Goal: Task Accomplishment & Management: Use online tool/utility

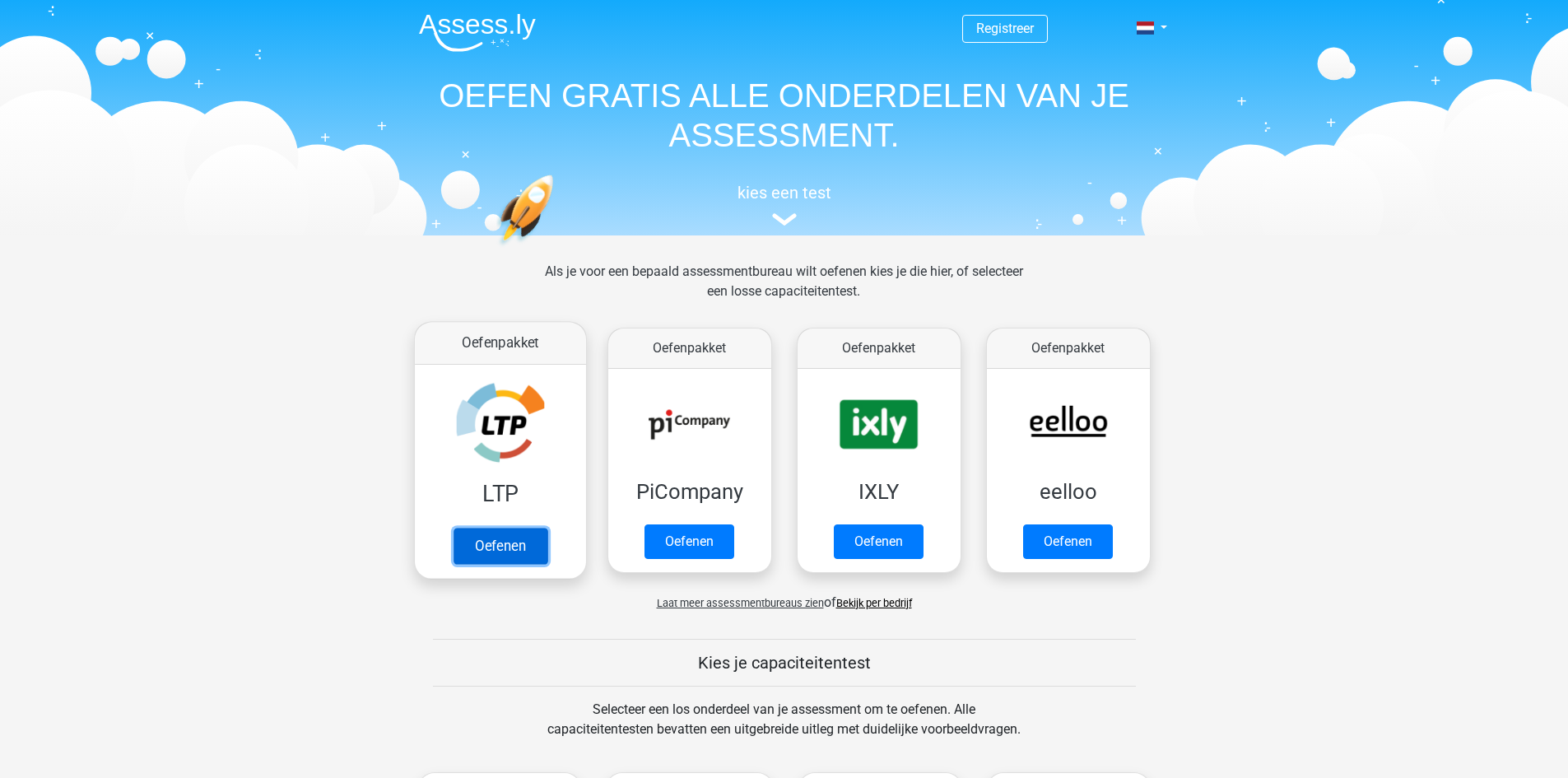
click at [516, 536] on link "Oefenen" at bounding box center [499, 545] width 94 height 36
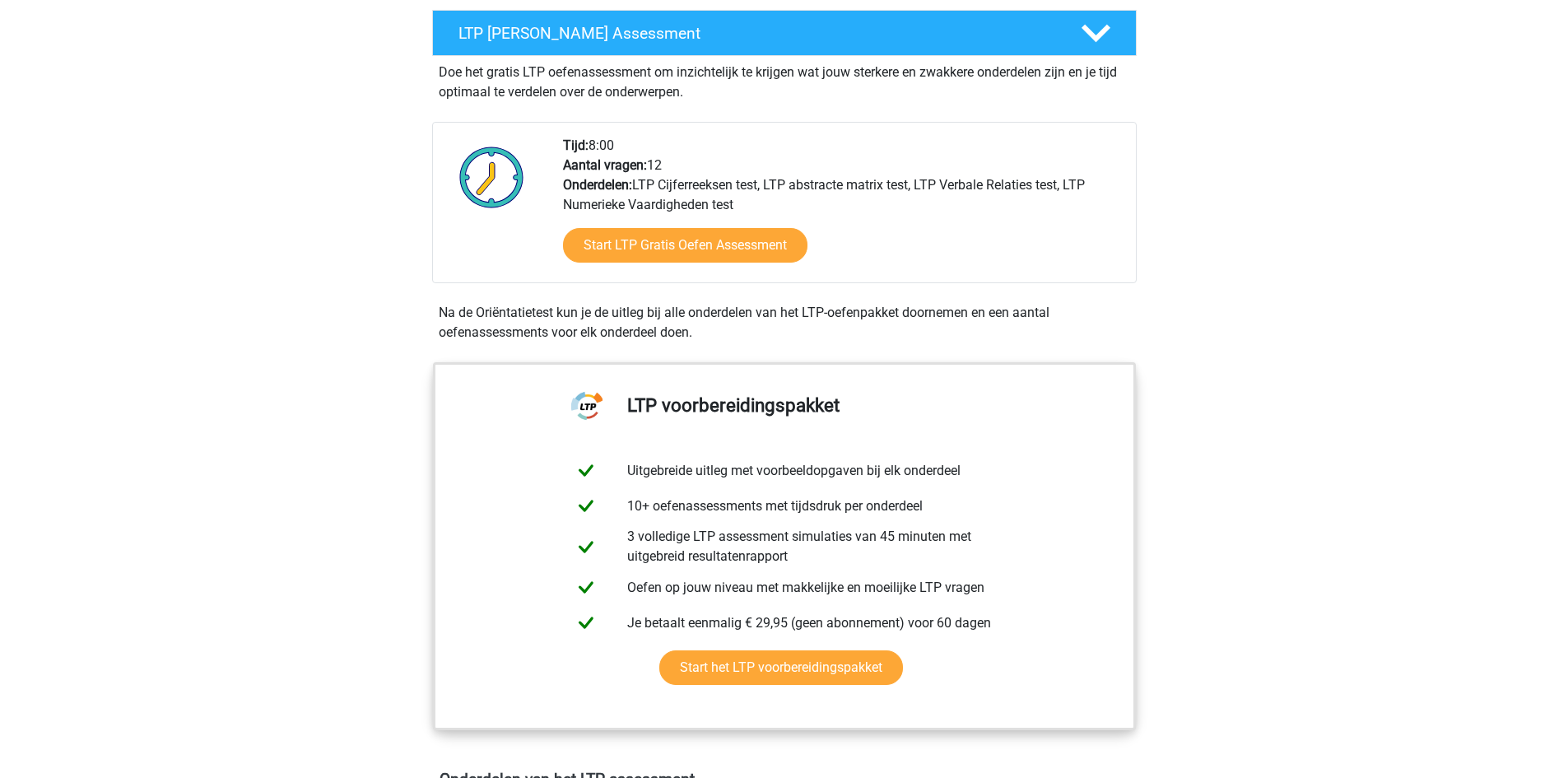
scroll to position [247, 0]
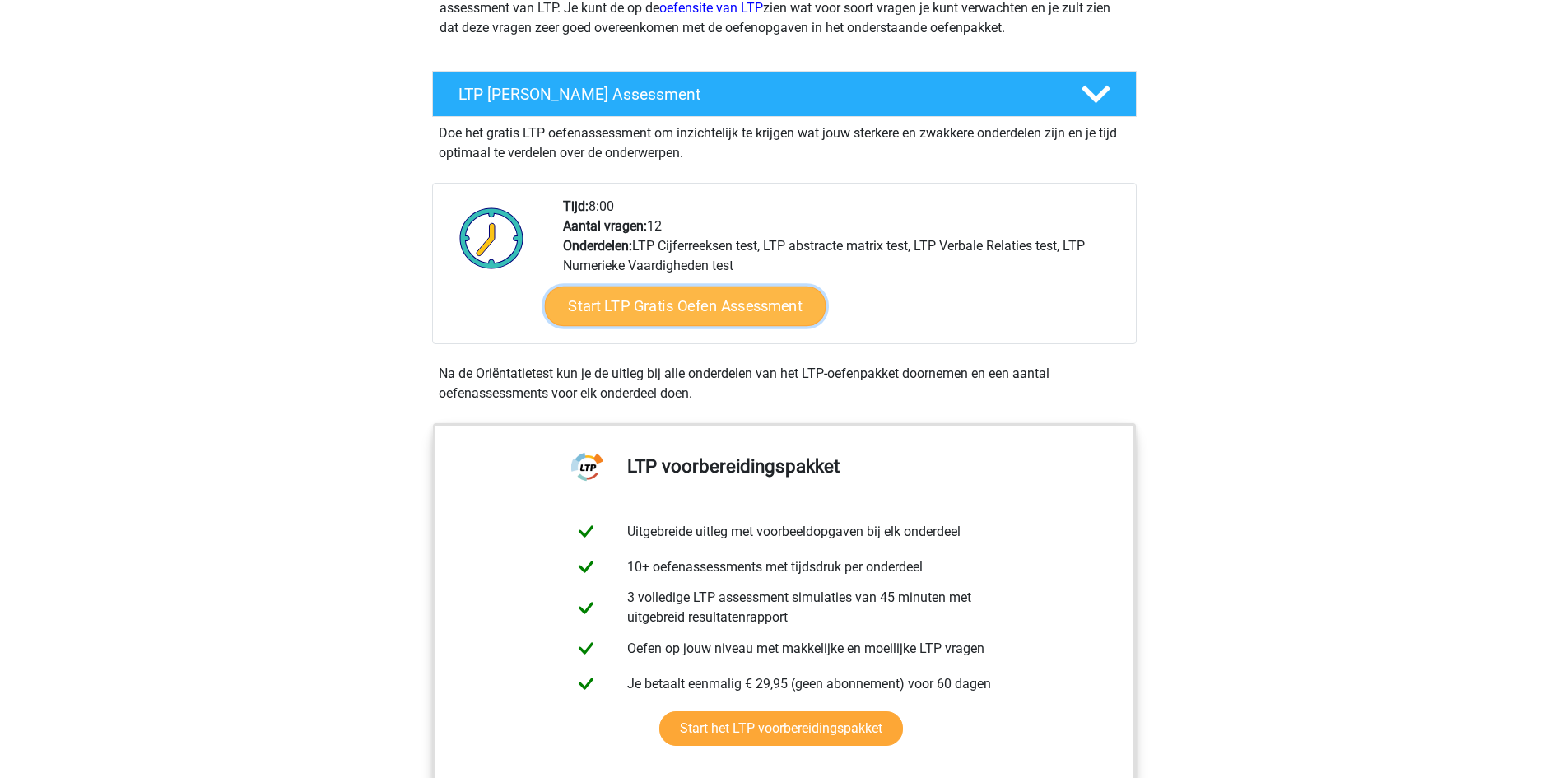
click at [741, 296] on link "Start LTP Gratis Oefen Assessment" at bounding box center [685, 307] width 282 height 40
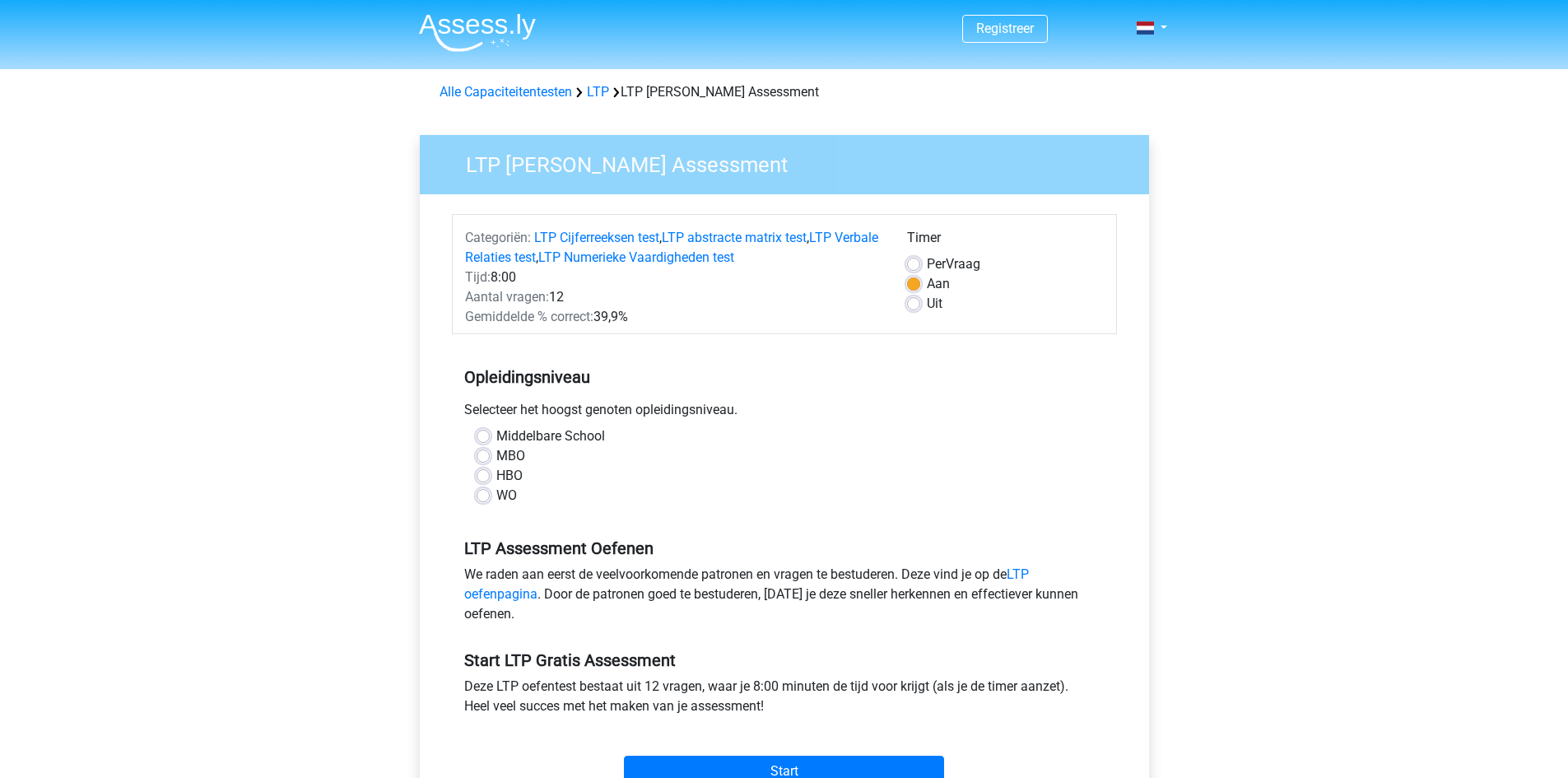
click at [518, 502] on div "WO" at bounding box center [784, 495] width 615 height 20
click at [510, 499] on label "WO" at bounding box center [506, 495] width 21 height 20
click at [489, 499] on input "WO" at bounding box center [482, 493] width 13 height 16
radio input "true"
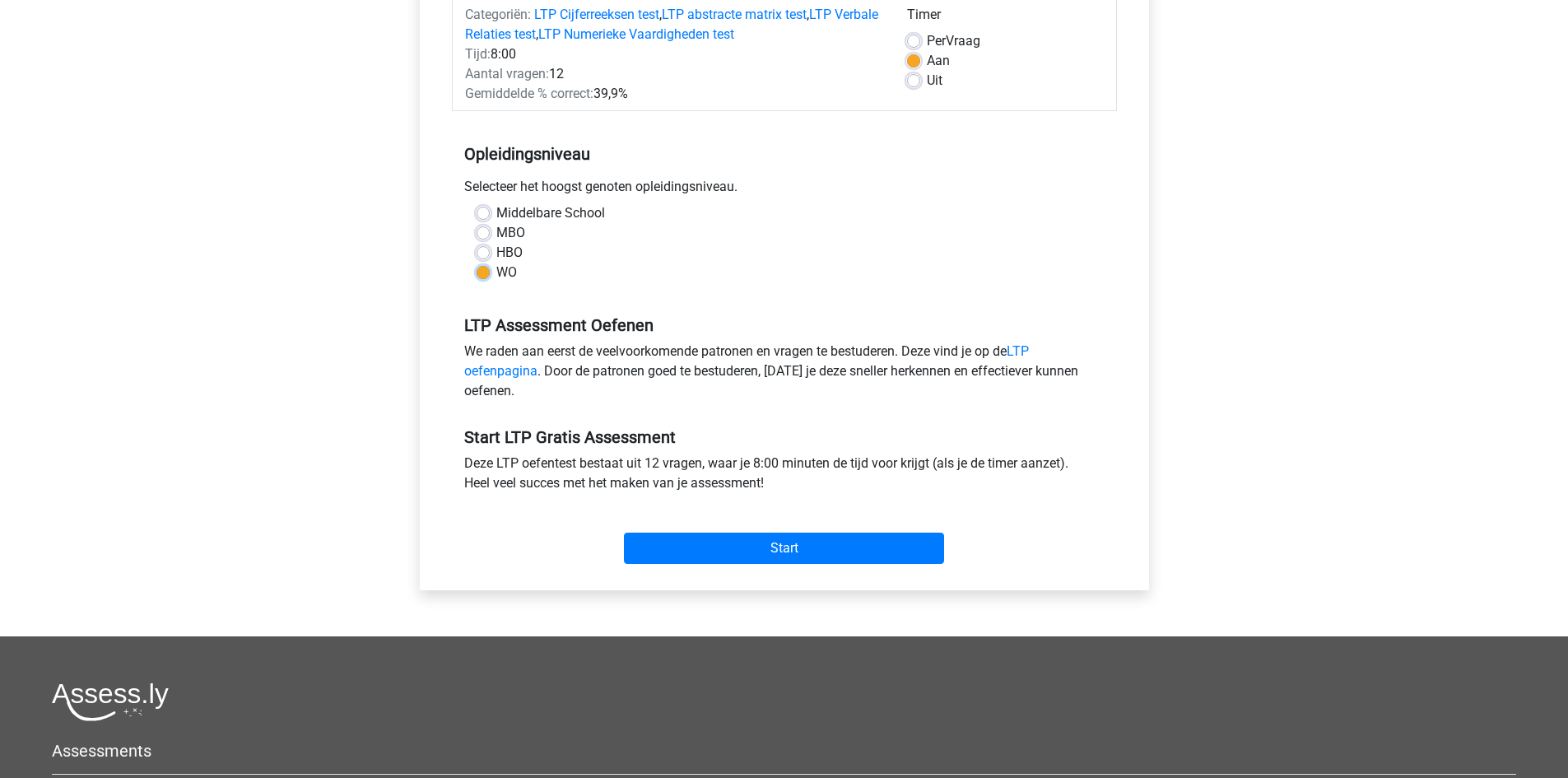
scroll to position [247, 0]
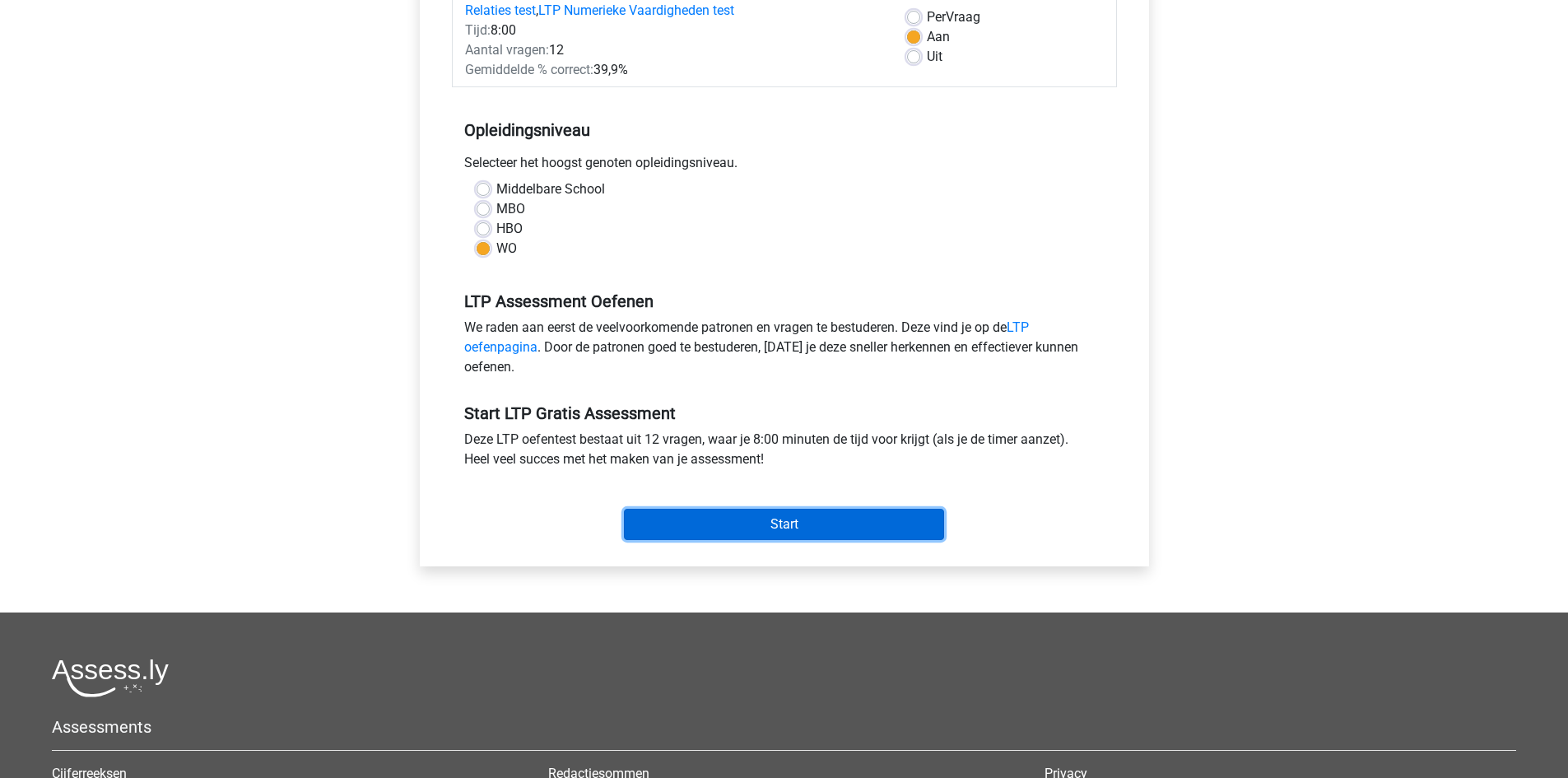
click at [755, 513] on input "Start" at bounding box center [784, 523] width 321 height 31
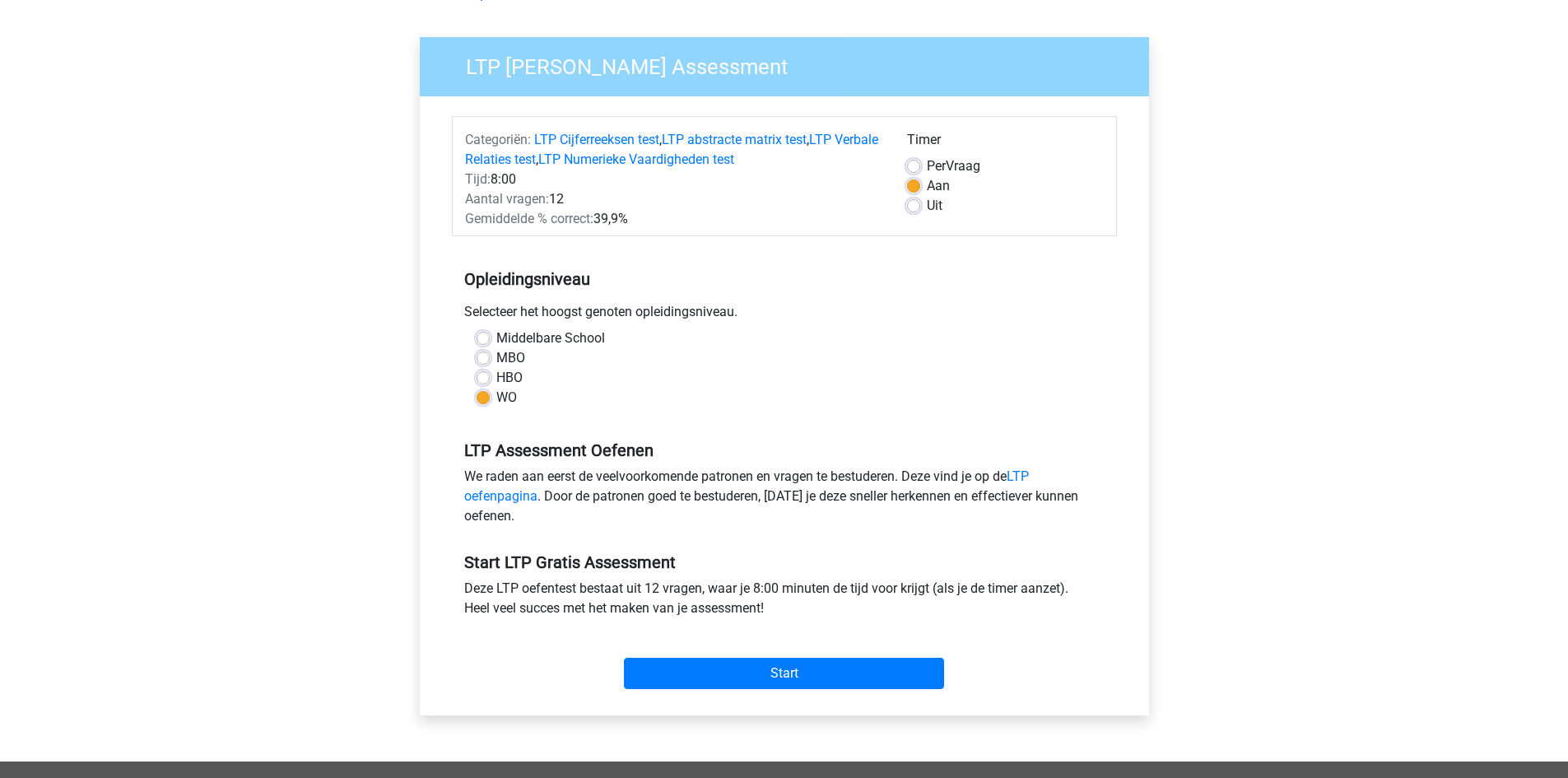
scroll to position [0, 0]
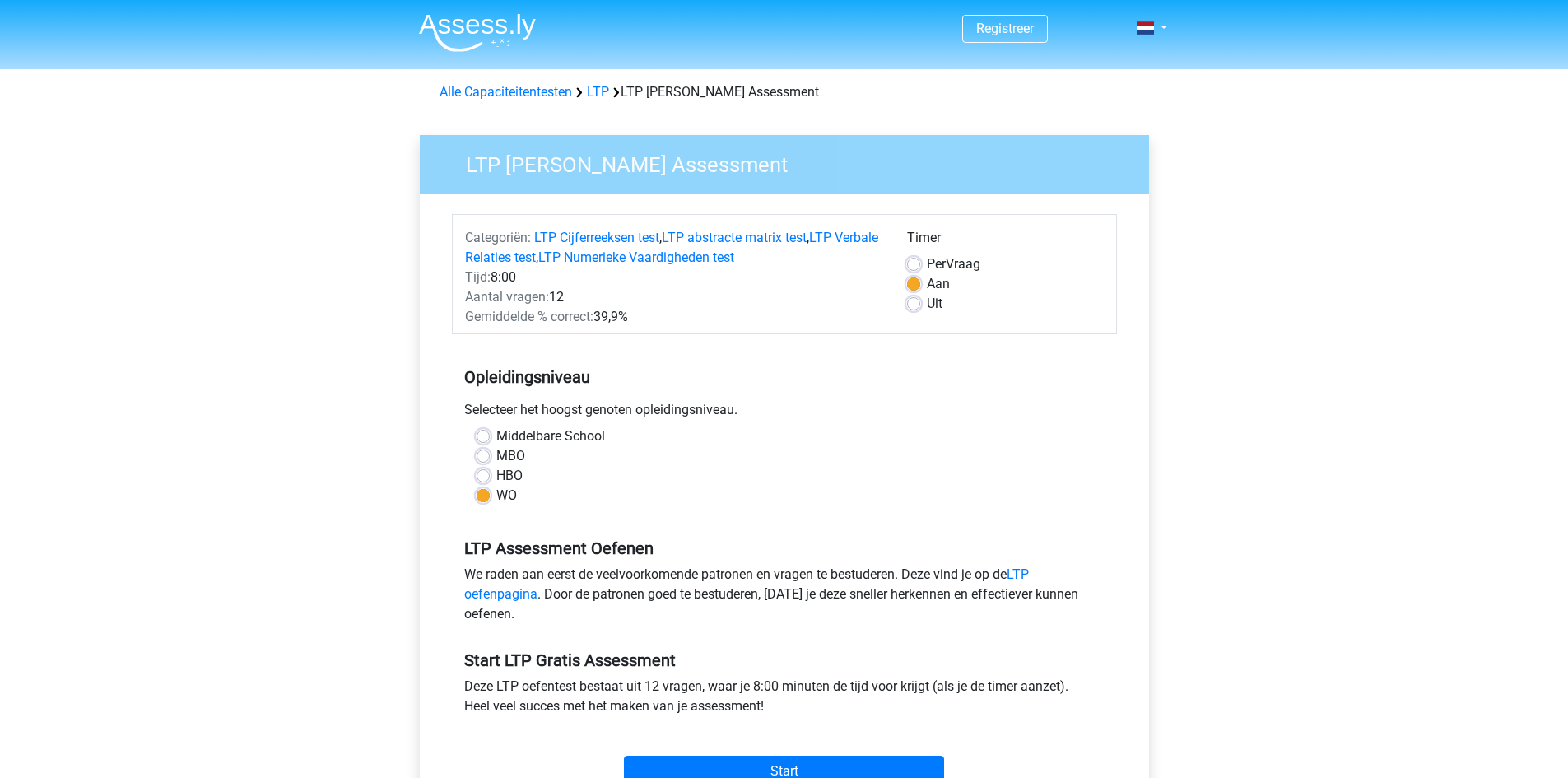
click at [610, 90] on div "Alle Capaciteitentesten LTP LTP Gratis Oefen Assessment" at bounding box center [784, 92] width 703 height 20
click at [605, 87] on link "LTP" at bounding box center [597, 92] width 22 height 16
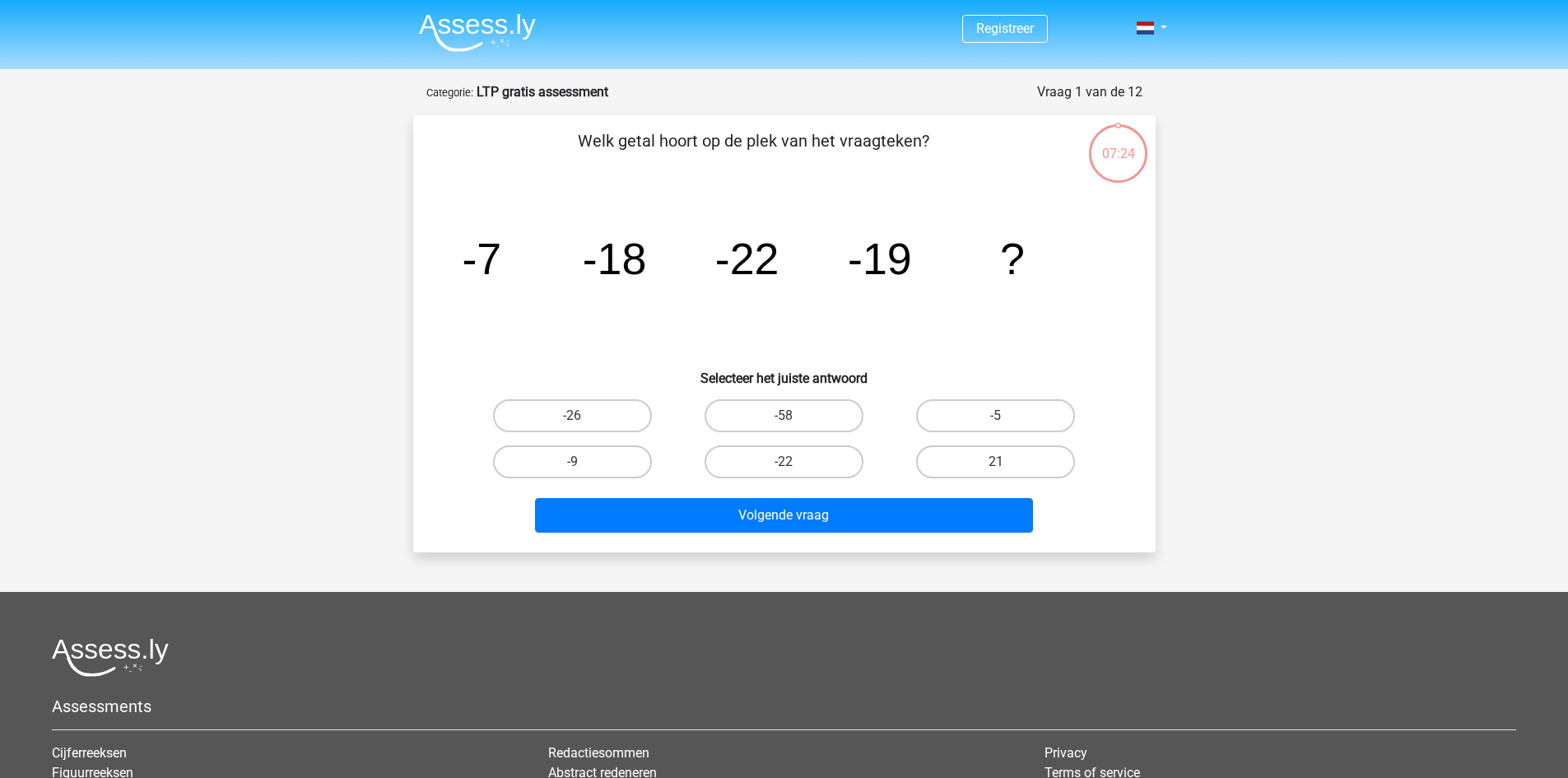
click at [577, 462] on input "-9" at bounding box center [577, 466] width 11 height 11
radio input "true"
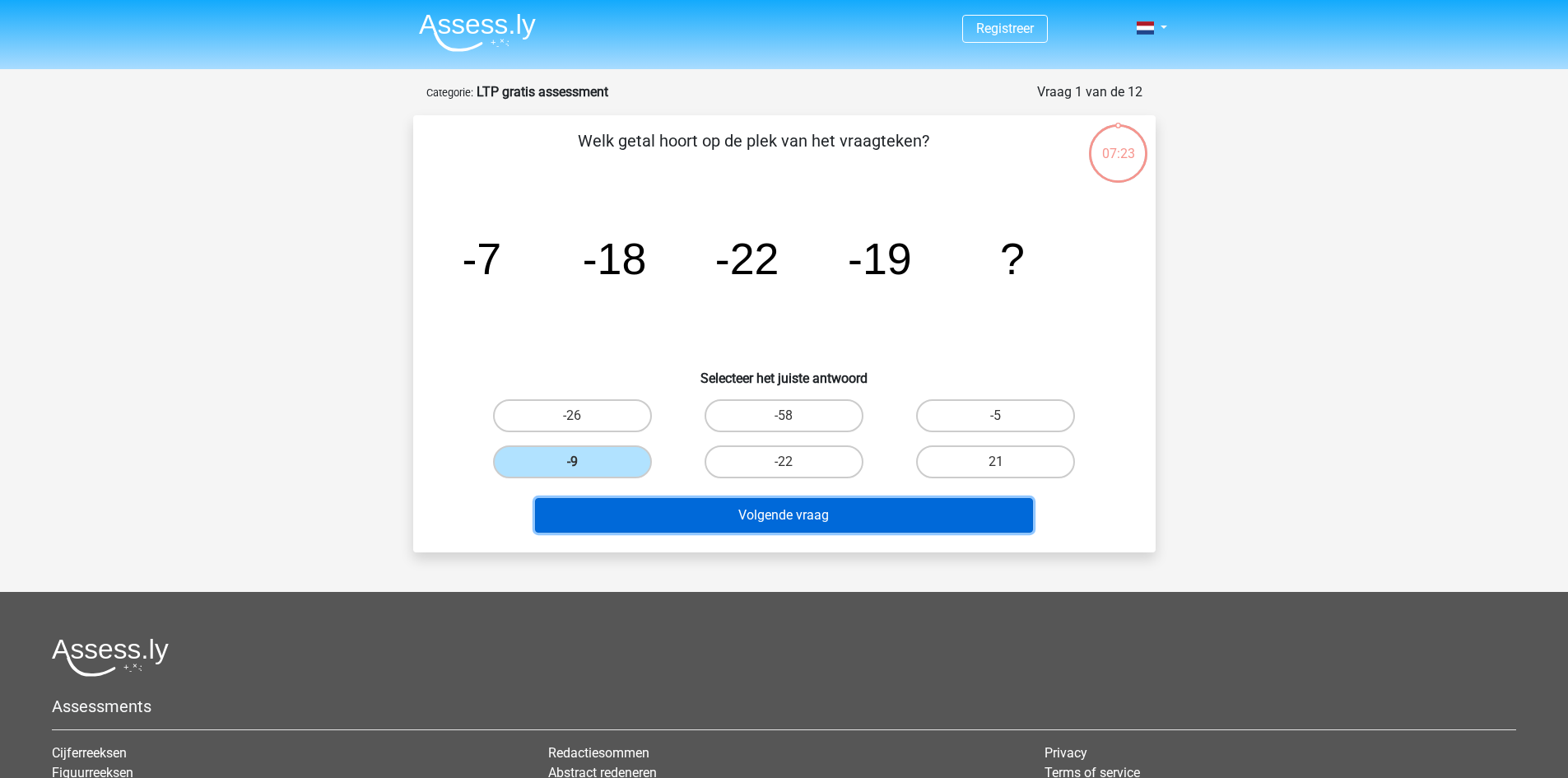
click at [733, 506] on button "Volgende vraag" at bounding box center [784, 514] width 497 height 35
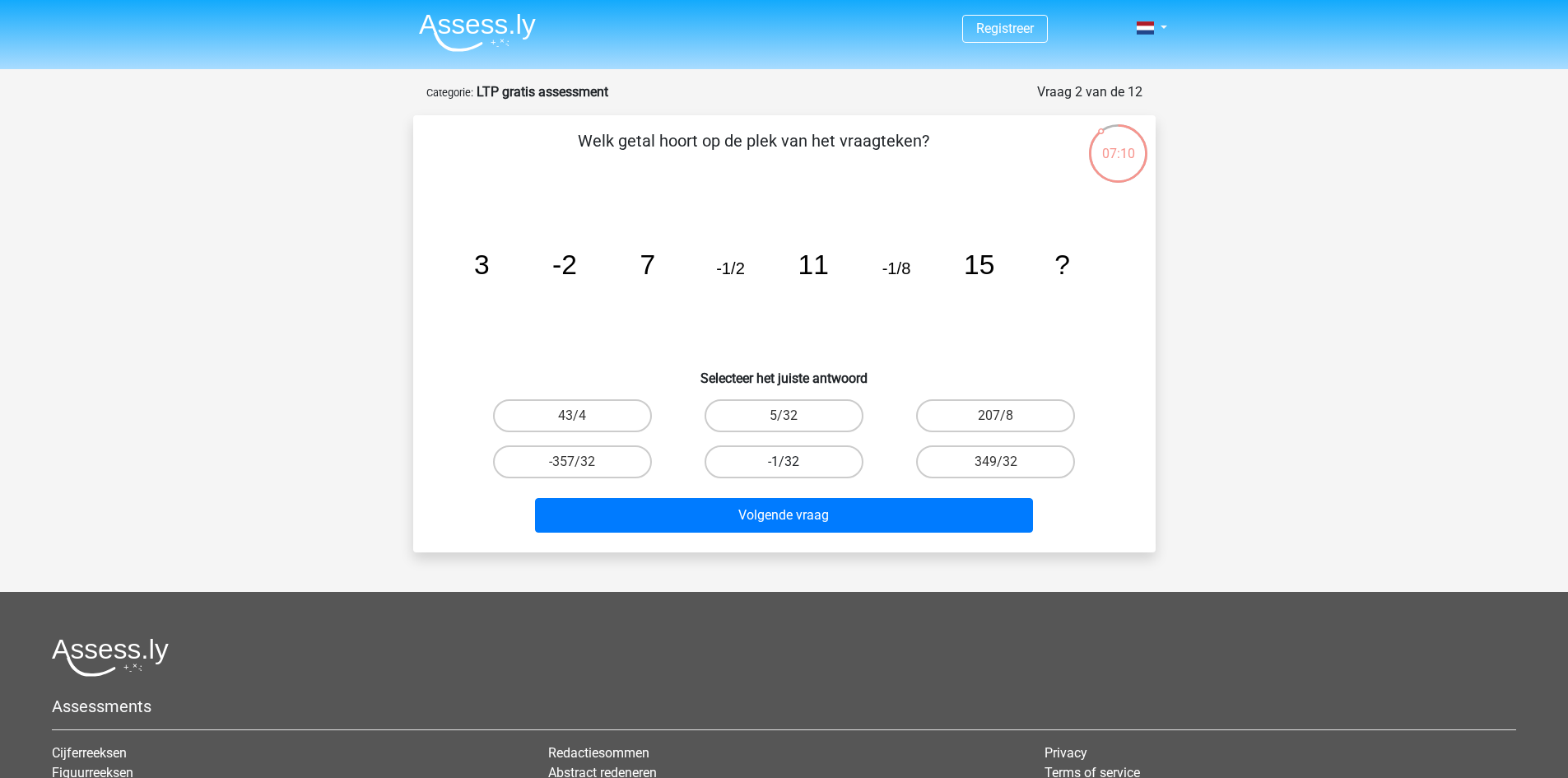
click at [798, 472] on label "-1/32" at bounding box center [783, 461] width 159 height 33
click at [794, 472] on input "-1/32" at bounding box center [788, 466] width 11 height 11
radio input "true"
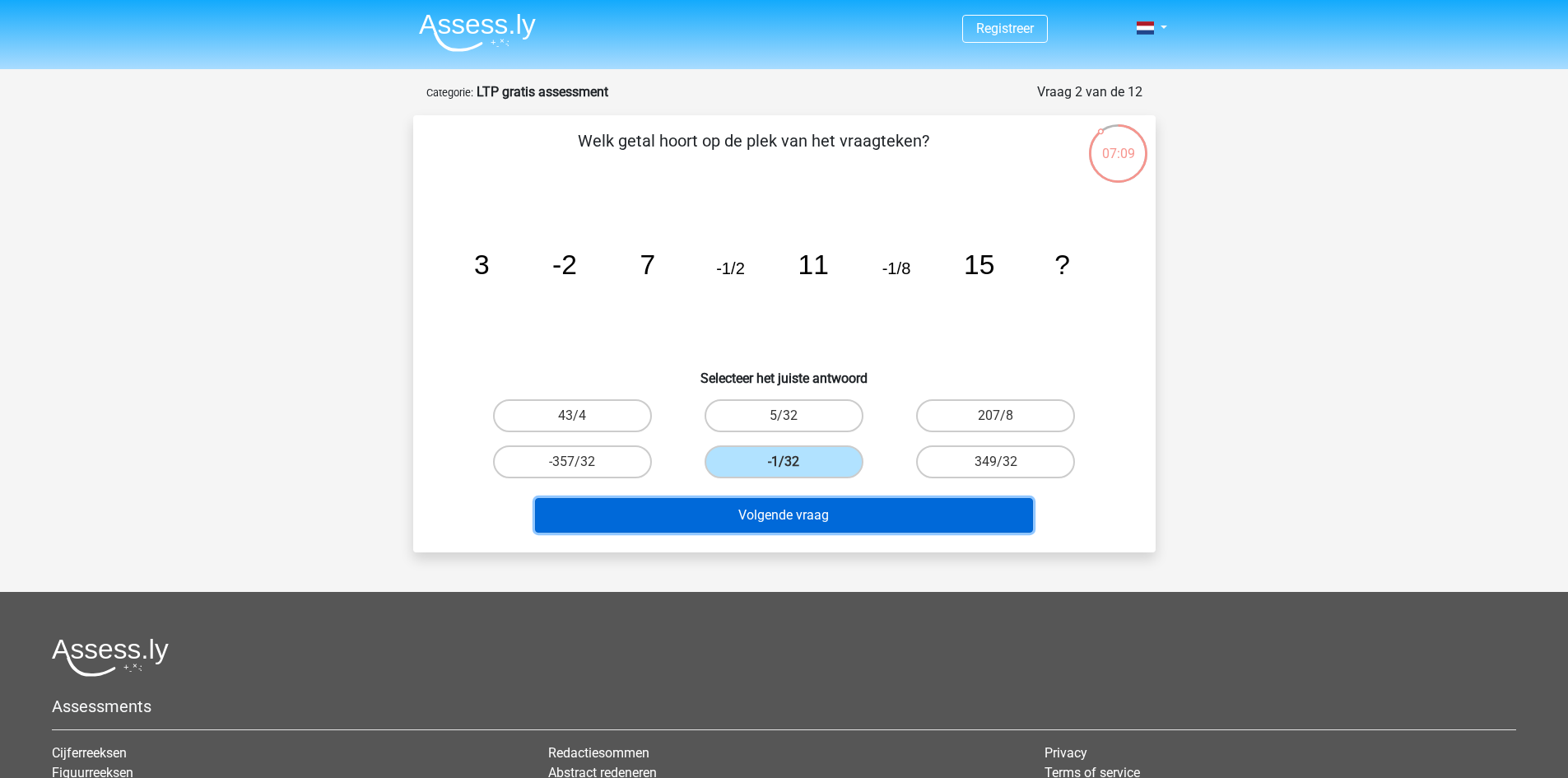
click at [778, 508] on button "Volgende vraag" at bounding box center [784, 514] width 497 height 35
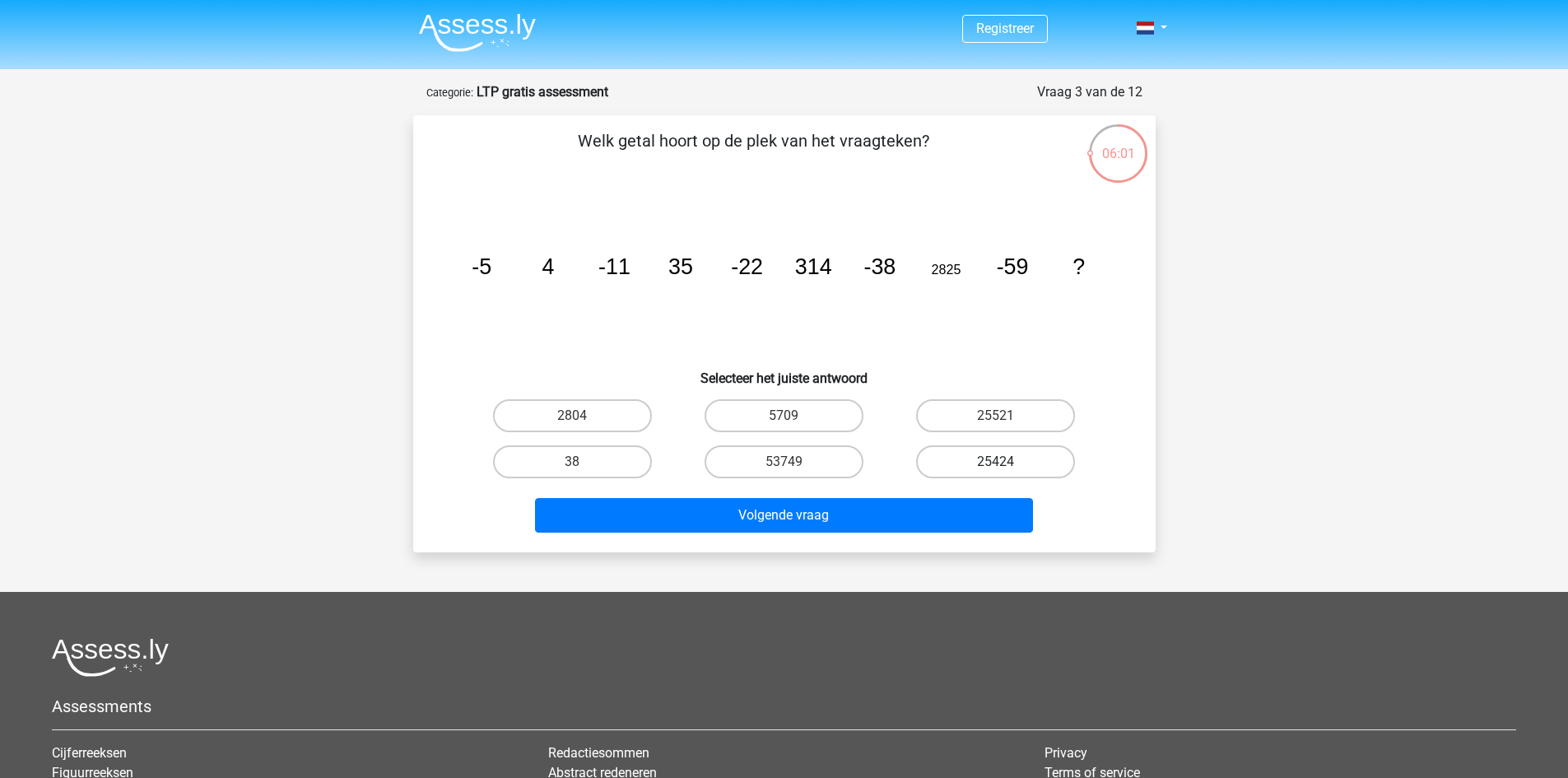
click at [970, 461] on label "25424" at bounding box center [995, 461] width 159 height 33
click at [996, 461] on input "25424" at bounding box center [1001, 466] width 11 height 11
radio input "true"
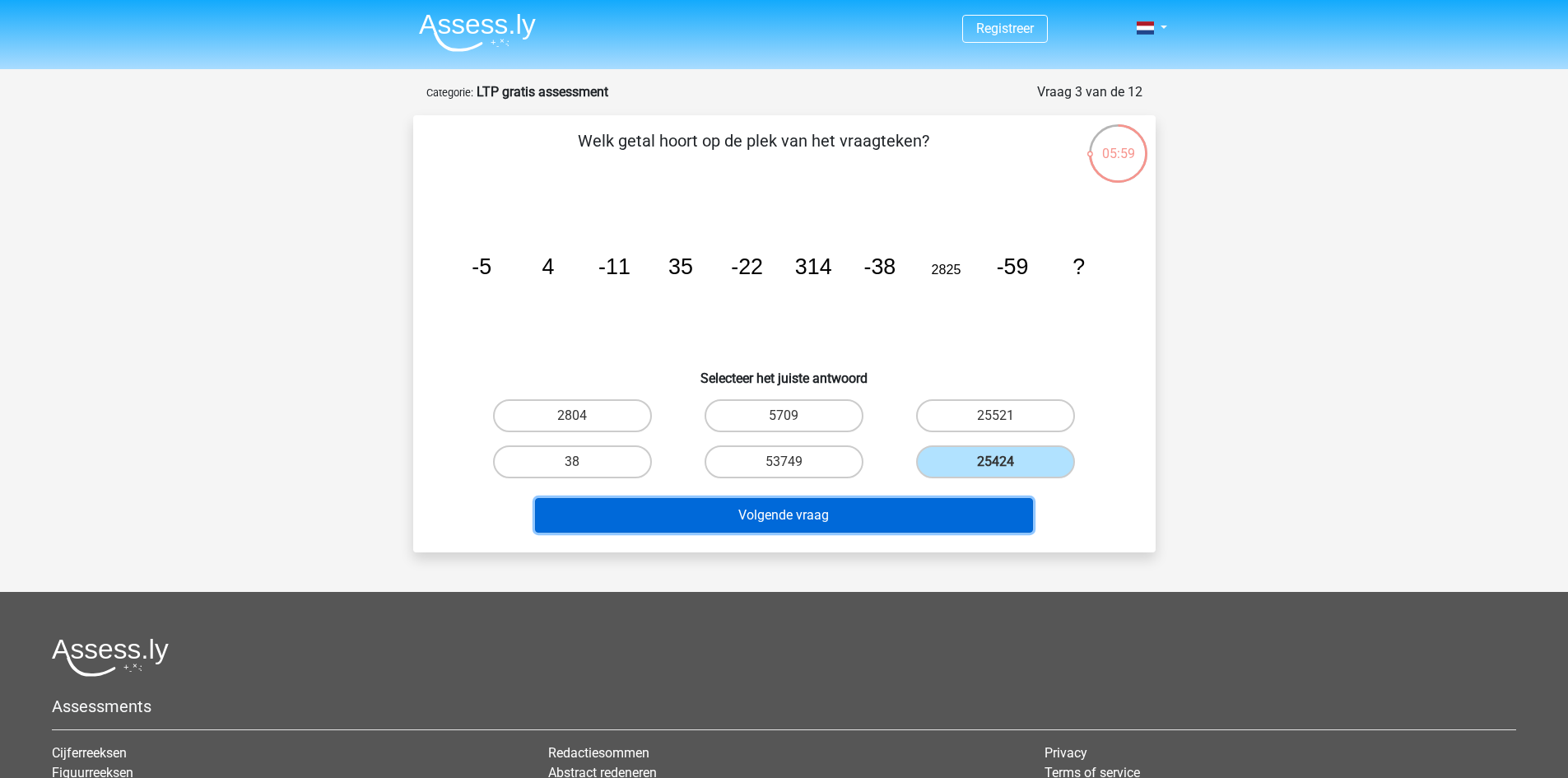
click at [962, 507] on button "Volgende vraag" at bounding box center [784, 514] width 497 height 35
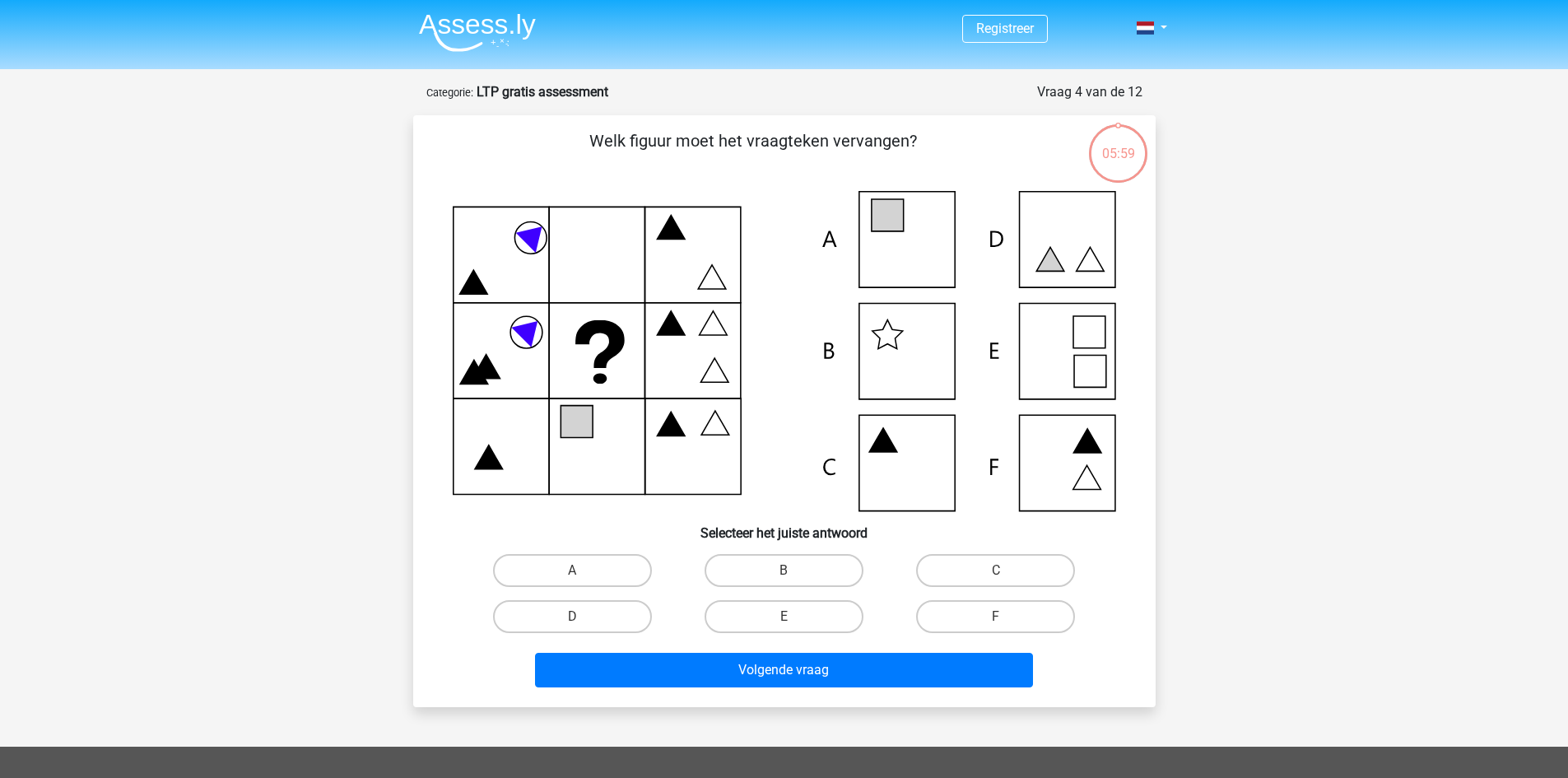
scroll to position [82, 0]
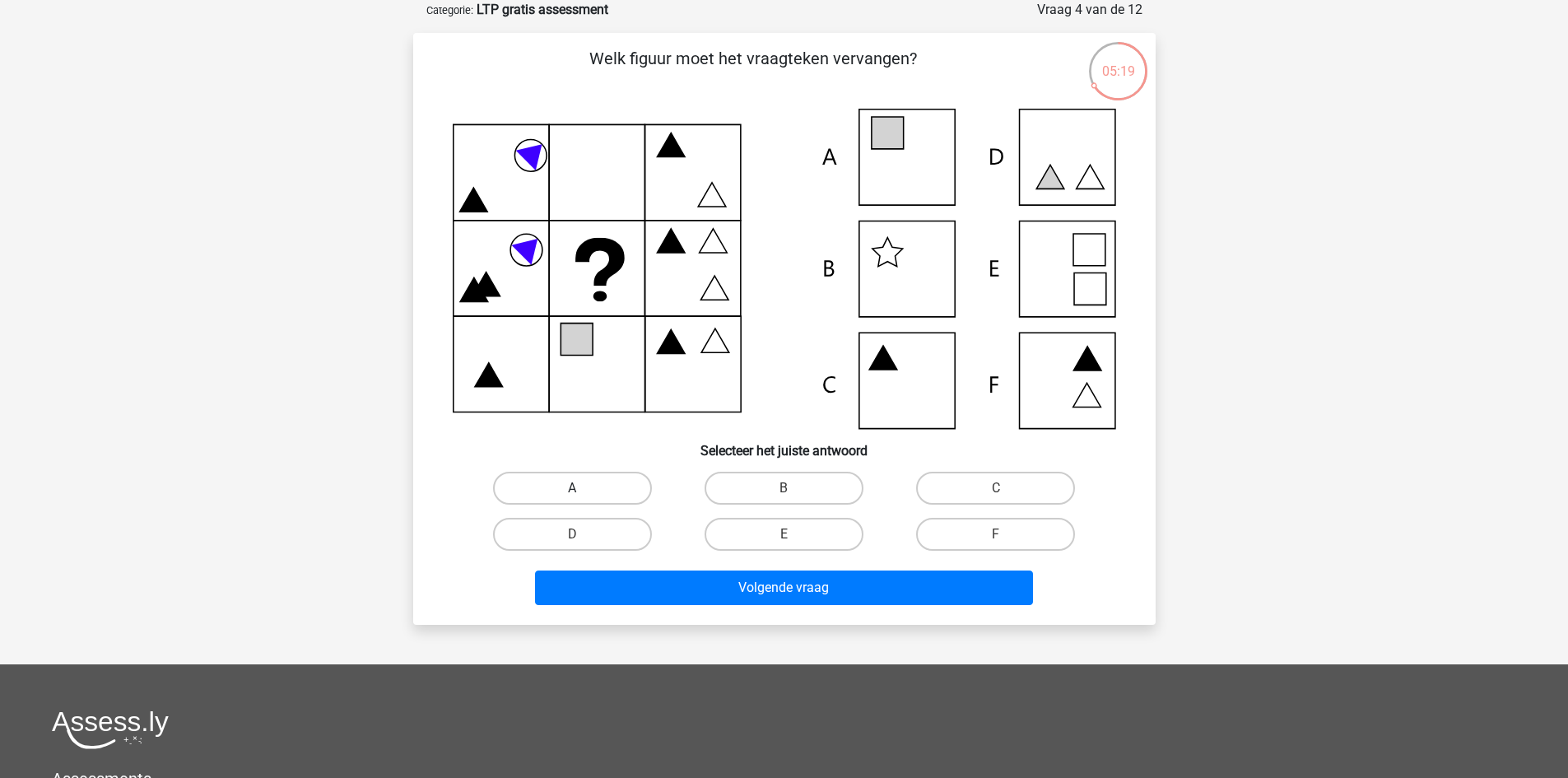
drag, startPoint x: 625, startPoint y: 478, endPoint x: 638, endPoint y: 484, distance: 14.3
click at [624, 478] on label "A" at bounding box center [572, 487] width 159 height 33
click at [582, 488] on input "A" at bounding box center [577, 493] width 11 height 11
radio input "true"
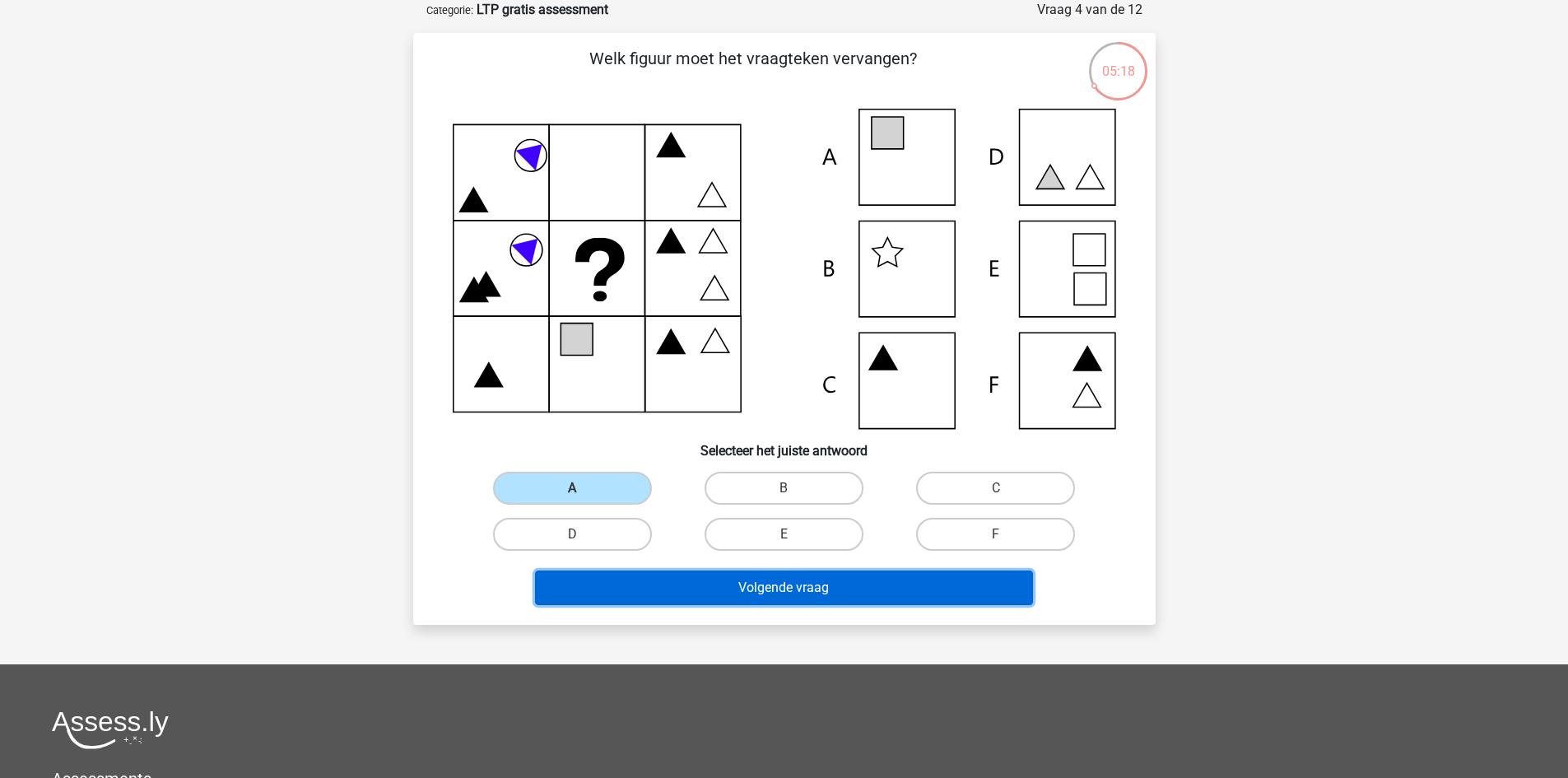
click at [758, 582] on button "Volgende vraag" at bounding box center [784, 587] width 497 height 35
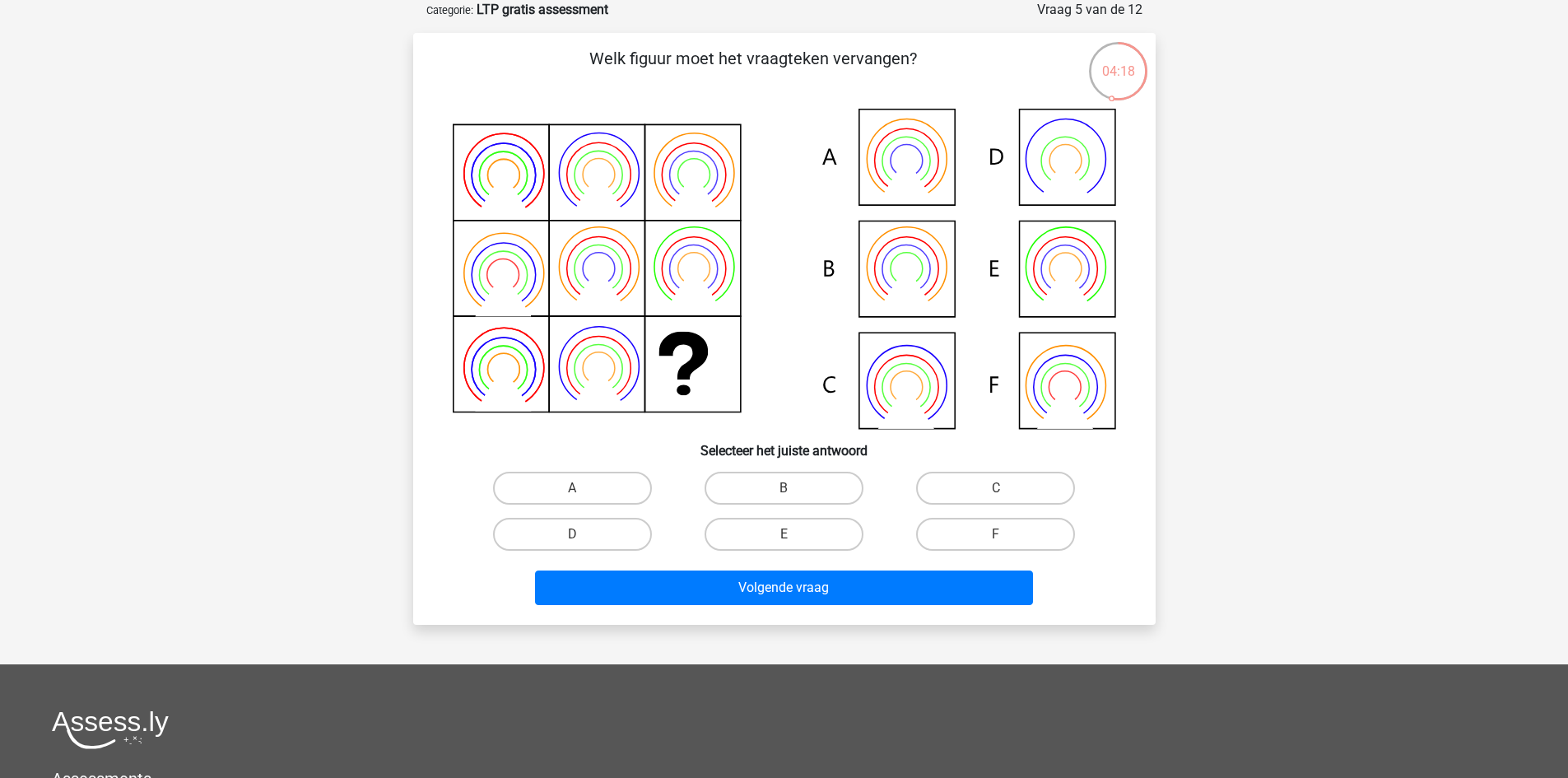
click at [932, 263] on icon at bounding box center [784, 269] width 663 height 321
click at [759, 499] on label "B" at bounding box center [783, 487] width 159 height 33
click at [783, 498] on input "B" at bounding box center [788, 493] width 11 height 11
radio input "true"
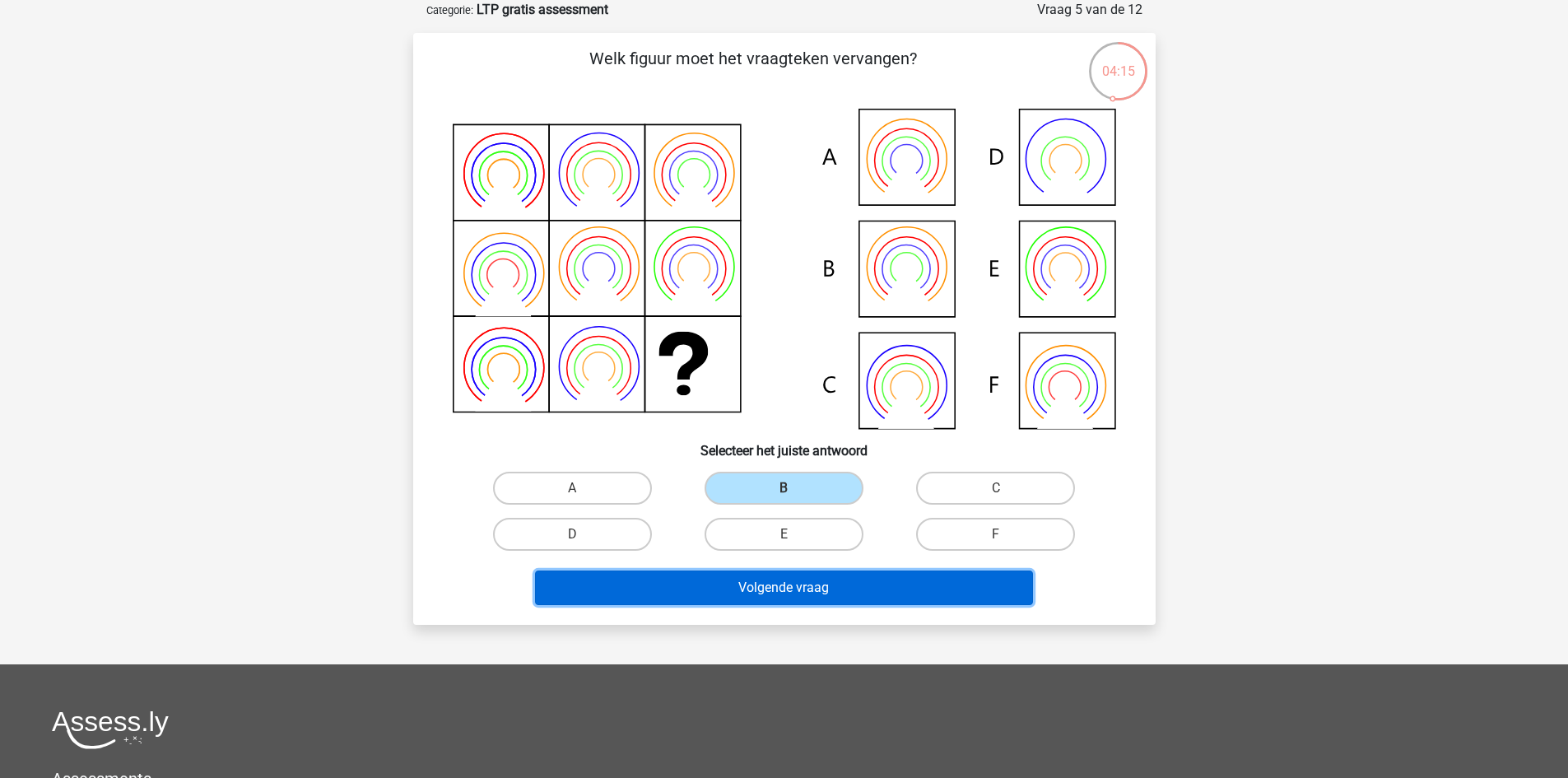
click at [773, 576] on button "Volgende vraag" at bounding box center [784, 587] width 497 height 35
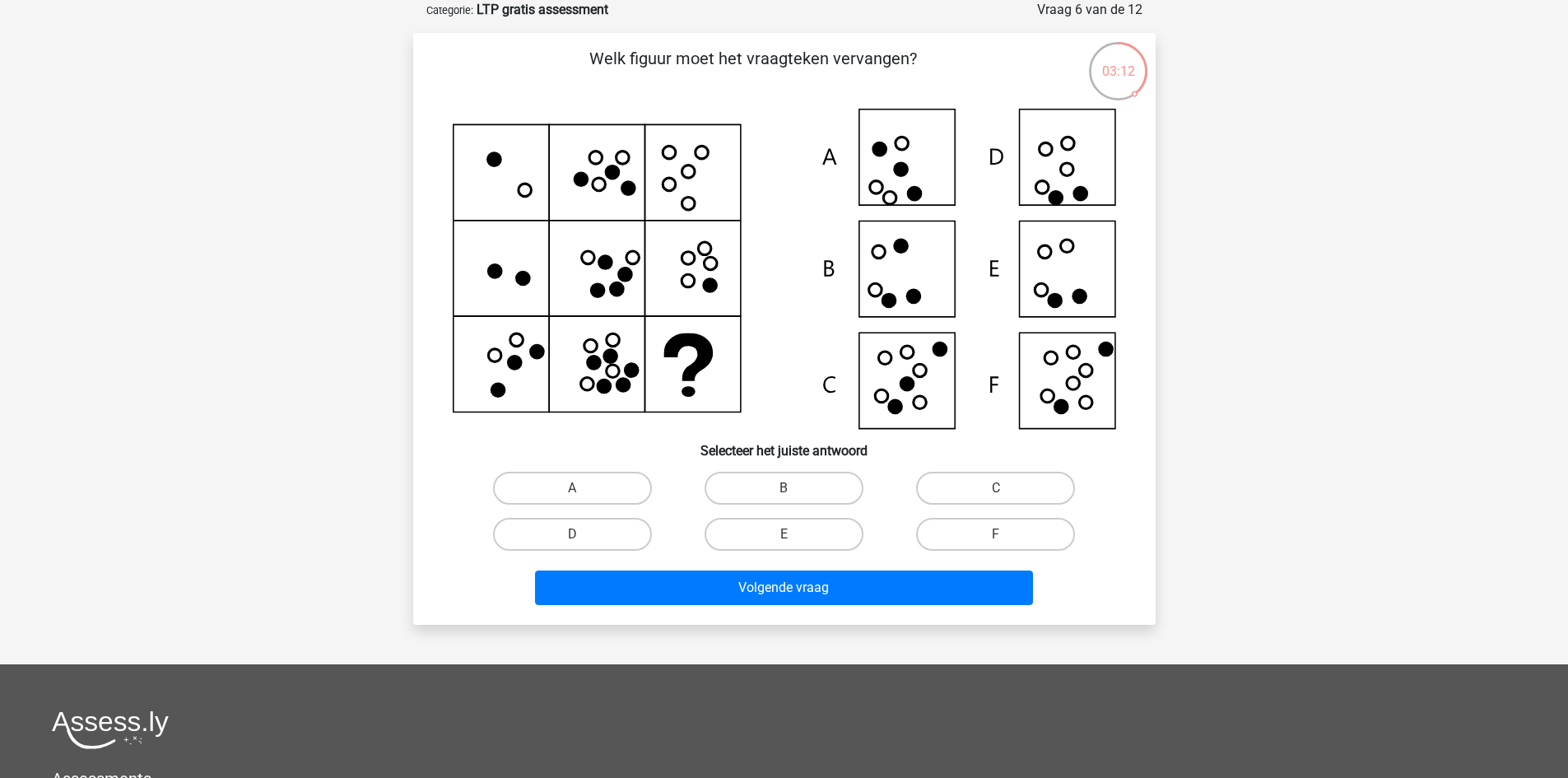
click at [1075, 379] on icon at bounding box center [1072, 383] width 13 height 13
click at [1003, 535] on input "F" at bounding box center [1001, 539] width 11 height 11
radio input "true"
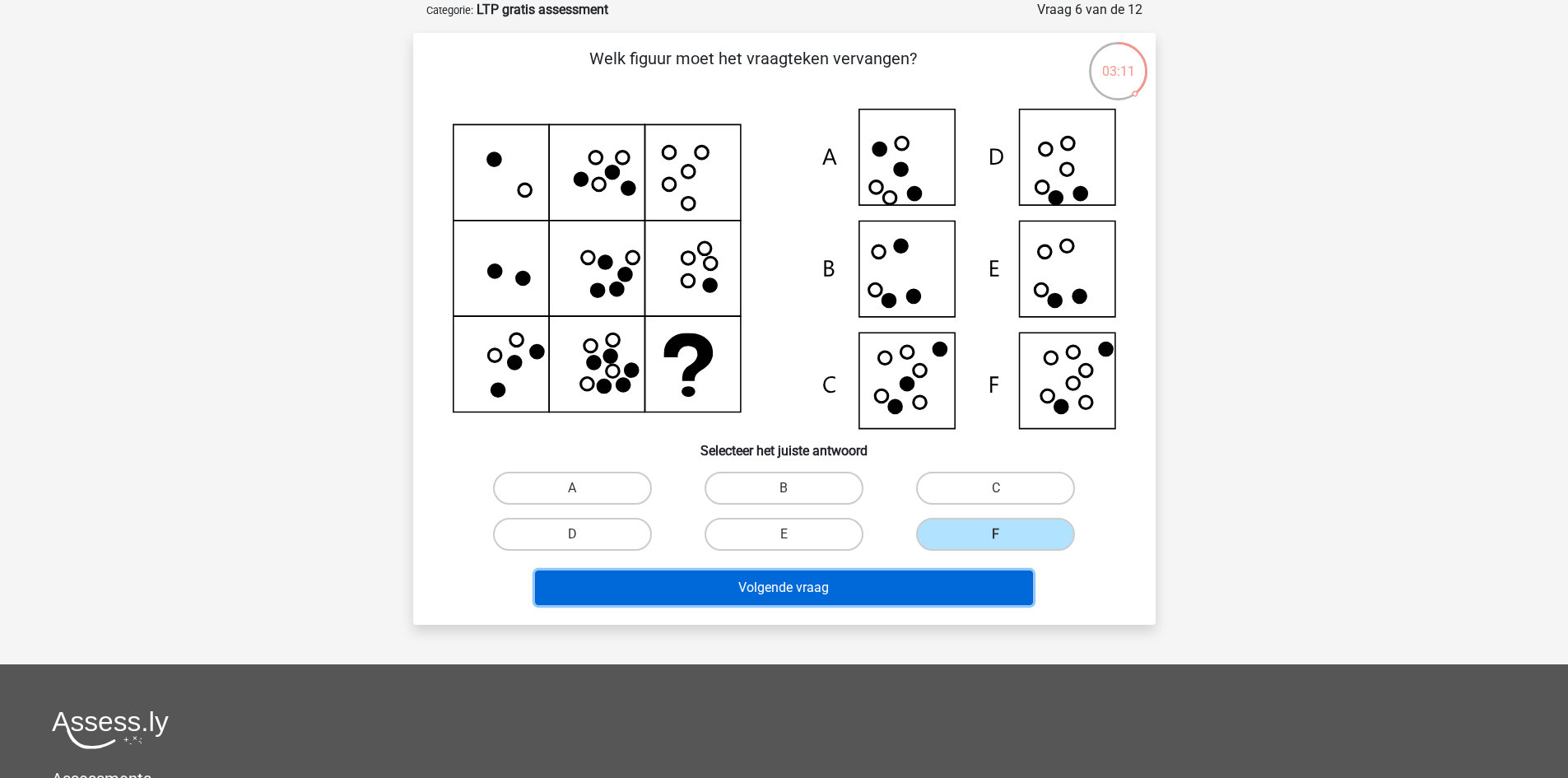
click at [962, 592] on button "Volgende vraag" at bounding box center [784, 587] width 497 height 35
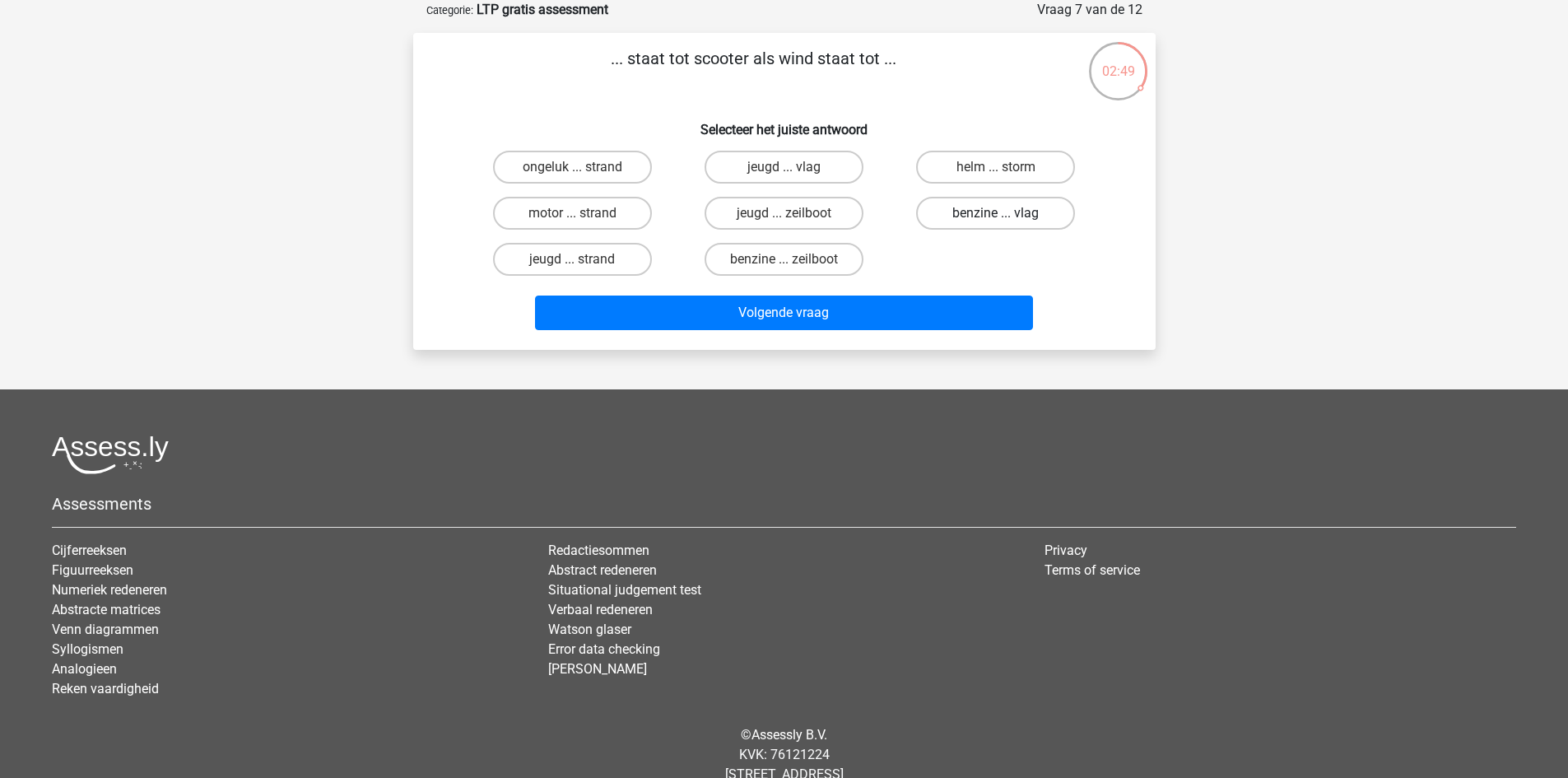
click at [955, 218] on label "benzine ... vlag" at bounding box center [995, 213] width 159 height 33
click at [996, 218] on input "benzine ... vlag" at bounding box center [1001, 218] width 11 height 11
radio input "true"
click at [770, 267] on label "benzine ... zeilboot" at bounding box center [783, 259] width 159 height 33
click at [783, 267] on input "benzine ... zeilboot" at bounding box center [788, 265] width 11 height 11
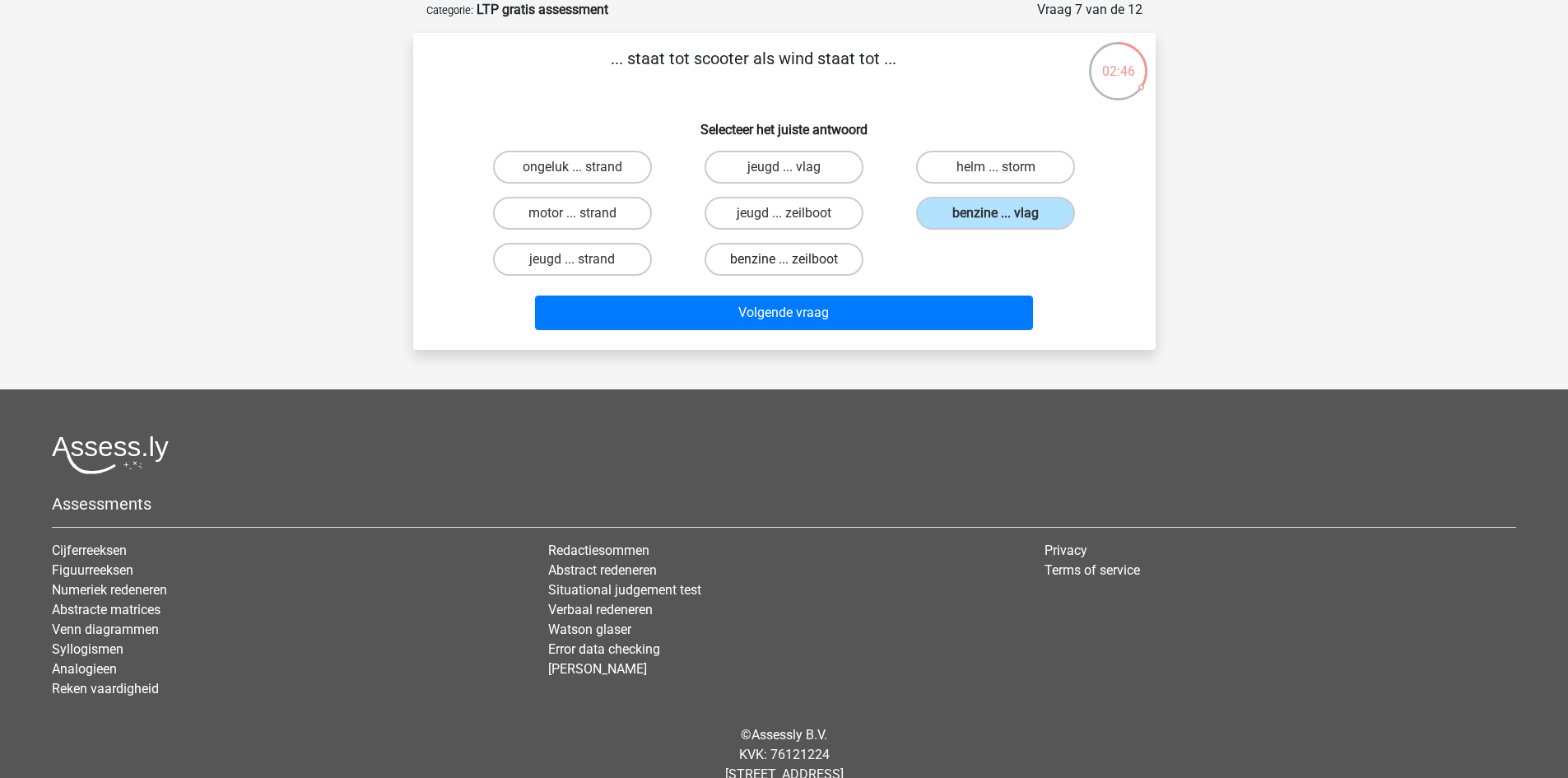
radio input "true"
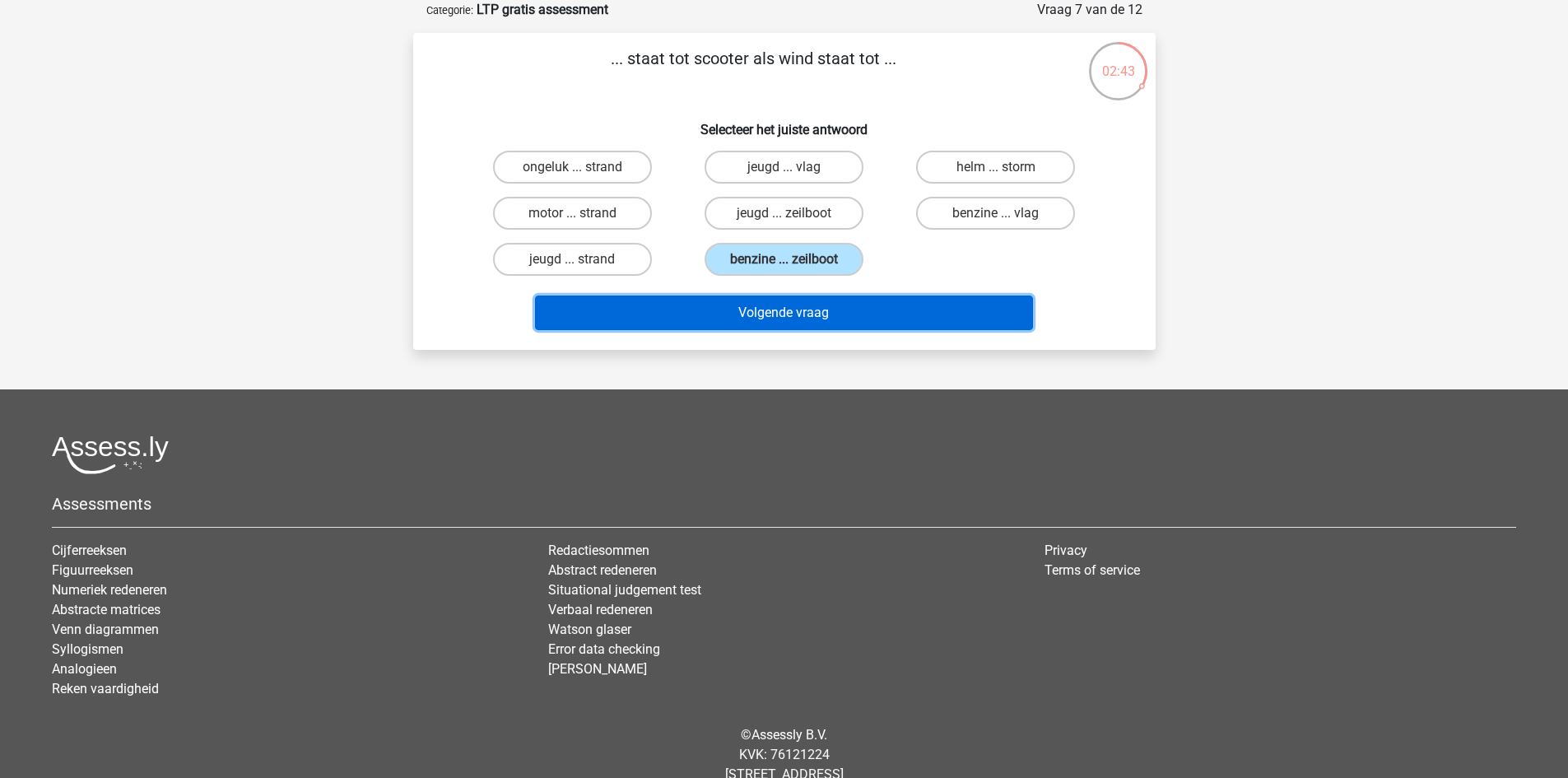
click at [777, 305] on button "Volgende vraag" at bounding box center [784, 313] width 497 height 35
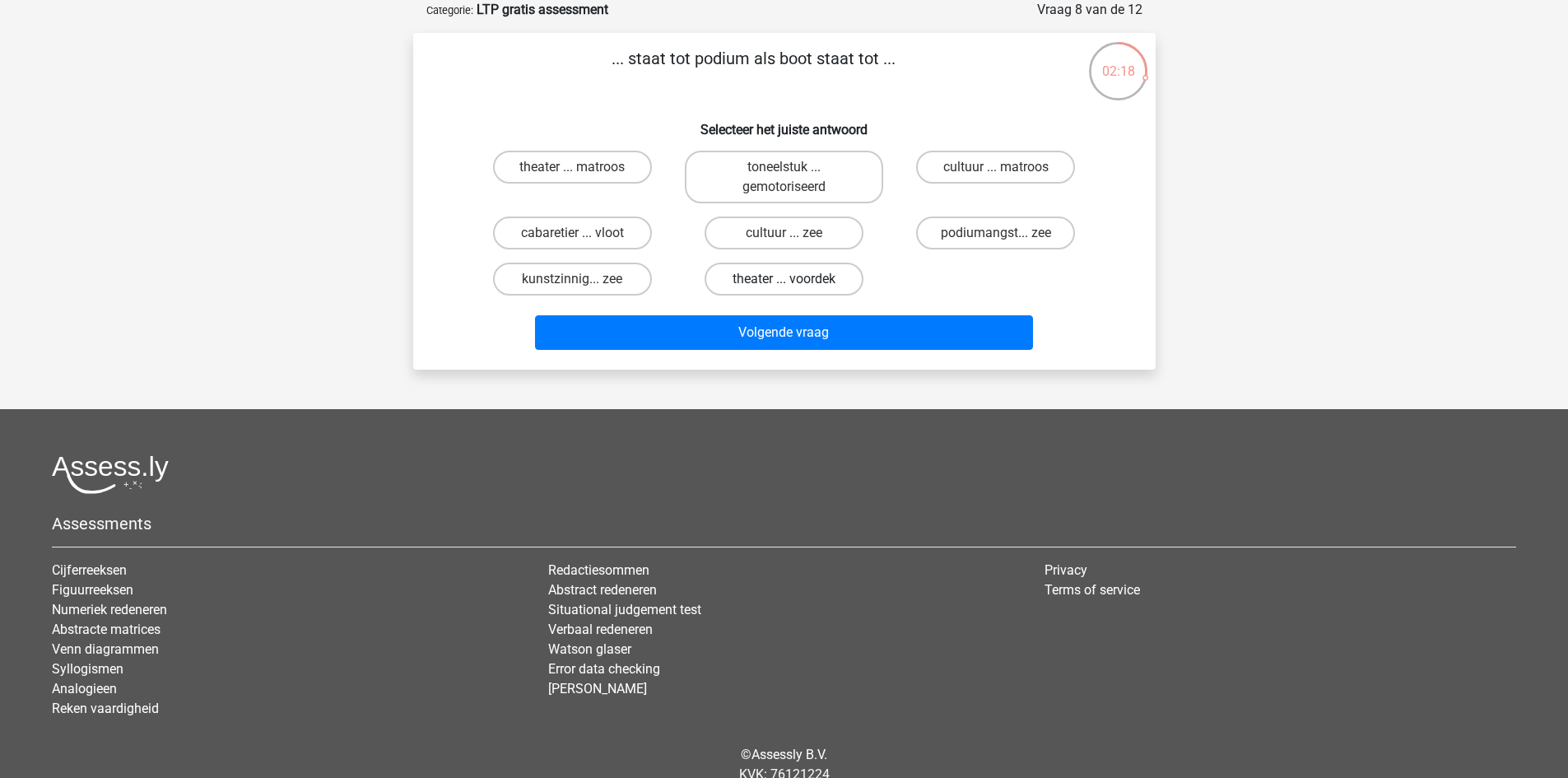
click at [839, 288] on label "theater ... voordek" at bounding box center [783, 279] width 159 height 33
click at [794, 288] on input "theater ... voordek" at bounding box center [788, 284] width 11 height 11
radio input "true"
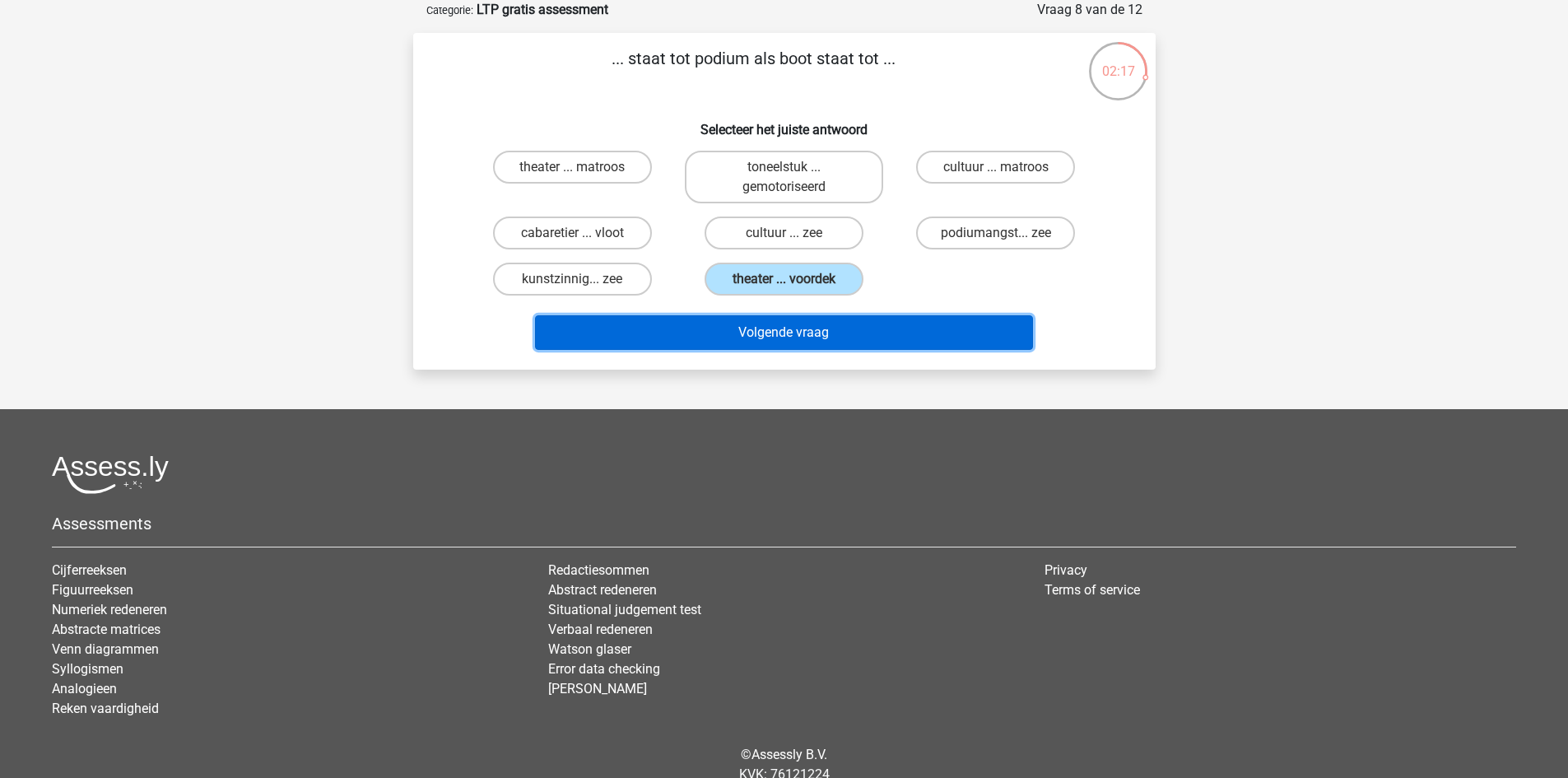
click at [805, 335] on button "Volgende vraag" at bounding box center [784, 333] width 497 height 35
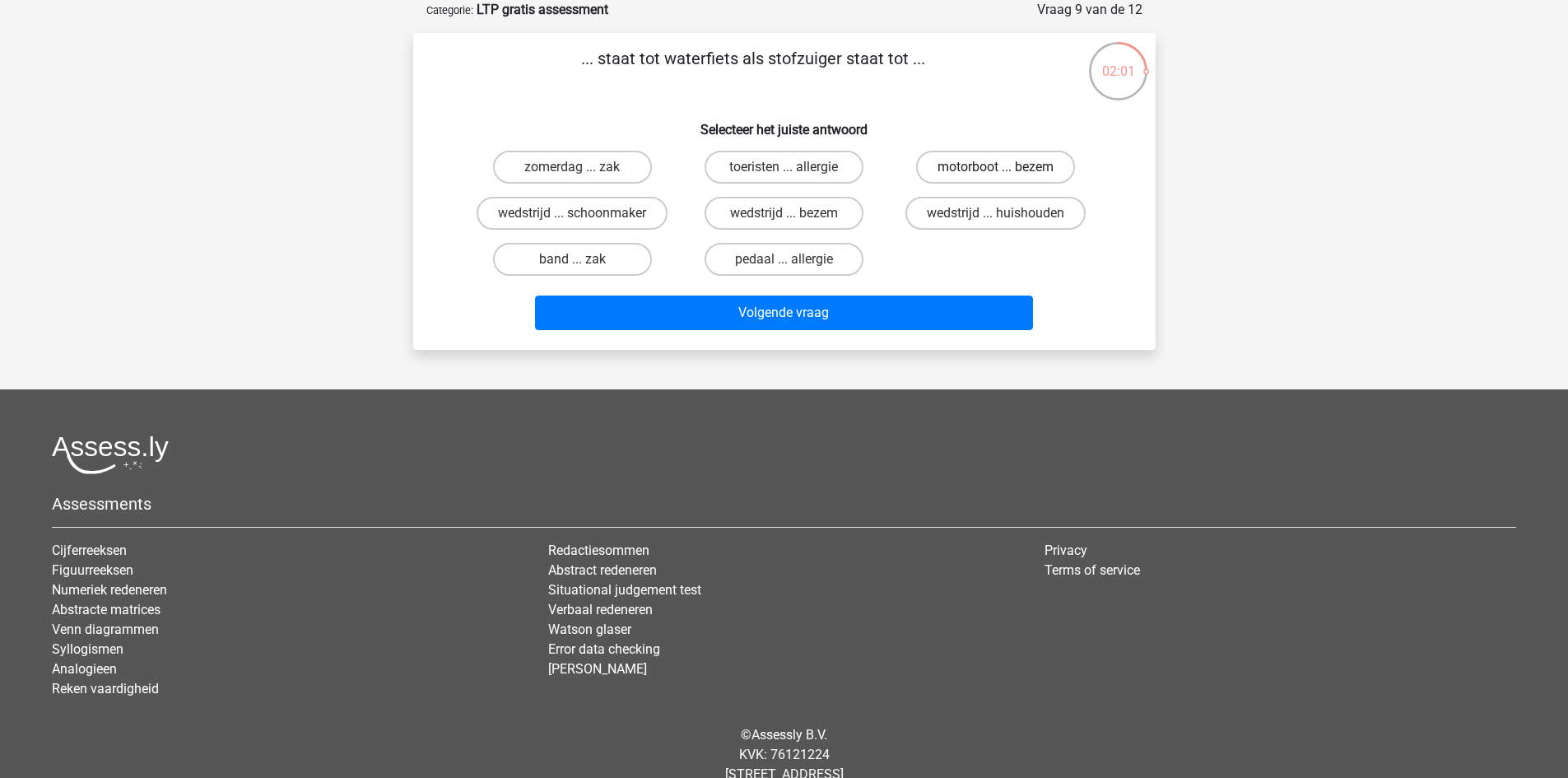
click at [1003, 158] on label "motorboot ... bezem" at bounding box center [995, 167] width 159 height 33
click at [1003, 167] on input "motorboot ... bezem" at bounding box center [1001, 172] width 11 height 11
radio input "true"
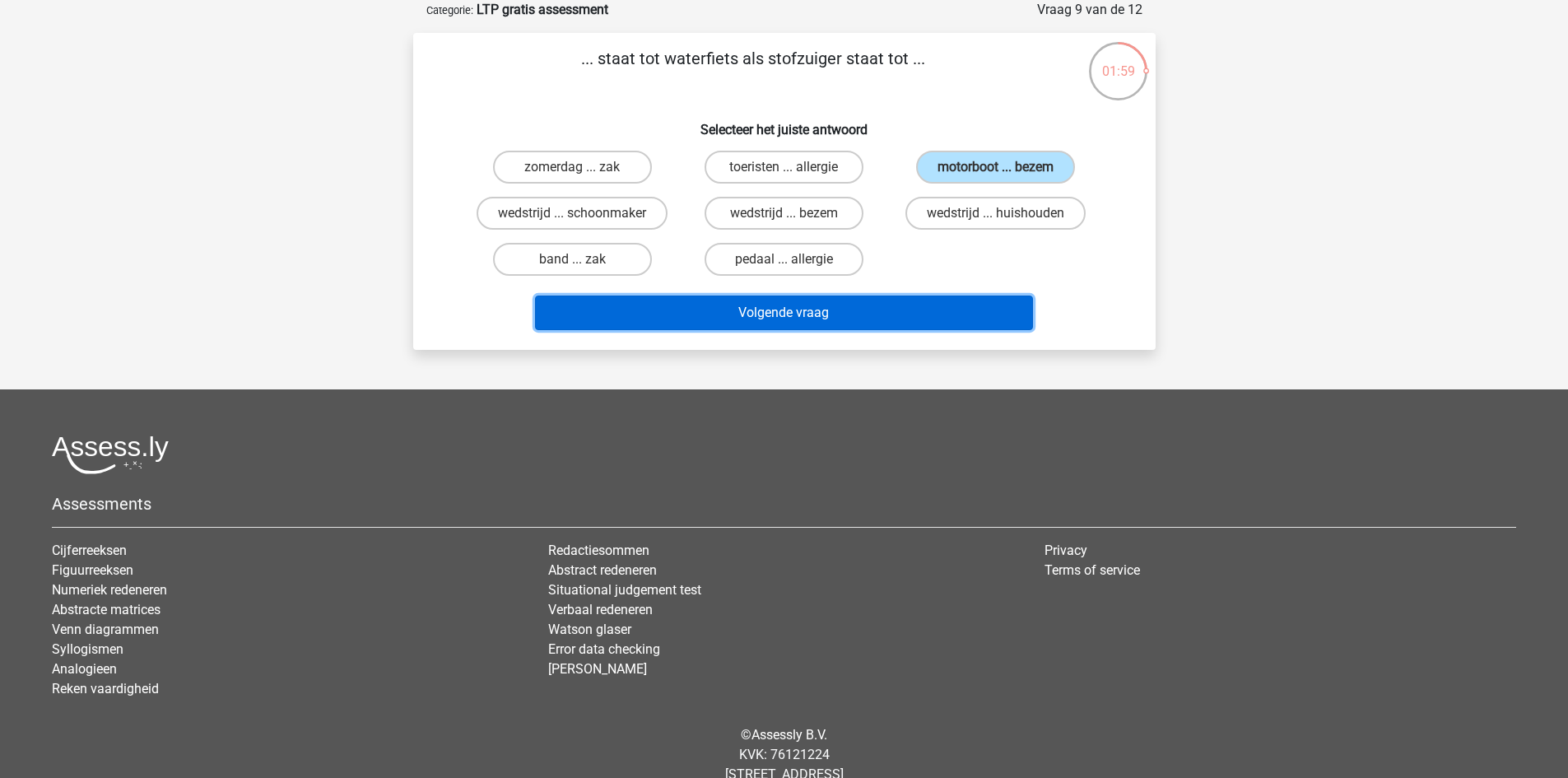
click at [939, 313] on button "Volgende vraag" at bounding box center [784, 313] width 497 height 35
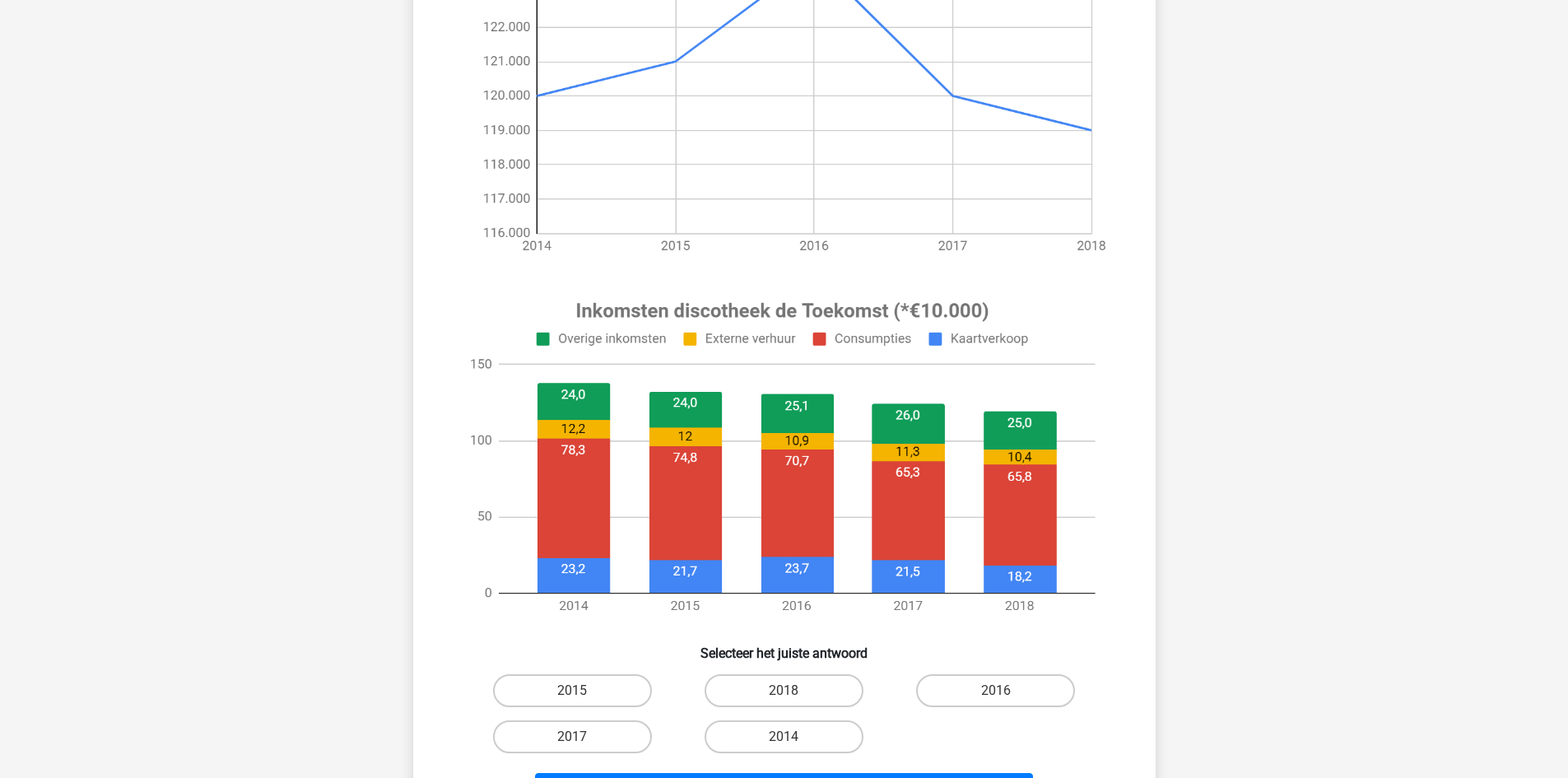
scroll to position [411, 0]
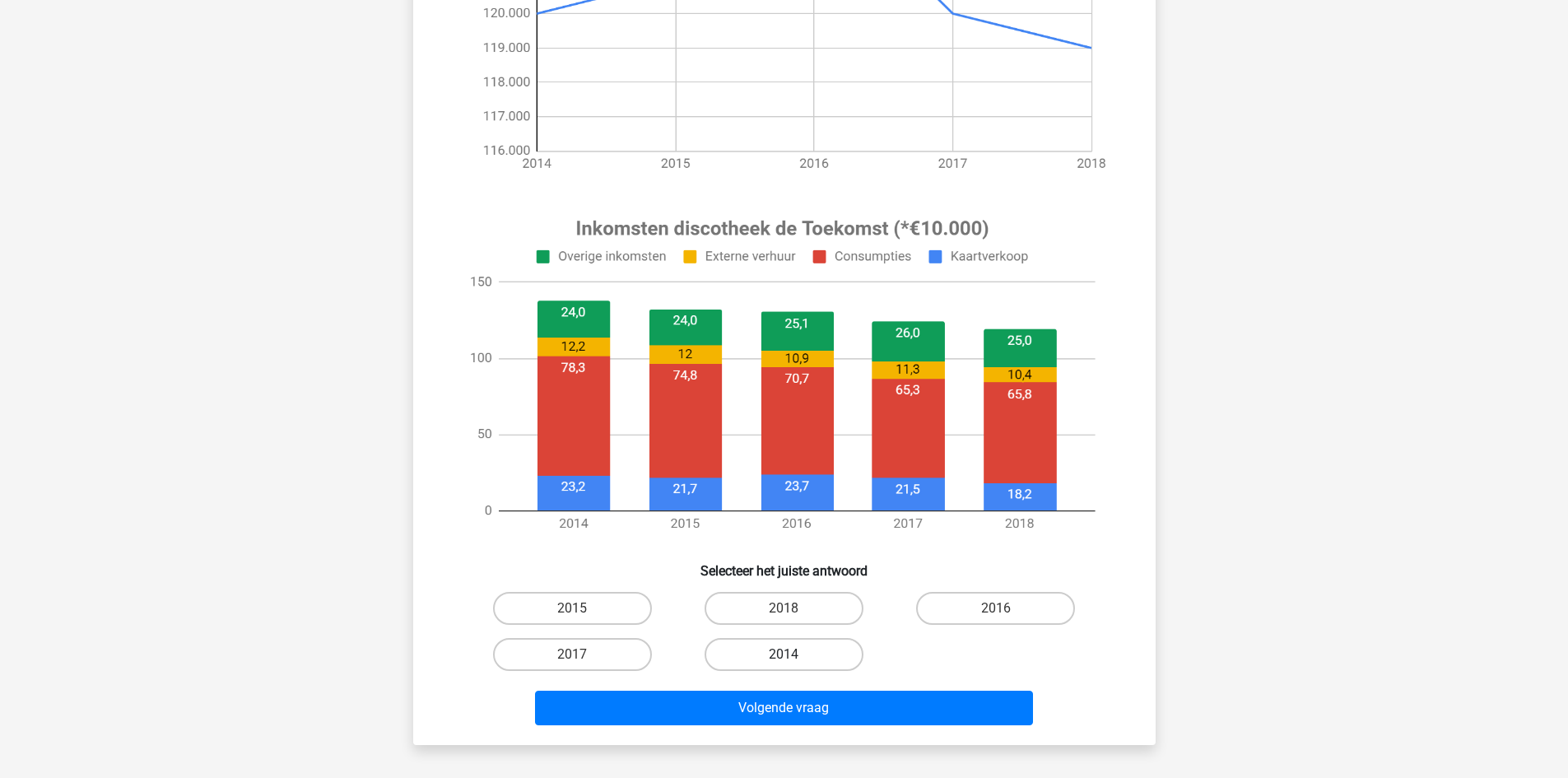
click at [805, 658] on label "2014" at bounding box center [783, 654] width 159 height 33
click at [794, 658] on input "2014" at bounding box center [788, 659] width 11 height 11
radio input "true"
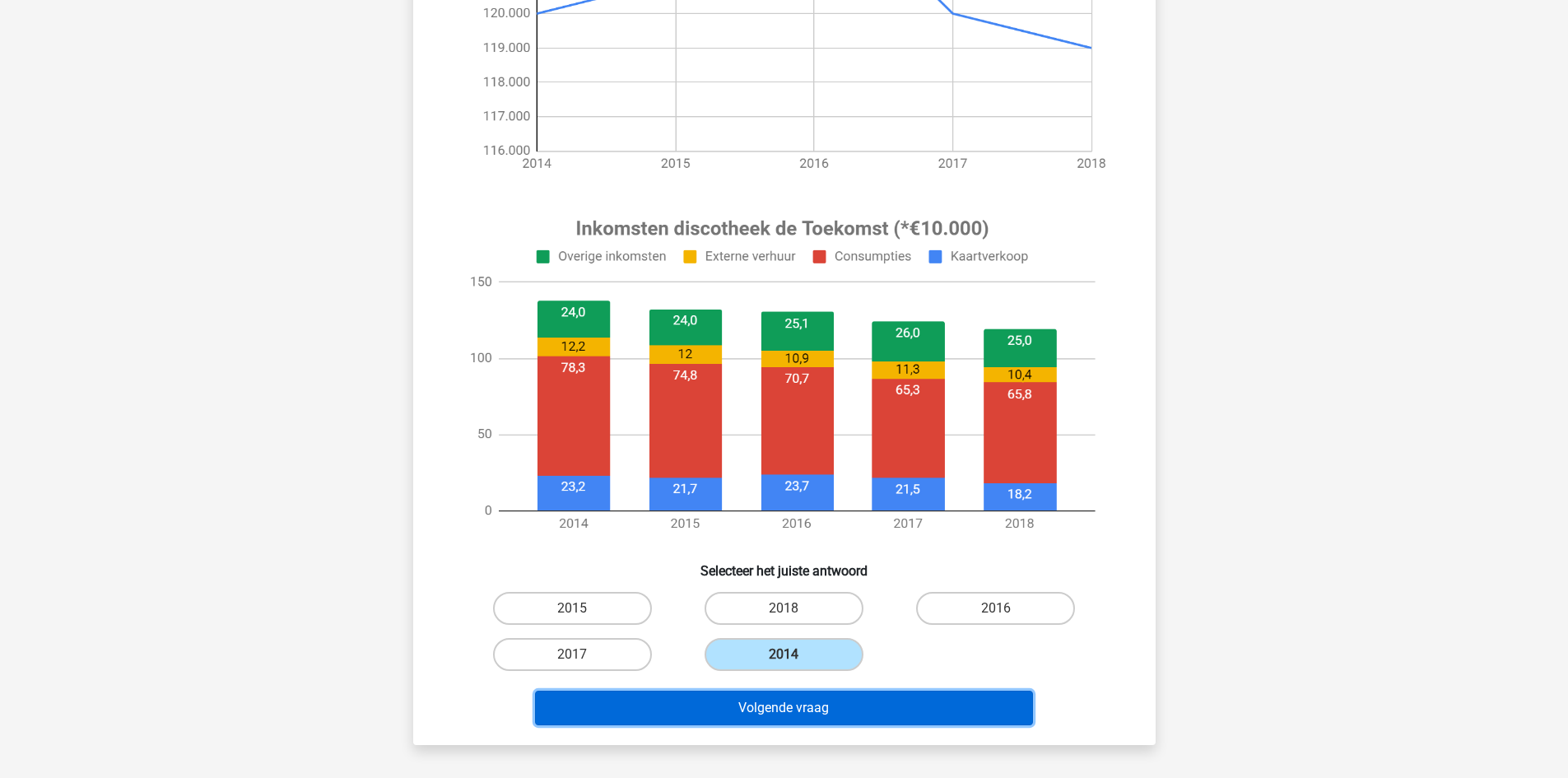
click at [810, 713] on button "Volgende vraag" at bounding box center [784, 707] width 497 height 35
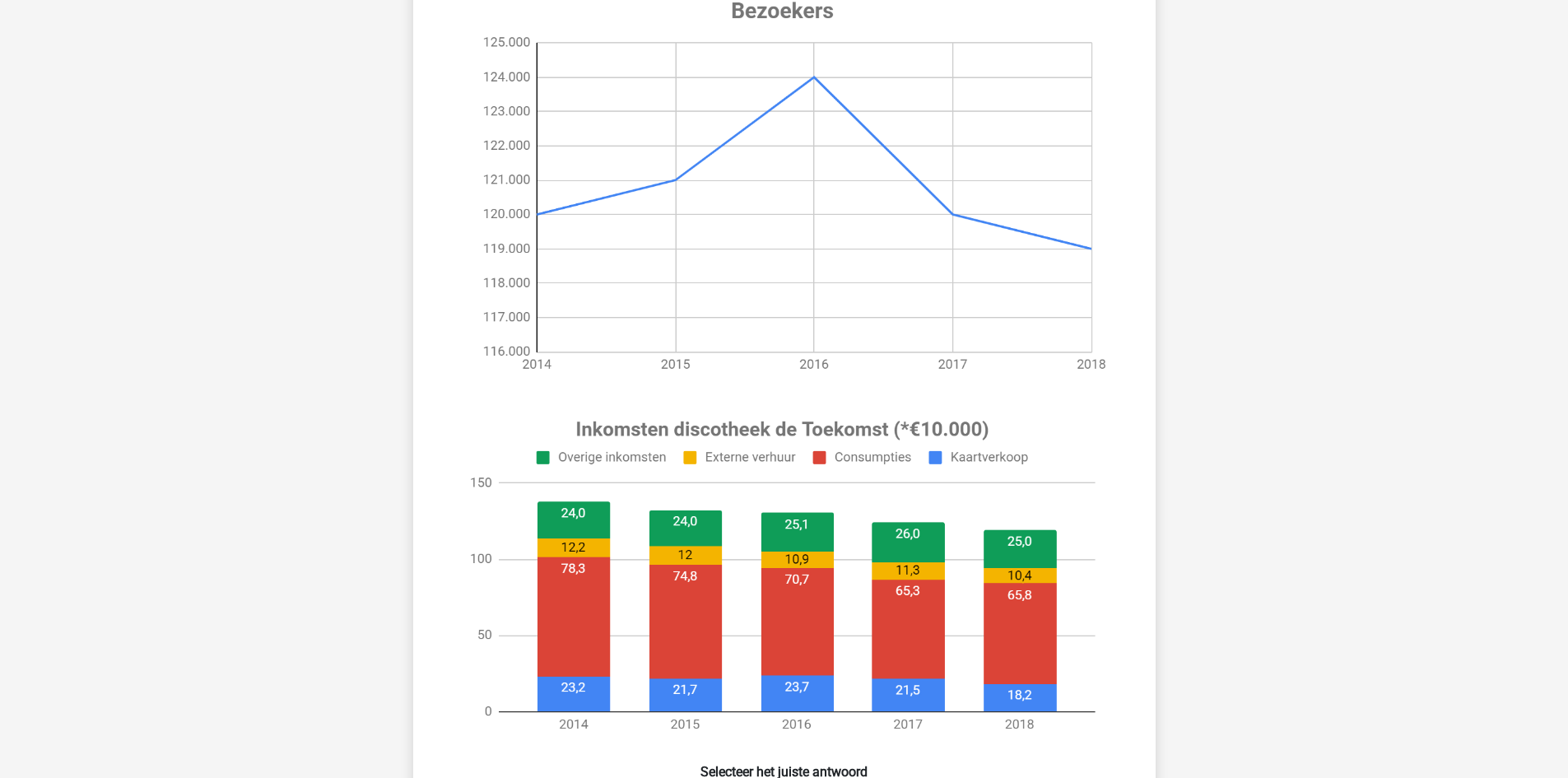
scroll to position [493, 0]
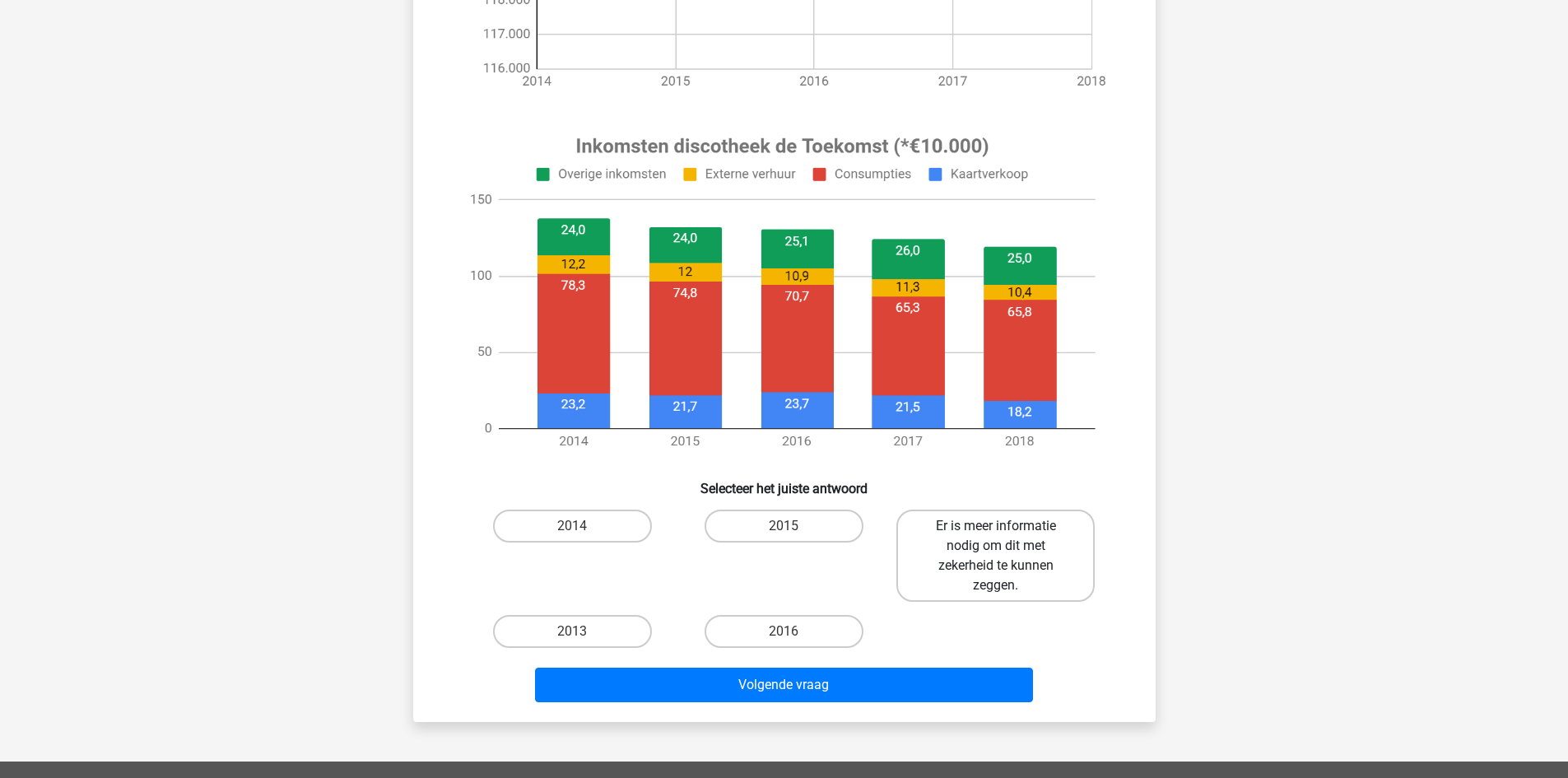
click at [987, 525] on label "Er is meer informatie nodig om dit met zekerheid te kunnen zeggen." at bounding box center [995, 555] width 199 height 92
click at [996, 525] on input "Er is meer informatie nodig om dit met zekerheid te kunnen zeggen." at bounding box center [1001, 530] width 11 height 11
radio input "true"
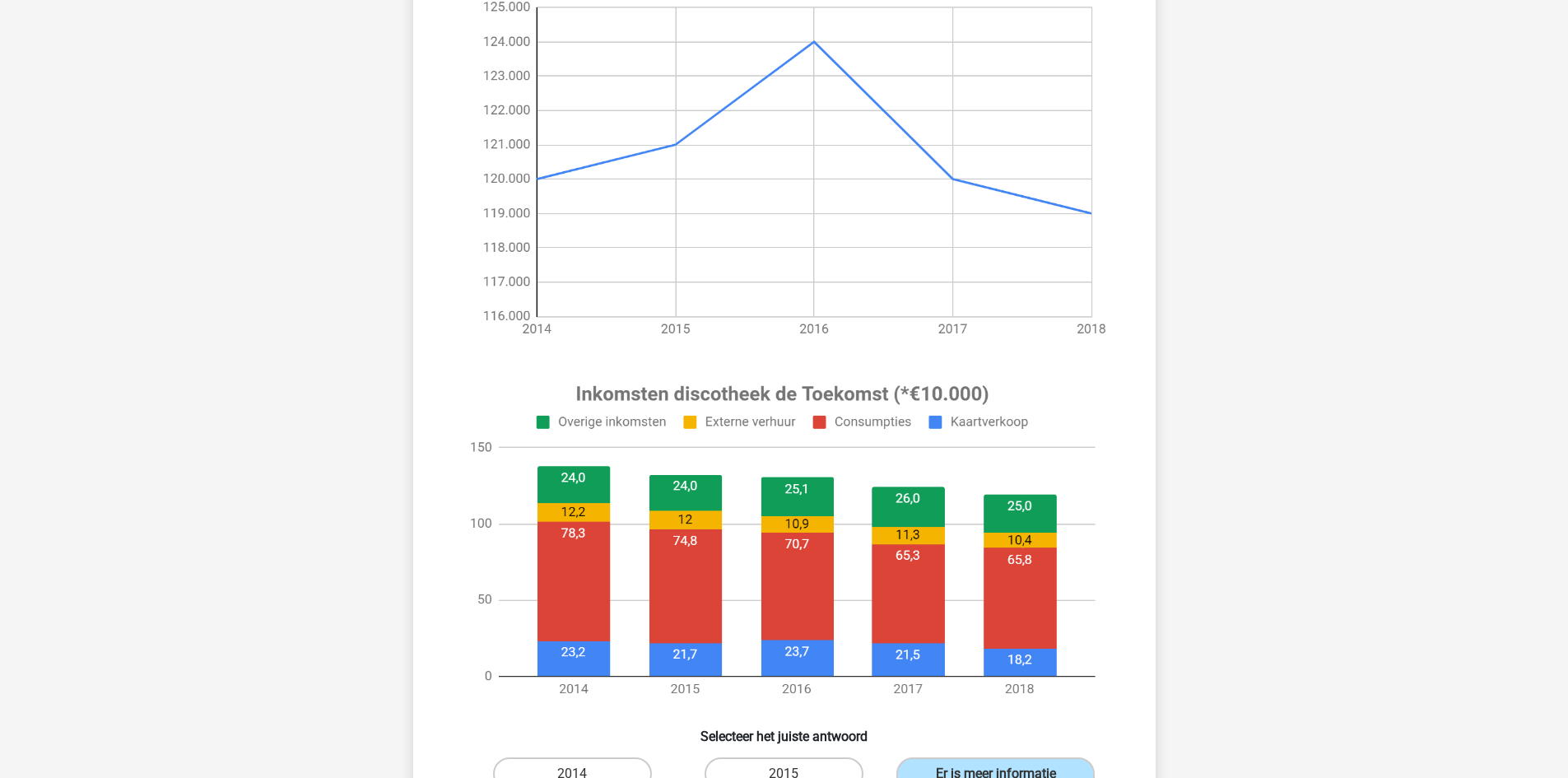
scroll to position [247, 0]
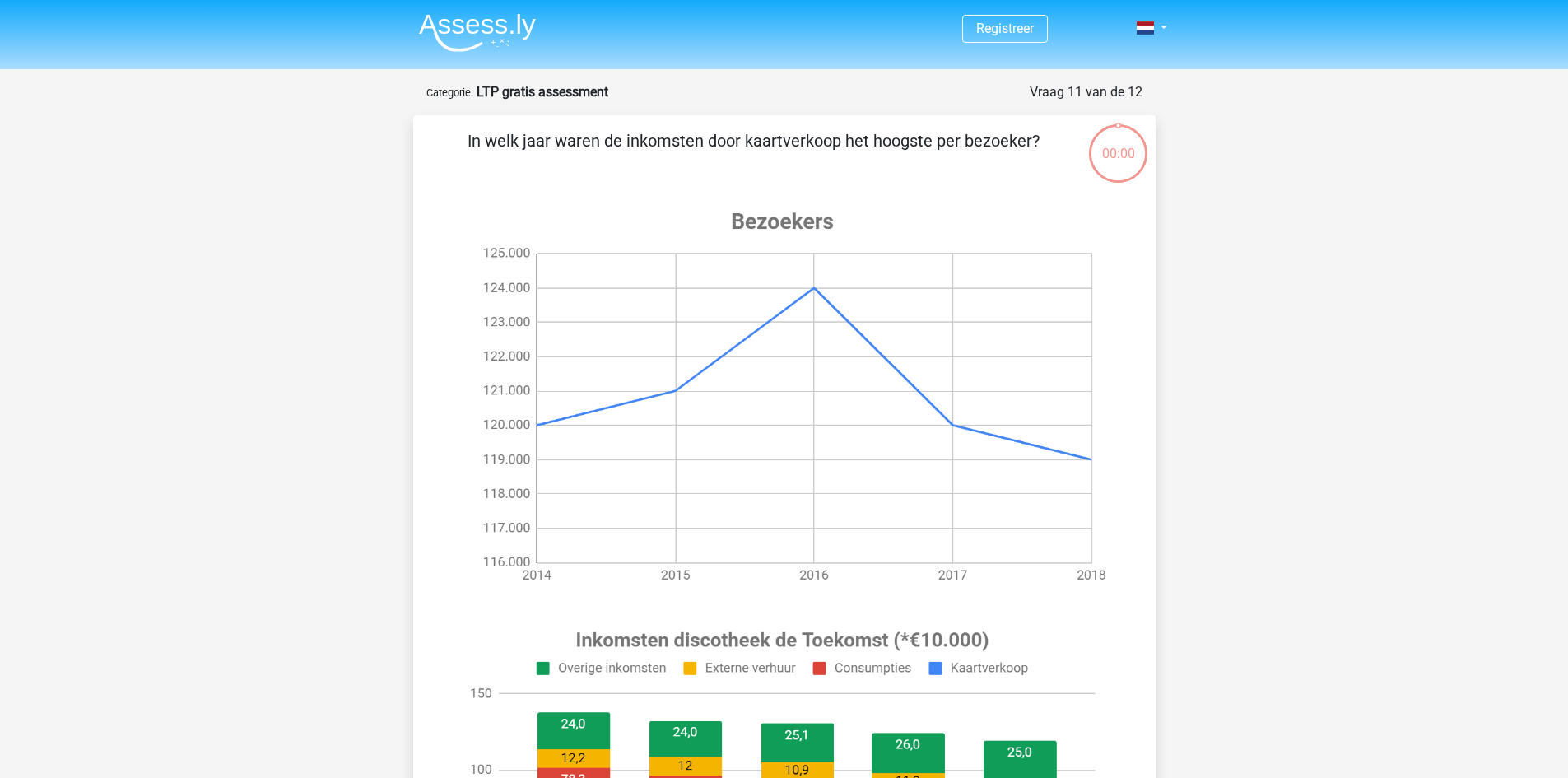
scroll to position [247, 0]
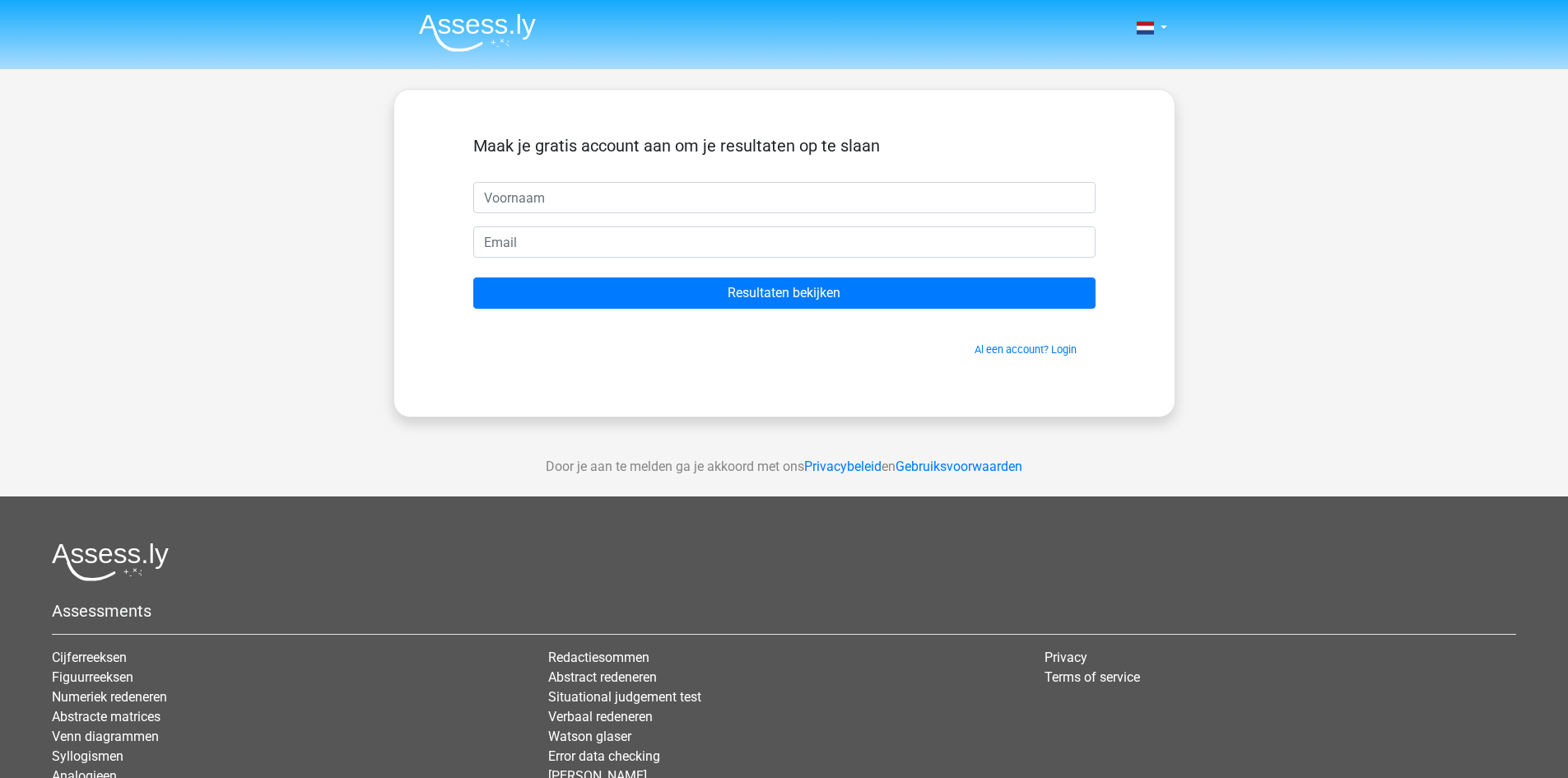
click at [642, 188] on input "text" at bounding box center [784, 197] width 622 height 31
type input "S"
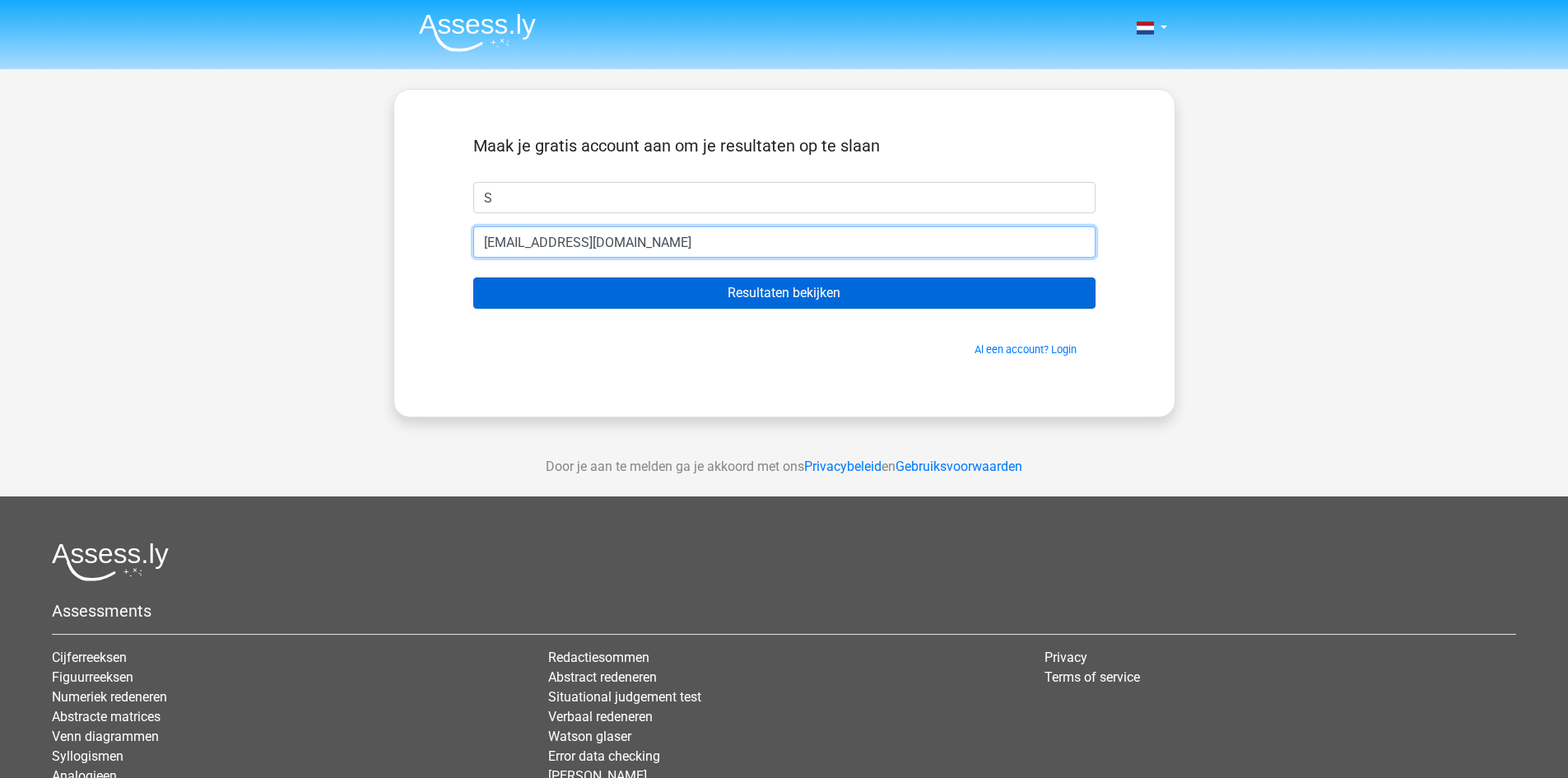
type input "sanne_beurskens@hotmail.com"
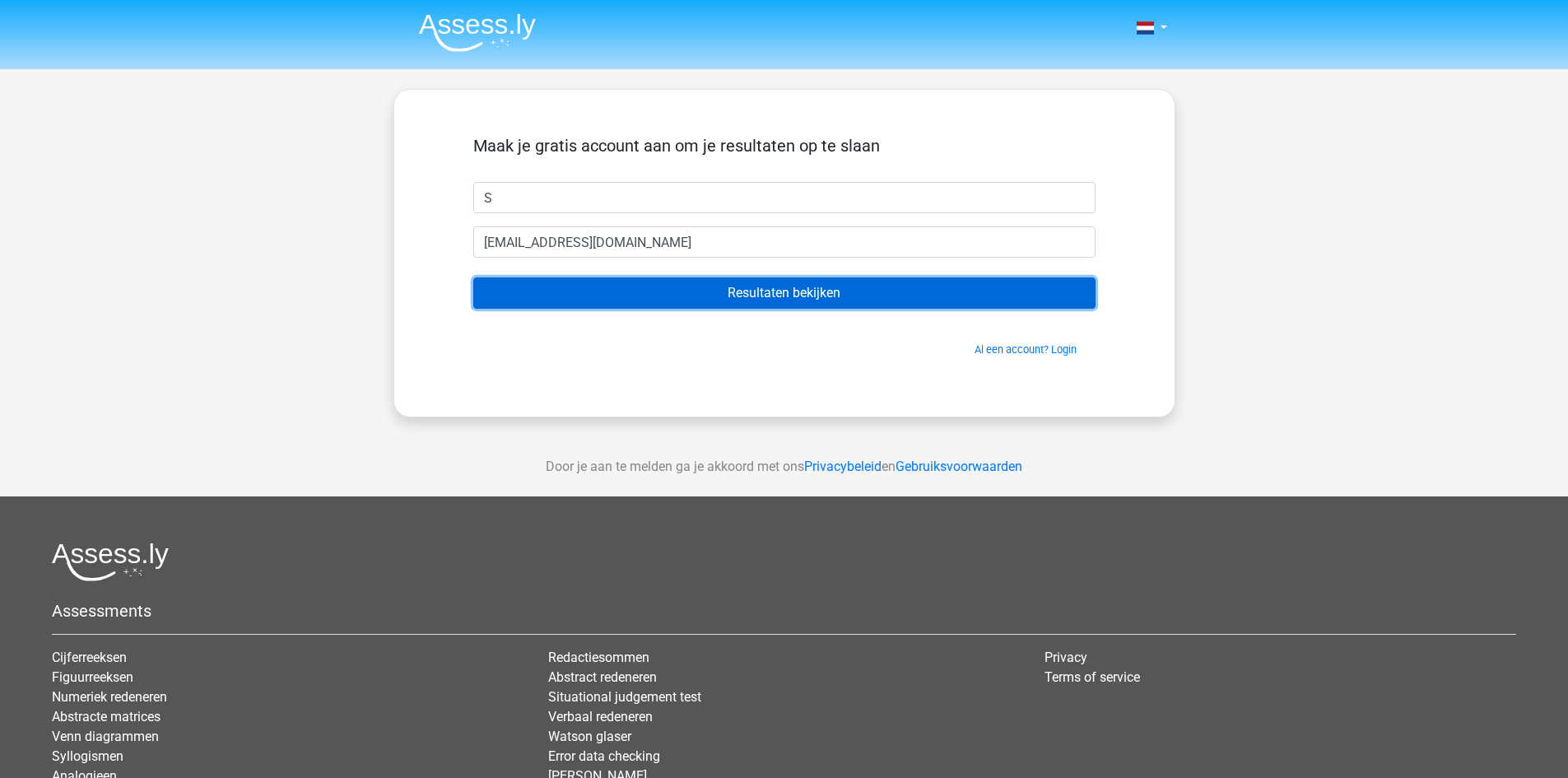
click at [699, 292] on input "Resultaten bekijken" at bounding box center [784, 293] width 622 height 31
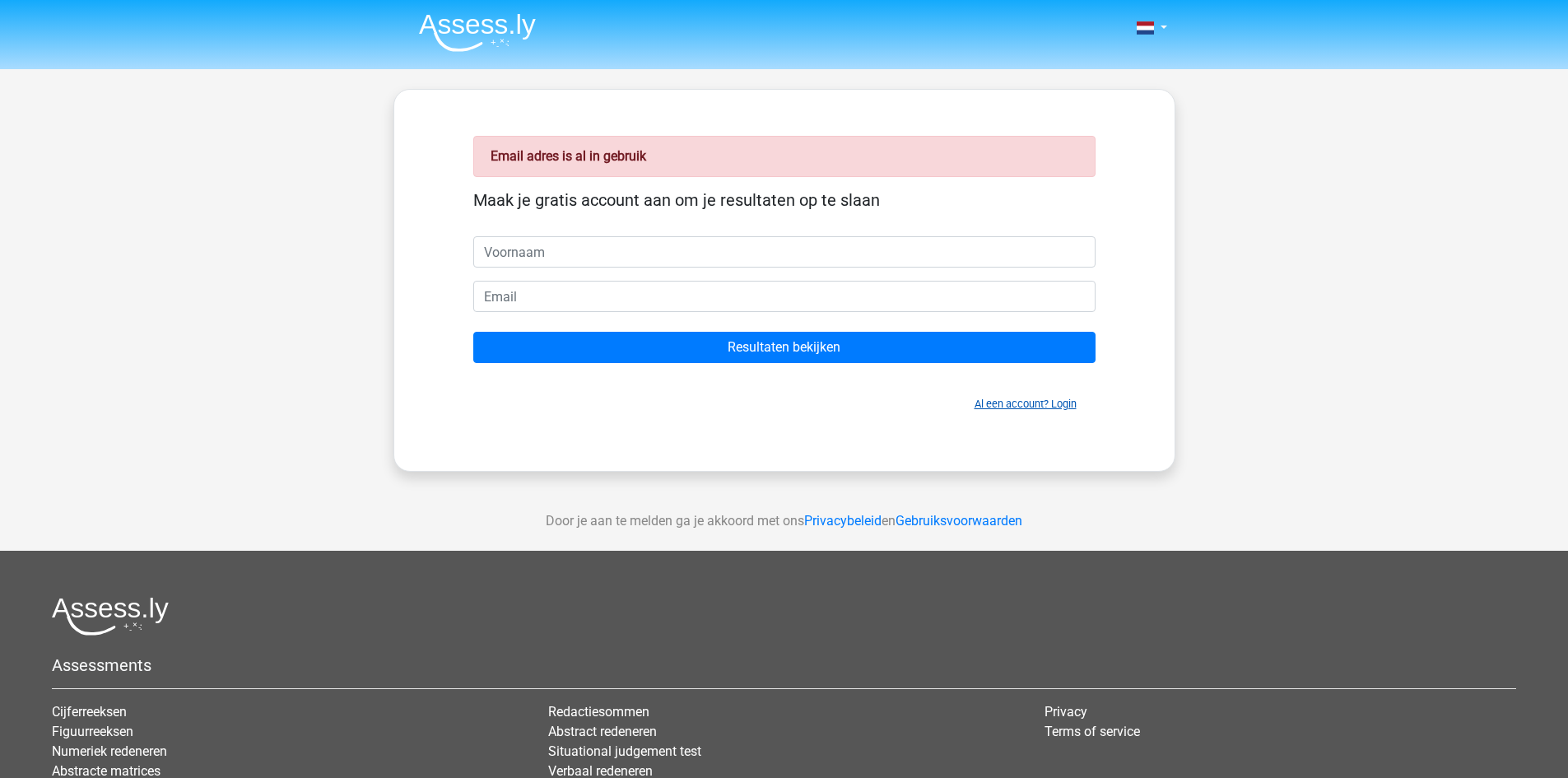
click at [1042, 401] on link "Al een account? Login" at bounding box center [1026, 403] width 102 height 12
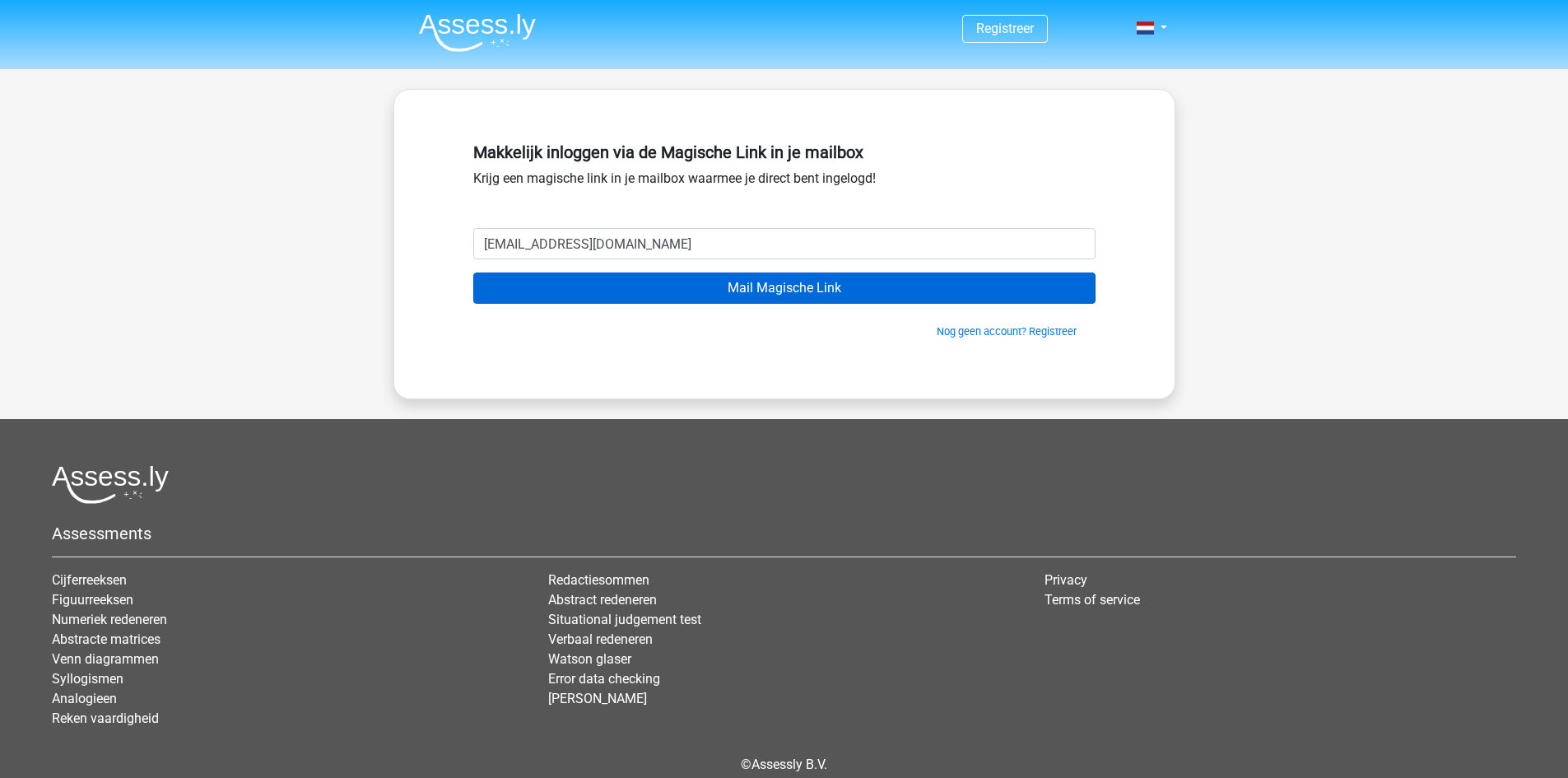
type input "[EMAIL_ADDRESS][DOMAIN_NAME]"
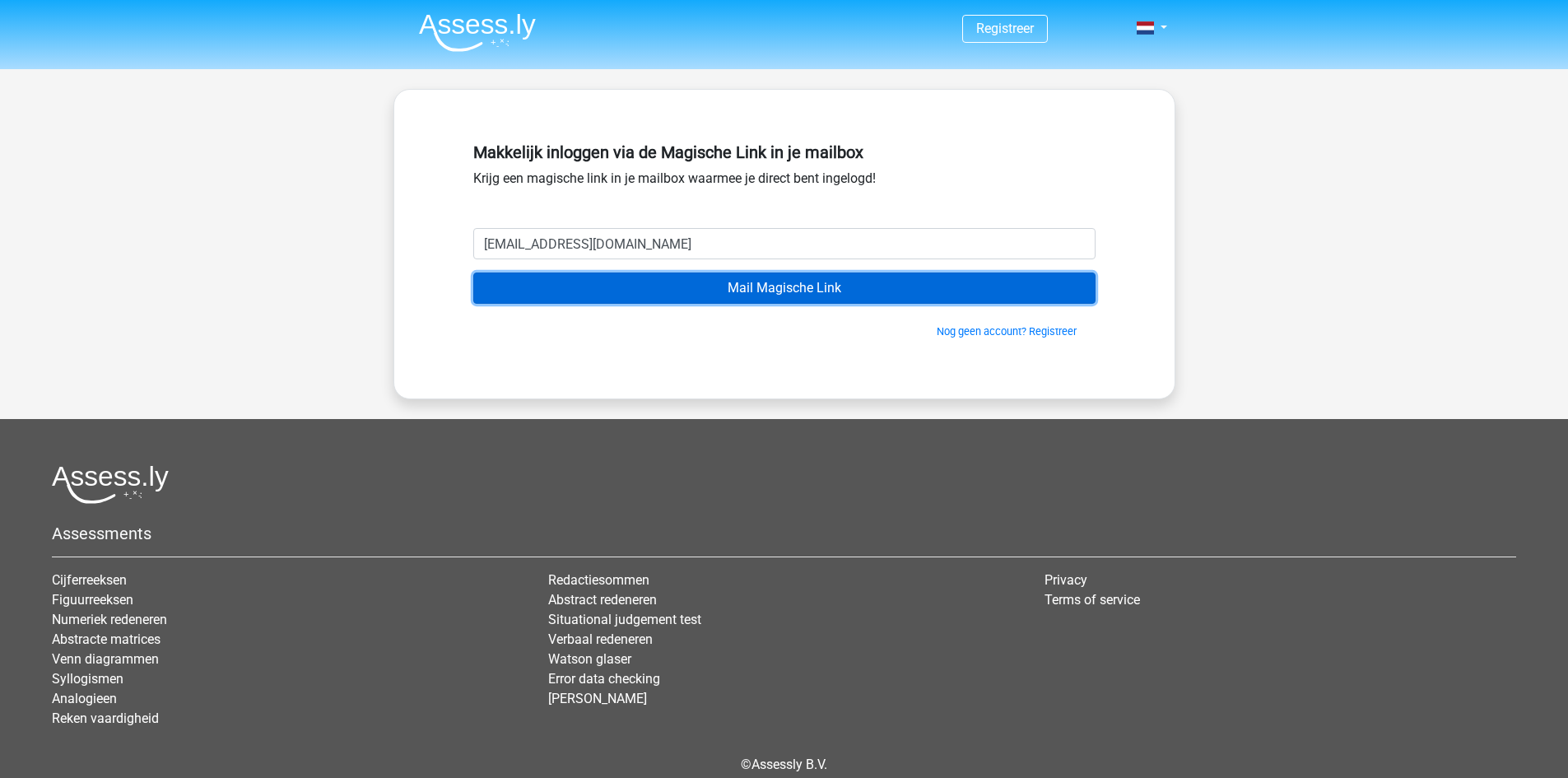
click at [755, 283] on input "Mail Magische Link" at bounding box center [784, 288] width 622 height 31
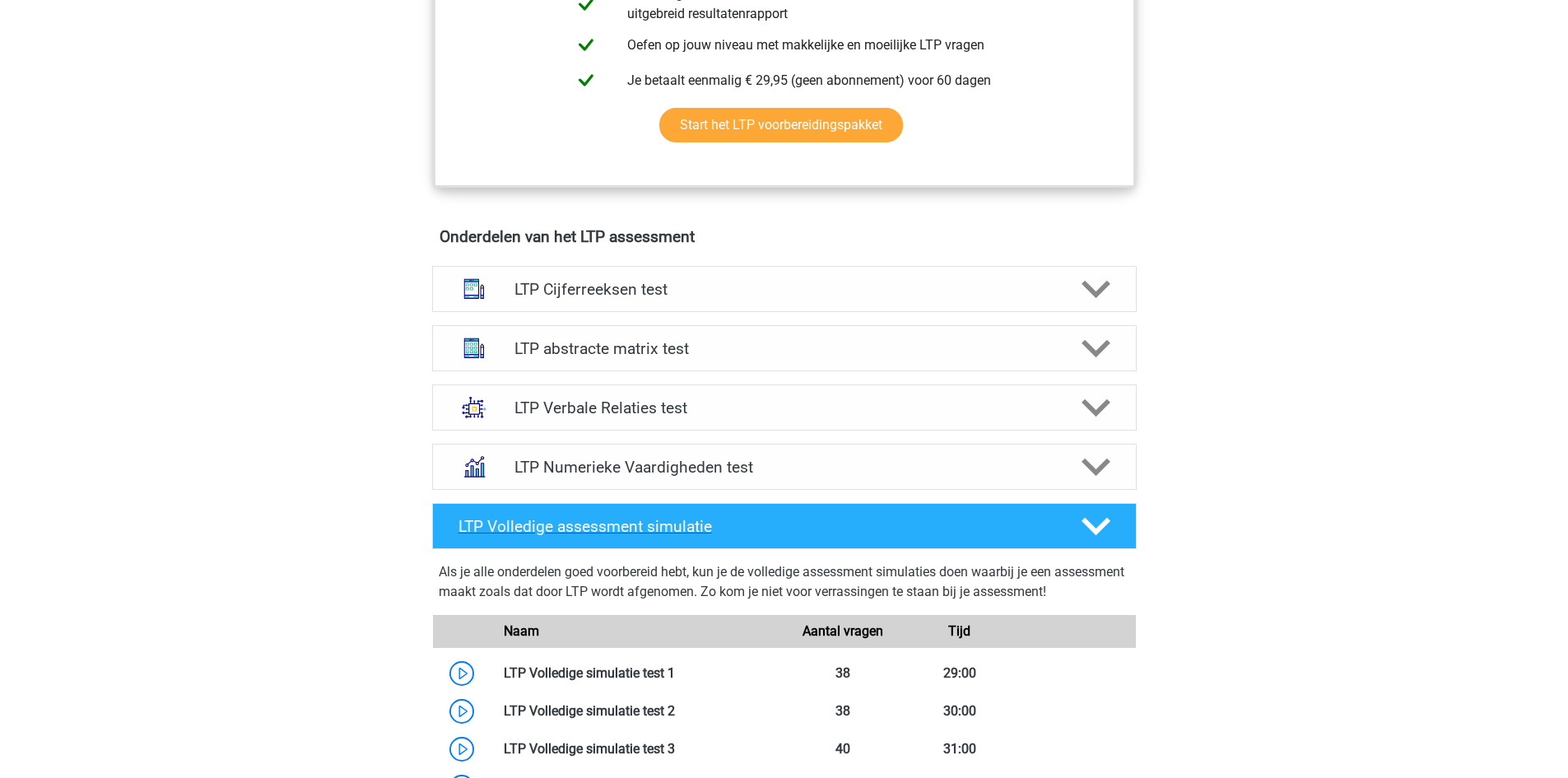
scroll to position [1152, 0]
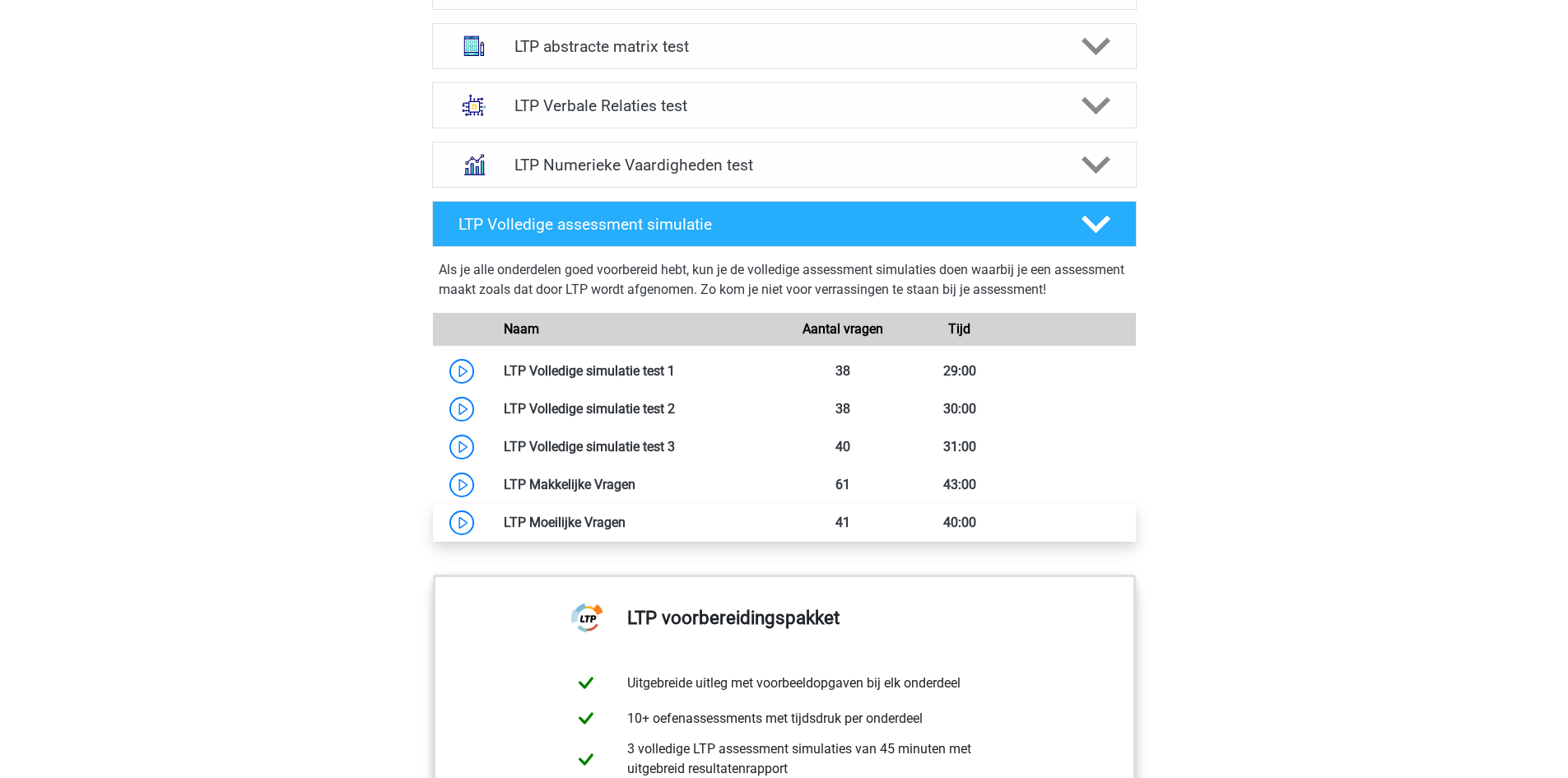
click at [625, 525] on link at bounding box center [625, 522] width 0 height 16
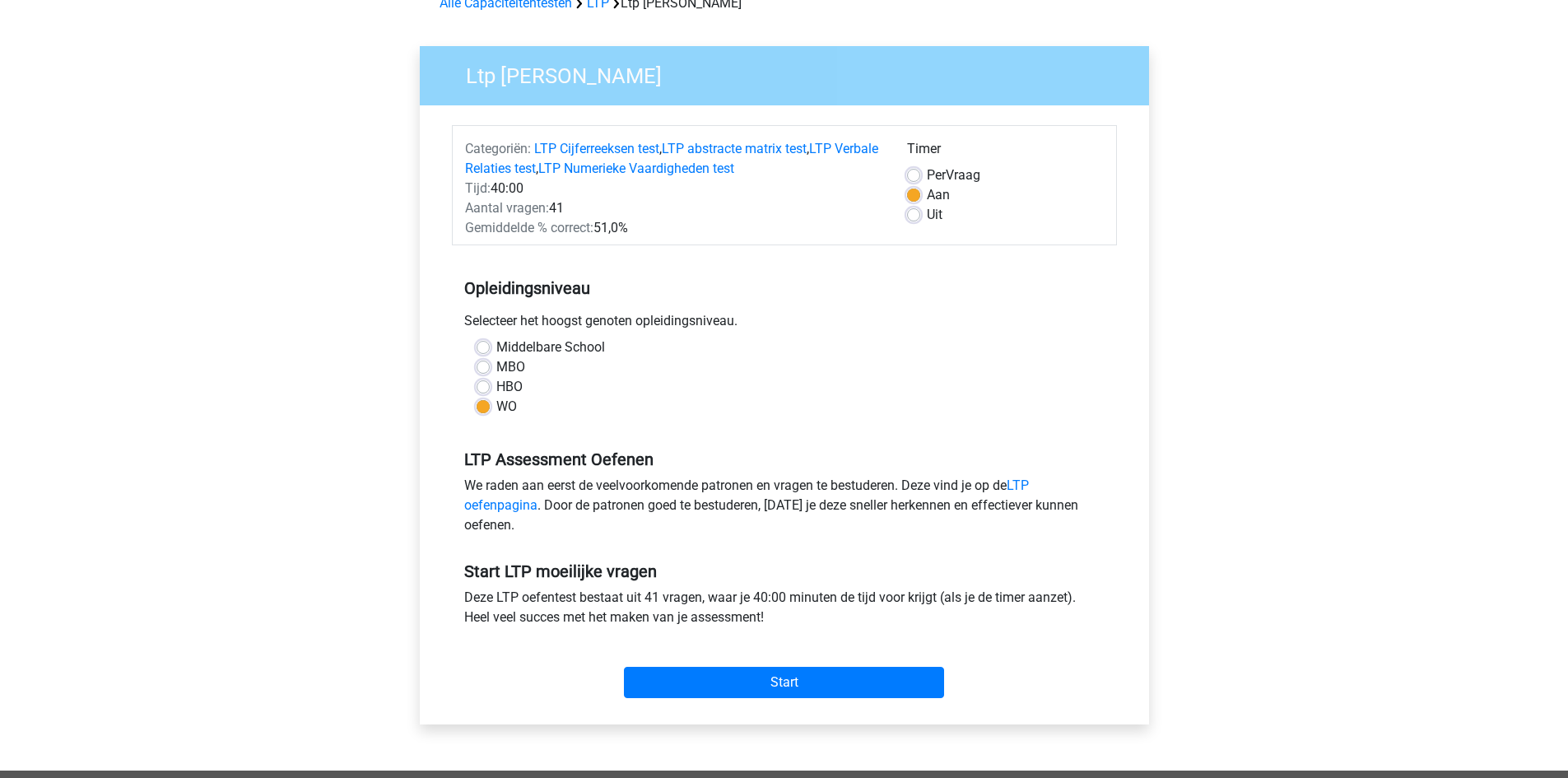
scroll to position [330, 0]
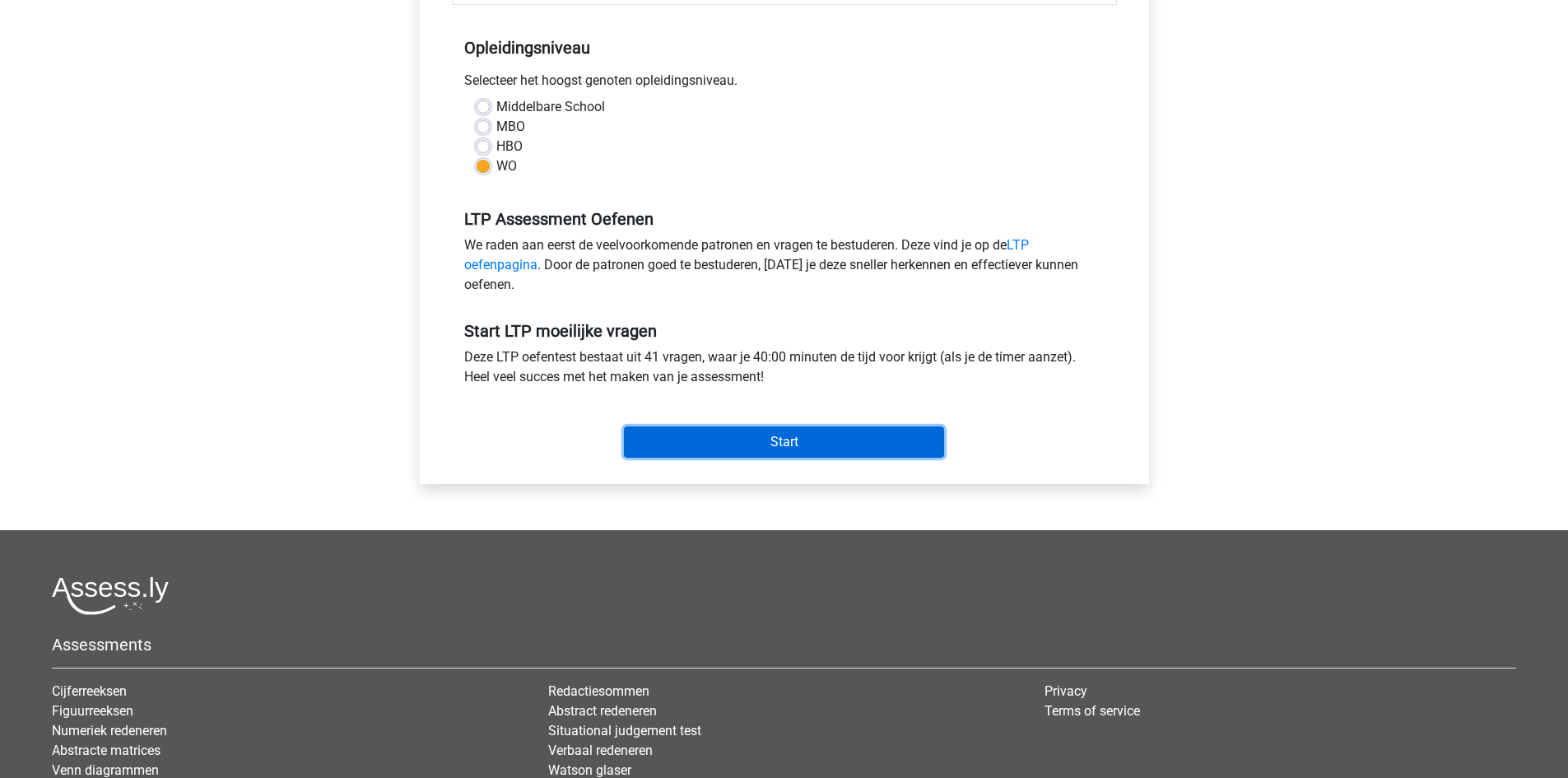
click at [867, 429] on input "Start" at bounding box center [784, 441] width 321 height 31
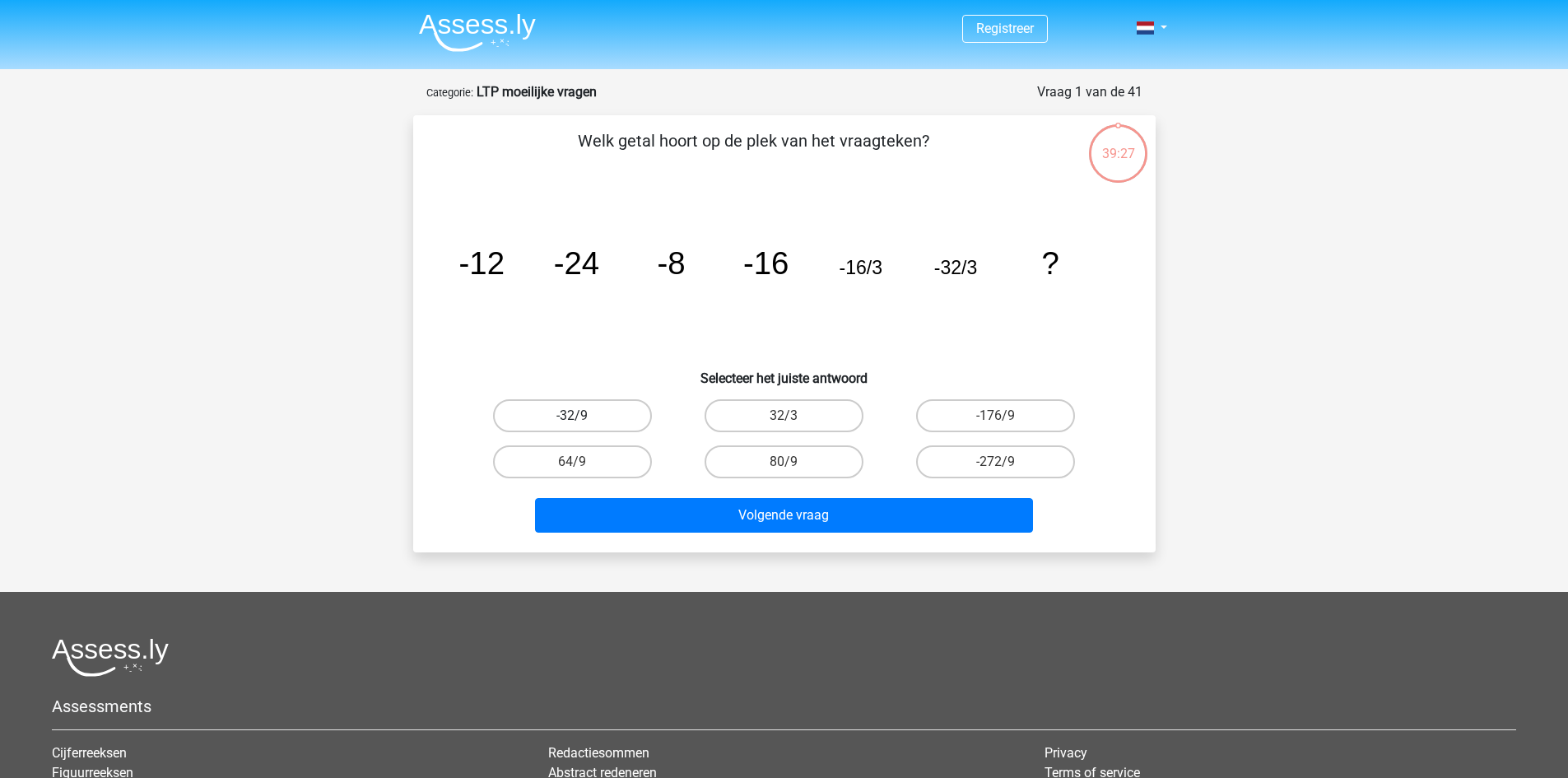
click at [607, 408] on label "-32/9" at bounding box center [572, 415] width 159 height 33
click at [582, 415] on input "-32/9" at bounding box center [577, 420] width 11 height 11
radio input "true"
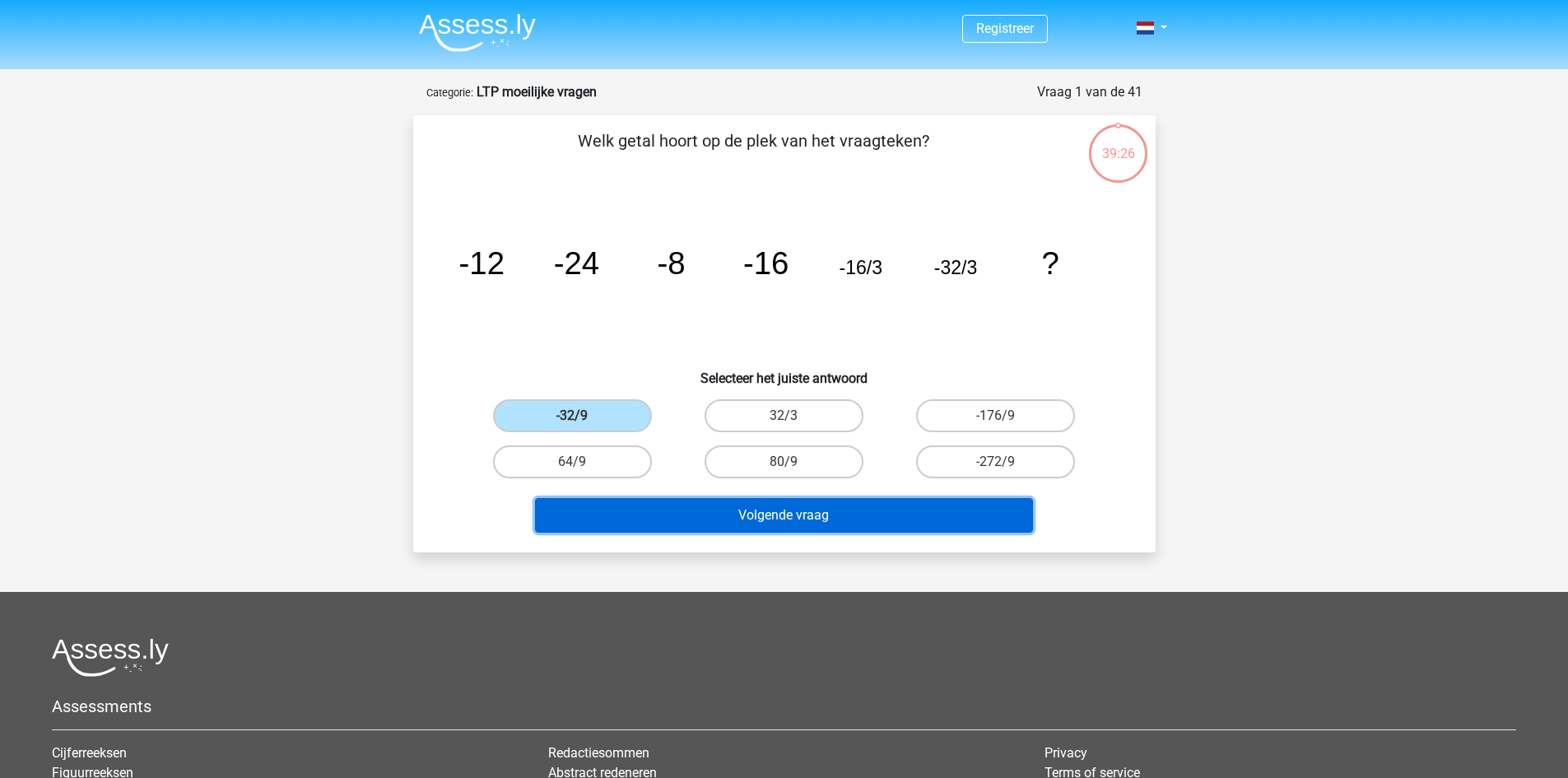
click at [734, 529] on button "Volgende vraag" at bounding box center [784, 514] width 497 height 35
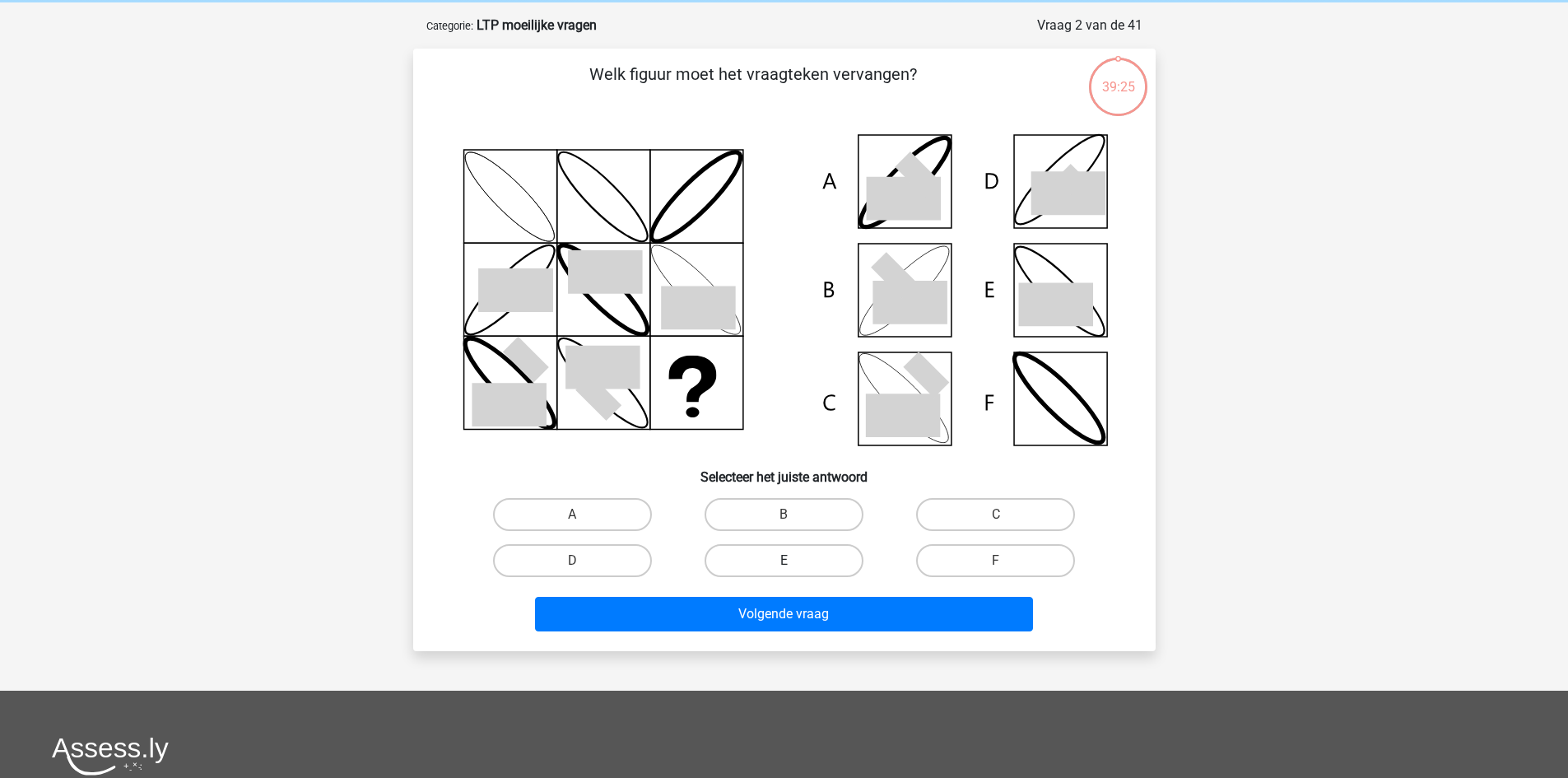
scroll to position [82, 0]
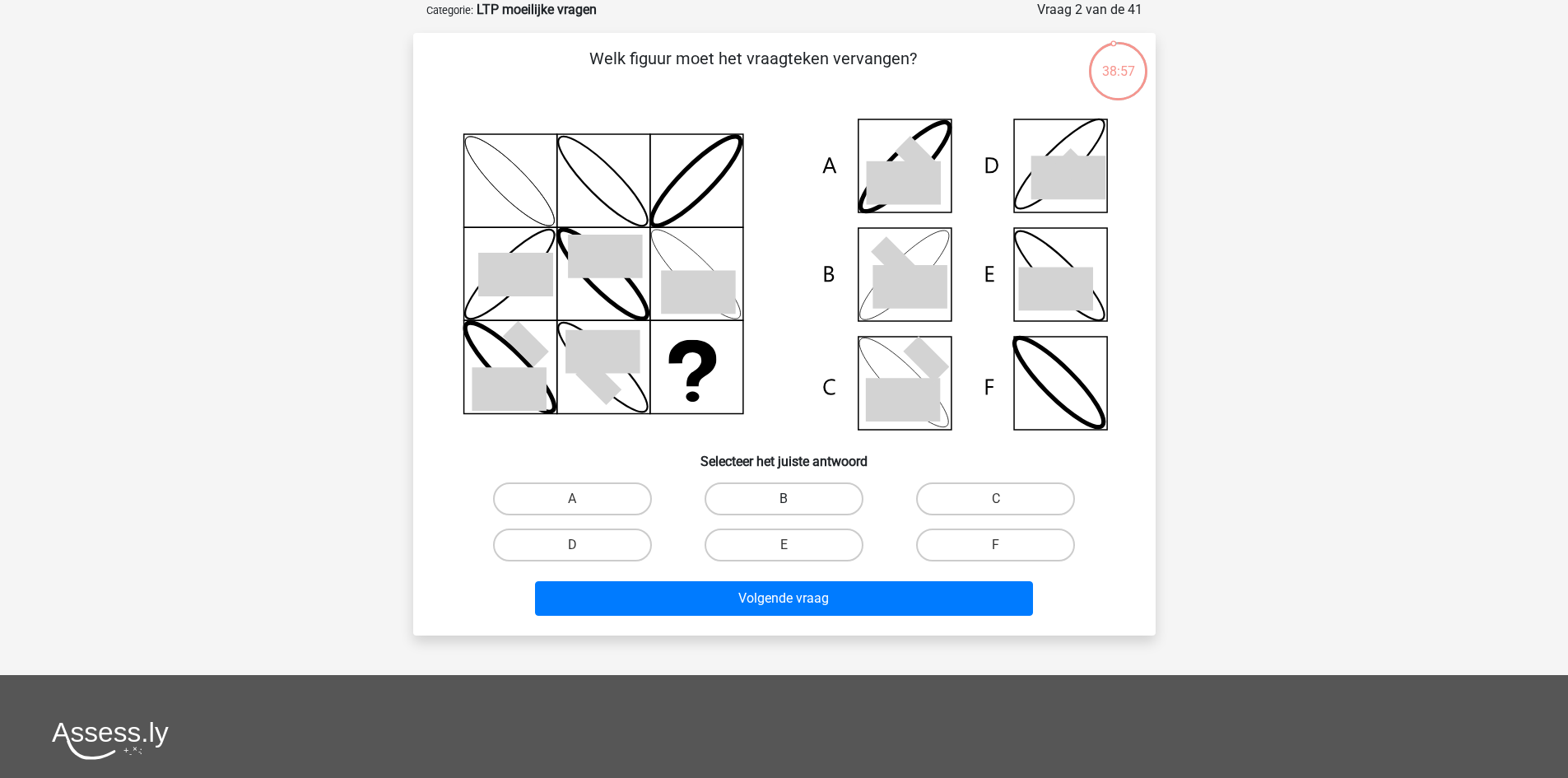
click at [781, 500] on label "B" at bounding box center [783, 498] width 159 height 33
click at [783, 500] on input "B" at bounding box center [788, 503] width 11 height 11
radio input "true"
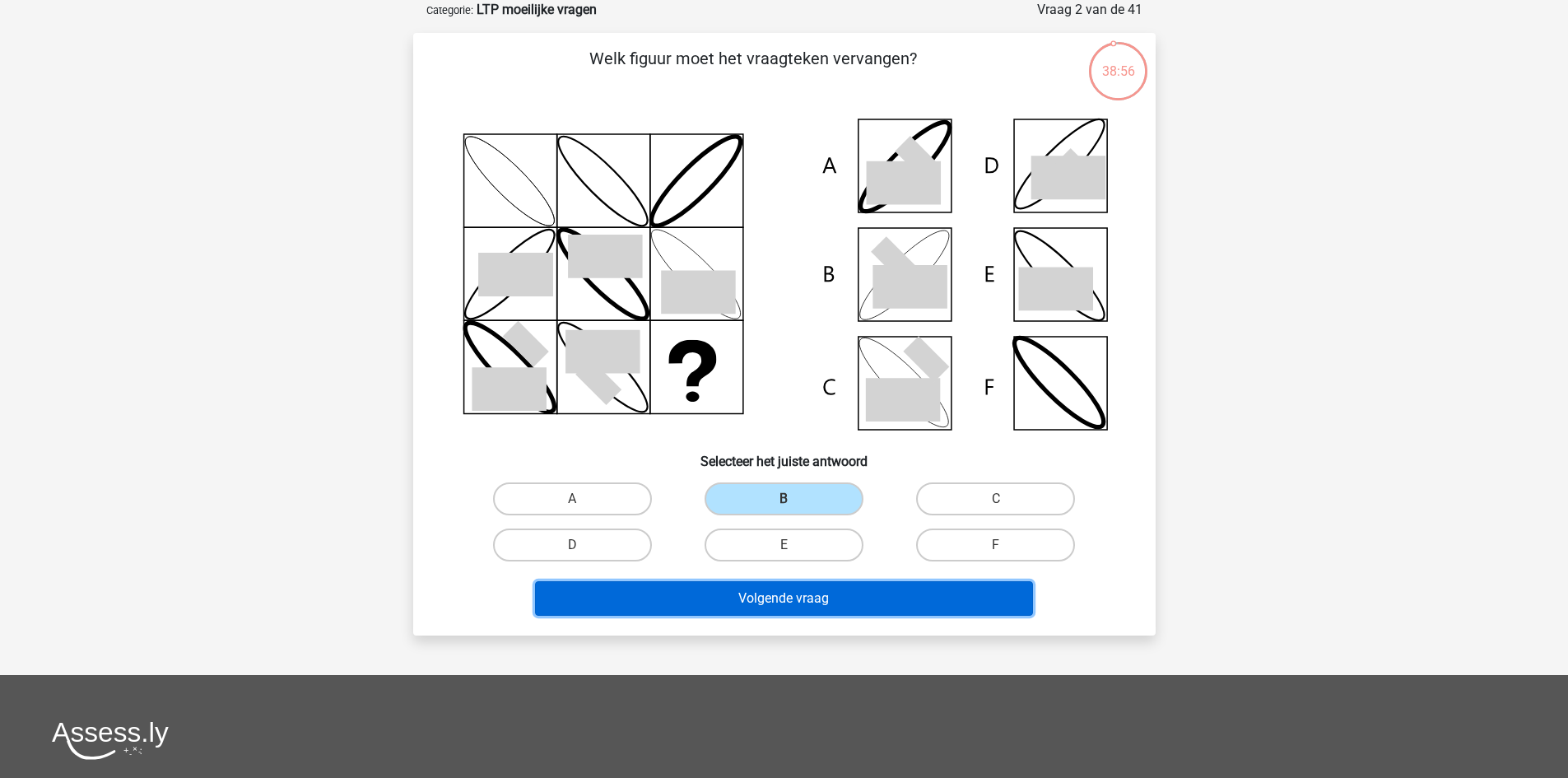
click at [781, 592] on button "Volgende vraag" at bounding box center [784, 598] width 497 height 35
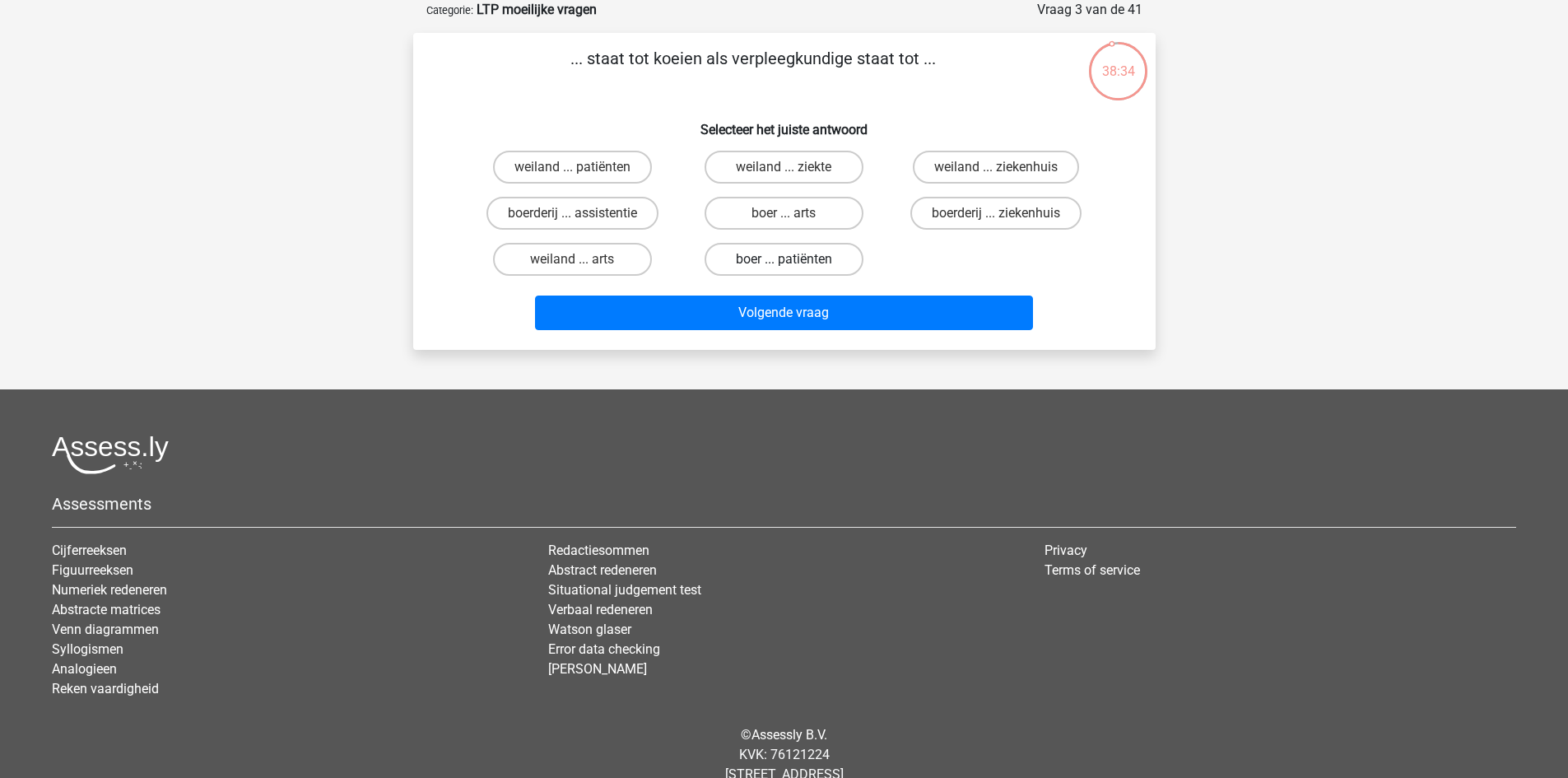
click at [750, 262] on label "boer ... patiënten" at bounding box center [783, 259] width 159 height 33
click at [783, 262] on input "boer ... patiënten" at bounding box center [788, 265] width 11 height 11
radio input "true"
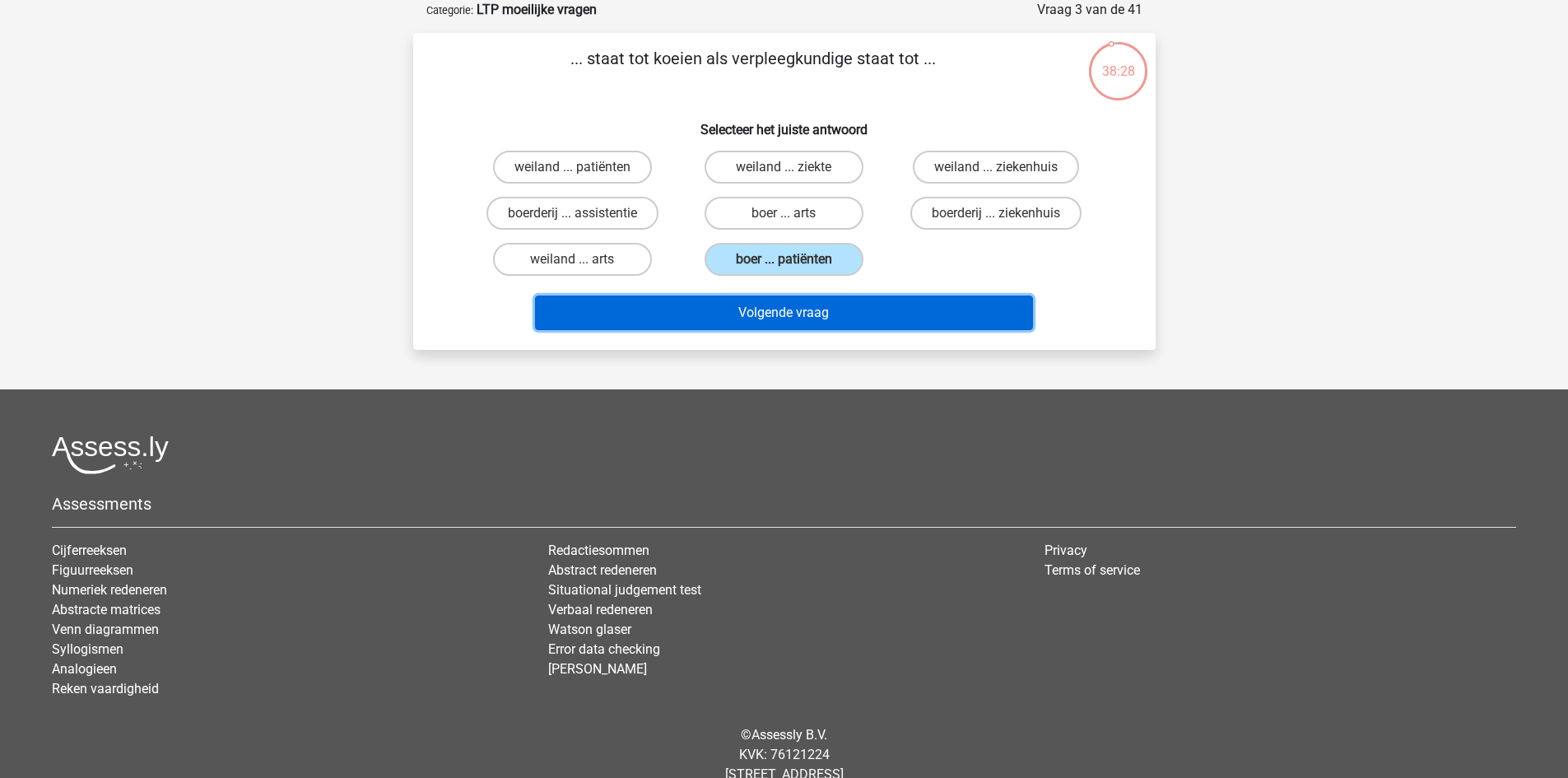
click at [753, 310] on button "Volgende vraag" at bounding box center [784, 313] width 497 height 35
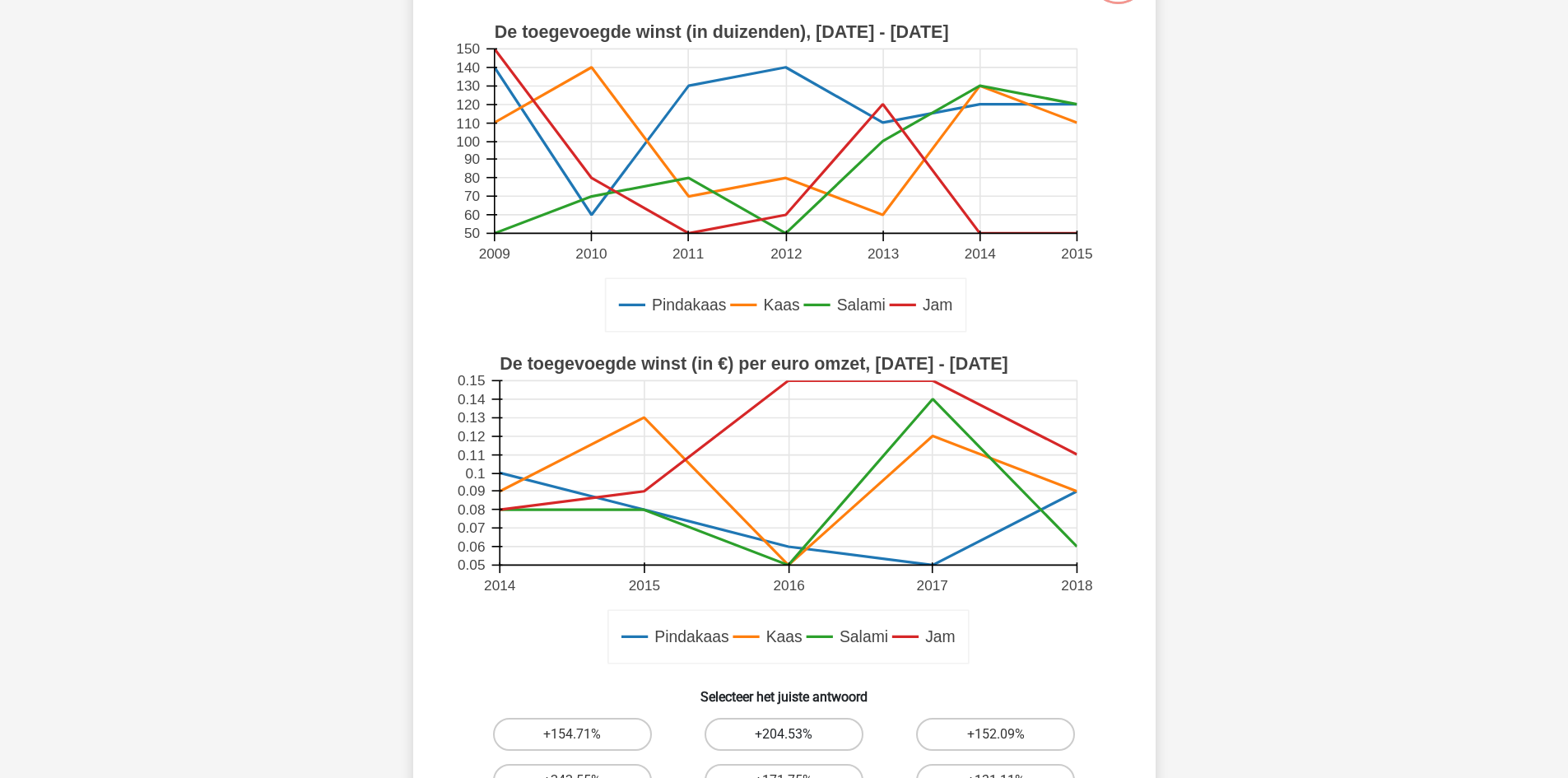
scroll to position [411, 0]
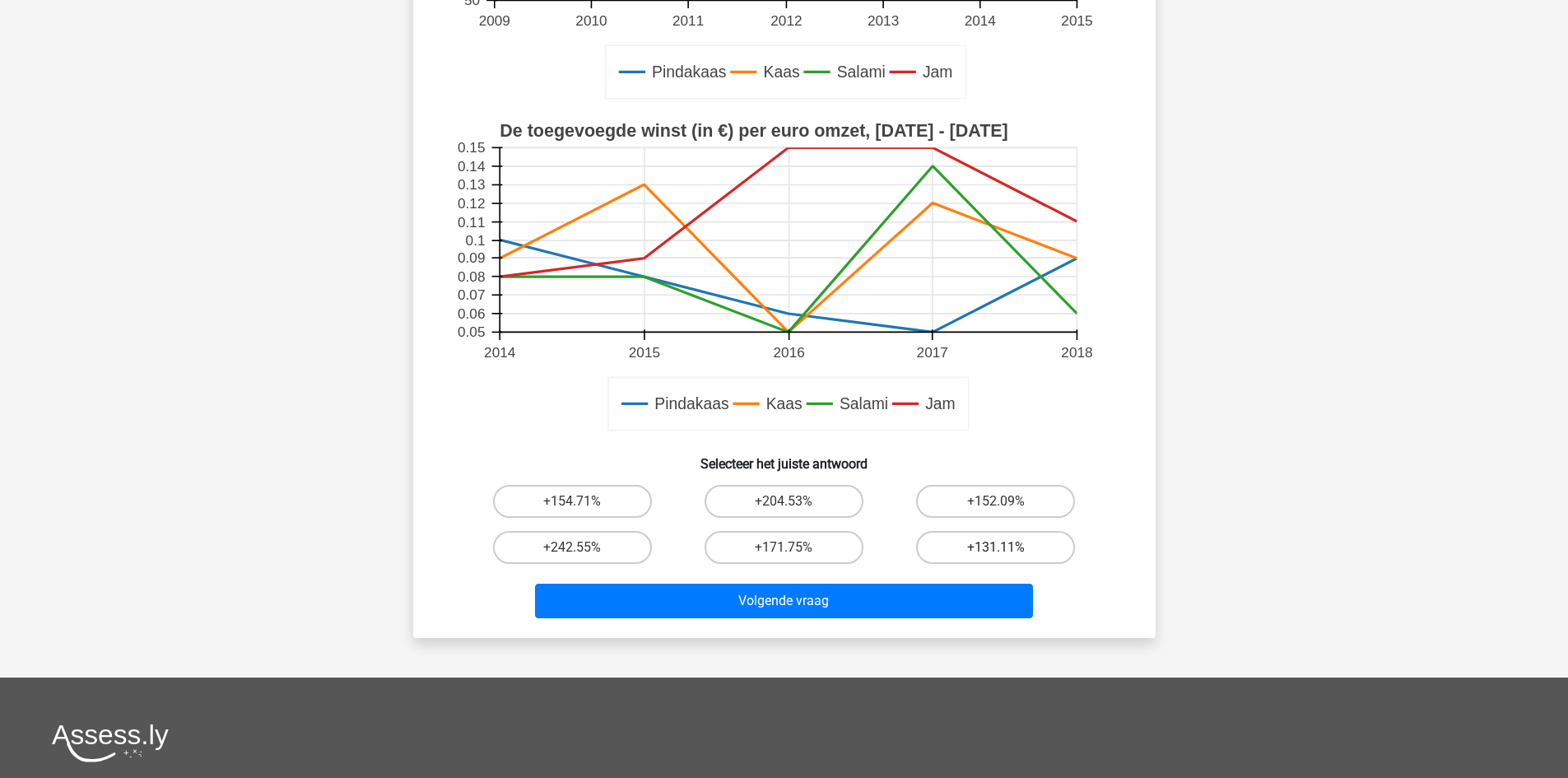
drag, startPoint x: 979, startPoint y: 537, endPoint x: 954, endPoint y: 560, distance: 34.0
click at [979, 537] on label "+131.11%" at bounding box center [995, 546] width 159 height 33
click at [996, 547] on input "+131.11%" at bounding box center [1001, 552] width 11 height 11
radio input "true"
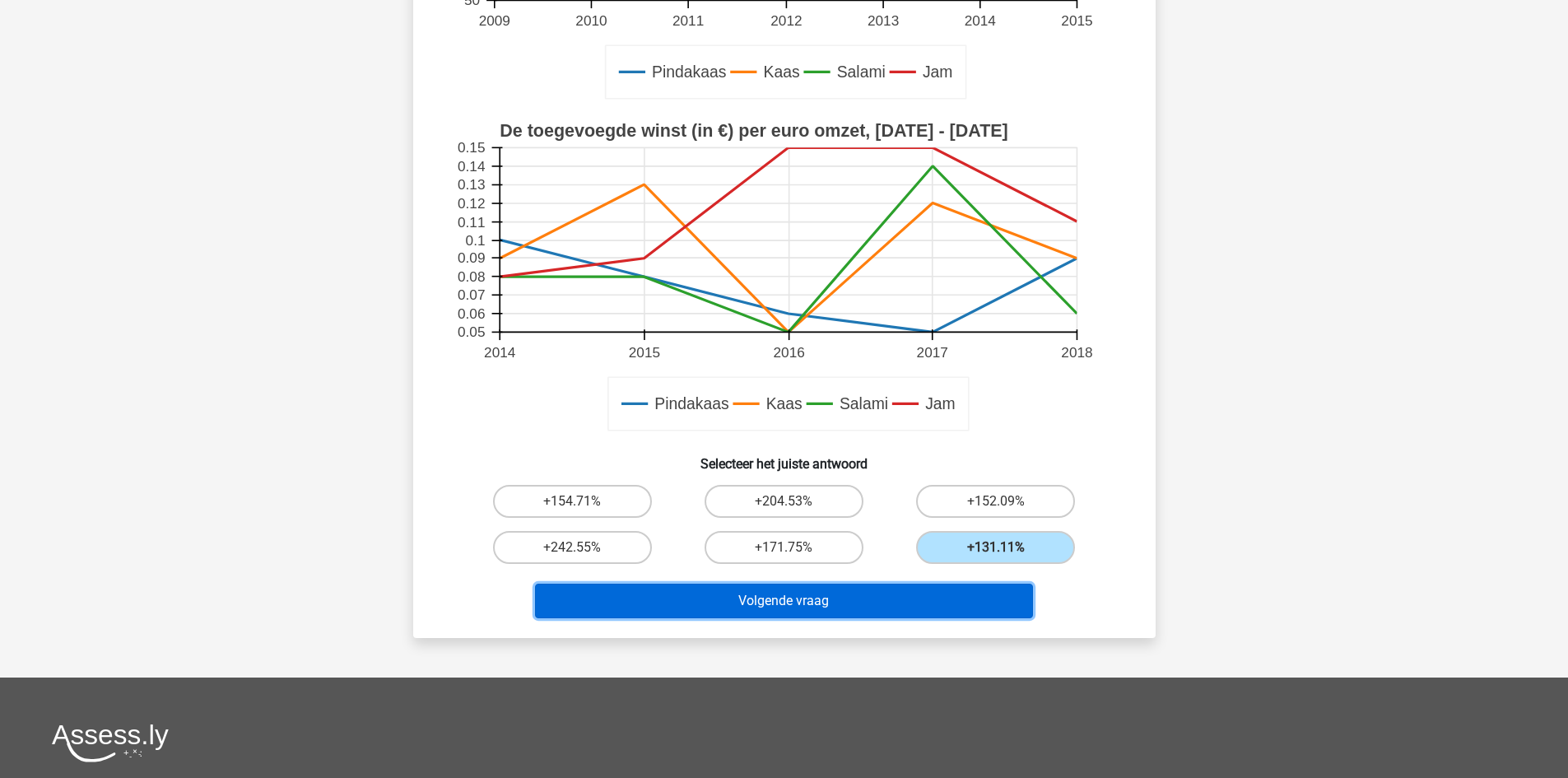
click at [903, 588] on button "Volgende vraag" at bounding box center [784, 600] width 497 height 35
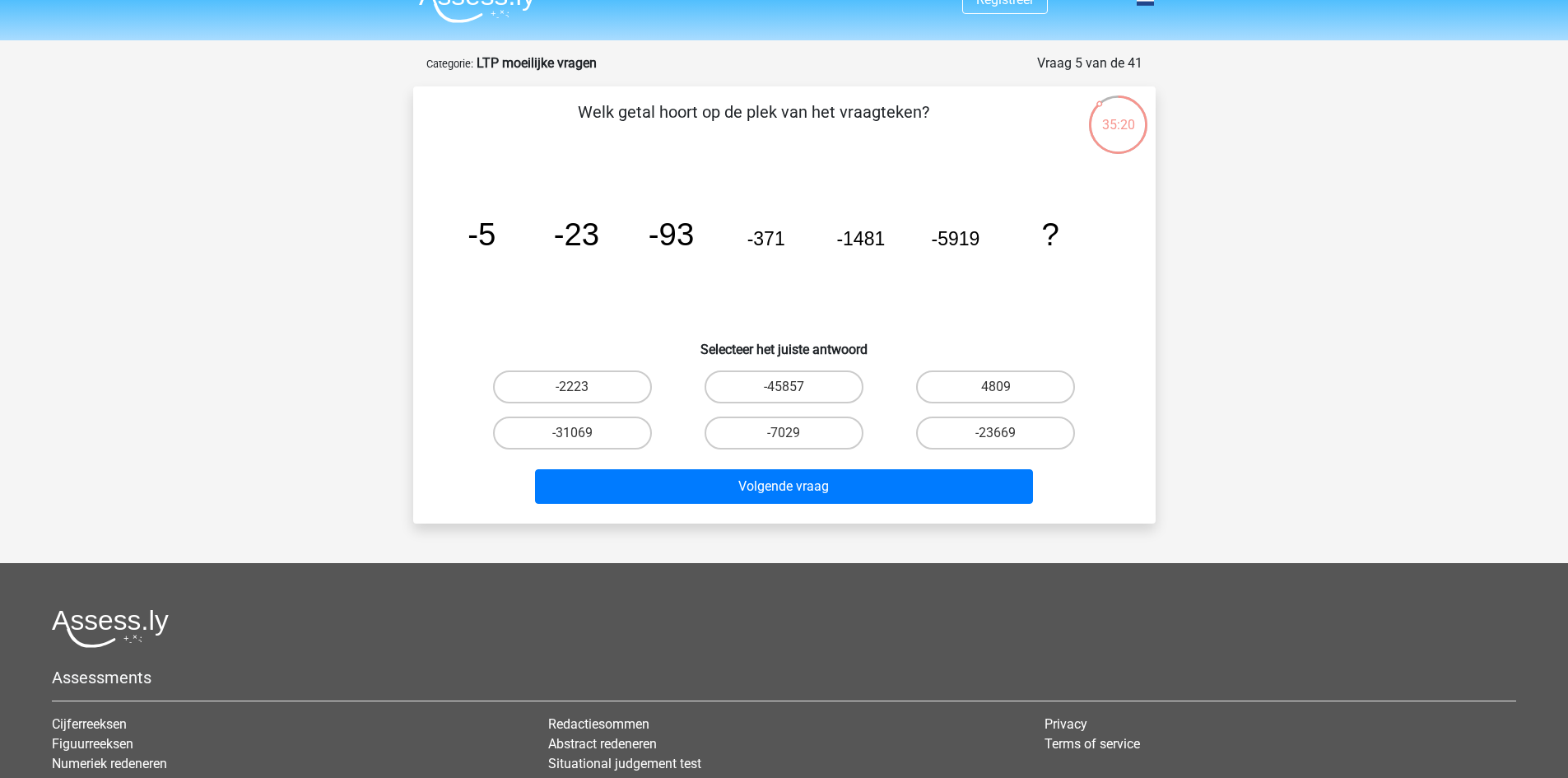
scroll to position [0, 0]
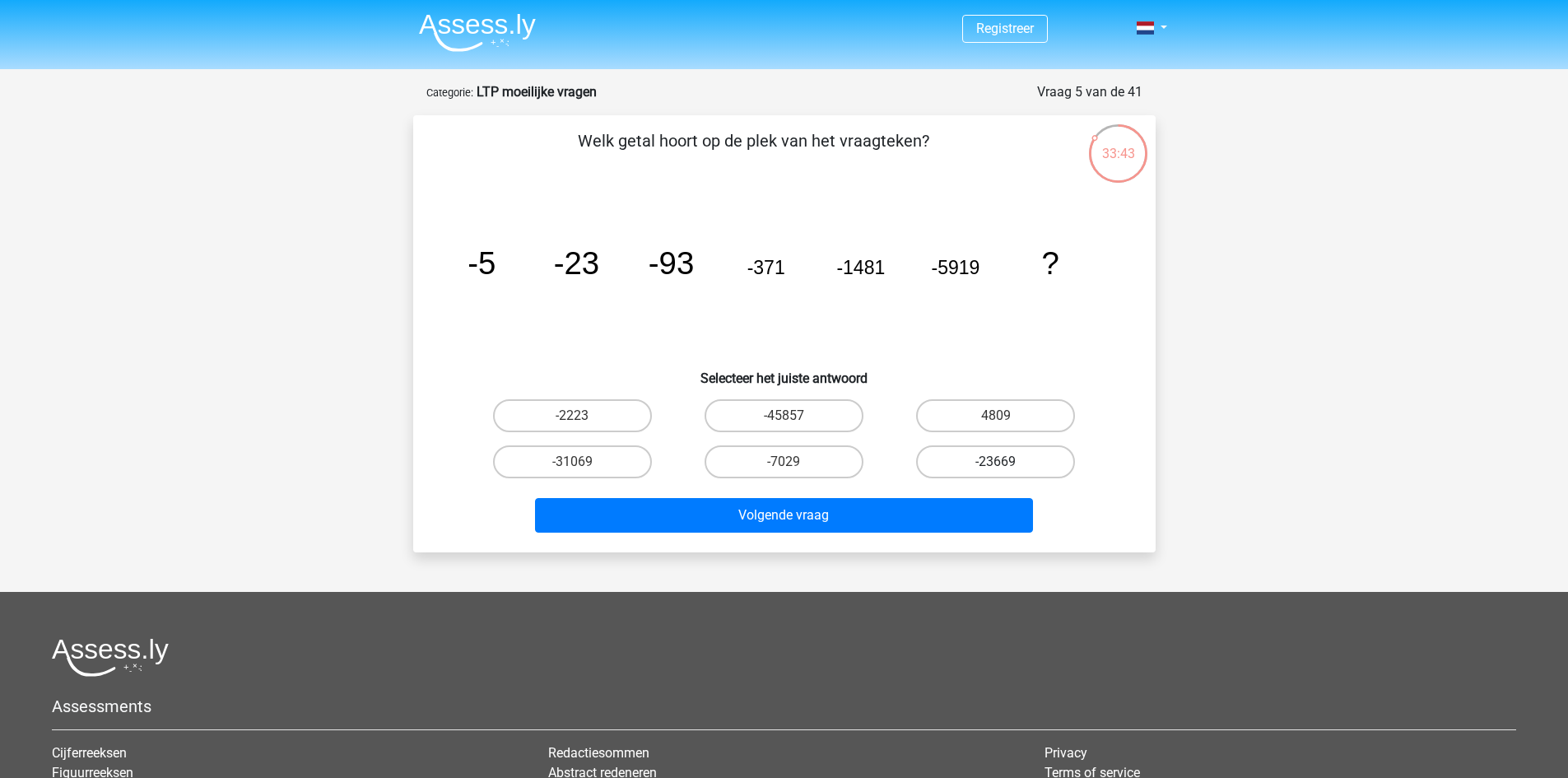
click at [944, 458] on label "-23669" at bounding box center [995, 461] width 159 height 33
click at [996, 461] on input "-23669" at bounding box center [1001, 466] width 11 height 11
radio input "true"
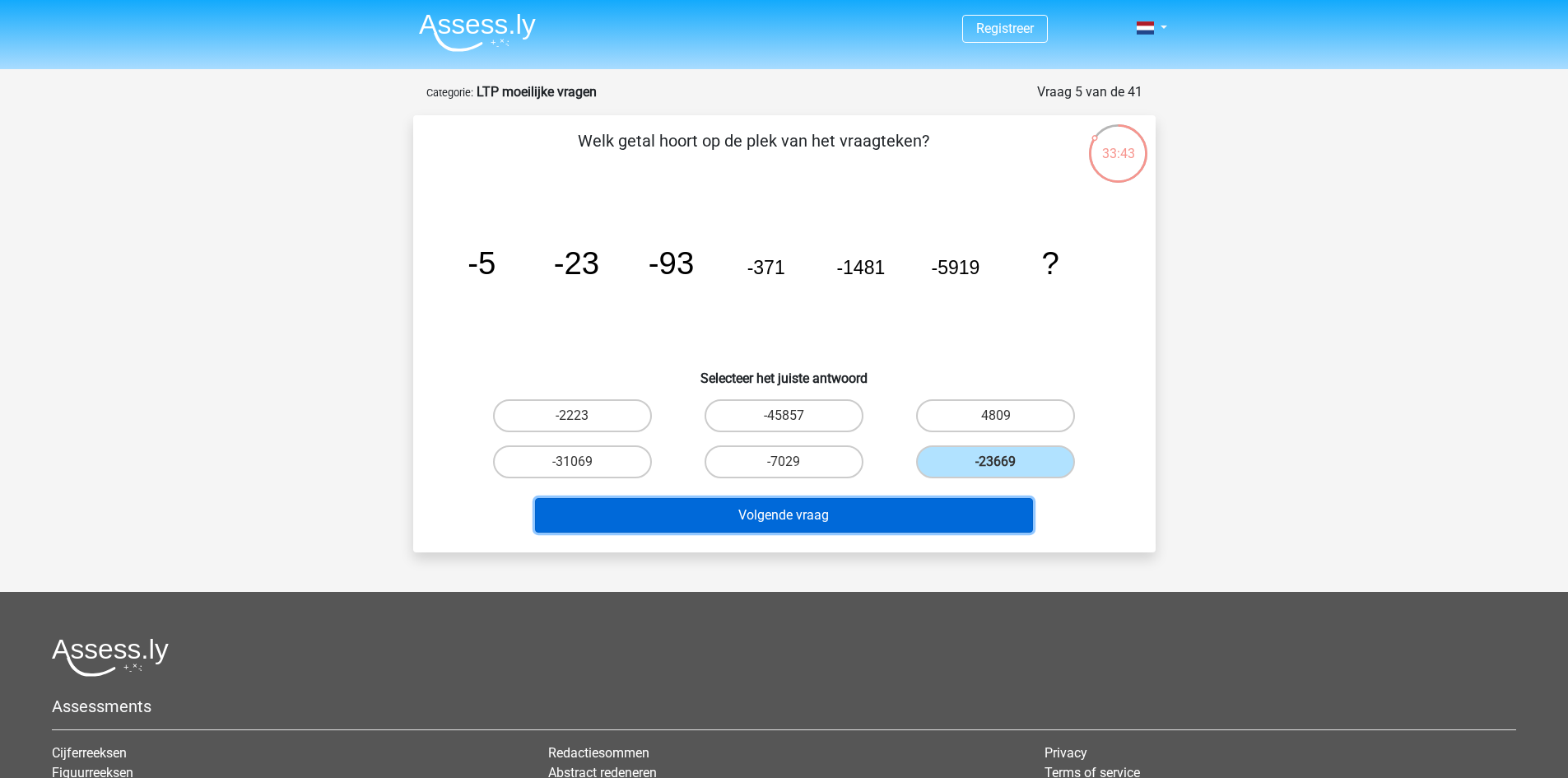
click at [886, 502] on button "Volgende vraag" at bounding box center [784, 514] width 497 height 35
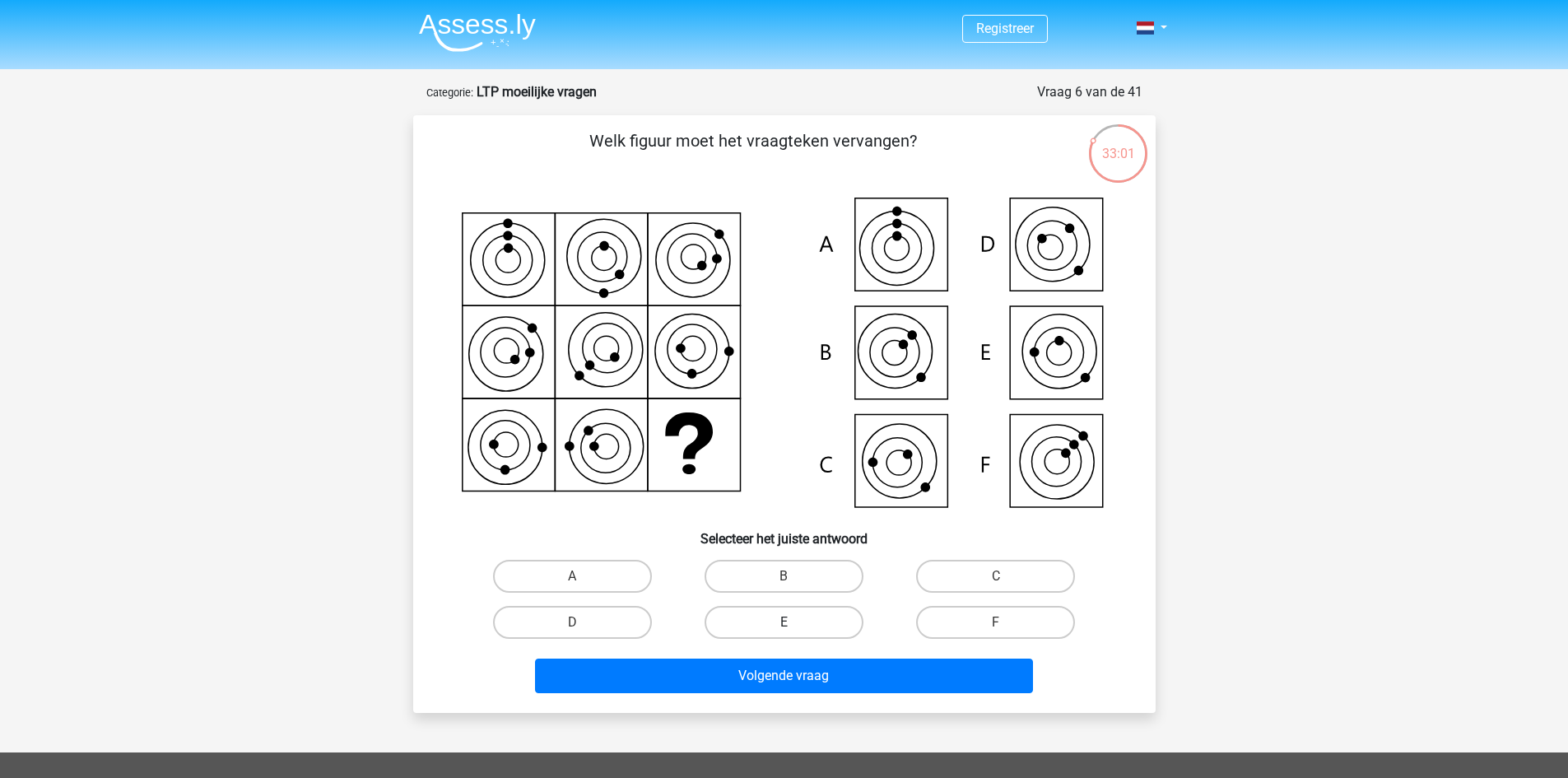
click at [803, 618] on label "E" at bounding box center [783, 621] width 159 height 33
click at [794, 622] on input "E" at bounding box center [788, 627] width 11 height 11
radio input "true"
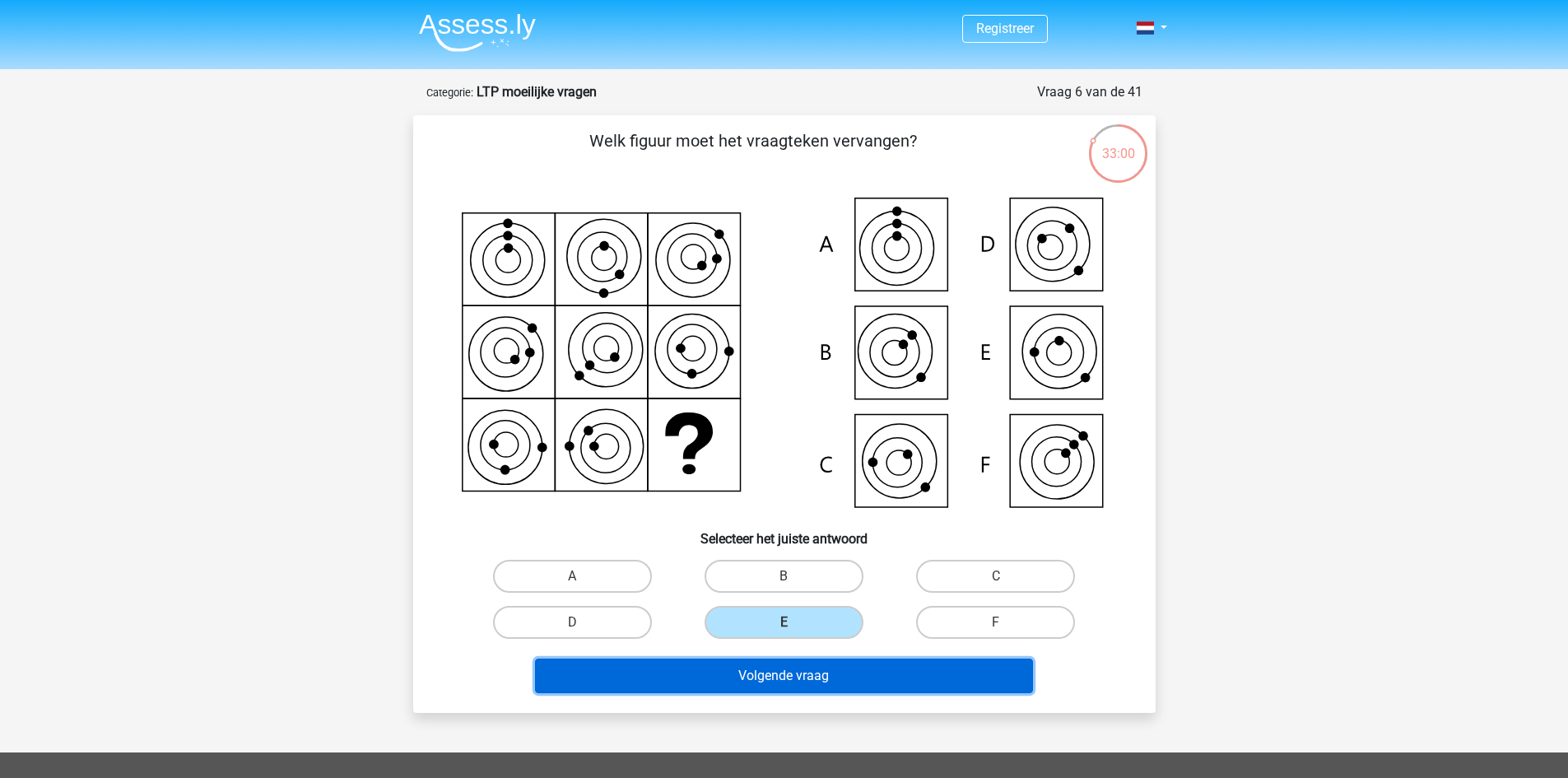
click at [834, 668] on button "Volgende vraag" at bounding box center [784, 675] width 497 height 35
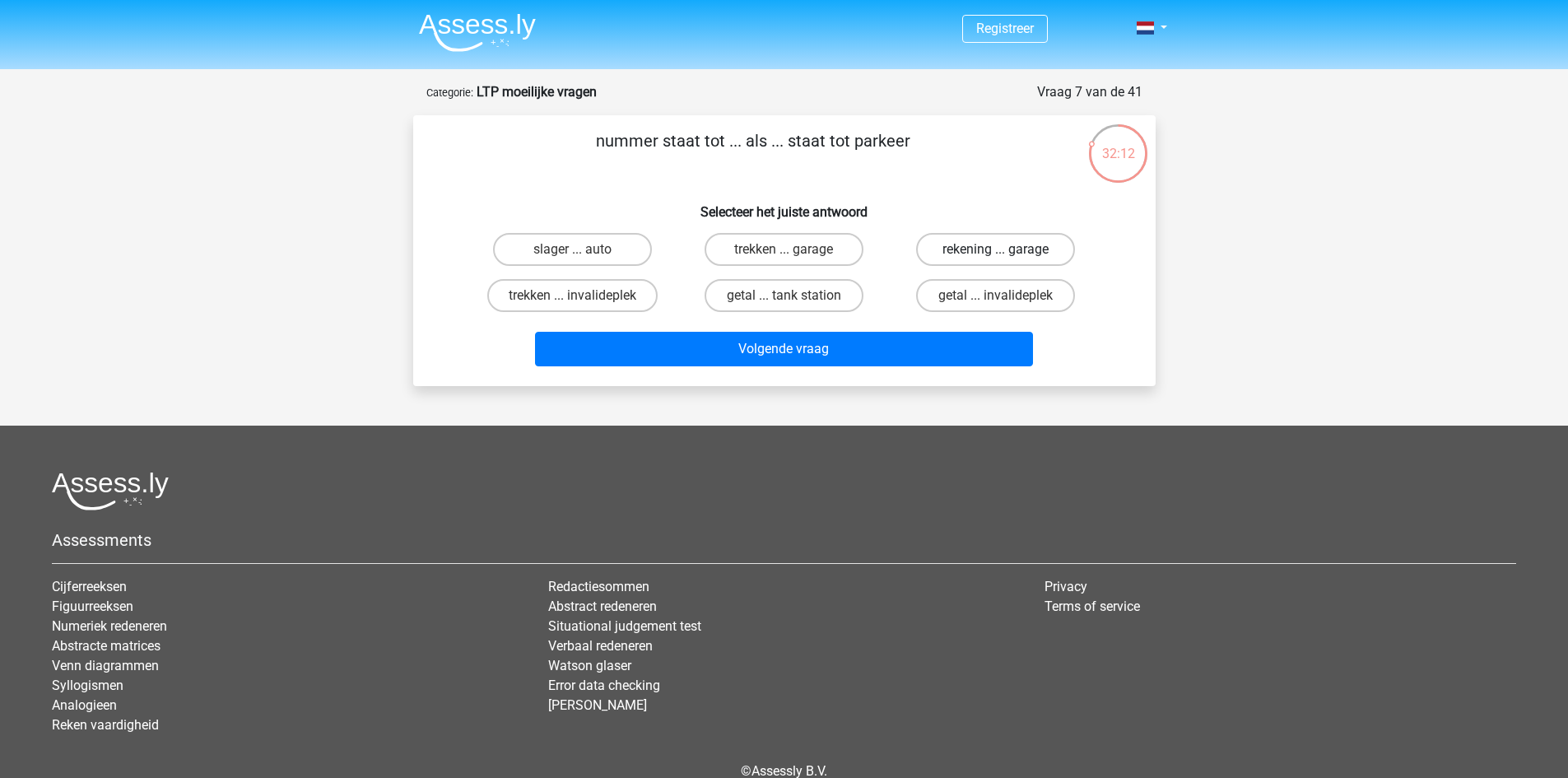
click at [973, 251] on label "rekening ... garage" at bounding box center [995, 249] width 159 height 33
click at [996, 251] on input "rekening ... garage" at bounding box center [1001, 255] width 11 height 11
radio input "true"
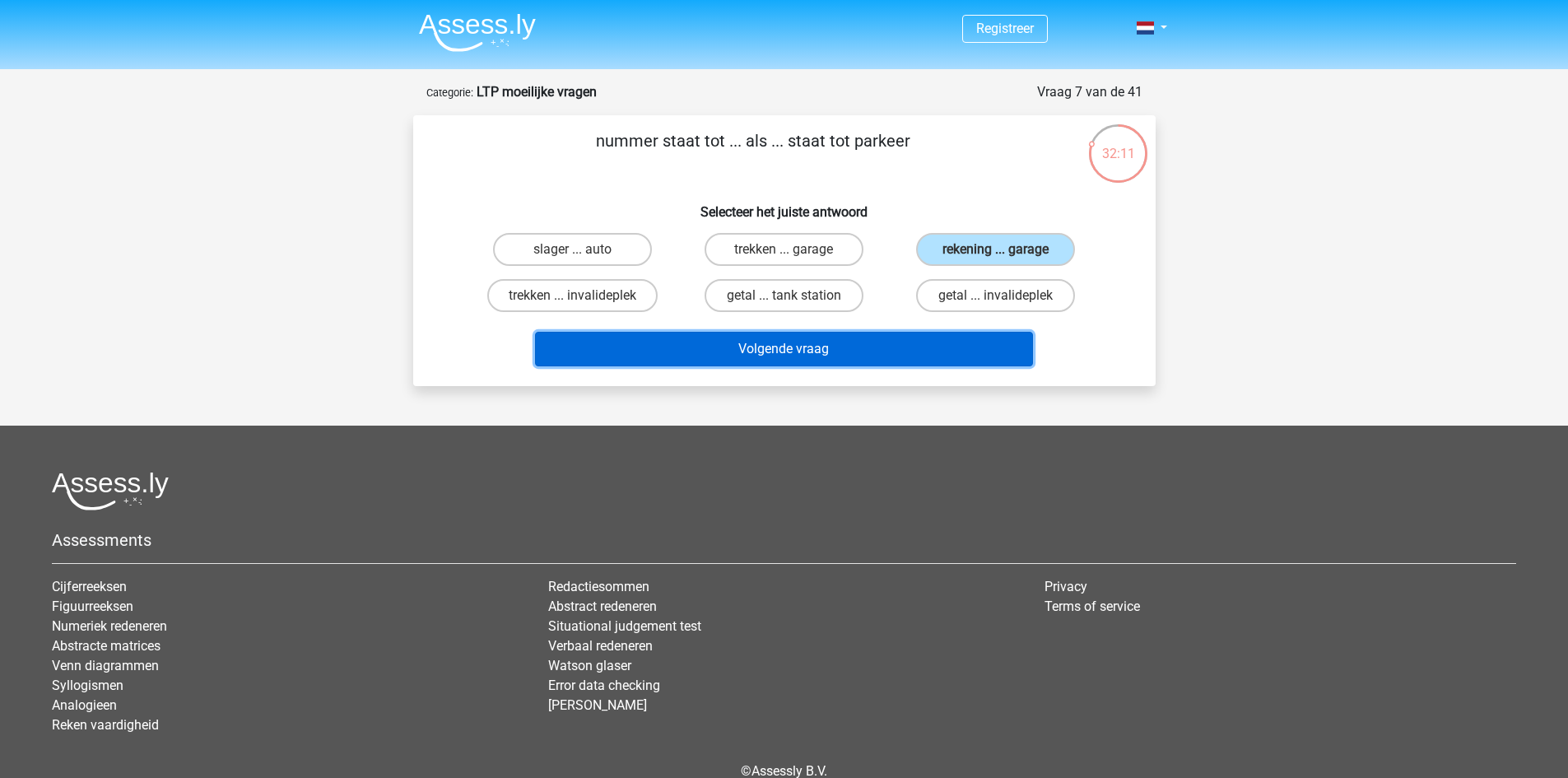
click at [888, 349] on button "Volgende vraag" at bounding box center [784, 349] width 497 height 35
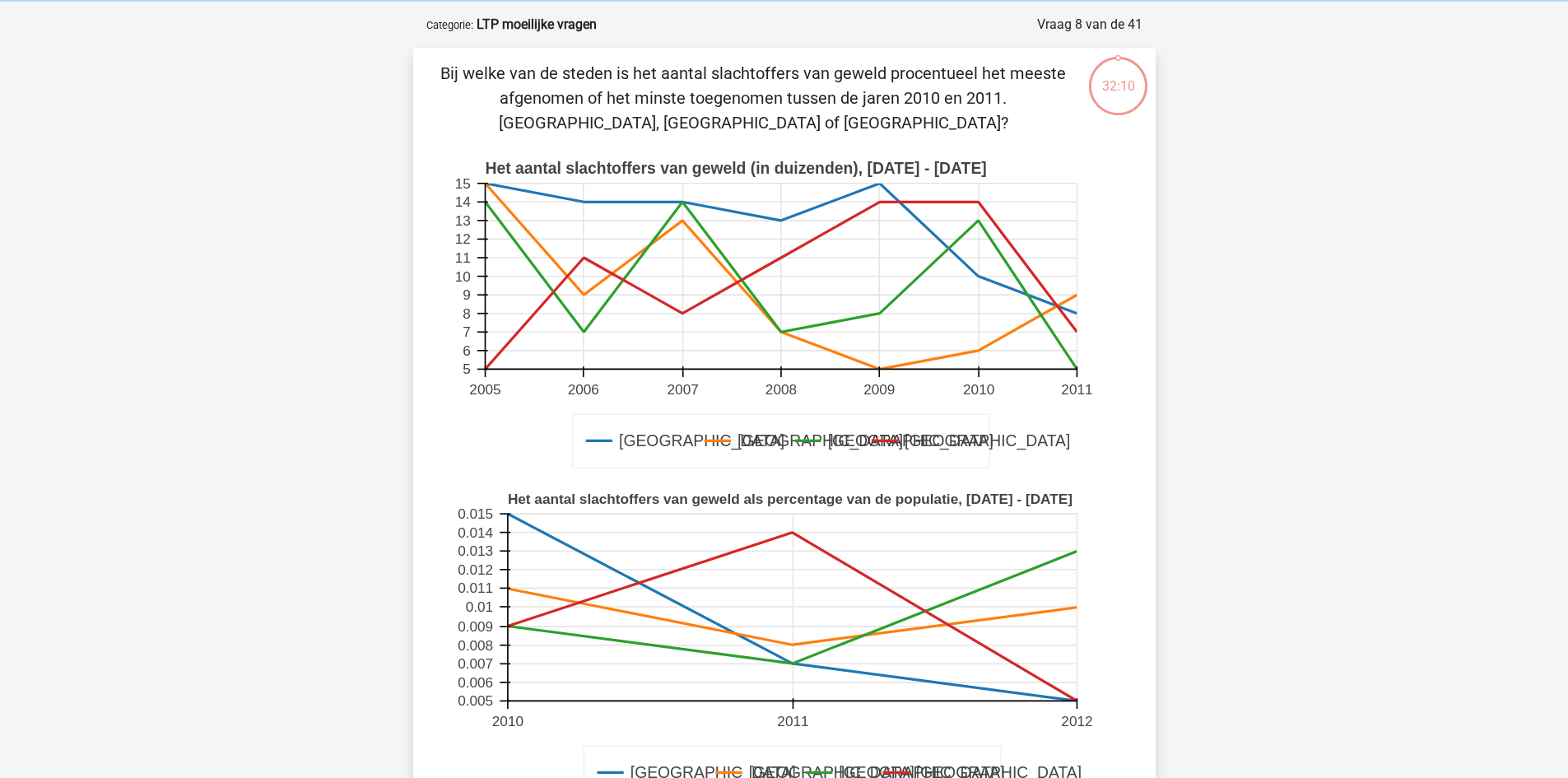
scroll to position [82, 0]
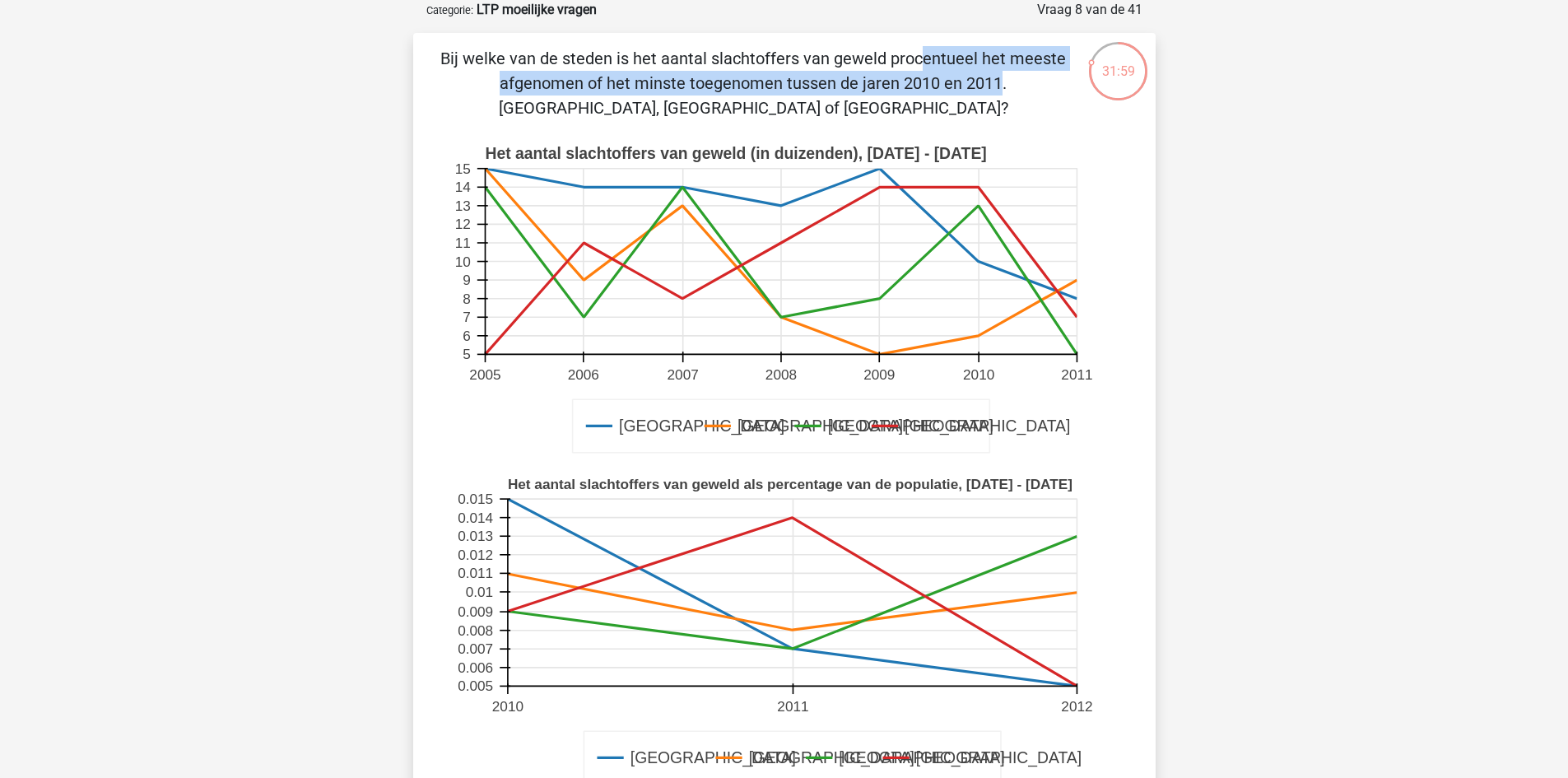
drag, startPoint x: 586, startPoint y: 62, endPoint x: 589, endPoint y: 72, distance: 10.4
click at [589, 72] on p "Bij welke van de steden is het aantal slachtoffers van geweld procentueel het m…" at bounding box center [753, 83] width 628 height 74
drag, startPoint x: 651, startPoint y: 79, endPoint x: 656, endPoint y: 58, distance: 21.6
click at [656, 58] on p "Bij welke van de steden is het aantal slachtoffers van geweld procentueel het m…" at bounding box center [753, 83] width 628 height 74
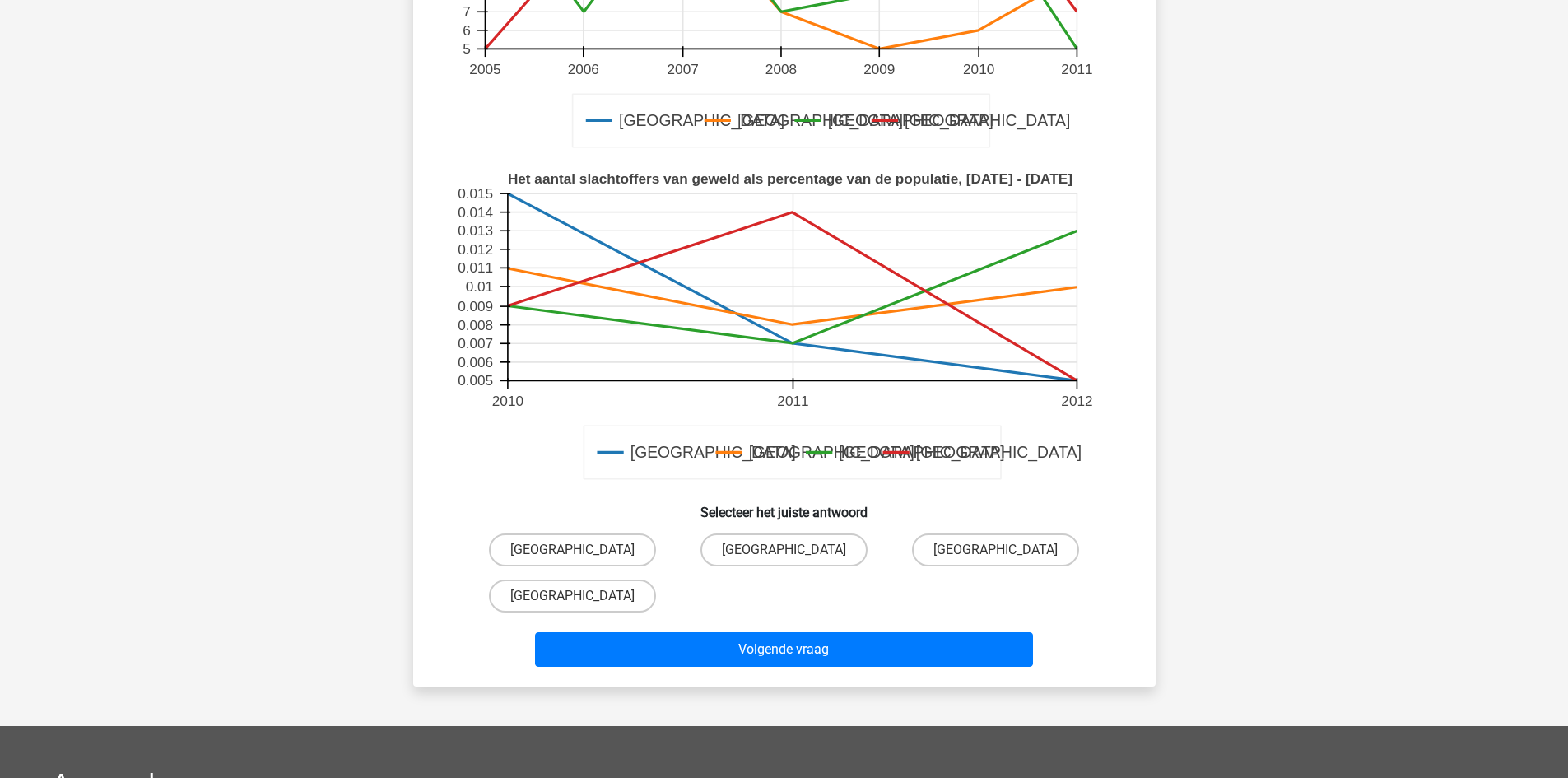
scroll to position [411, 0]
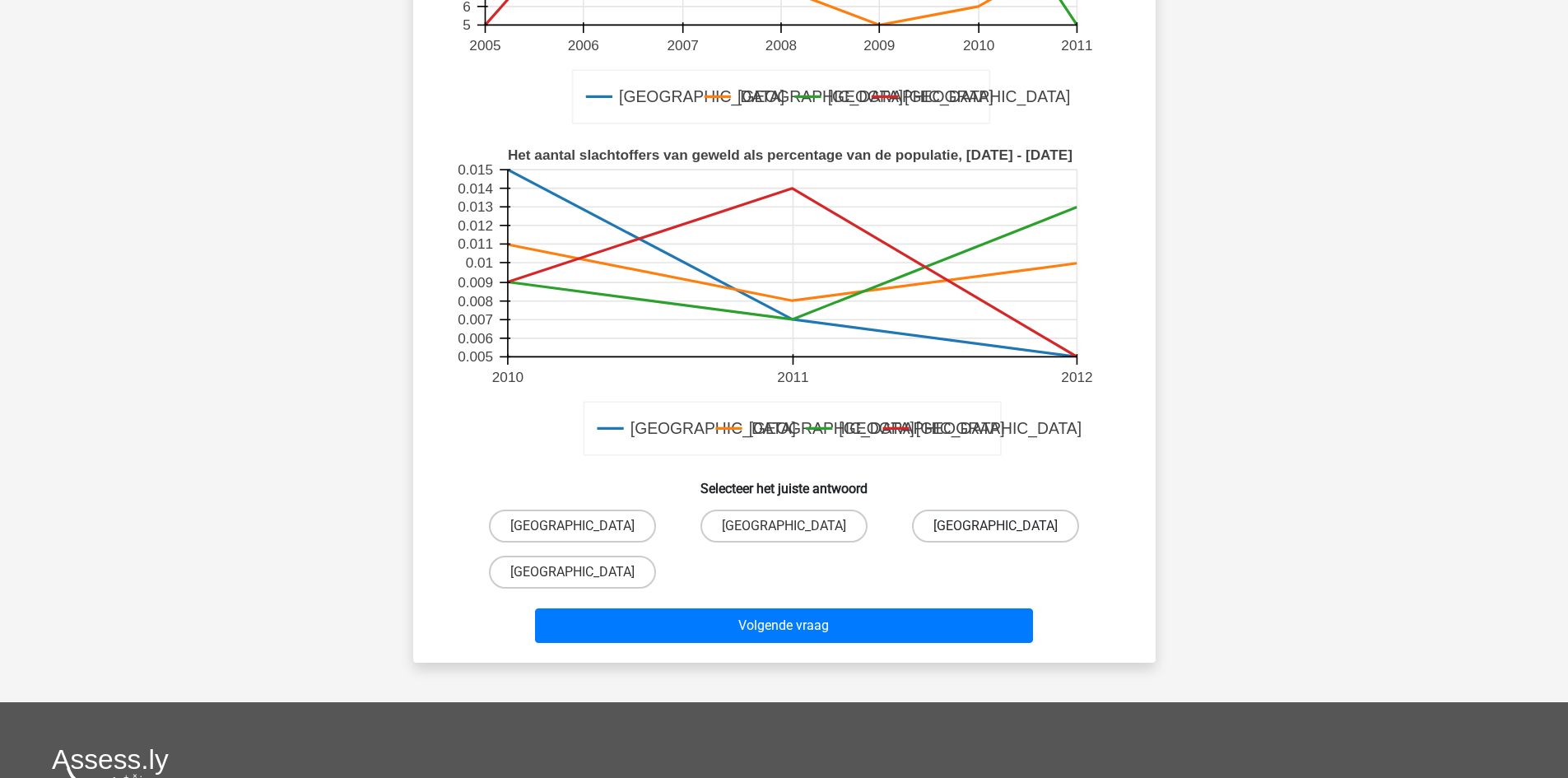
click at [987, 514] on label "Parijs" at bounding box center [995, 525] width 167 height 33
click at [996, 525] on input "Parijs" at bounding box center [1001, 530] width 11 height 11
radio input "true"
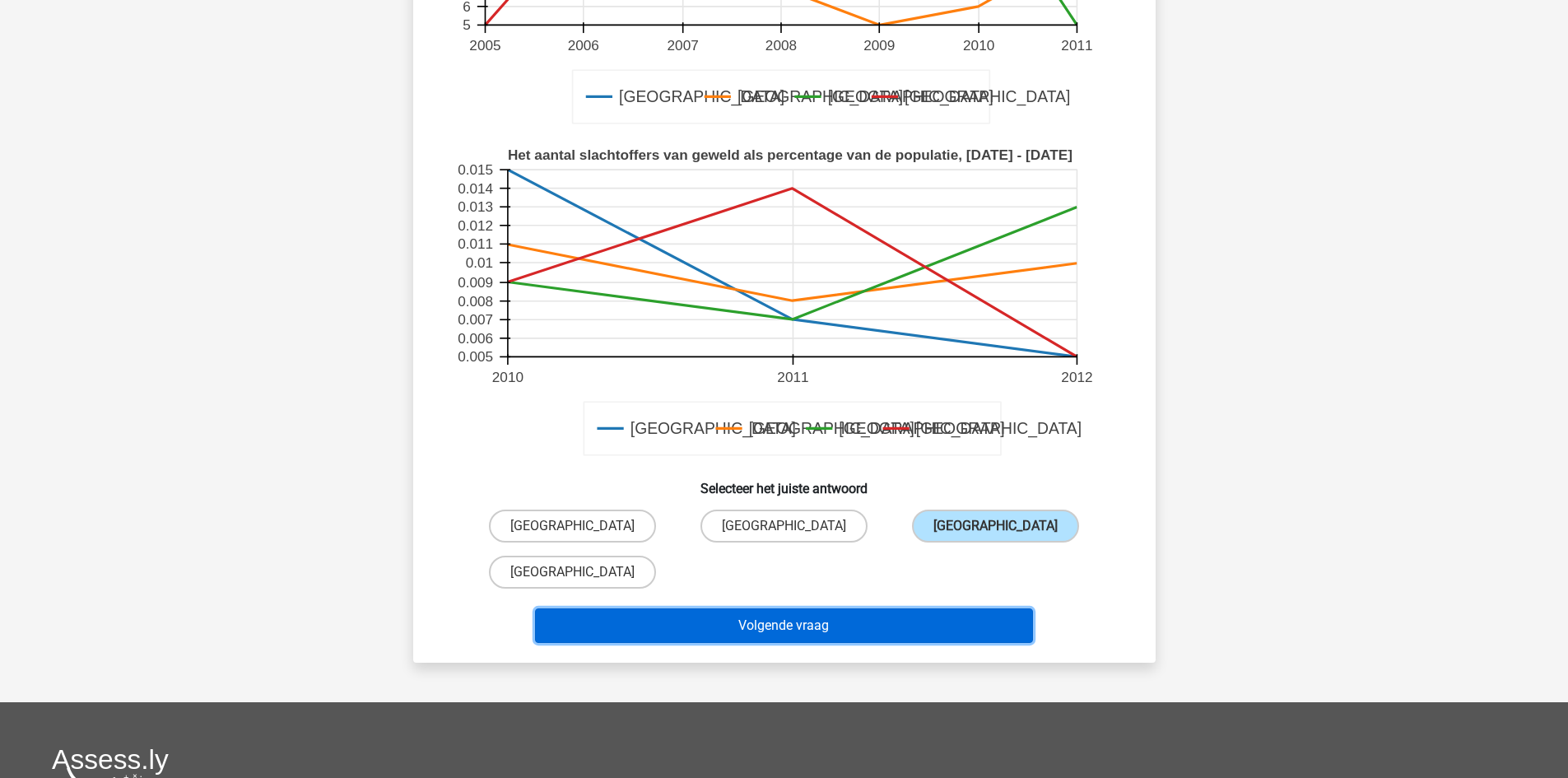
click at [899, 634] on button "Volgende vraag" at bounding box center [784, 625] width 497 height 35
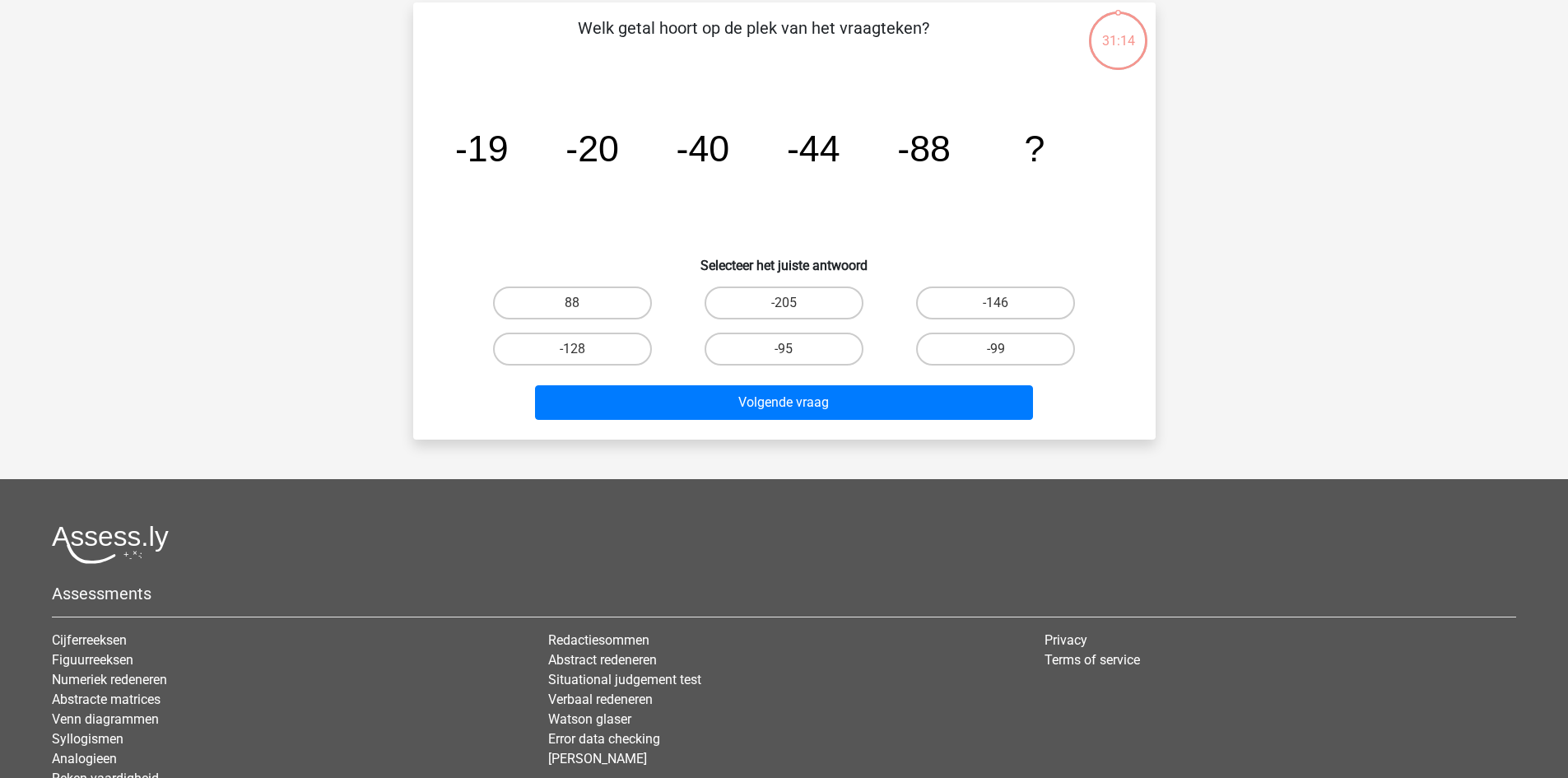
scroll to position [82, 0]
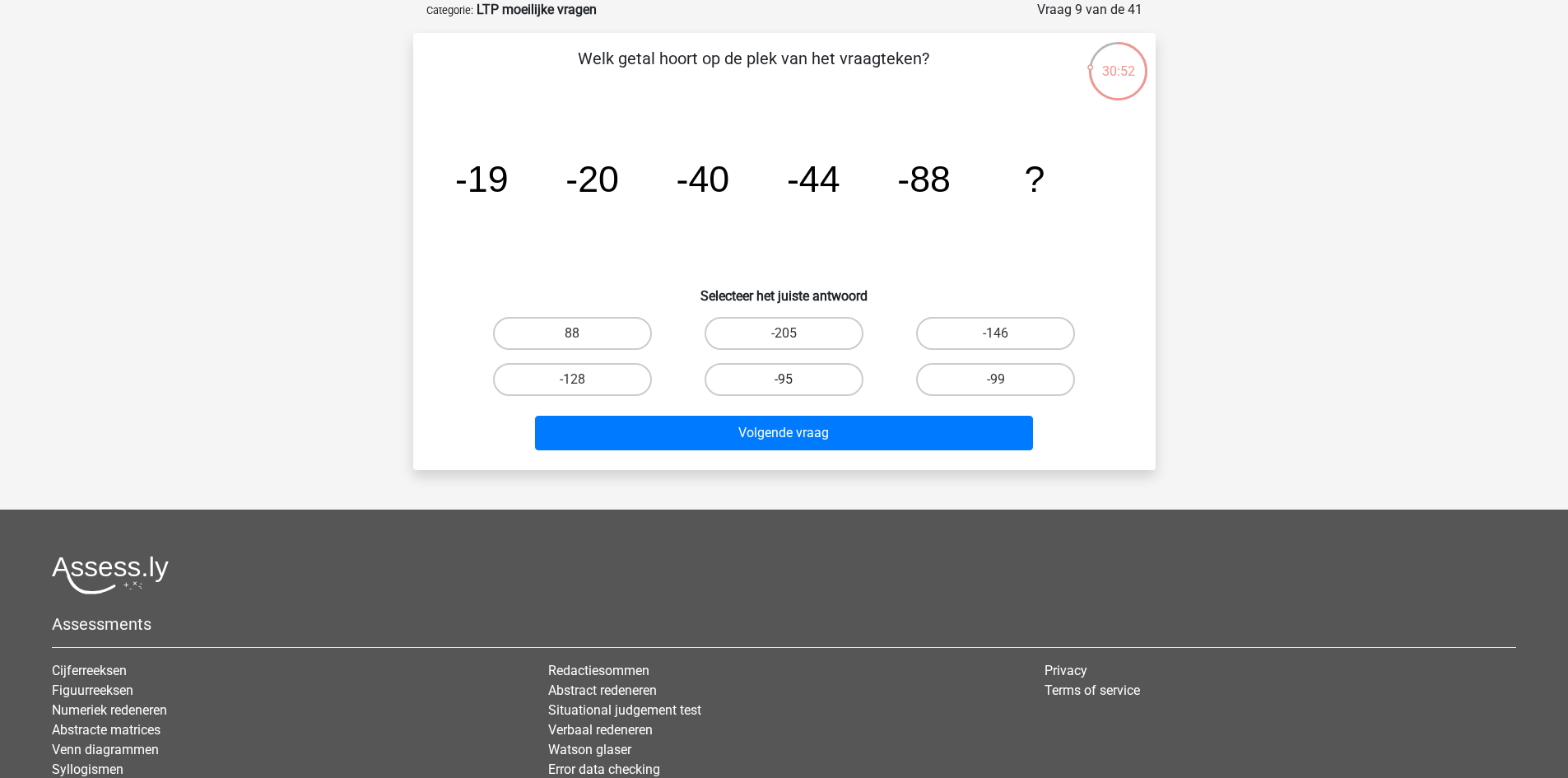
click at [815, 384] on label "-95" at bounding box center [783, 379] width 159 height 33
click at [794, 384] on input "-95" at bounding box center [788, 385] width 11 height 11
radio input "true"
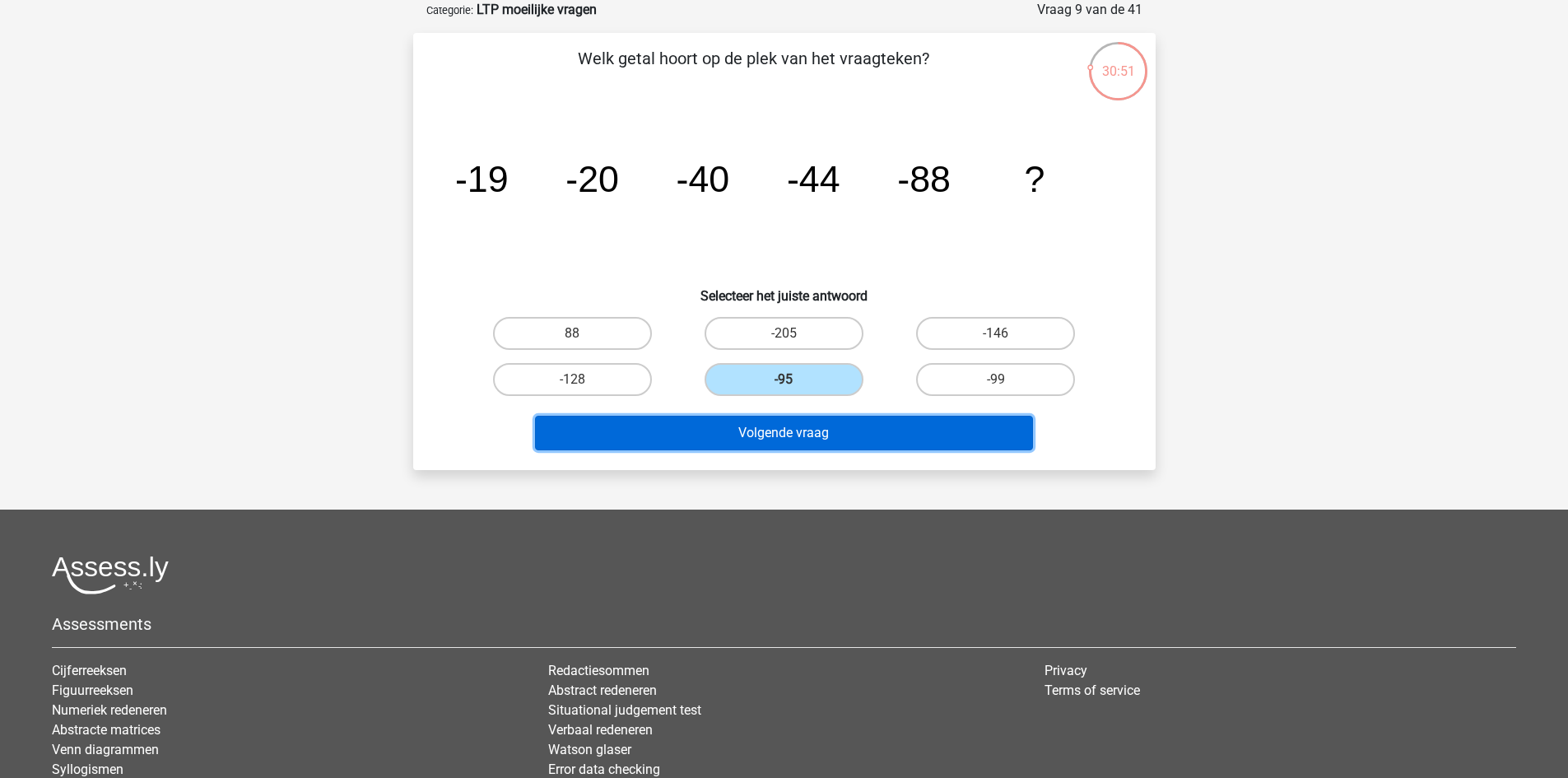
click at [854, 431] on button "Volgende vraag" at bounding box center [784, 432] width 497 height 35
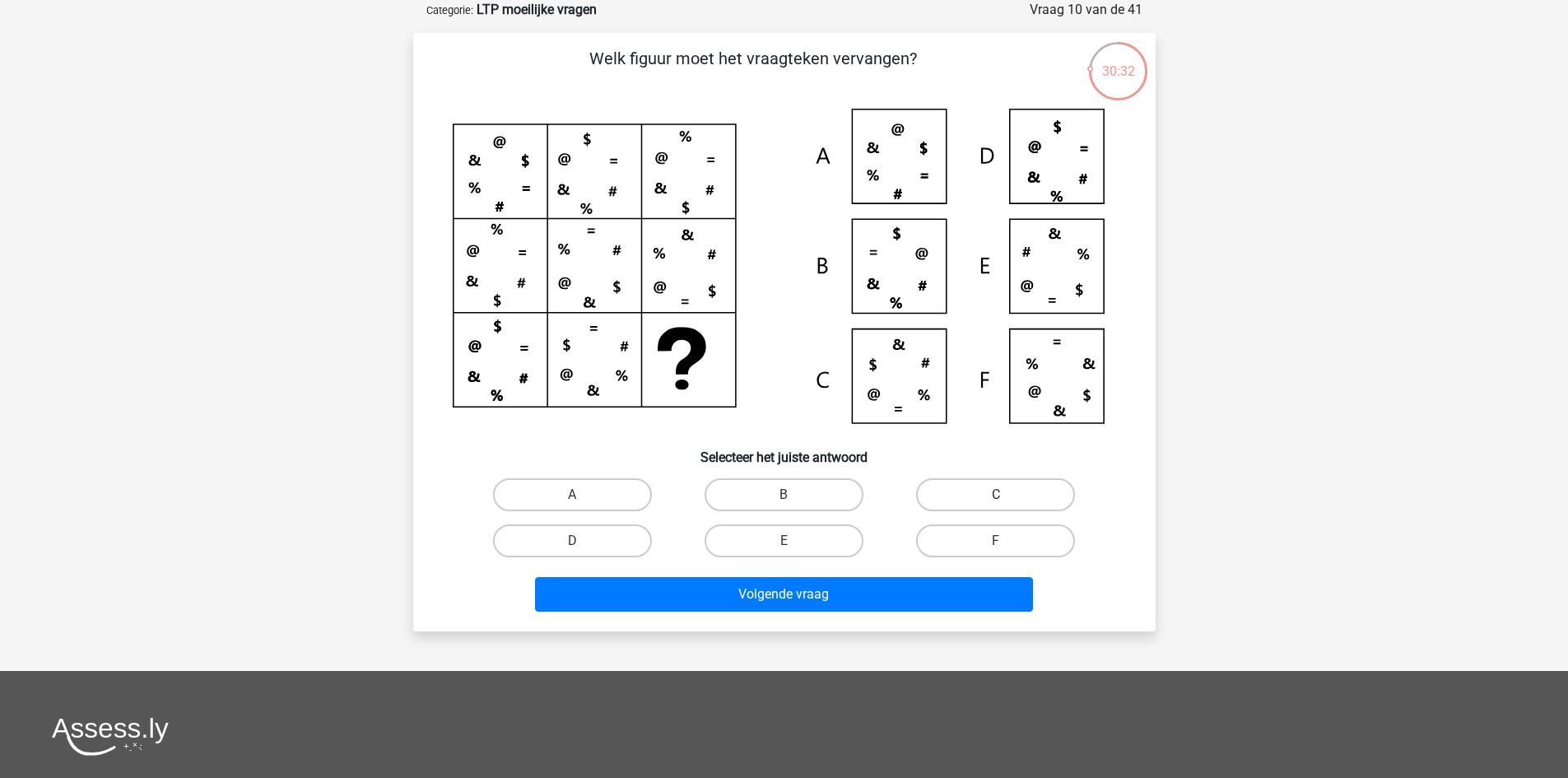
click at [1034, 492] on label "C" at bounding box center [995, 494] width 159 height 33
click at [1007, 494] on input "C" at bounding box center [1001, 499] width 11 height 11
radio input "true"
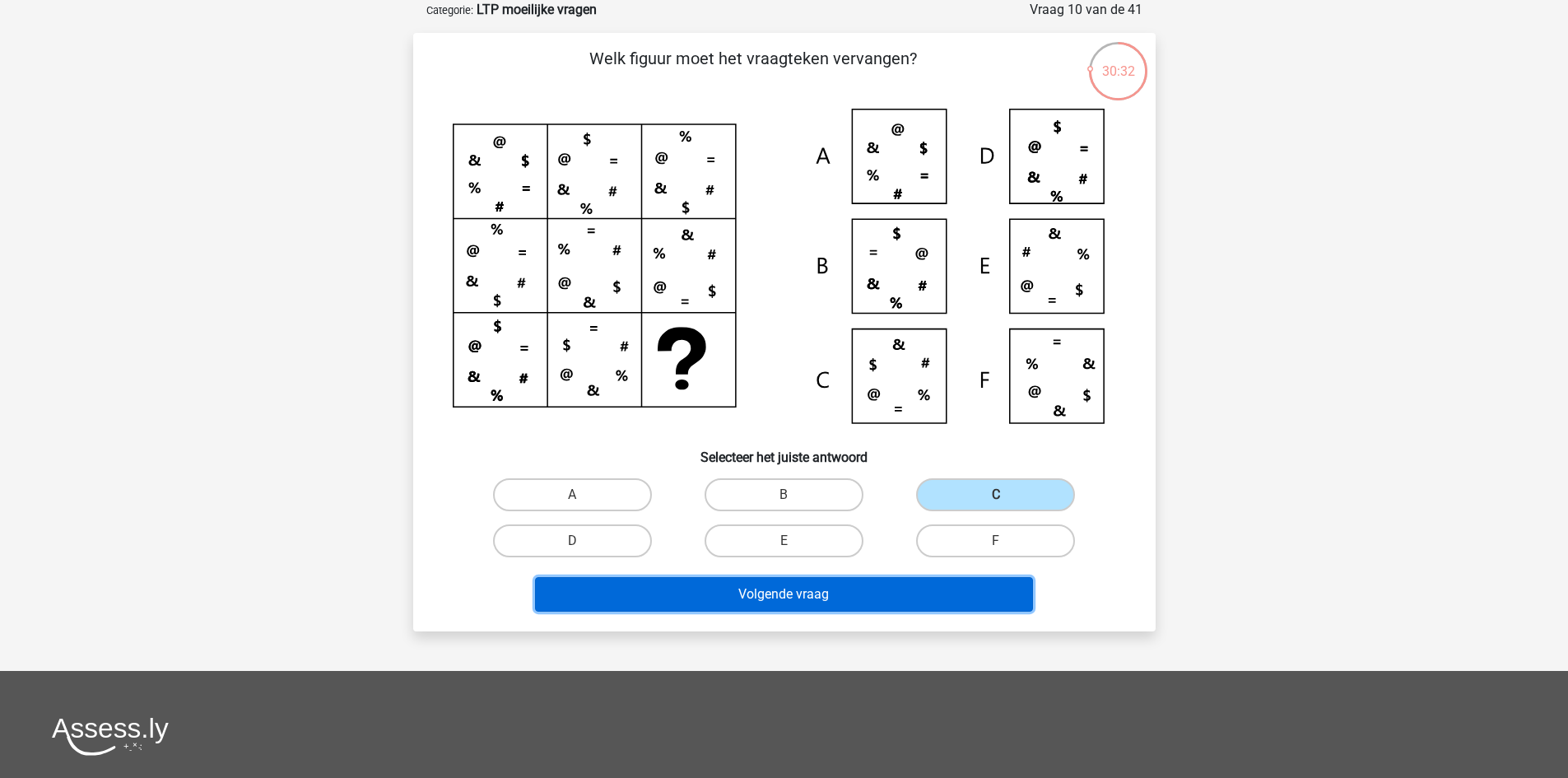
click at [955, 591] on button "Volgende vraag" at bounding box center [784, 594] width 497 height 35
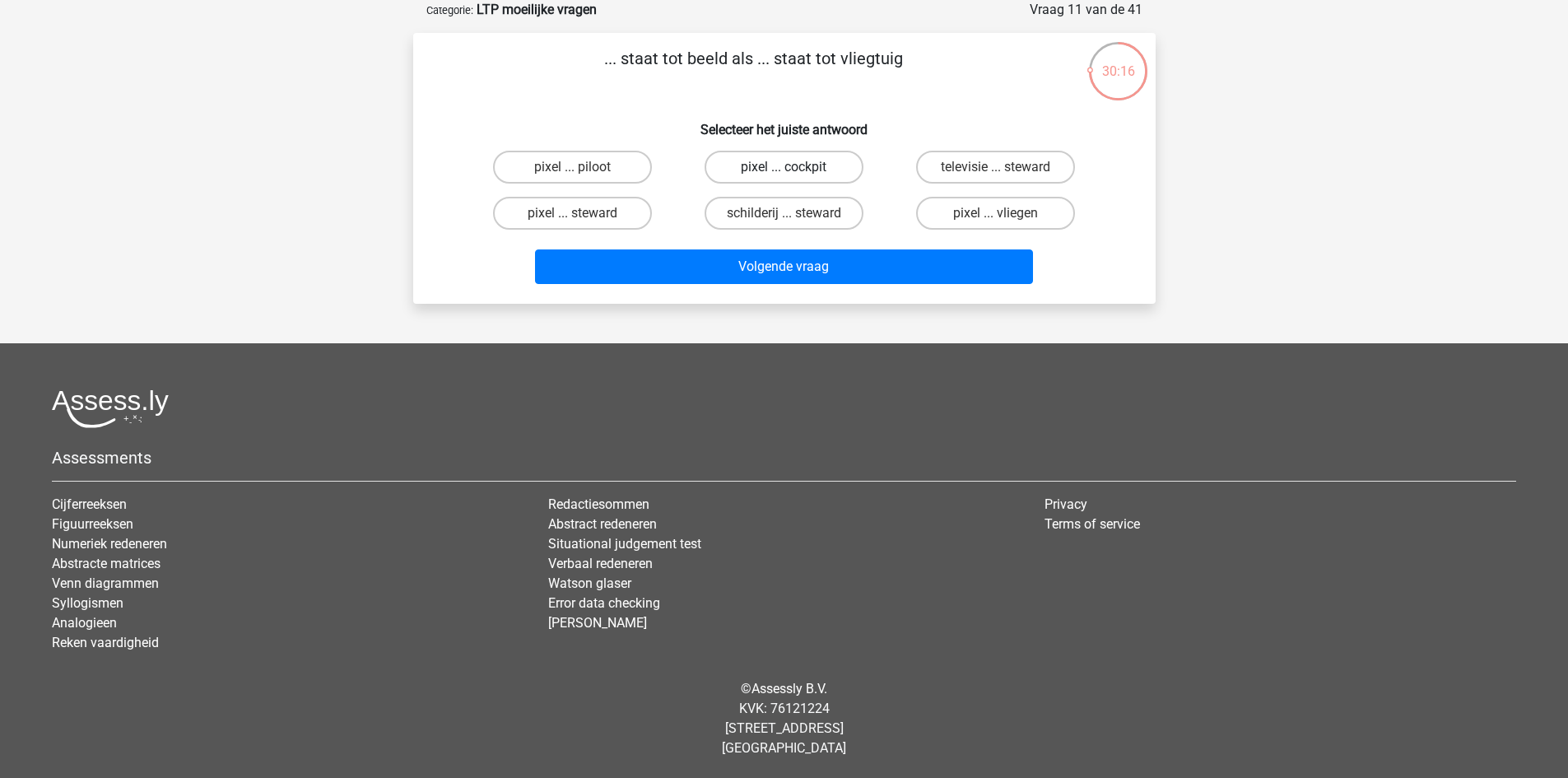
click at [760, 166] on label "pixel ... cockpit" at bounding box center [783, 167] width 159 height 33
click at [783, 167] on input "pixel ... cockpit" at bounding box center [788, 172] width 11 height 11
radio input "true"
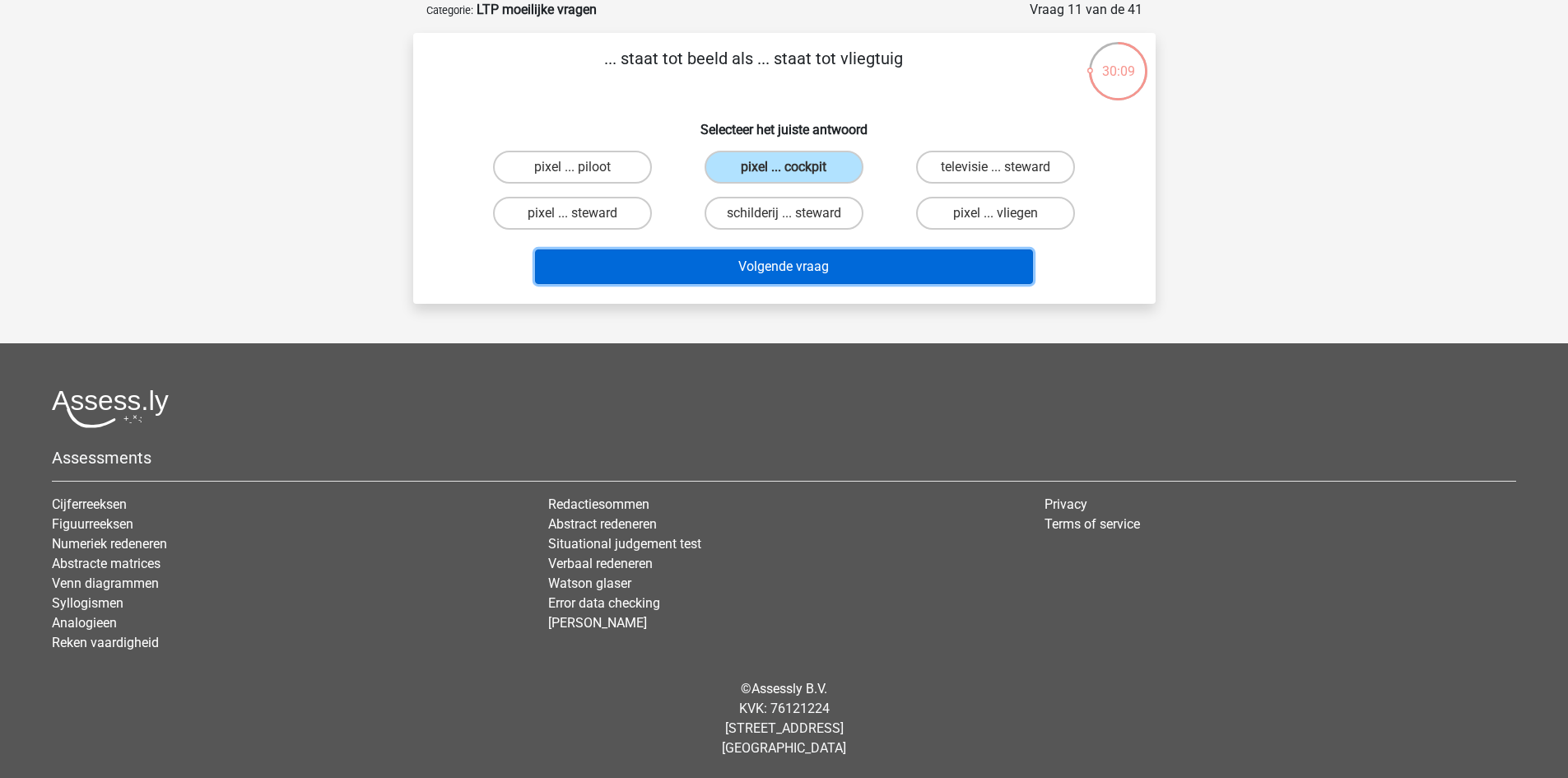
click at [747, 277] on button "Volgende vraag" at bounding box center [784, 267] width 497 height 35
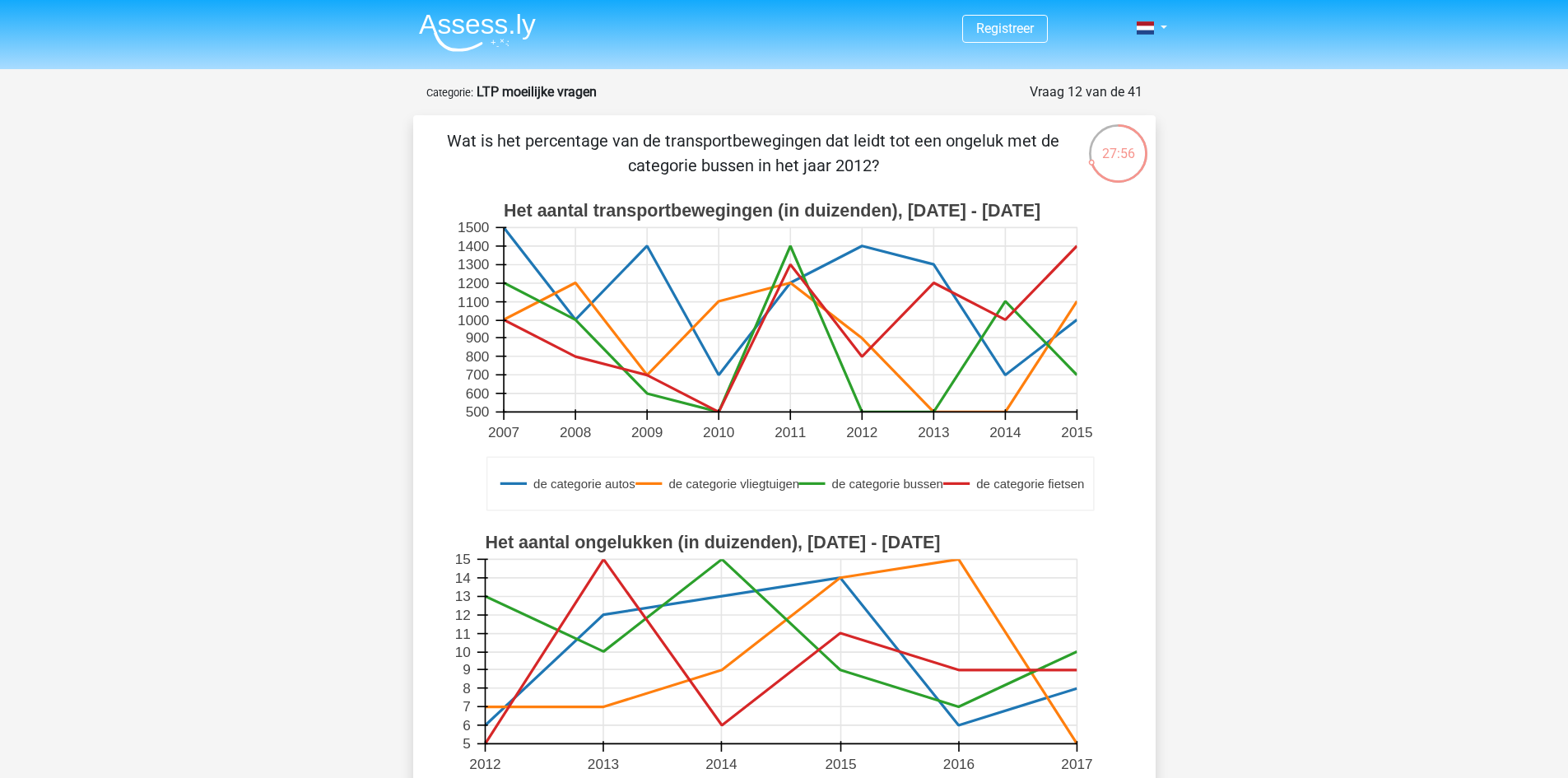
scroll to position [330, 0]
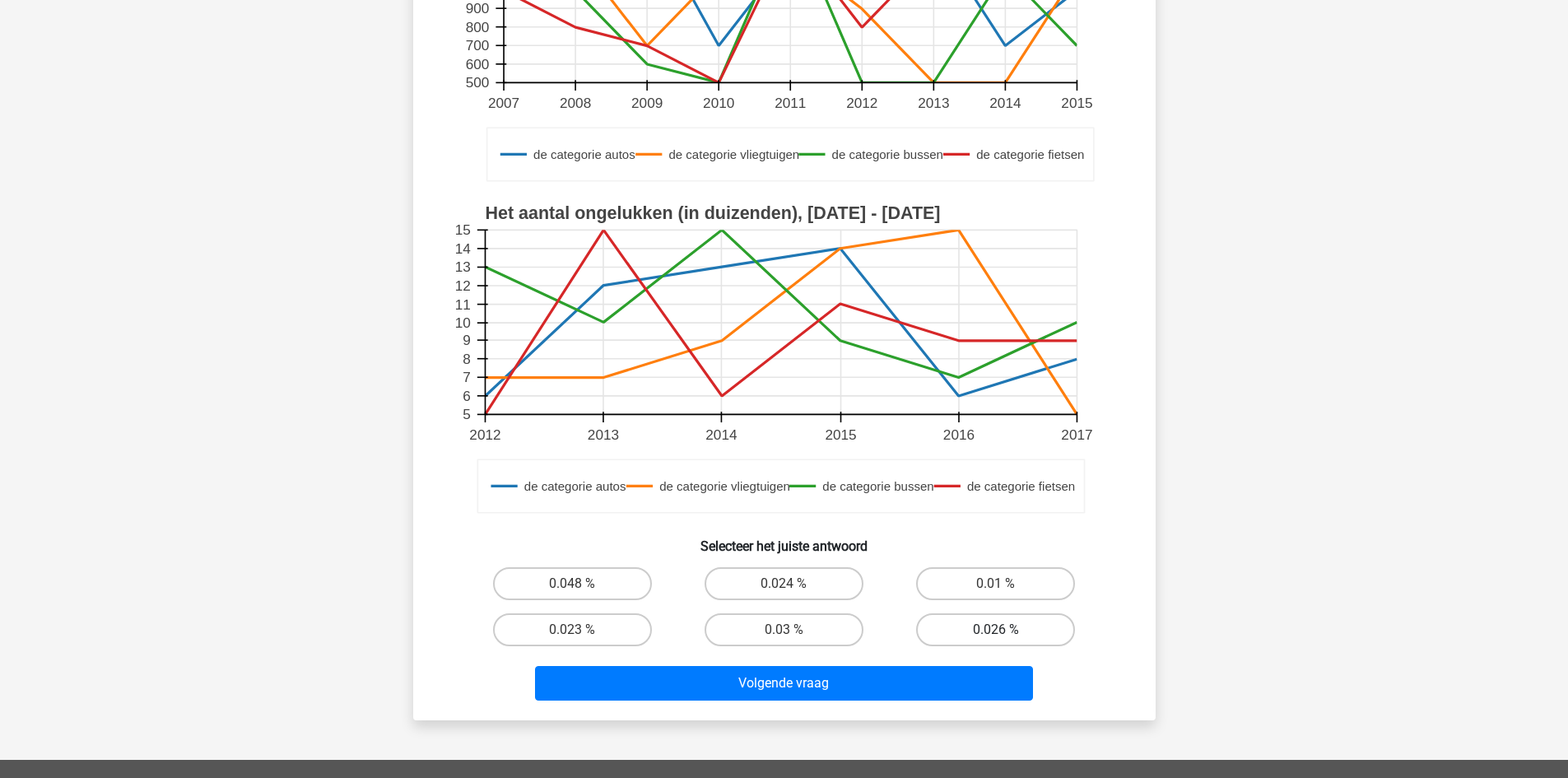
click at [1030, 633] on label "0.026 %" at bounding box center [995, 629] width 159 height 33
click at [1007, 633] on input "0.026 %" at bounding box center [1001, 634] width 11 height 11
radio input "true"
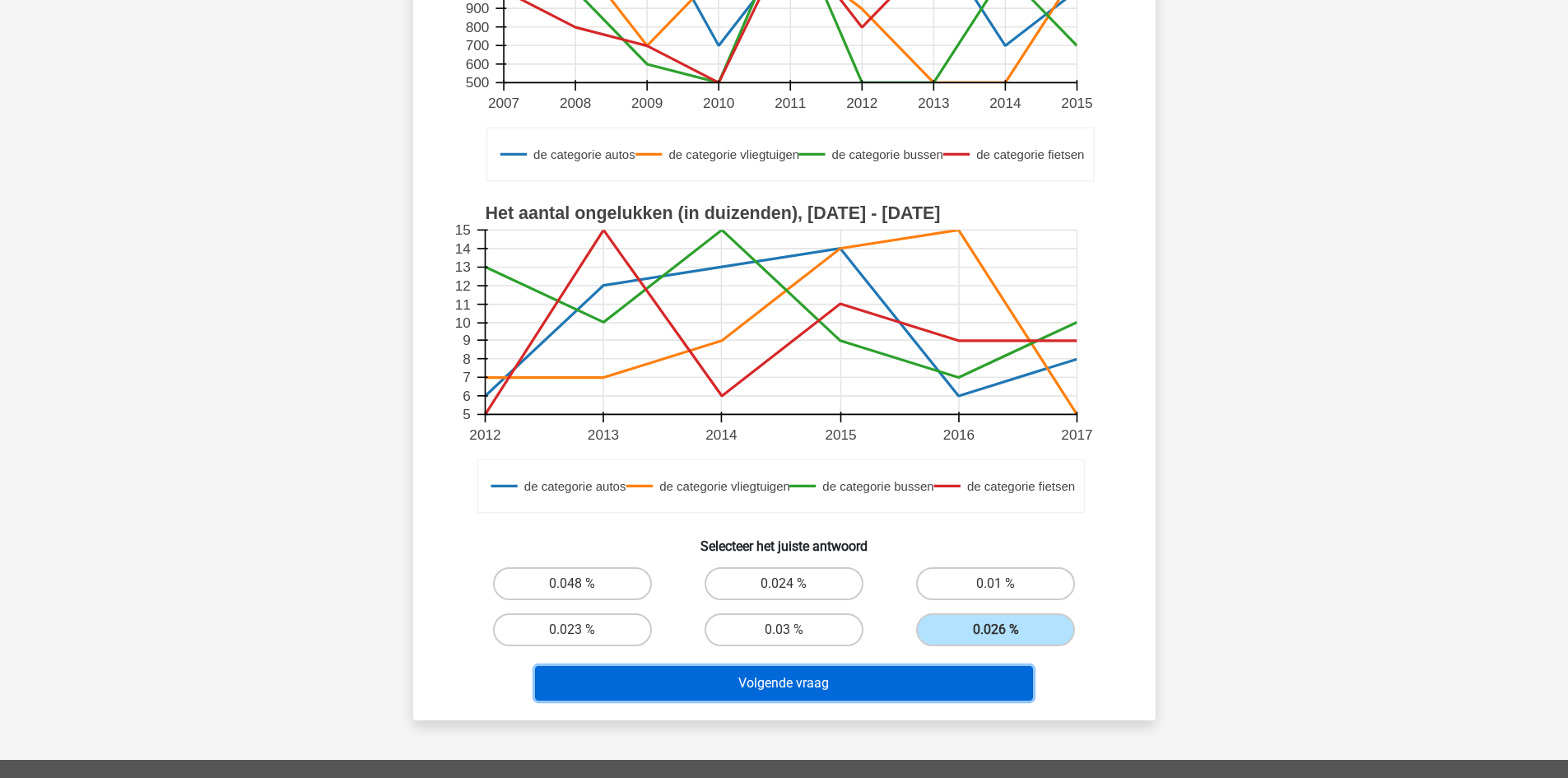
click at [973, 677] on button "Volgende vraag" at bounding box center [784, 683] width 497 height 35
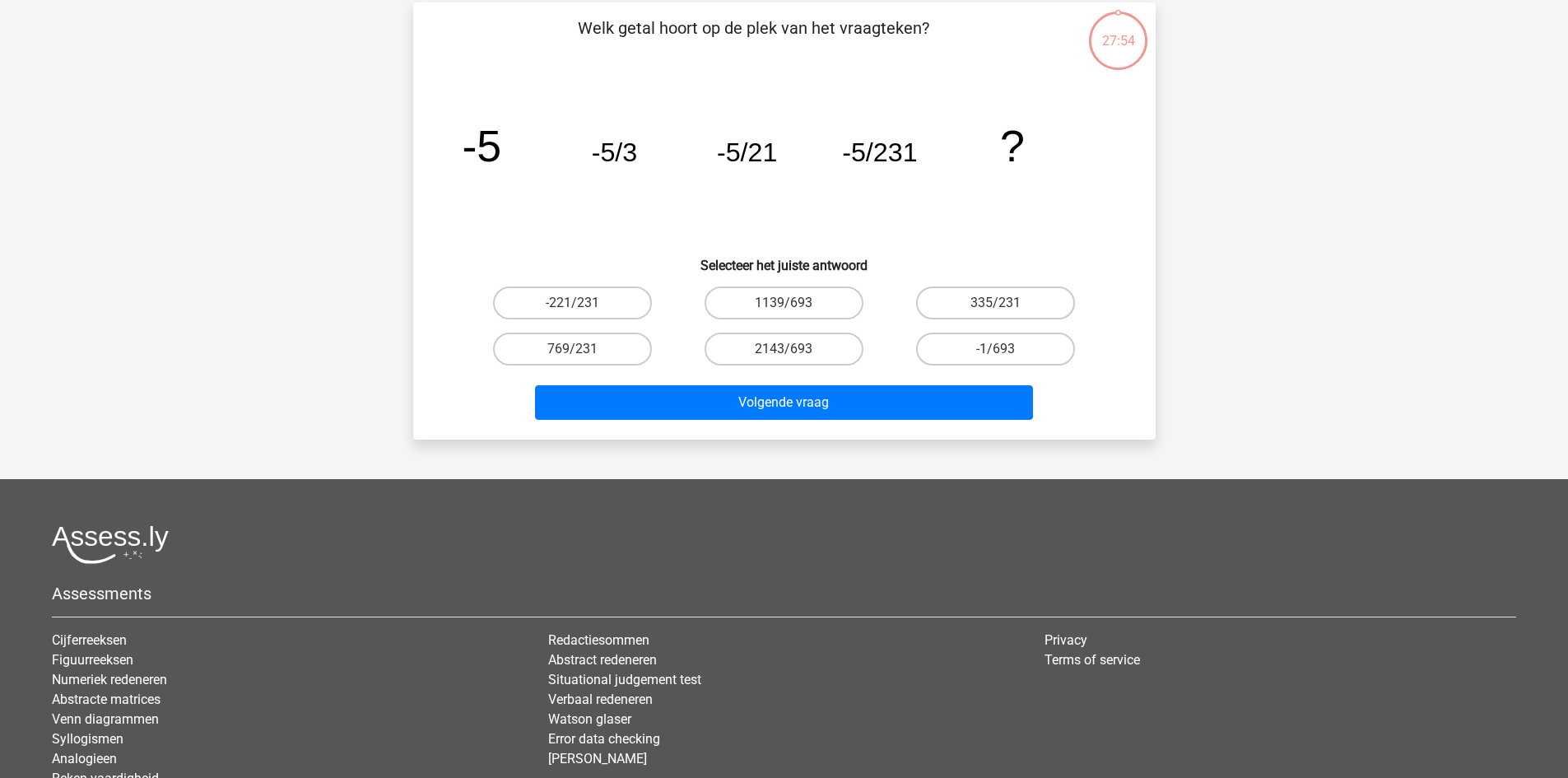
scroll to position [82, 0]
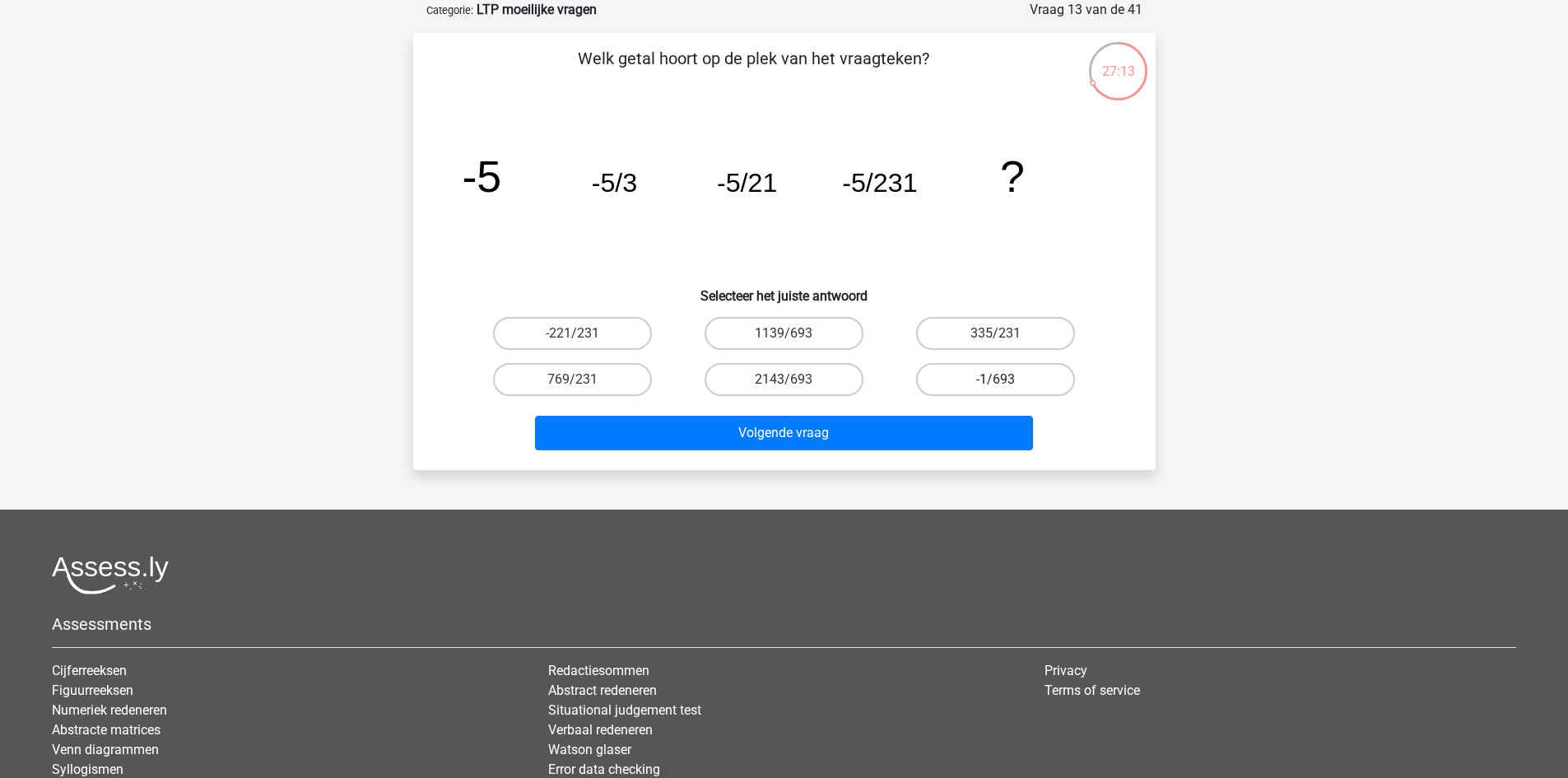
click at [955, 388] on label "-1/693" at bounding box center [995, 379] width 159 height 33
click at [996, 388] on input "-1/693" at bounding box center [1001, 385] width 11 height 11
radio input "true"
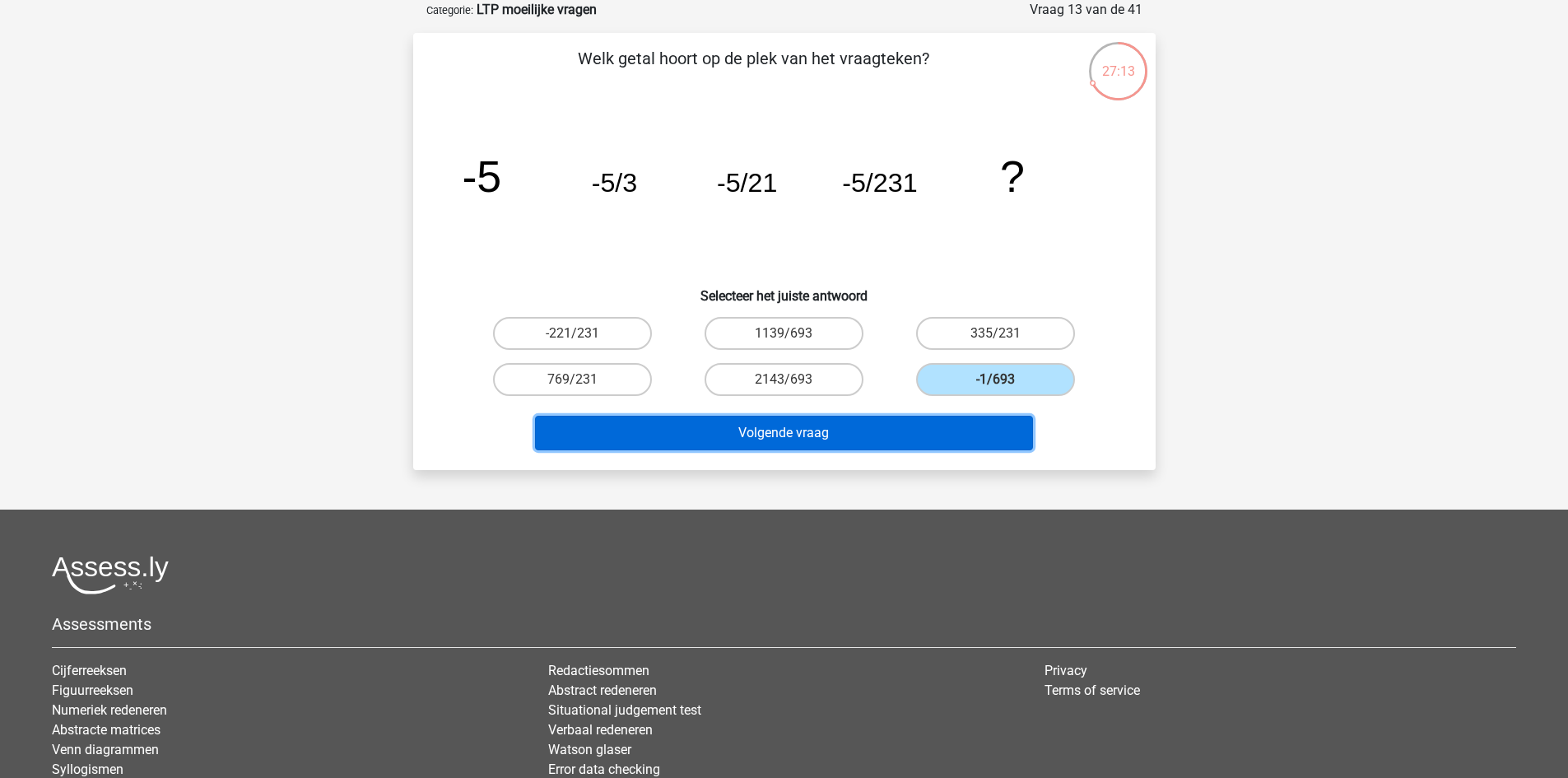
click at [905, 423] on button "Volgende vraag" at bounding box center [784, 432] width 497 height 35
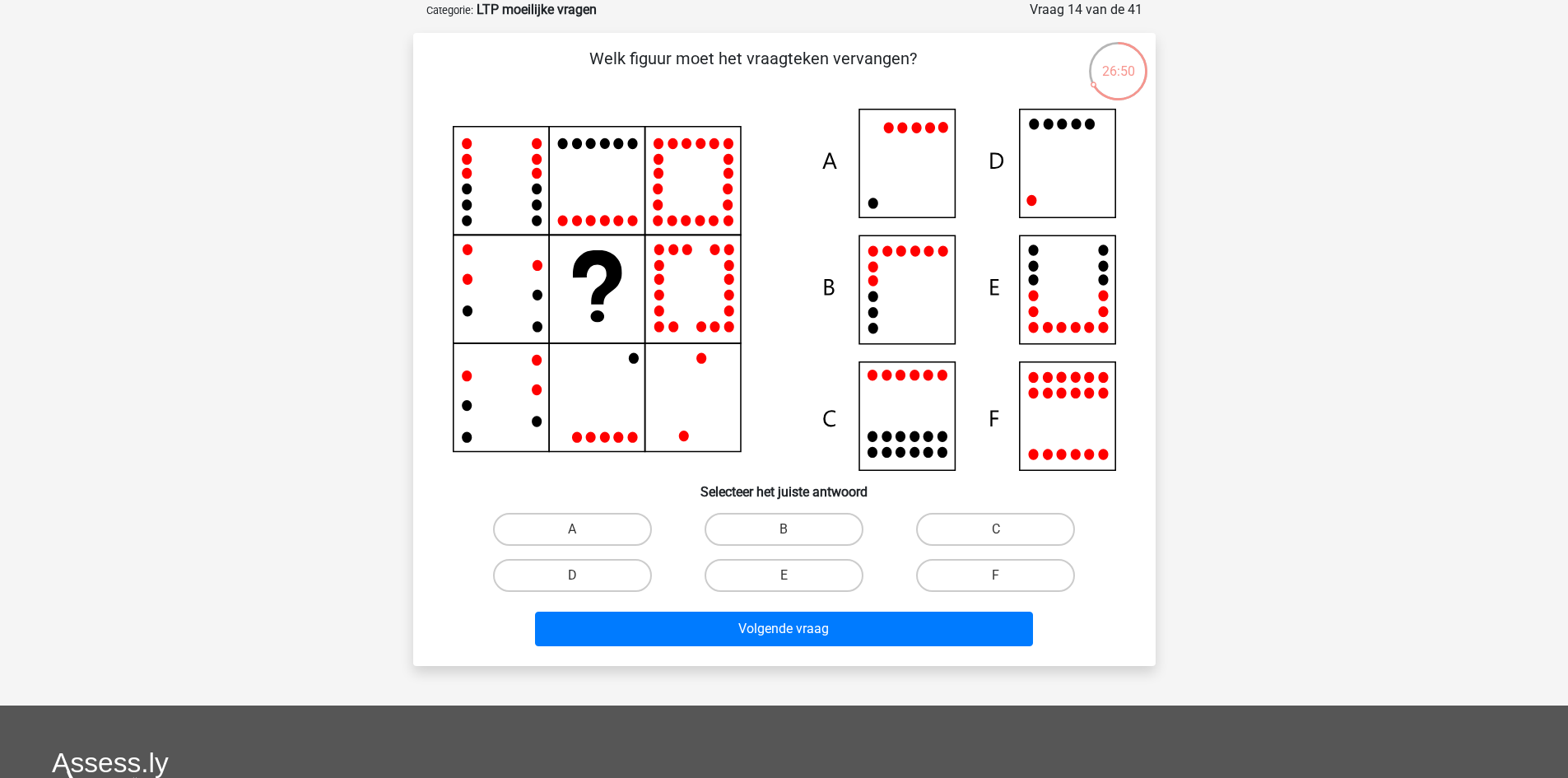
click at [1059, 185] on icon at bounding box center [784, 290] width 663 height 363
click at [572, 571] on label "D" at bounding box center [572, 574] width 159 height 33
click at [572, 575] on input "D" at bounding box center [577, 580] width 11 height 11
radio input "true"
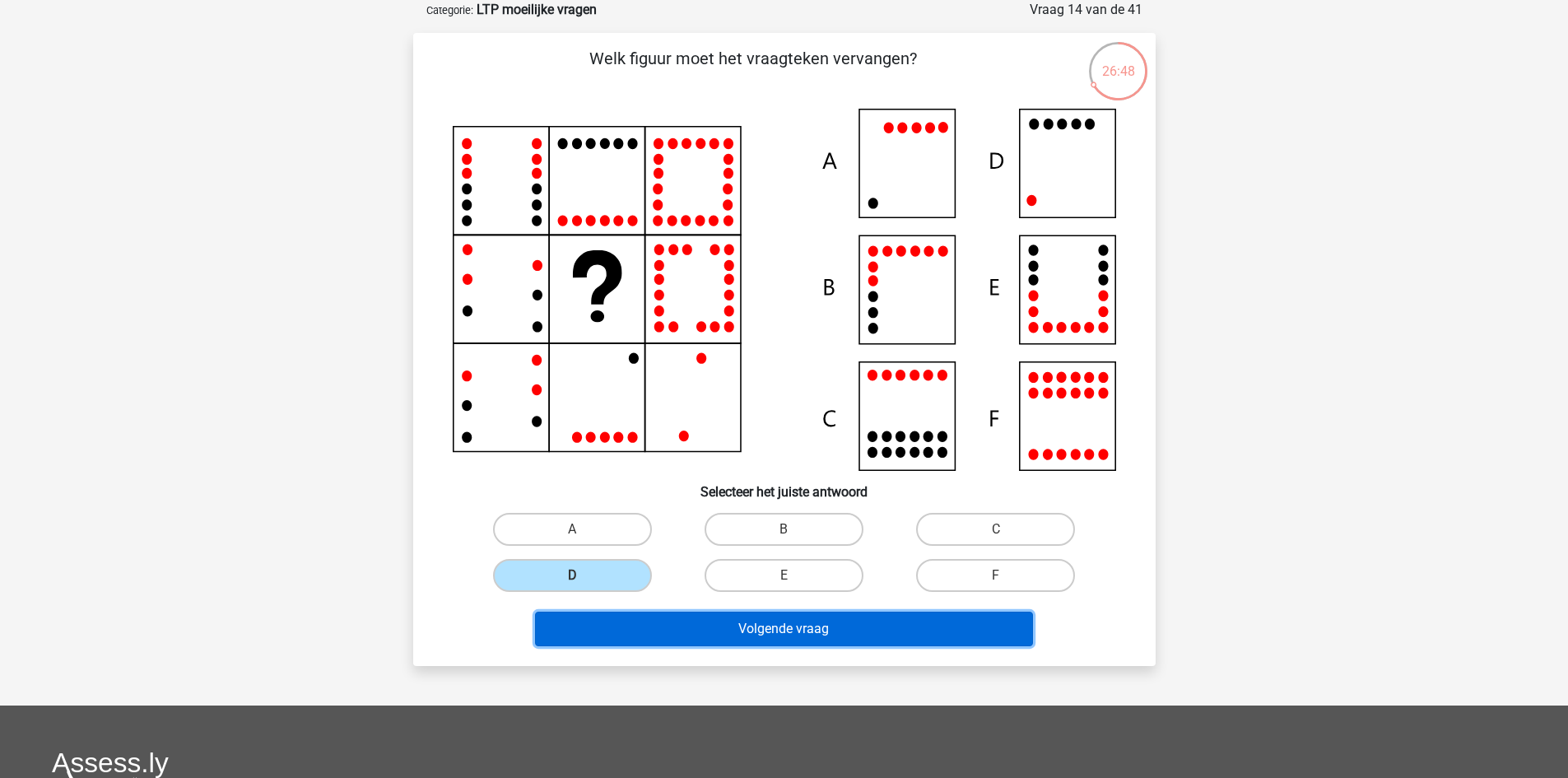
click at [694, 630] on button "Volgende vraag" at bounding box center [784, 628] width 497 height 35
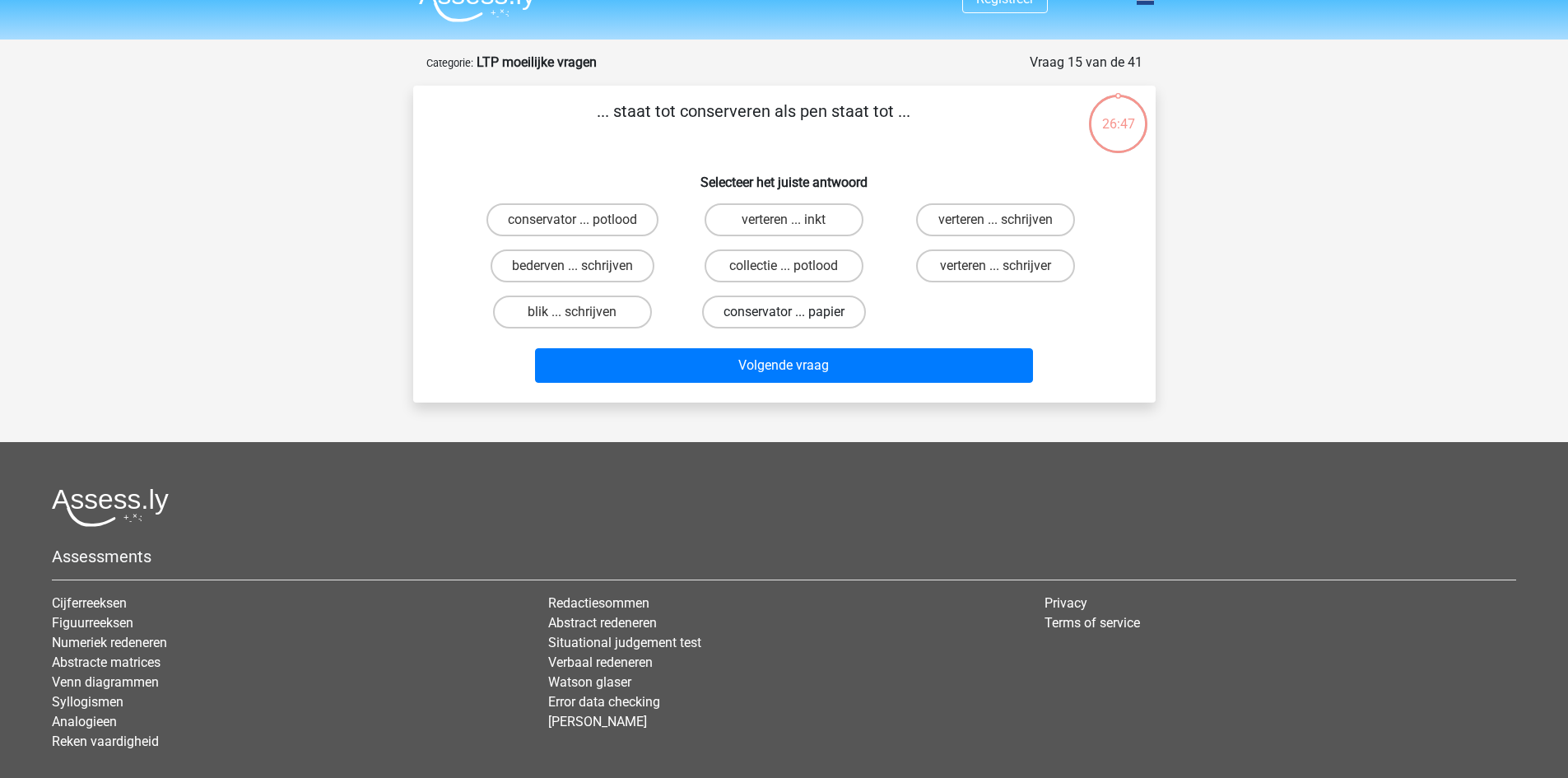
scroll to position [0, 0]
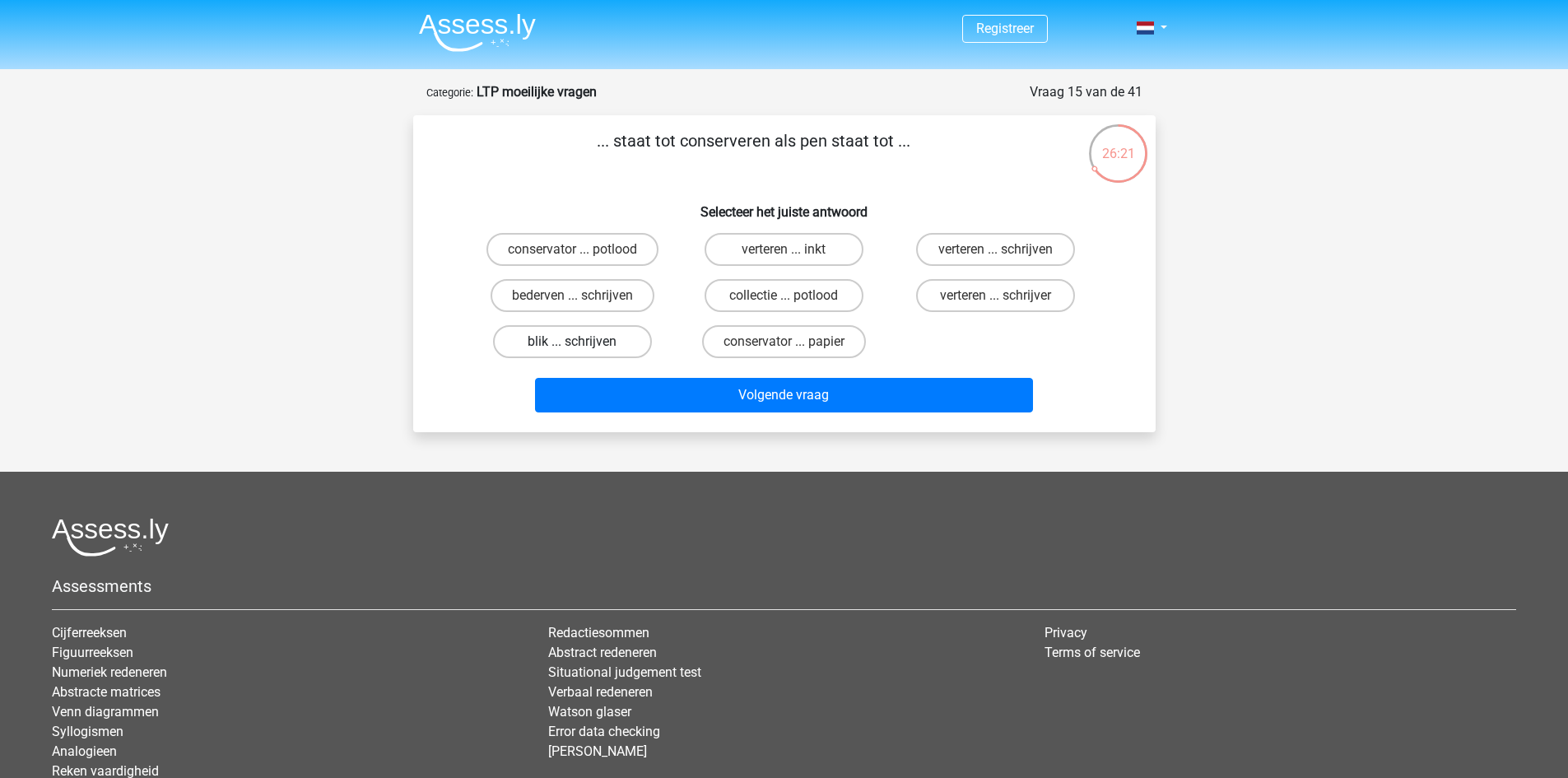
click at [566, 348] on label "blik ... schrijven" at bounding box center [572, 341] width 159 height 33
click at [572, 348] on input "blik ... schrijven" at bounding box center [577, 347] width 11 height 11
radio input "true"
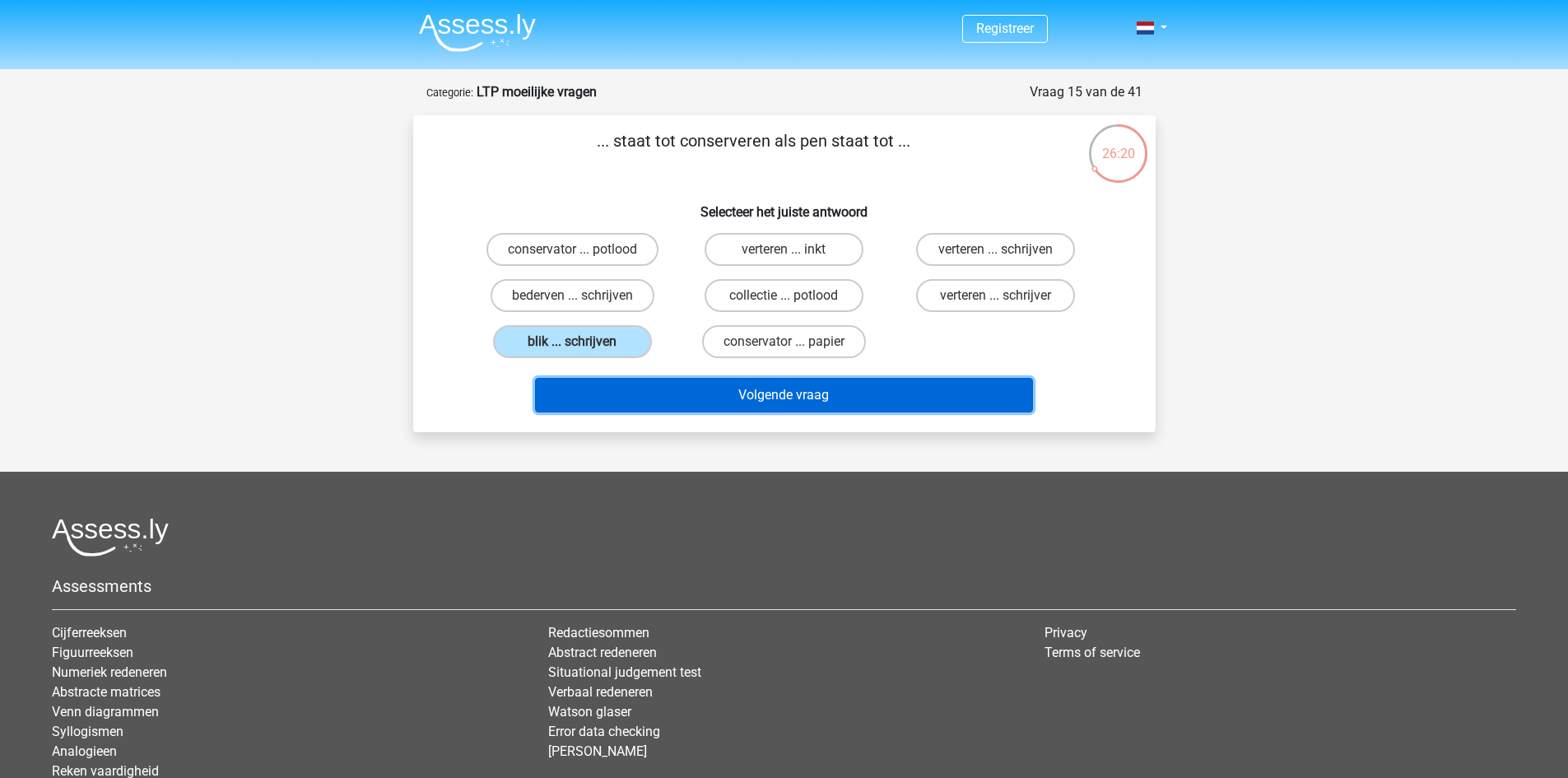
click at [681, 391] on button "Volgende vraag" at bounding box center [784, 394] width 497 height 35
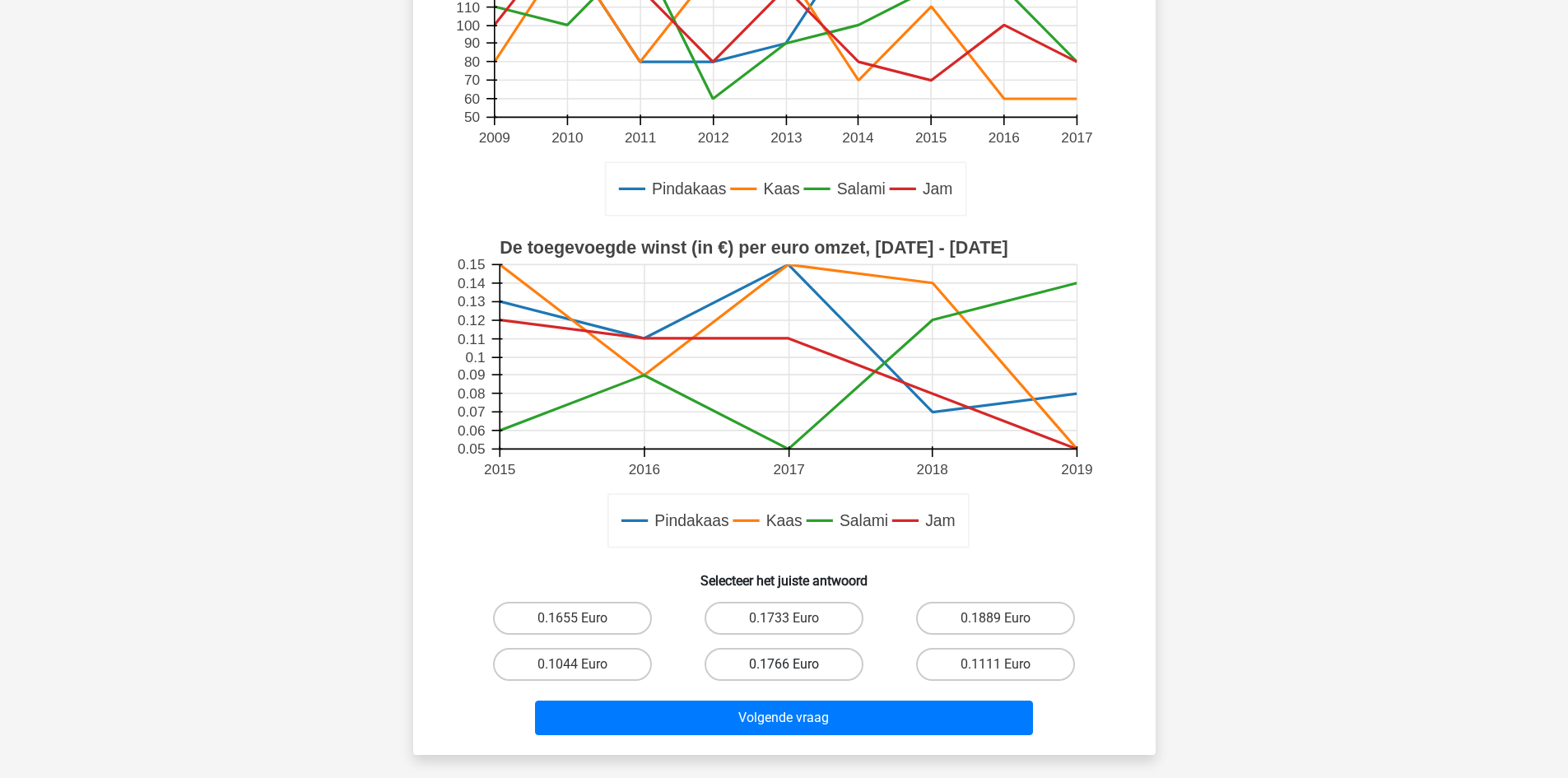
scroll to position [330, 0]
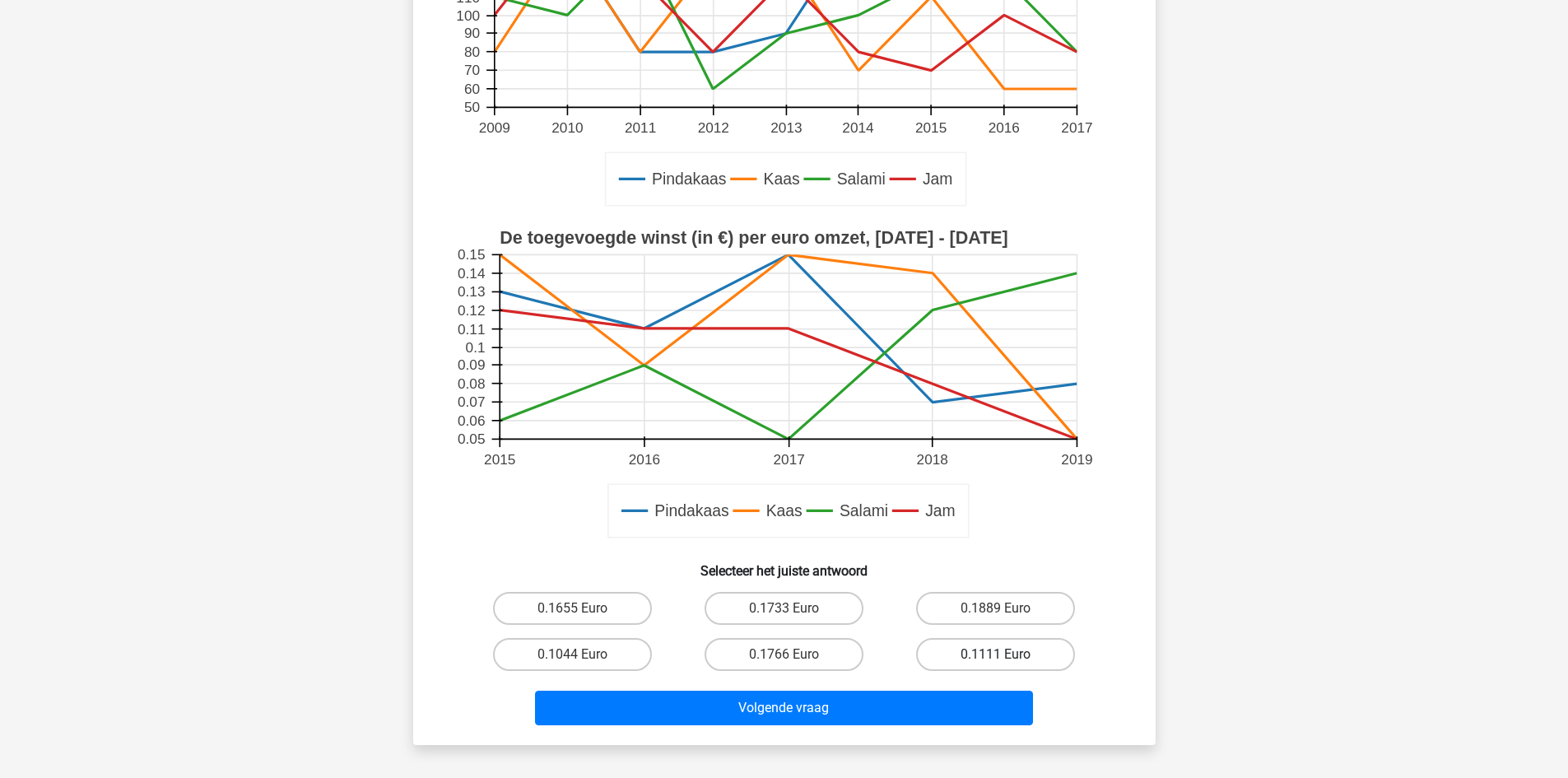
click at [998, 640] on label "0.1111 Euro" at bounding box center [995, 654] width 159 height 33
click at [998, 654] on input "0.1111 Euro" at bounding box center [1001, 659] width 11 height 11
radio input "true"
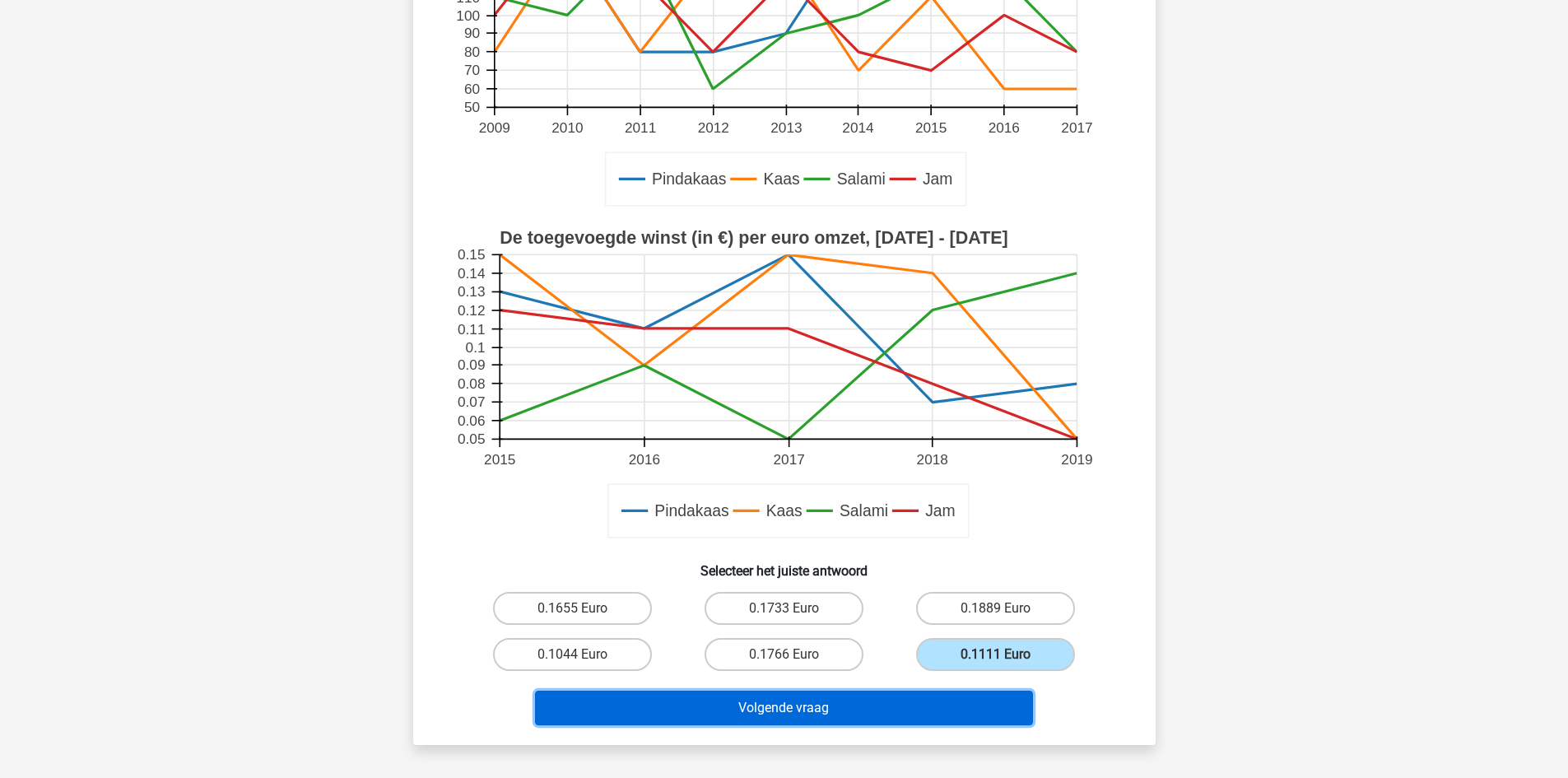
click at [894, 694] on button "Volgende vraag" at bounding box center [784, 707] width 497 height 35
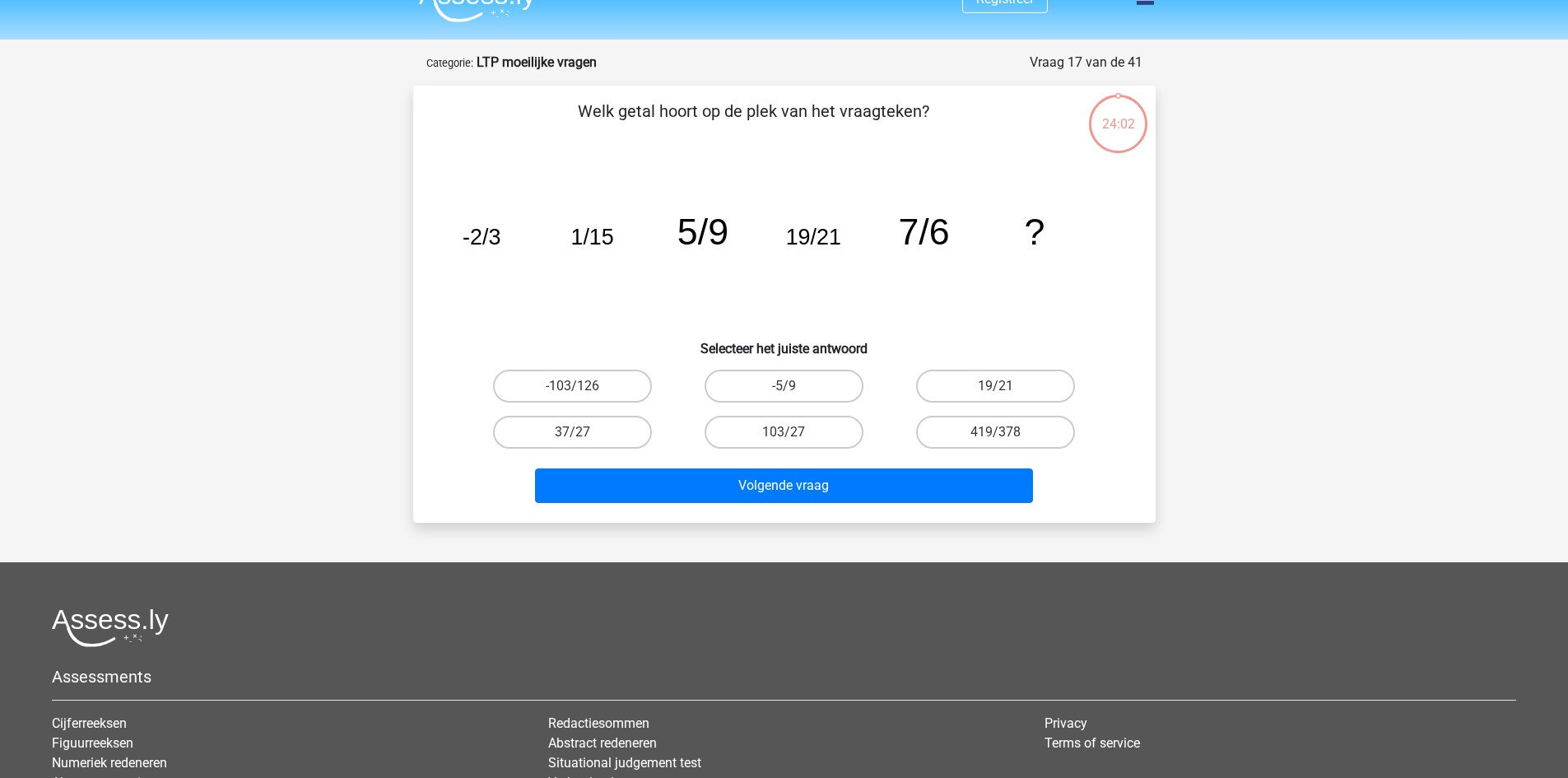
scroll to position [0, 0]
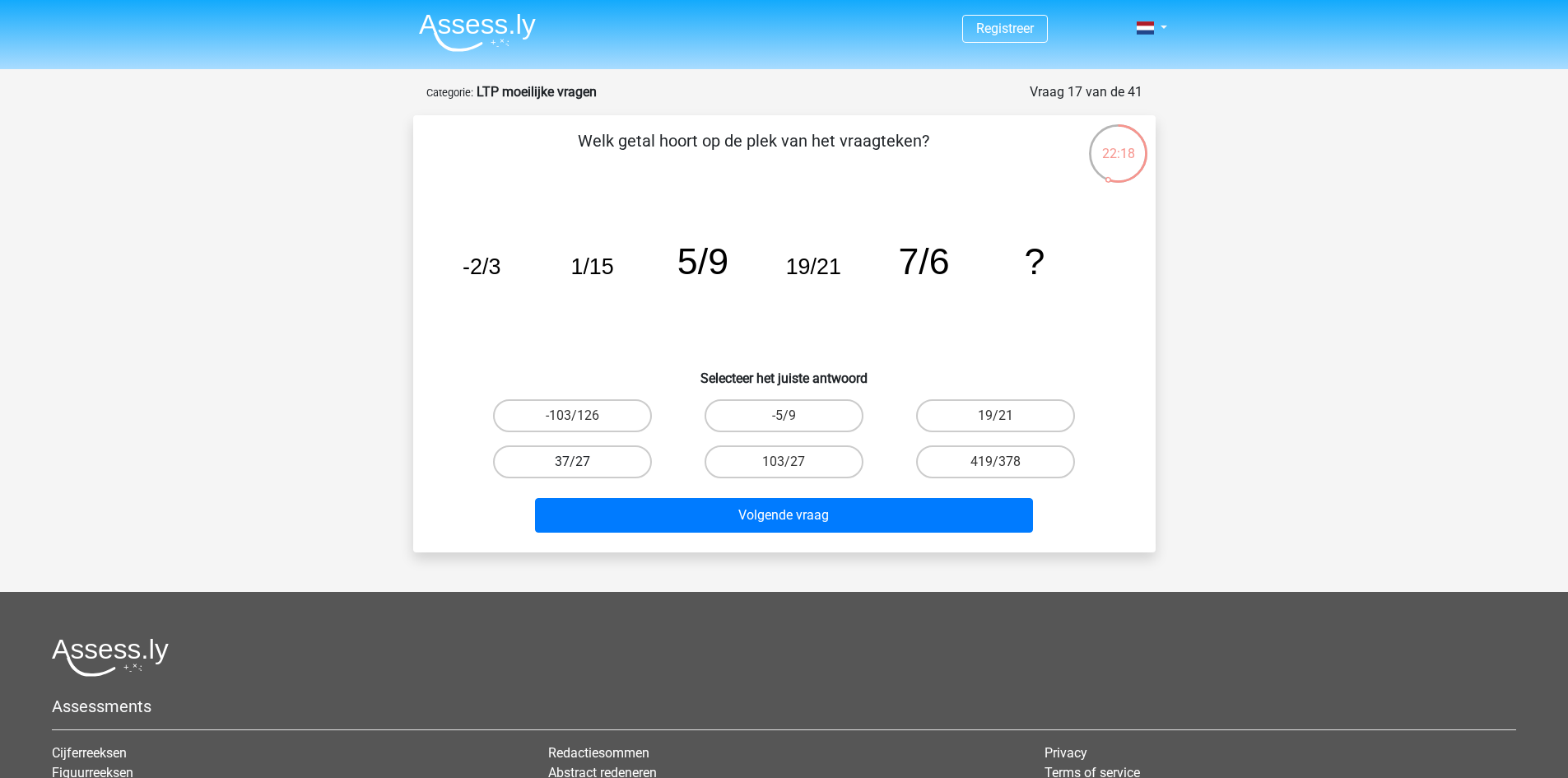
click at [635, 468] on label "37/27" at bounding box center [572, 461] width 159 height 33
click at [582, 468] on input "37/27" at bounding box center [577, 466] width 11 height 11
radio input "true"
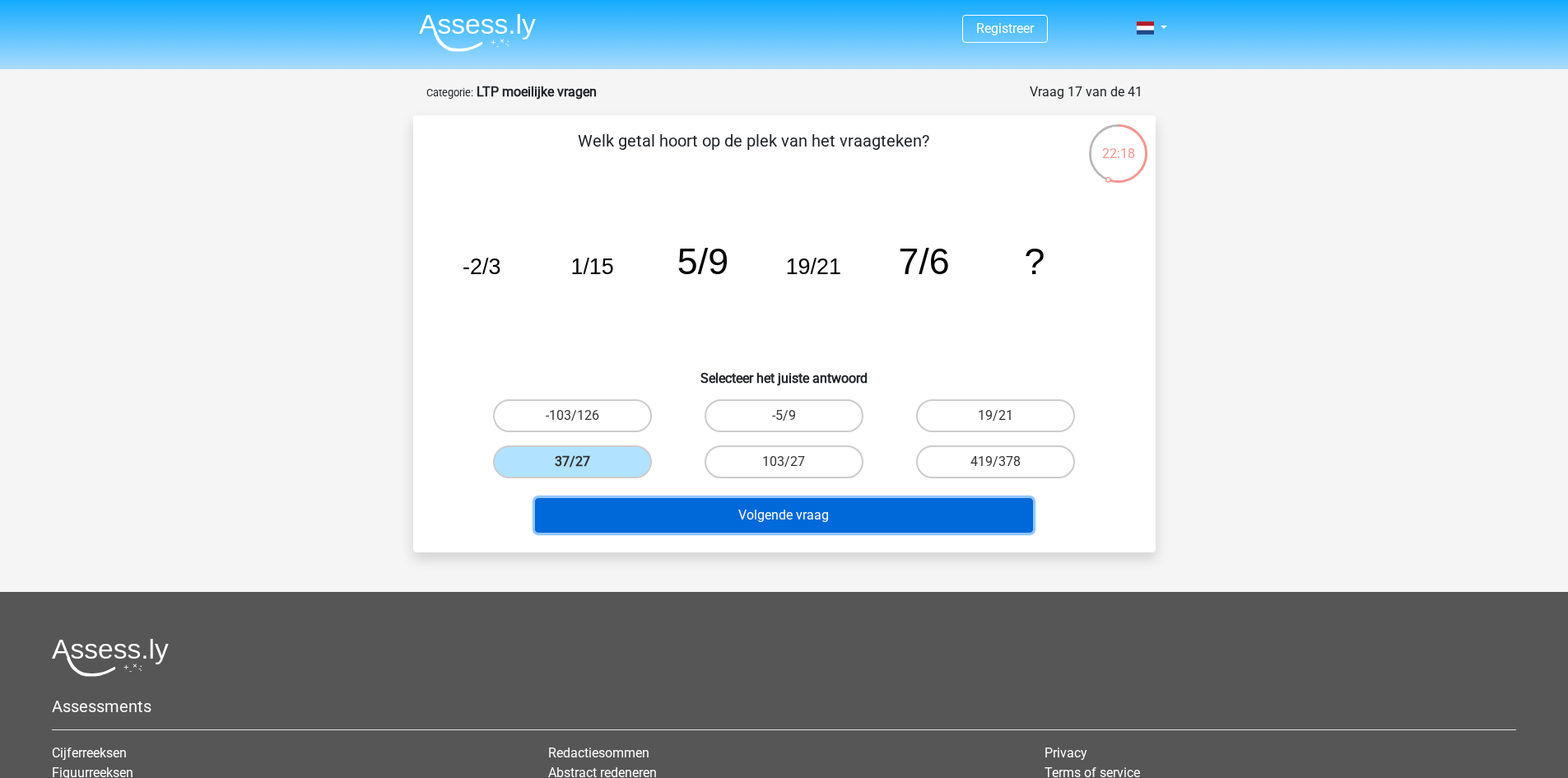
click at [713, 502] on button "Volgende vraag" at bounding box center [784, 514] width 497 height 35
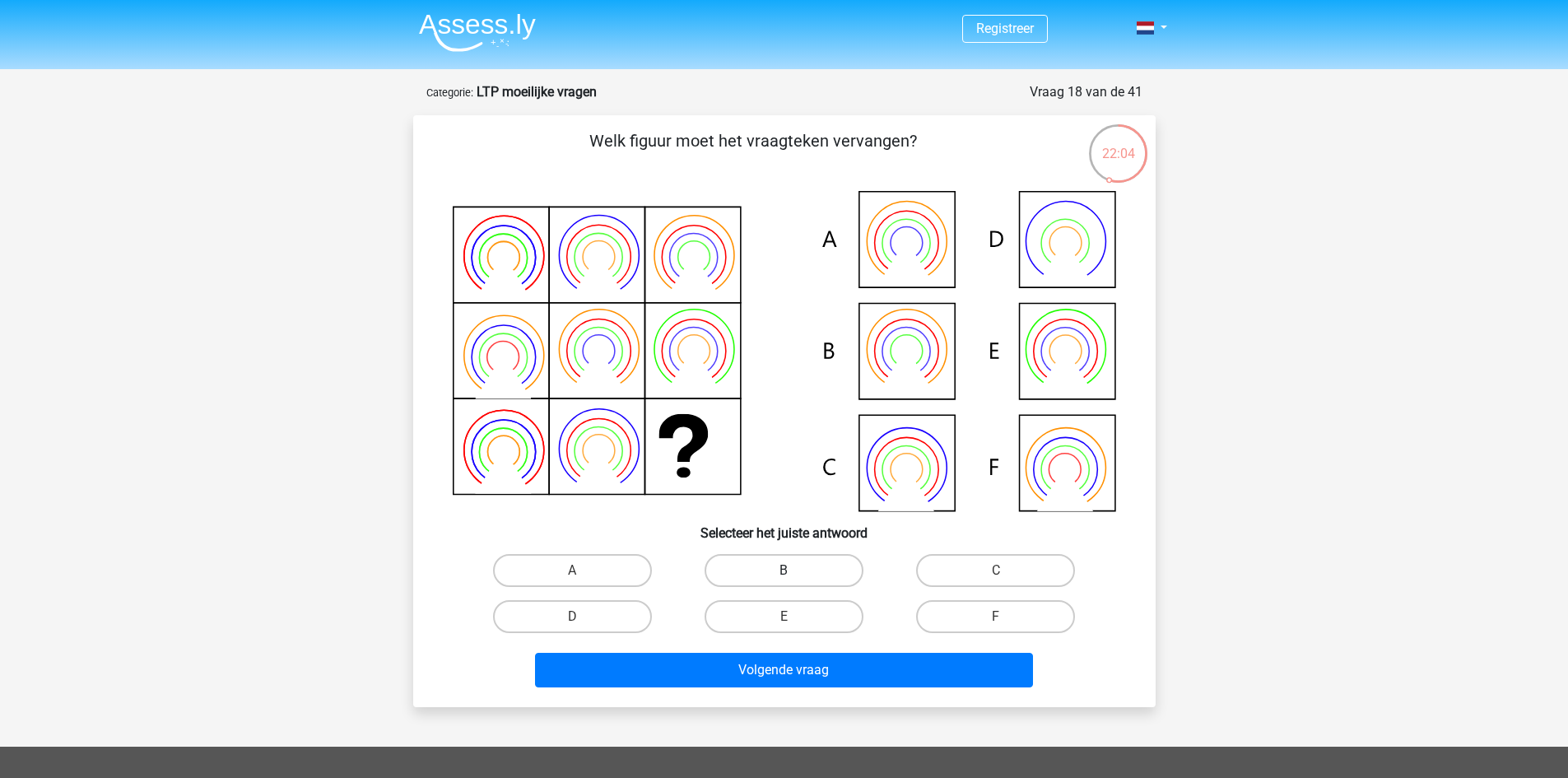
click at [801, 564] on label "B" at bounding box center [783, 569] width 159 height 33
click at [794, 570] on input "B" at bounding box center [788, 575] width 11 height 11
radio input "true"
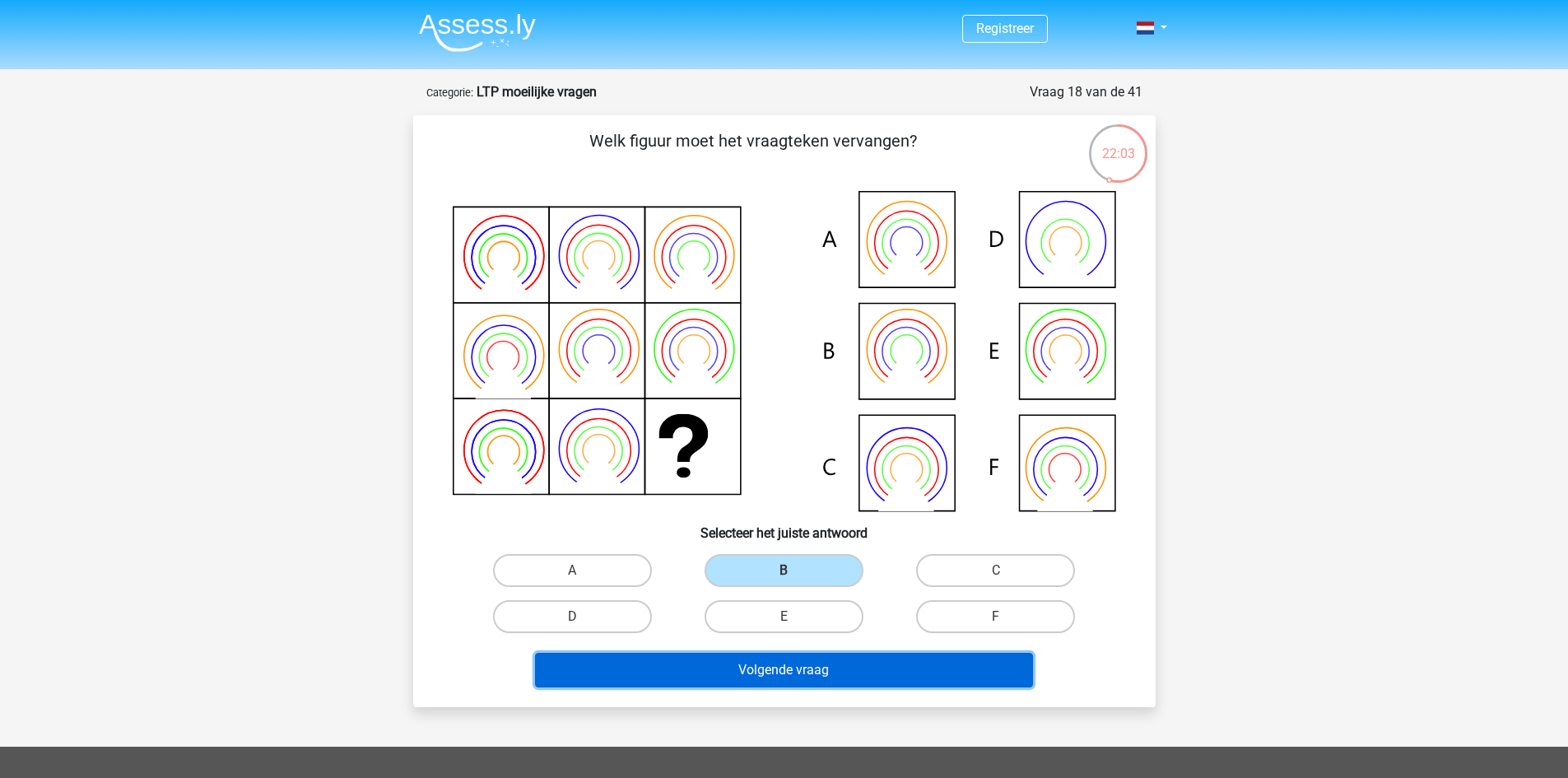
click at [825, 675] on button "Volgende vraag" at bounding box center [784, 669] width 497 height 35
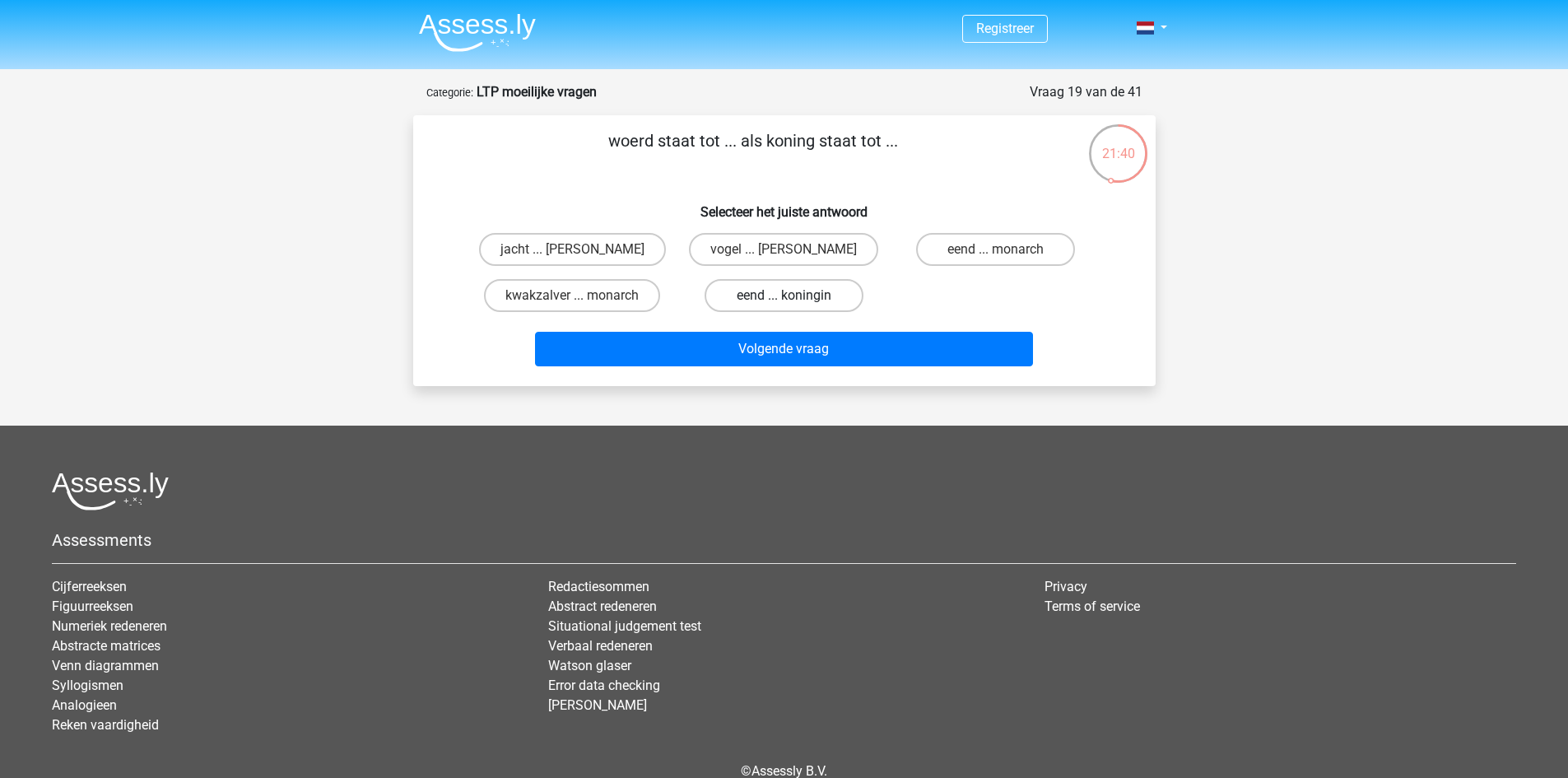
click at [826, 304] on label "eend ... koningin" at bounding box center [783, 295] width 159 height 33
click at [794, 304] on input "eend ... koningin" at bounding box center [788, 301] width 11 height 11
radio input "true"
click at [1003, 256] on input "eend ... monarch" at bounding box center [1001, 255] width 11 height 11
radio input "true"
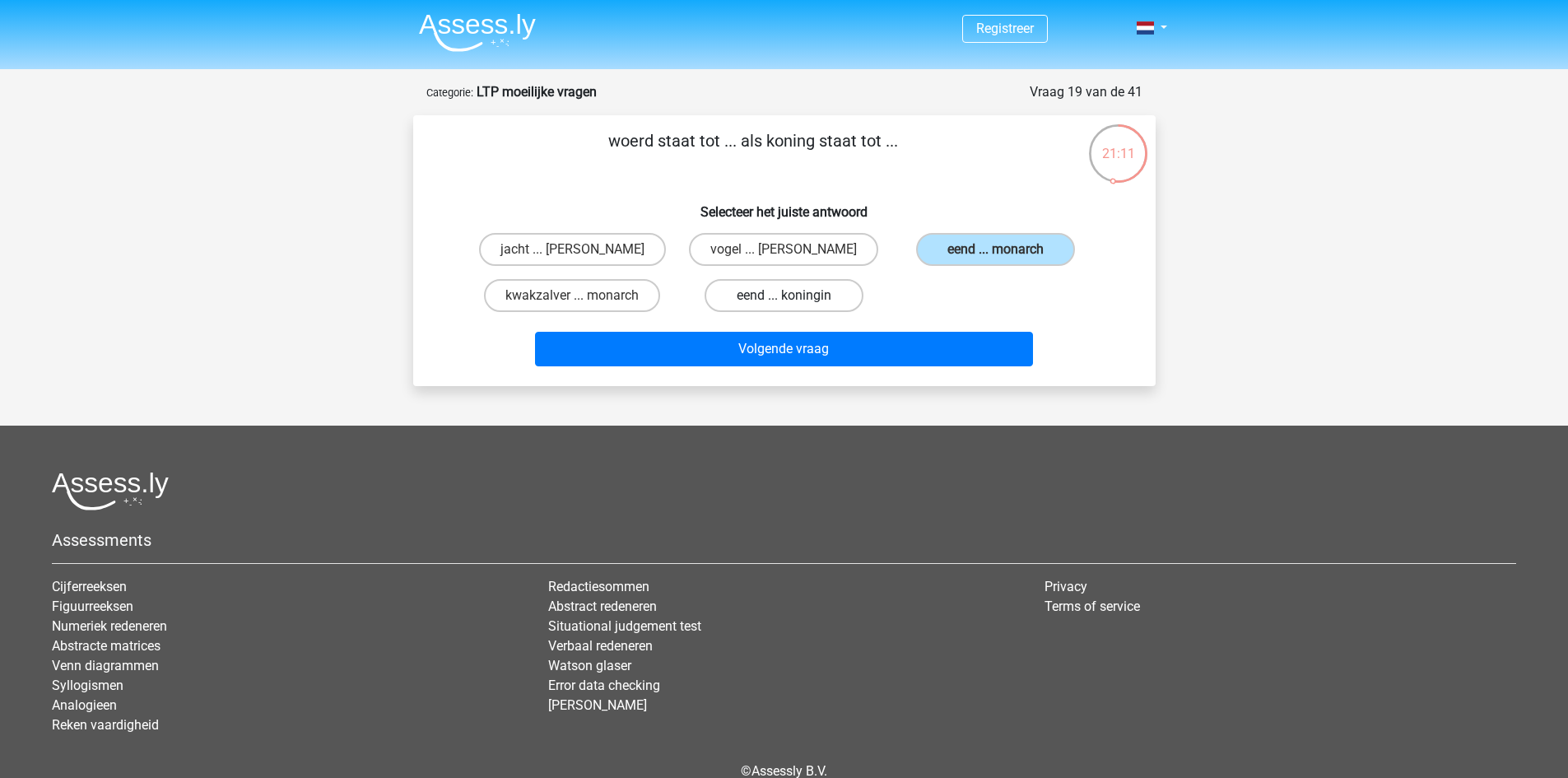
click at [783, 291] on label "eend ... koningin" at bounding box center [783, 295] width 159 height 33
click at [783, 296] on input "eend ... koningin" at bounding box center [788, 301] width 11 height 11
radio input "true"
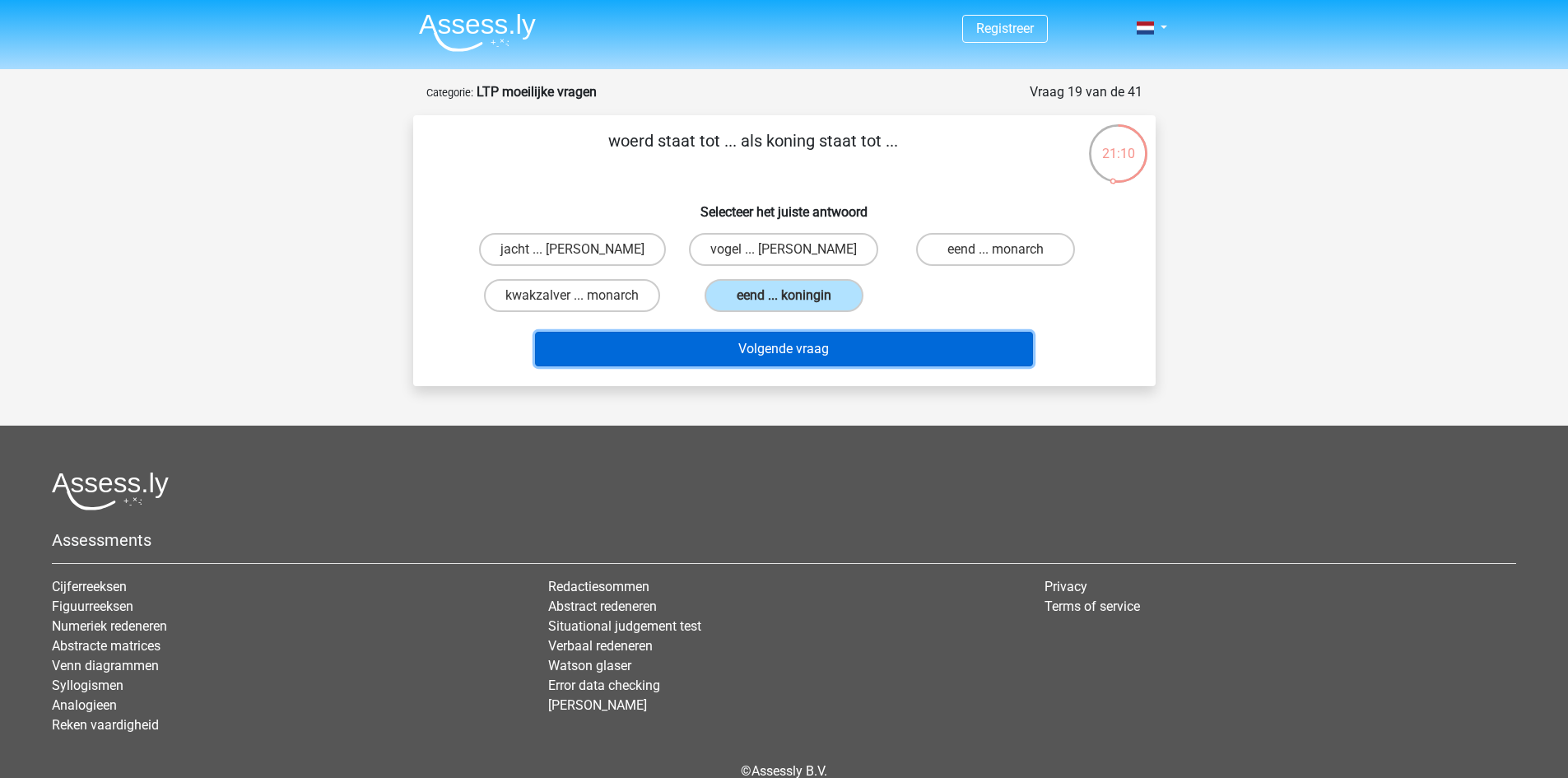
click at [844, 349] on button "Volgende vraag" at bounding box center [784, 349] width 497 height 35
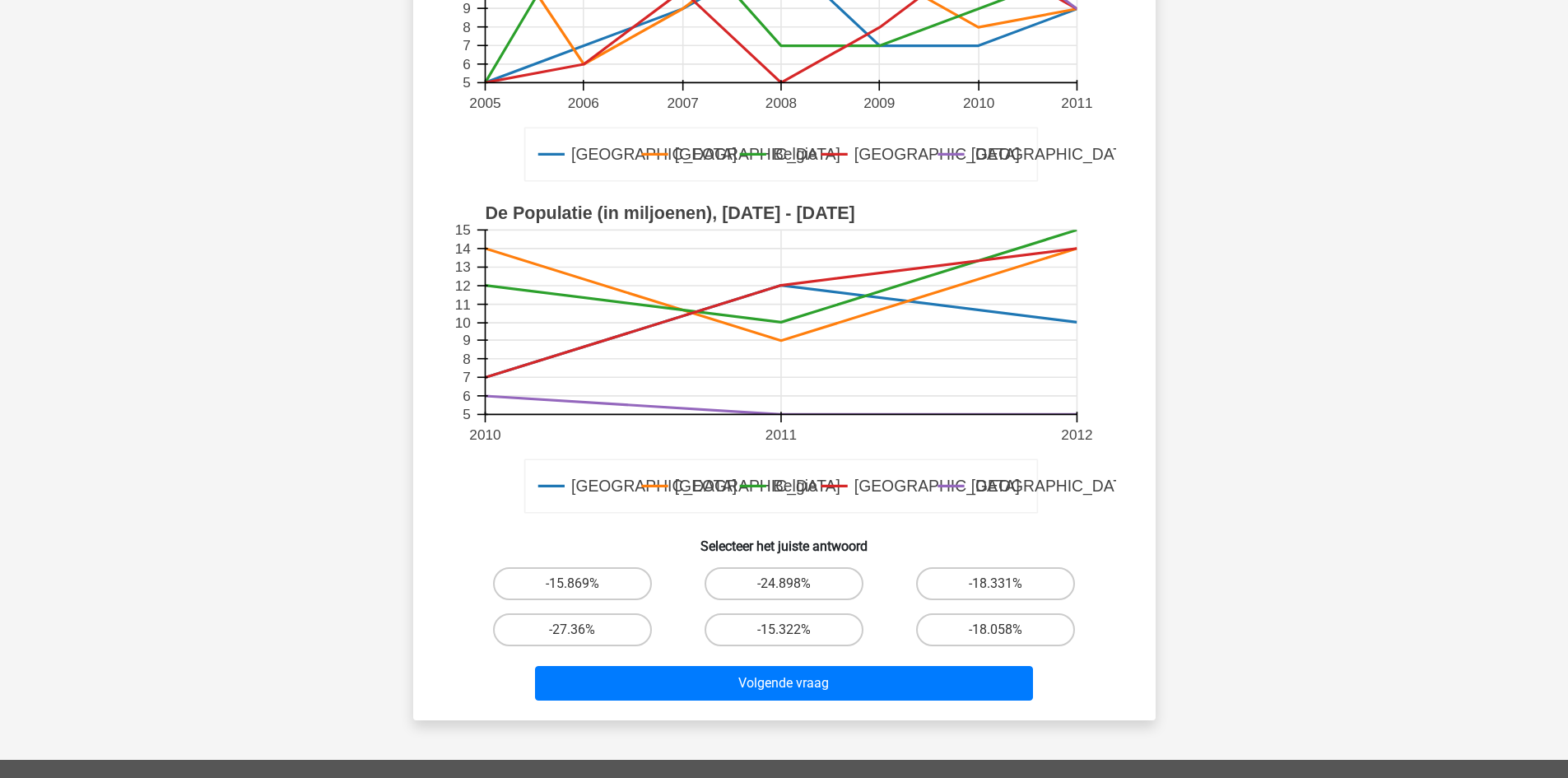
scroll to position [411, 0]
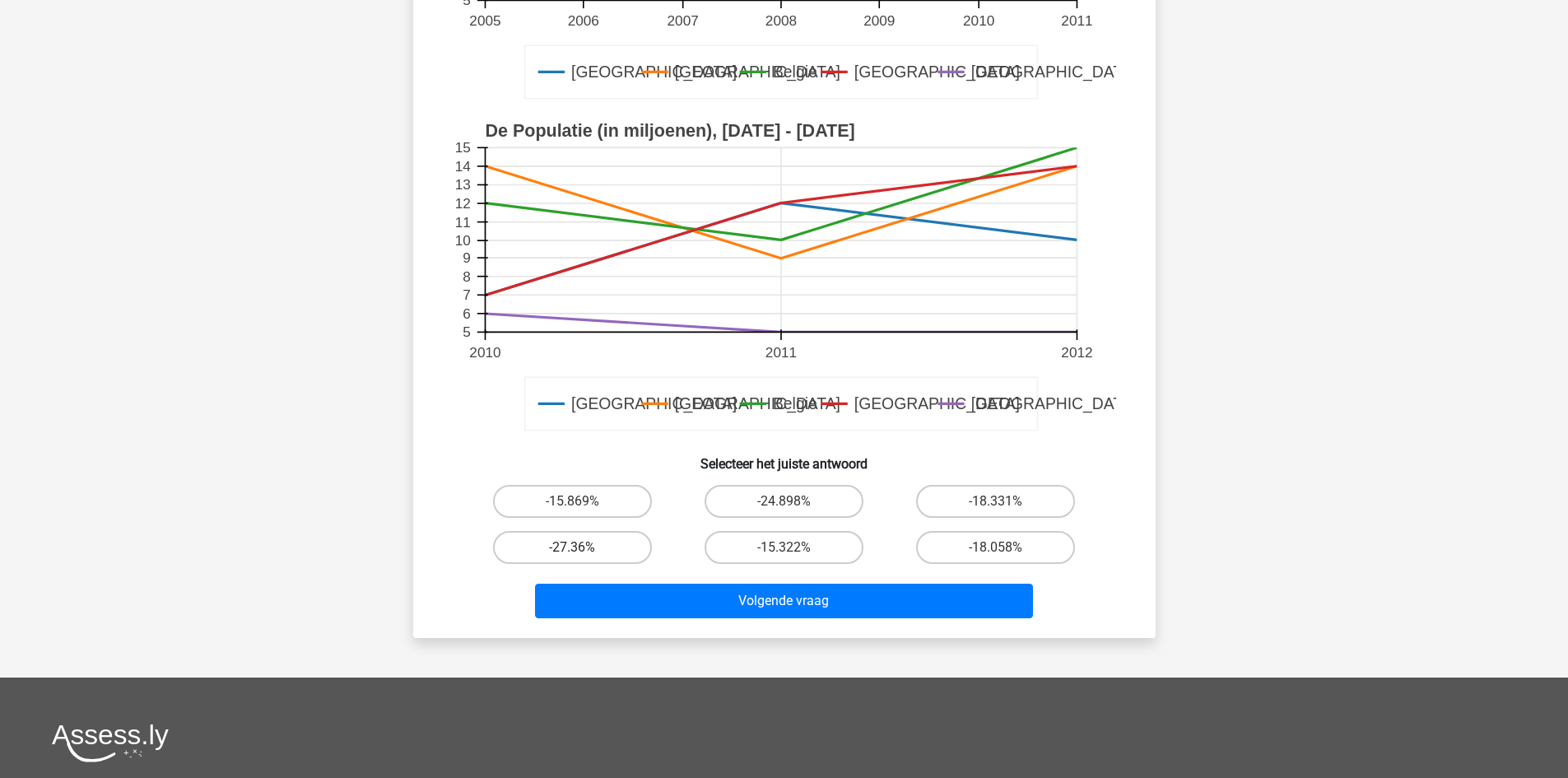
click at [609, 542] on label "-27.36%" at bounding box center [572, 546] width 159 height 33
click at [582, 547] on input "-27.36%" at bounding box center [577, 552] width 11 height 11
radio input "true"
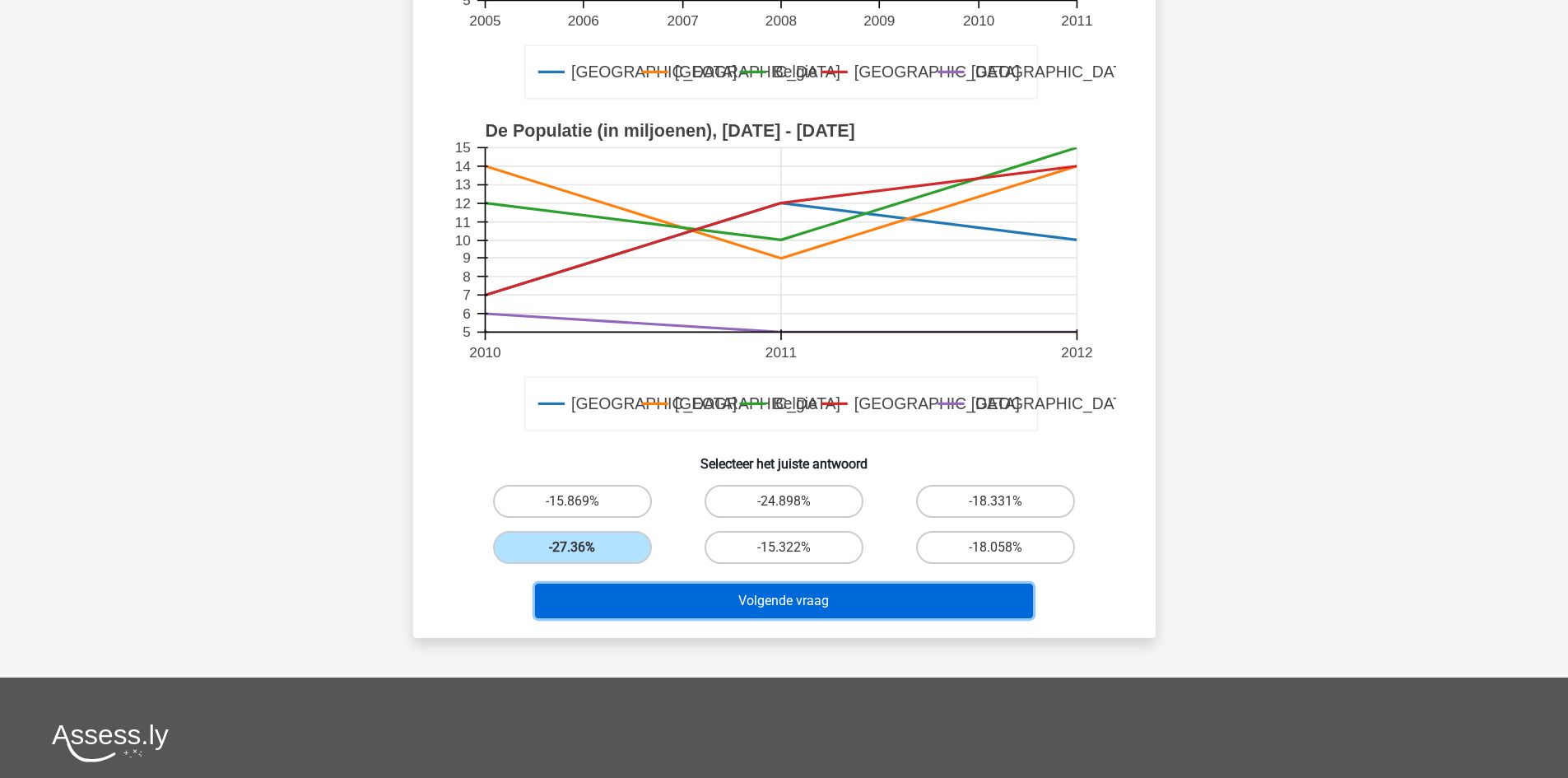
click at [691, 608] on button "Volgende vraag" at bounding box center [784, 600] width 497 height 35
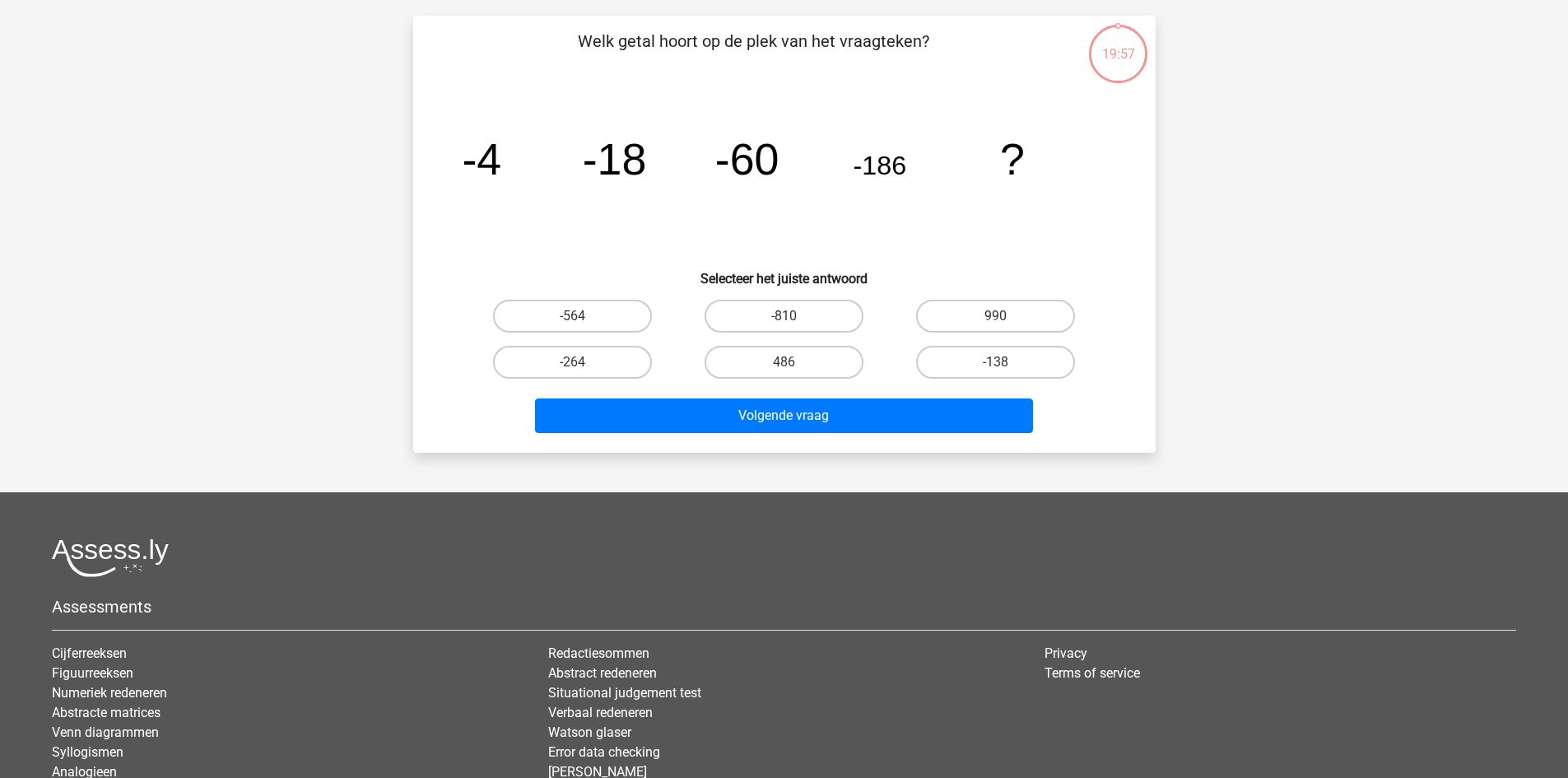
scroll to position [82, 0]
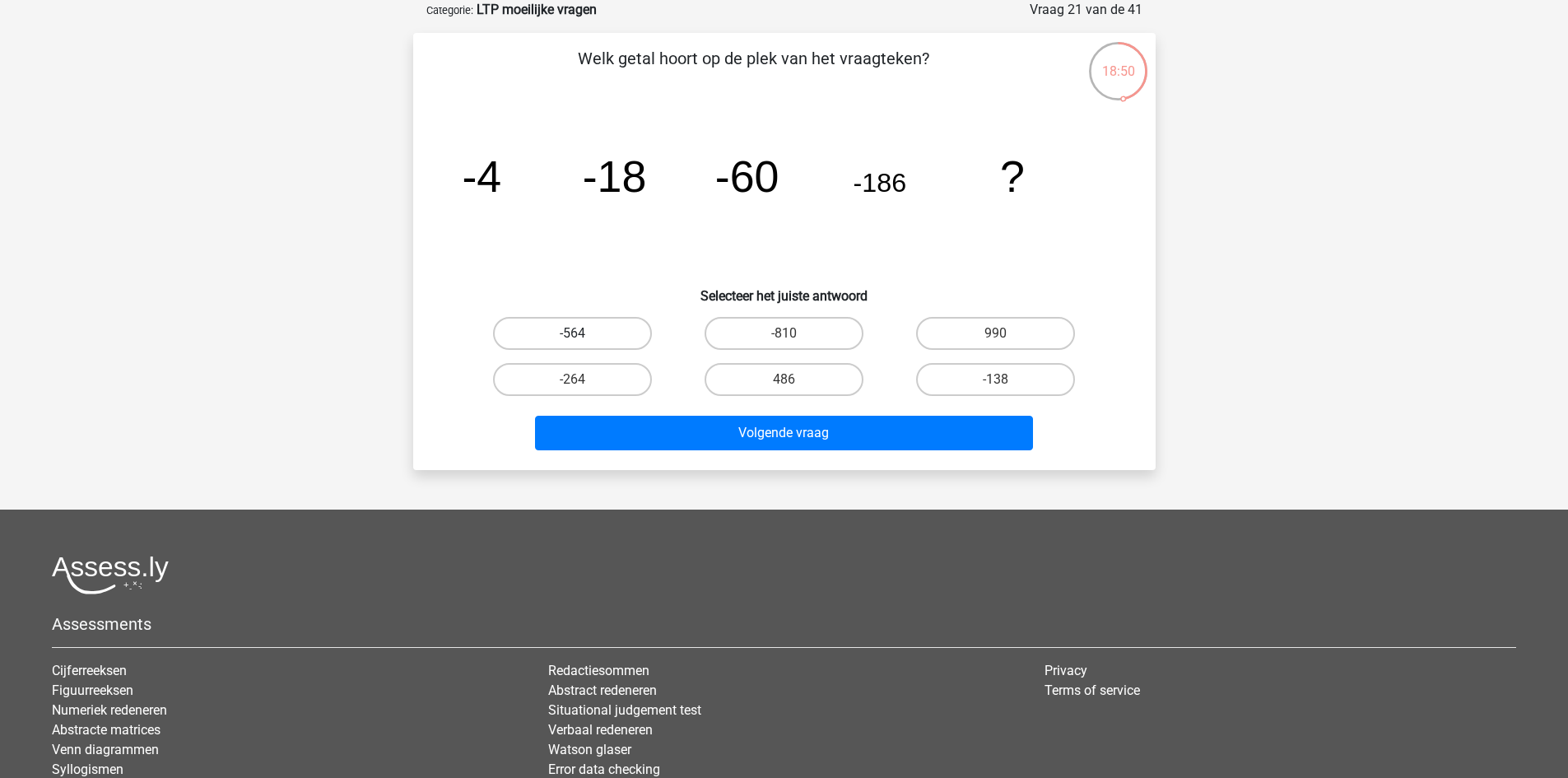
click at [541, 325] on label "-564" at bounding box center [572, 333] width 159 height 33
click at [572, 334] on input "-564" at bounding box center [577, 339] width 11 height 11
radio input "true"
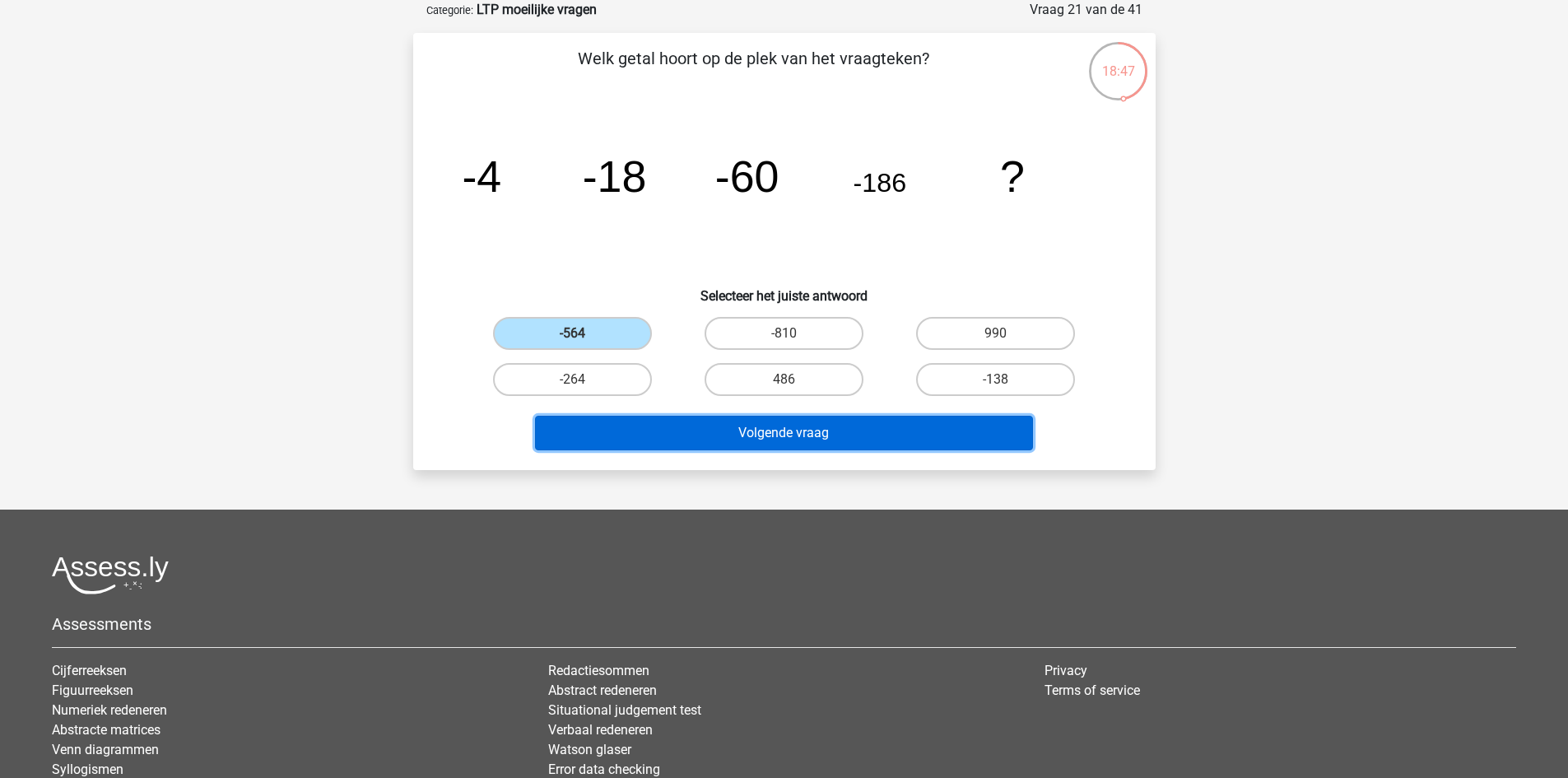
click at [712, 436] on button "Volgende vraag" at bounding box center [784, 432] width 497 height 35
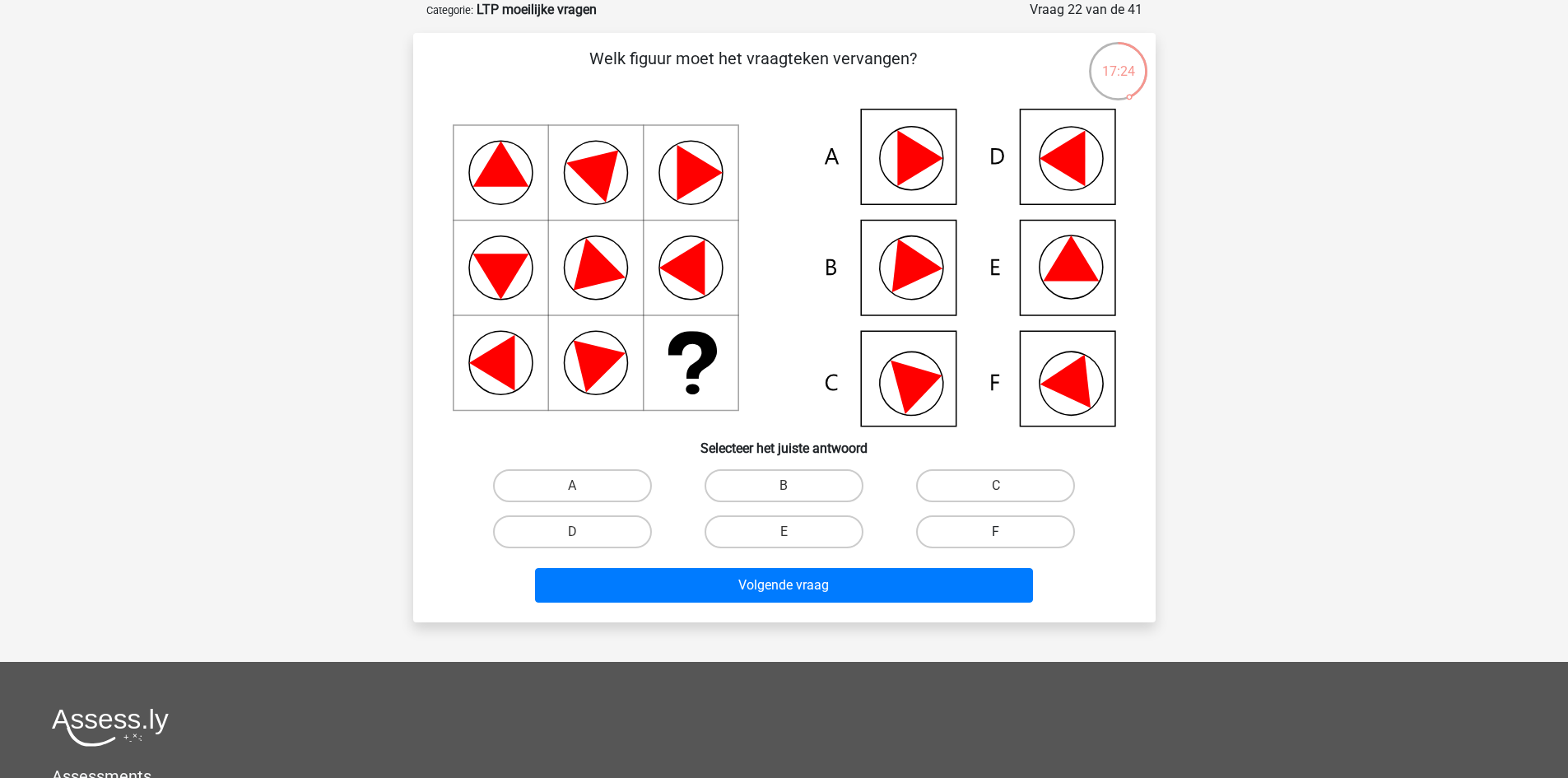
click at [1000, 526] on label "F" at bounding box center [995, 531] width 159 height 33
click at [1000, 531] on input "F" at bounding box center [1001, 536] width 11 height 11
radio input "true"
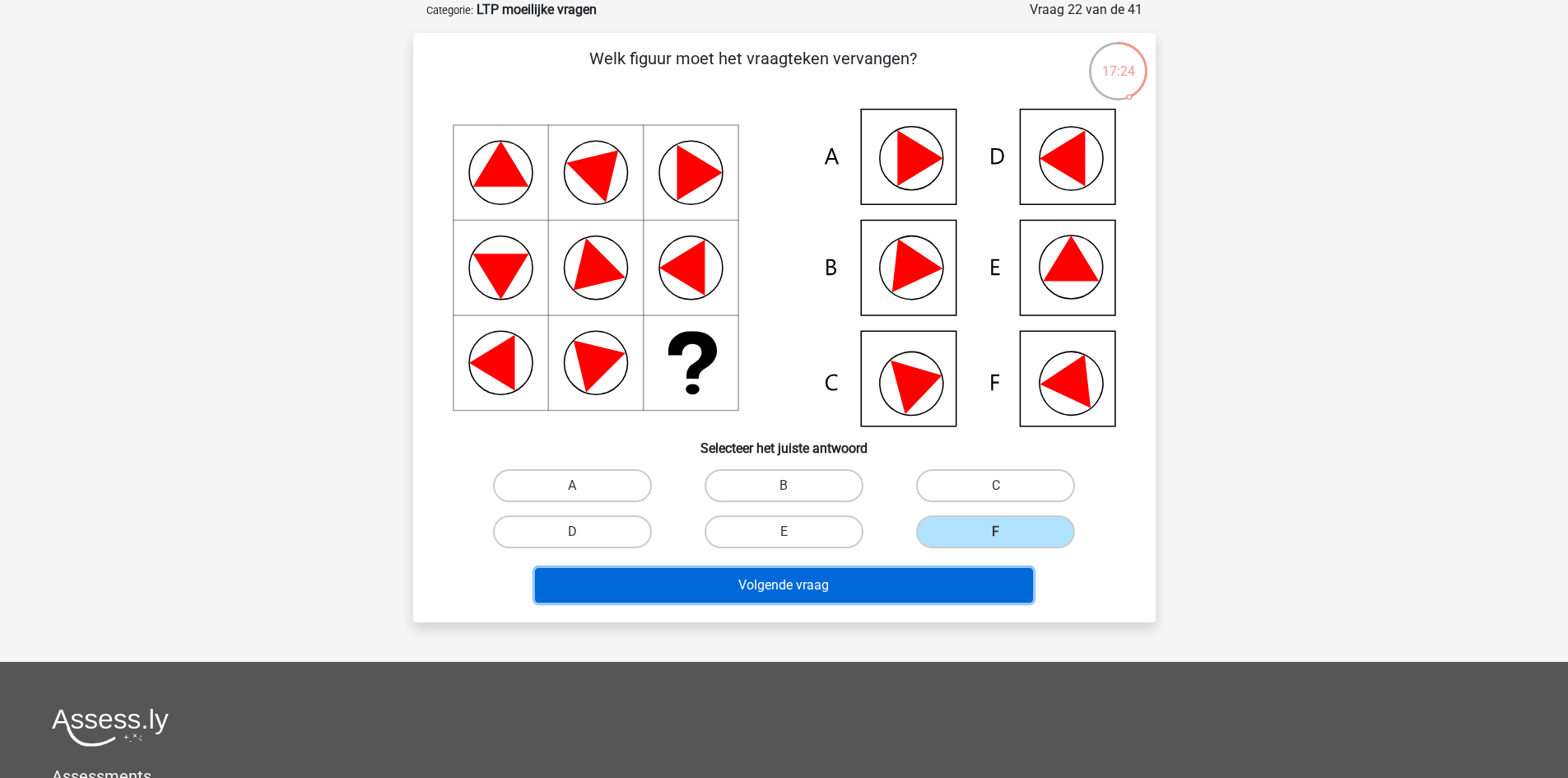
click at [911, 594] on button "Volgende vraag" at bounding box center [784, 584] width 497 height 35
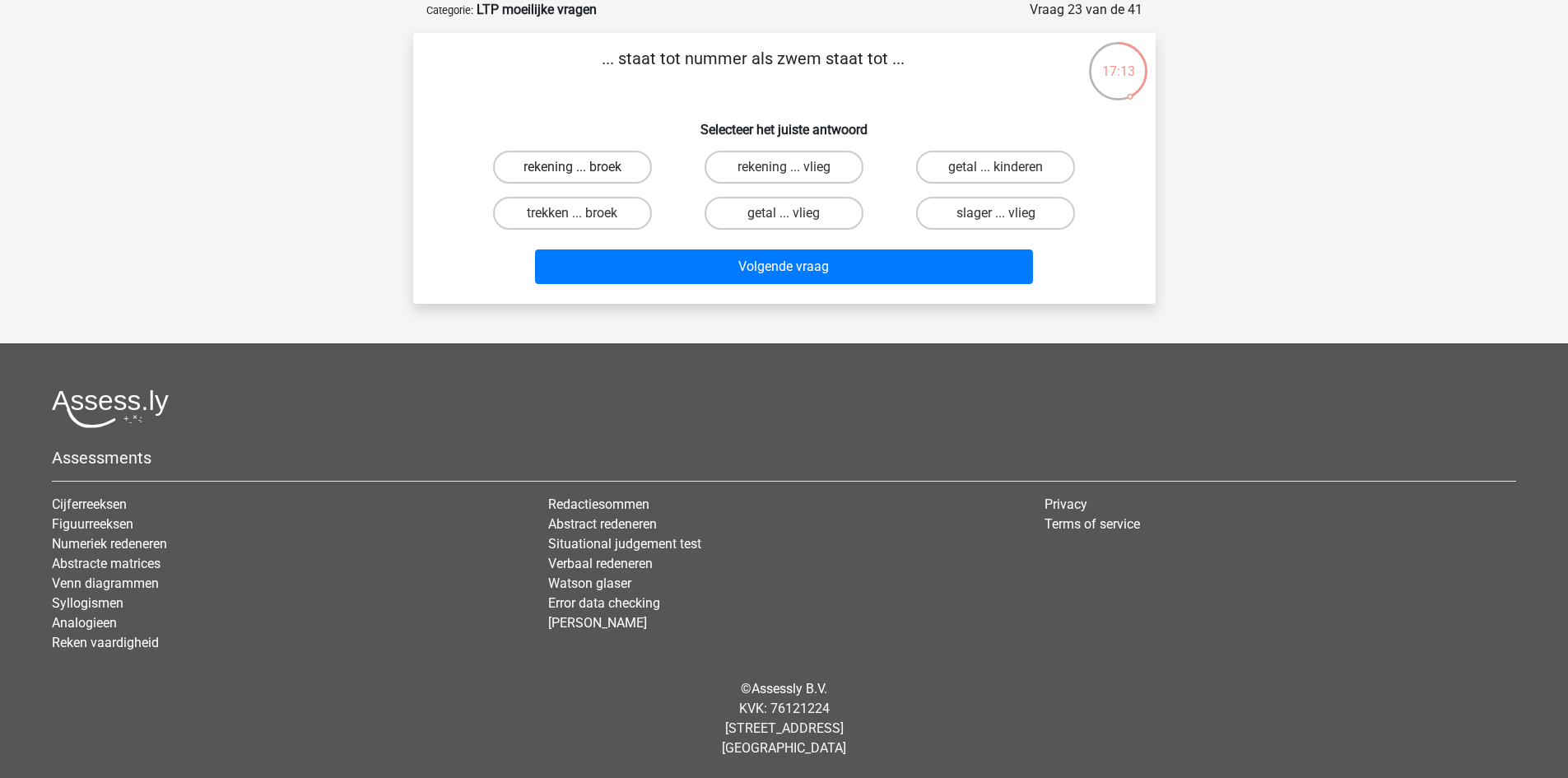
drag, startPoint x: 528, startPoint y: 166, endPoint x: 537, endPoint y: 171, distance: 10.3
click at [529, 166] on label "rekening ... broek" at bounding box center [572, 167] width 159 height 33
click at [572, 167] on input "rekening ... broek" at bounding box center [577, 172] width 11 height 11
radio input "true"
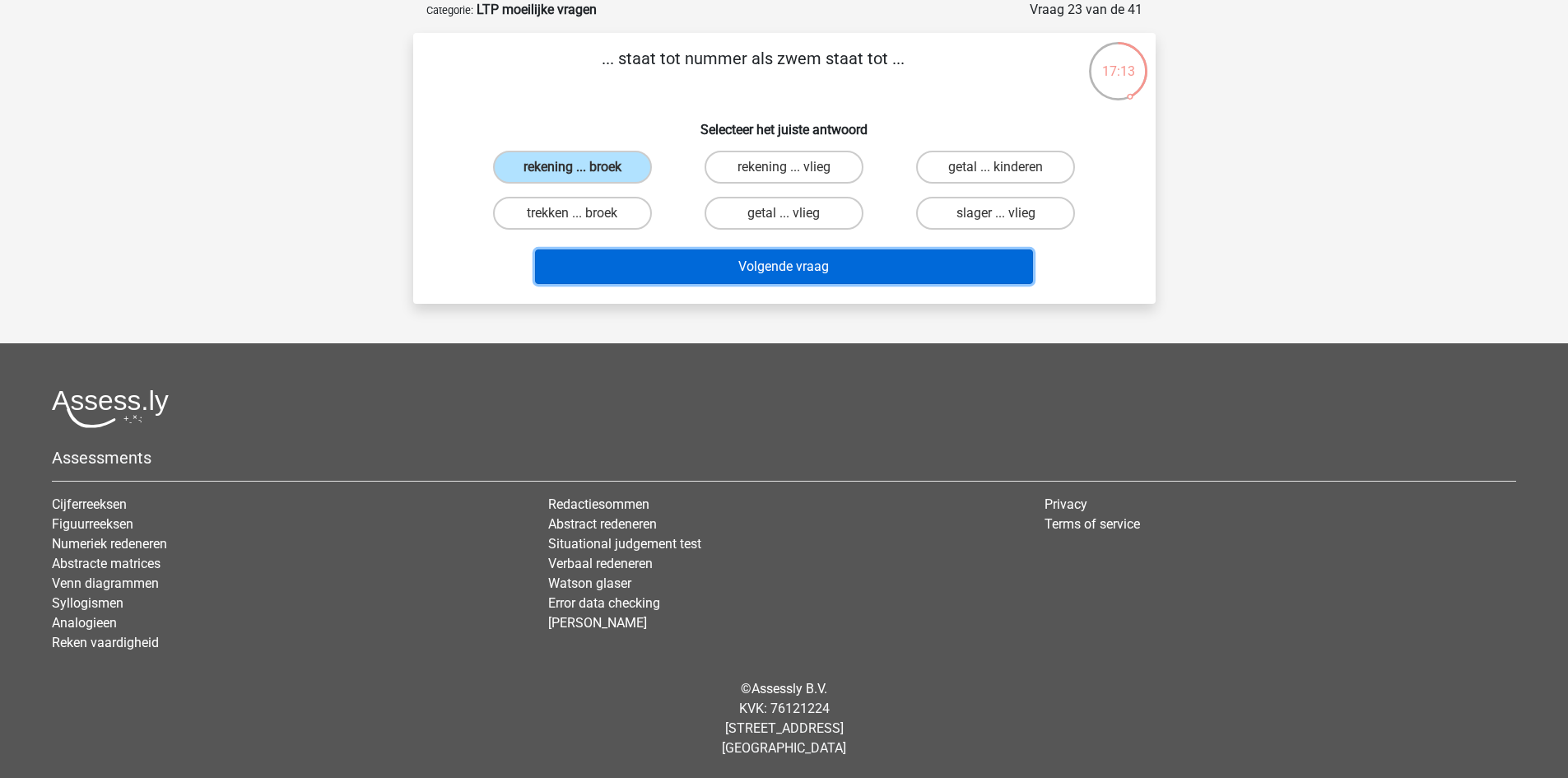
click at [686, 278] on button "Volgende vraag" at bounding box center [784, 267] width 497 height 35
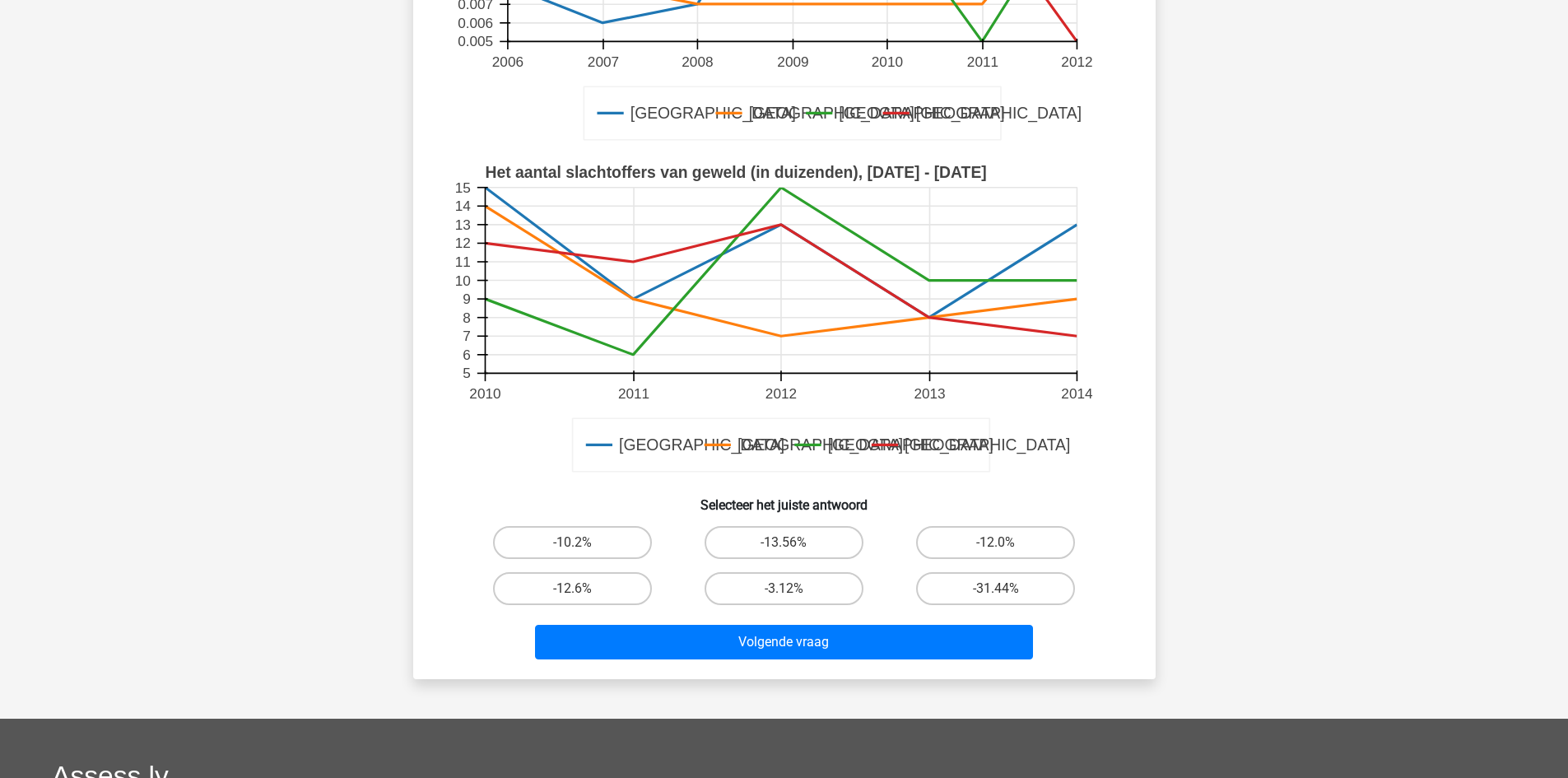
scroll to position [411, 0]
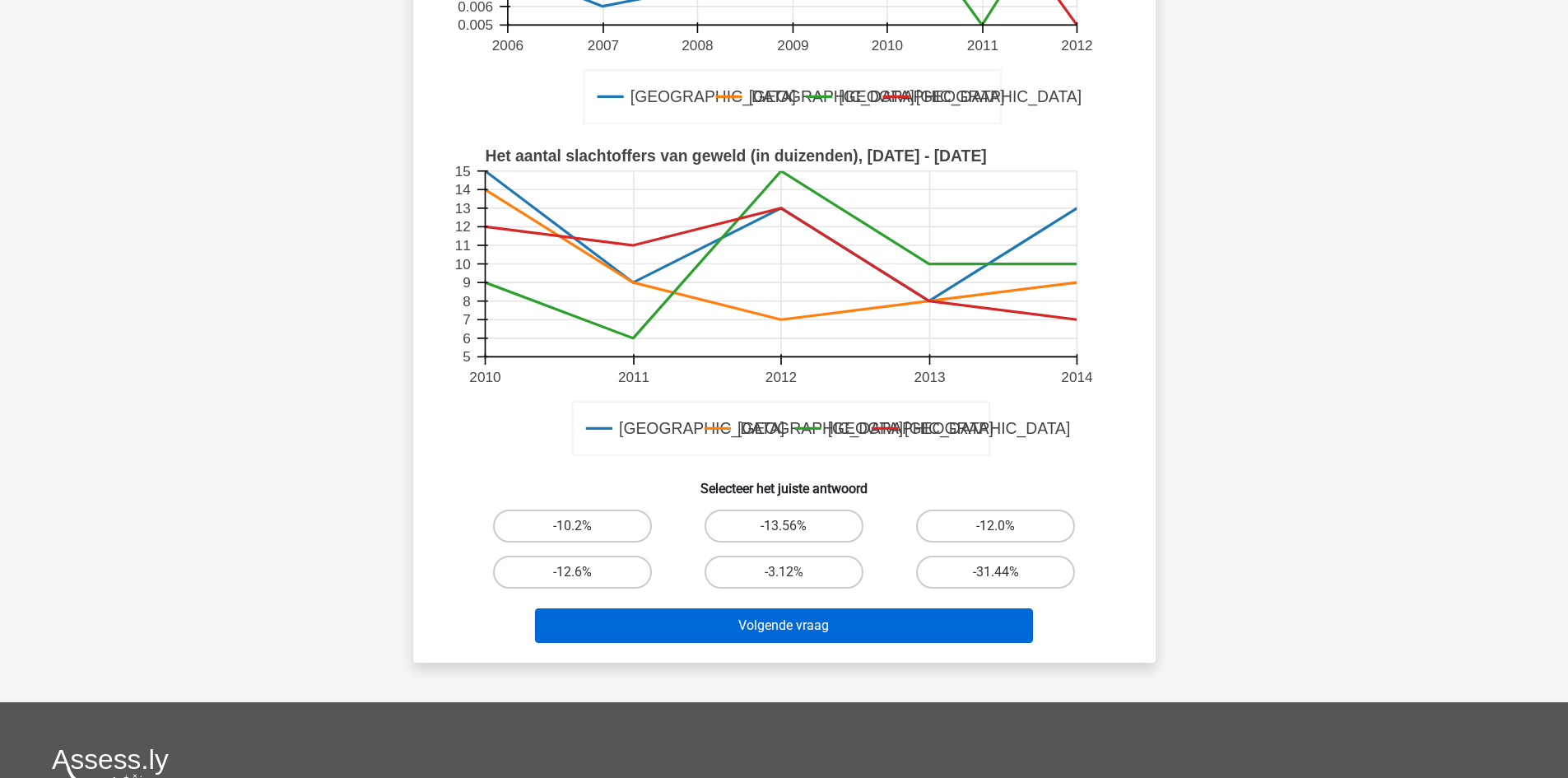
drag, startPoint x: 929, startPoint y: 575, endPoint x: 910, endPoint y: 618, distance: 47.0
click at [929, 575] on label "-31.44%" at bounding box center [995, 571] width 159 height 33
click at [996, 575] on input "-31.44%" at bounding box center [1001, 577] width 11 height 11
radio input "true"
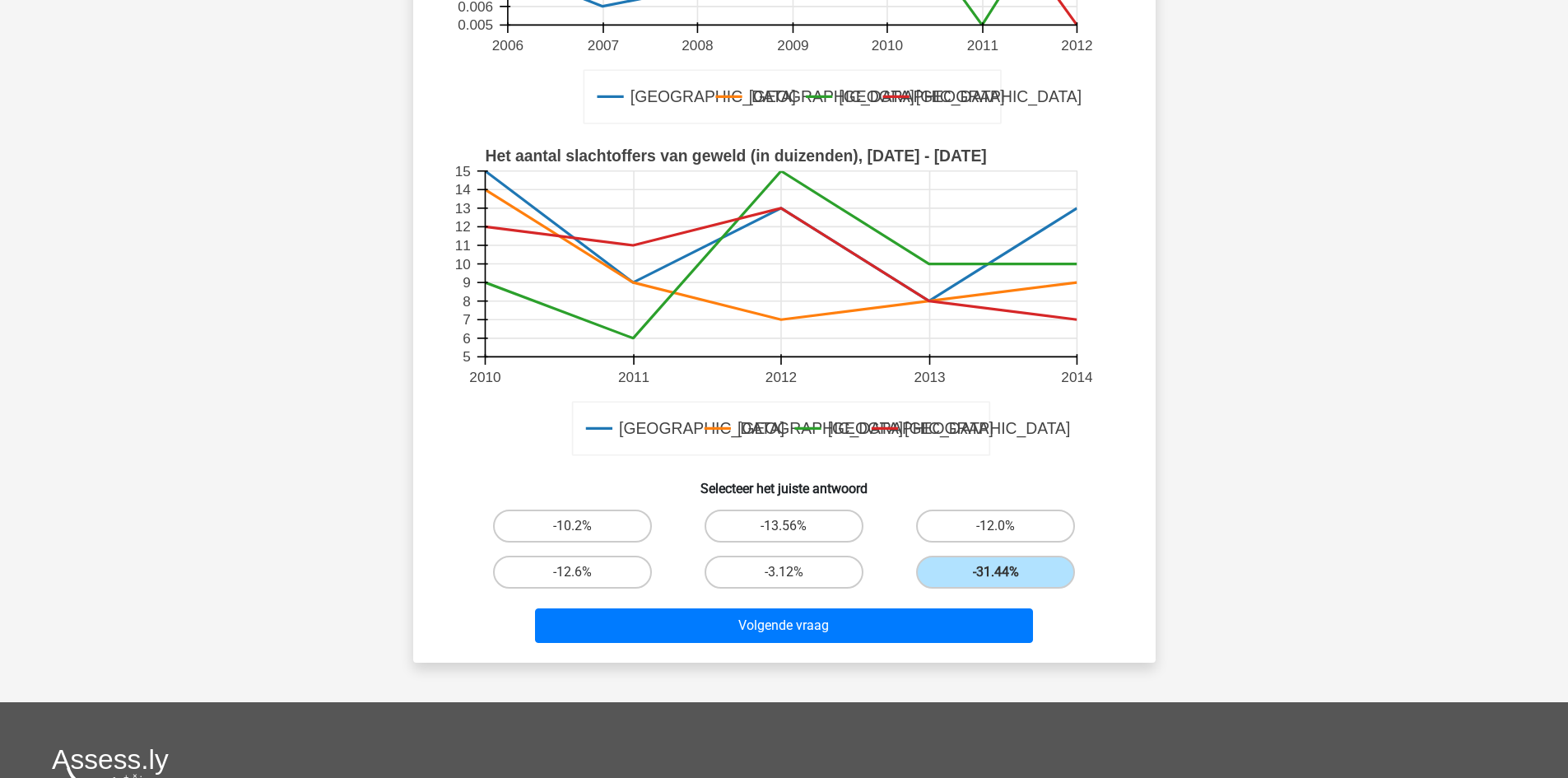
click at [877, 652] on div "Als de populatie in Amsterdam is toegenomen met 10% tussen 2009 en 2010, wat is…" at bounding box center [784, 183] width 742 height 959
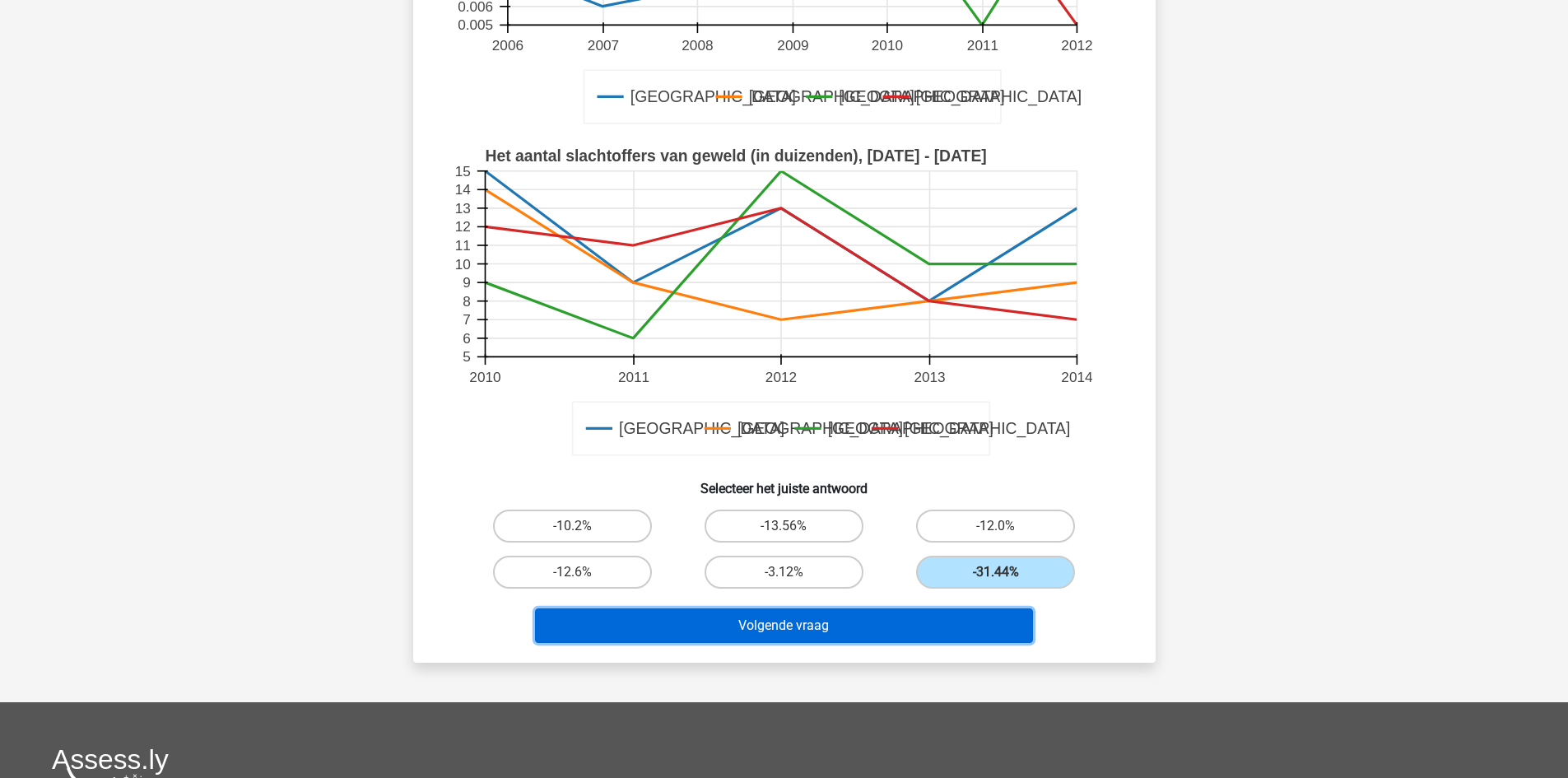
click at [878, 621] on button "Volgende vraag" at bounding box center [784, 625] width 497 height 35
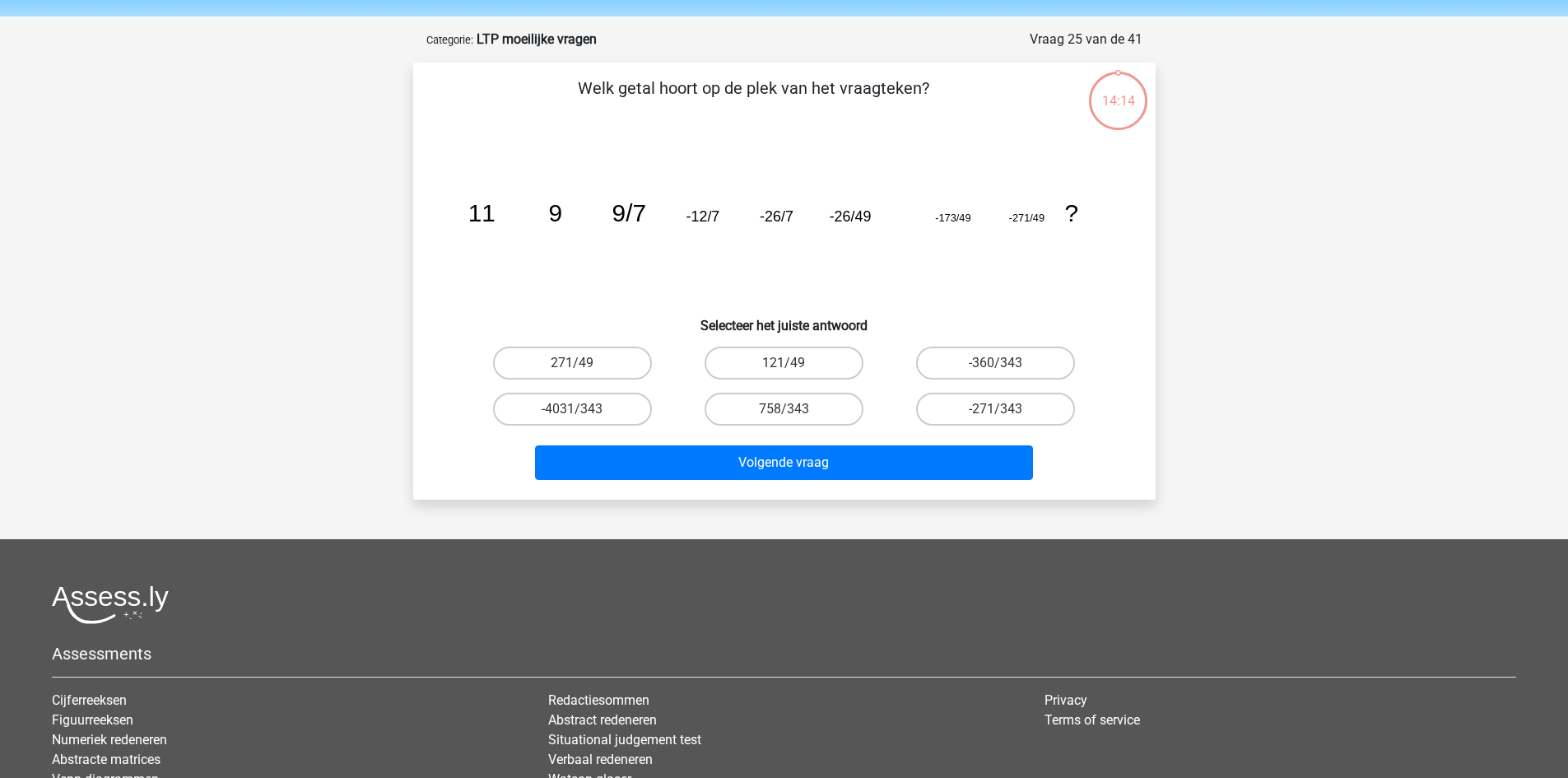
scroll to position [0, 0]
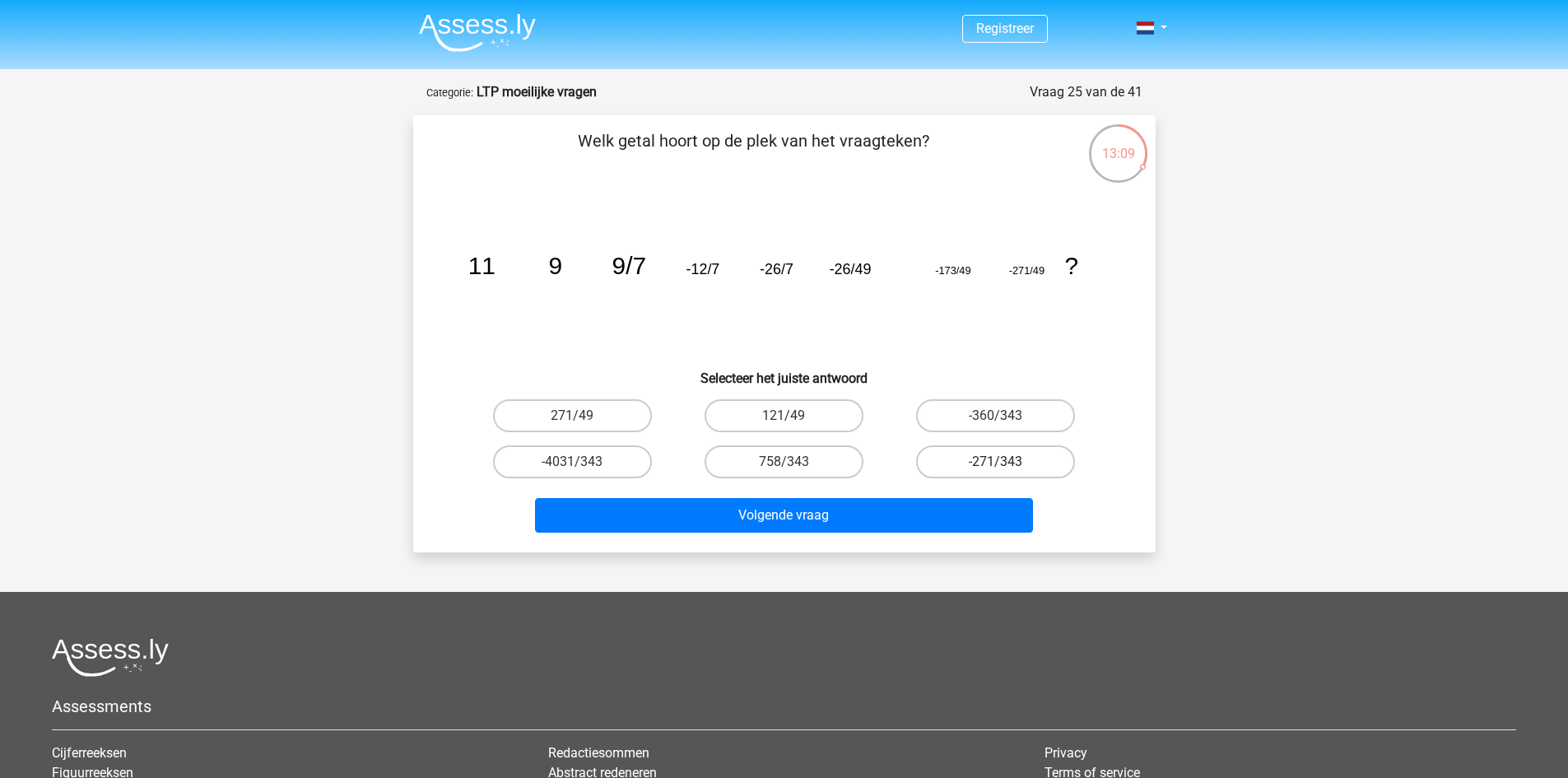
click at [933, 460] on label "-271/343" at bounding box center [995, 461] width 159 height 33
click at [996, 461] on input "-271/343" at bounding box center [1001, 466] width 11 height 11
radio input "true"
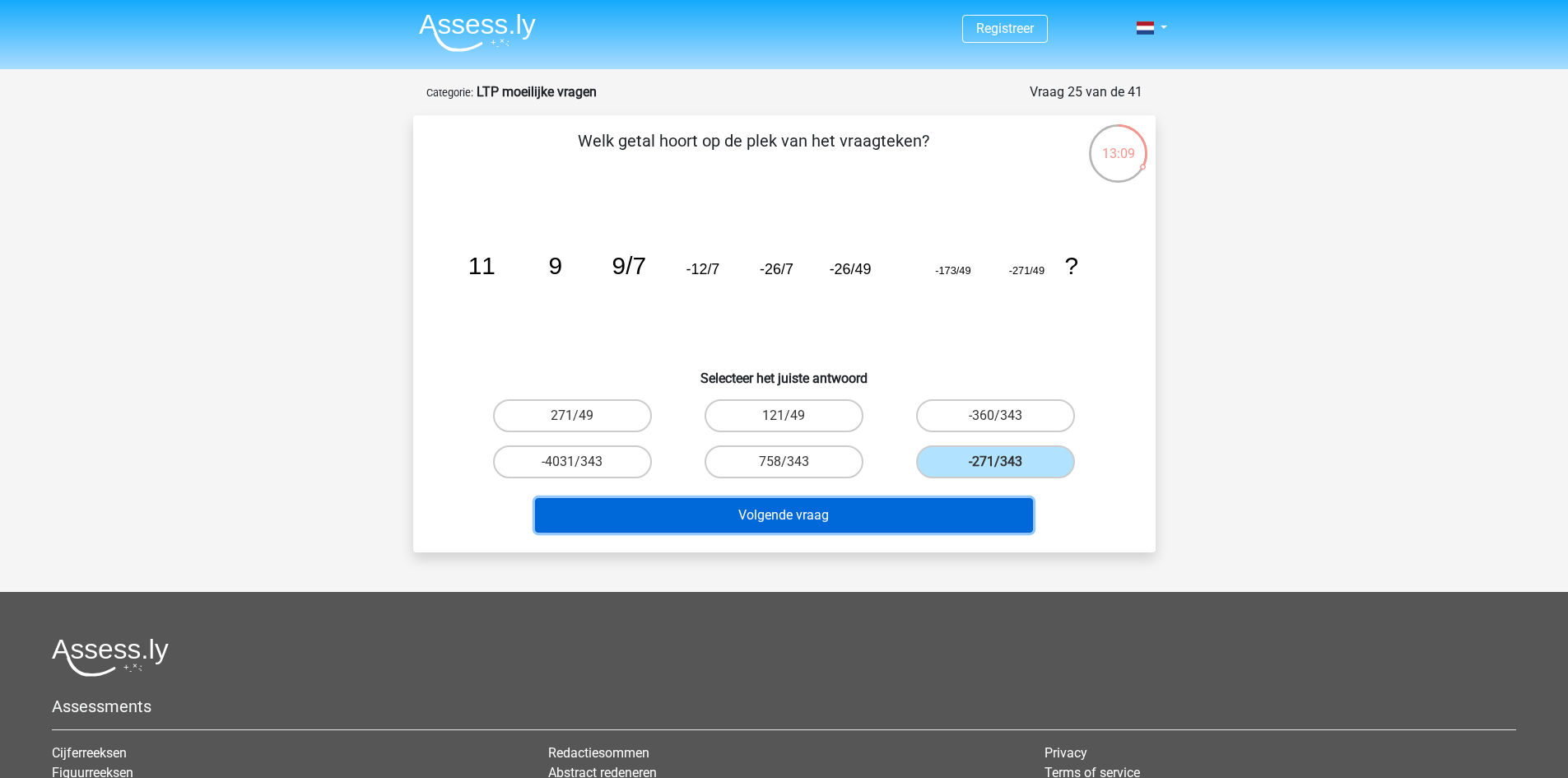
click at [906, 508] on button "Volgende vraag" at bounding box center [784, 514] width 497 height 35
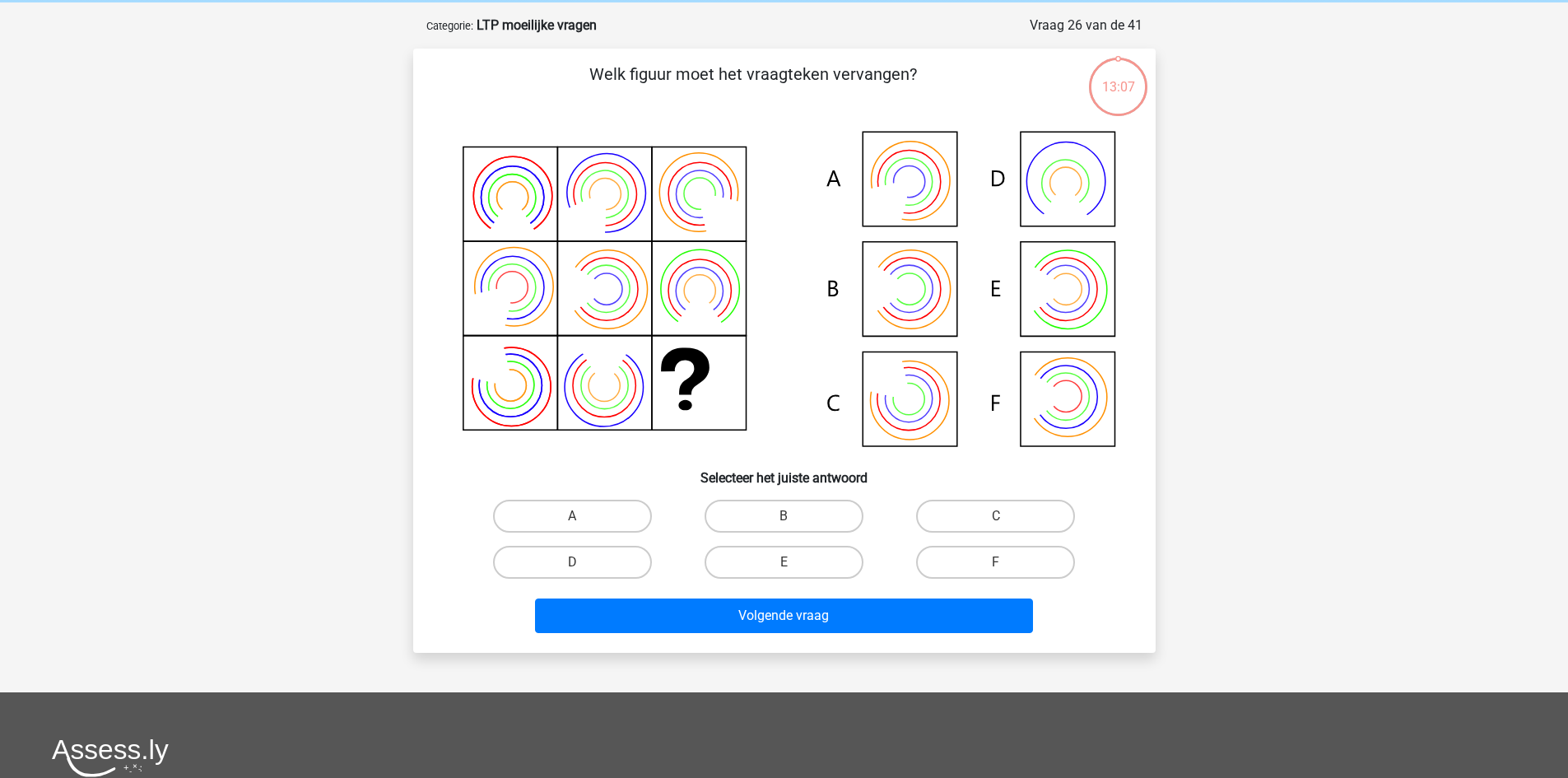
scroll to position [82, 0]
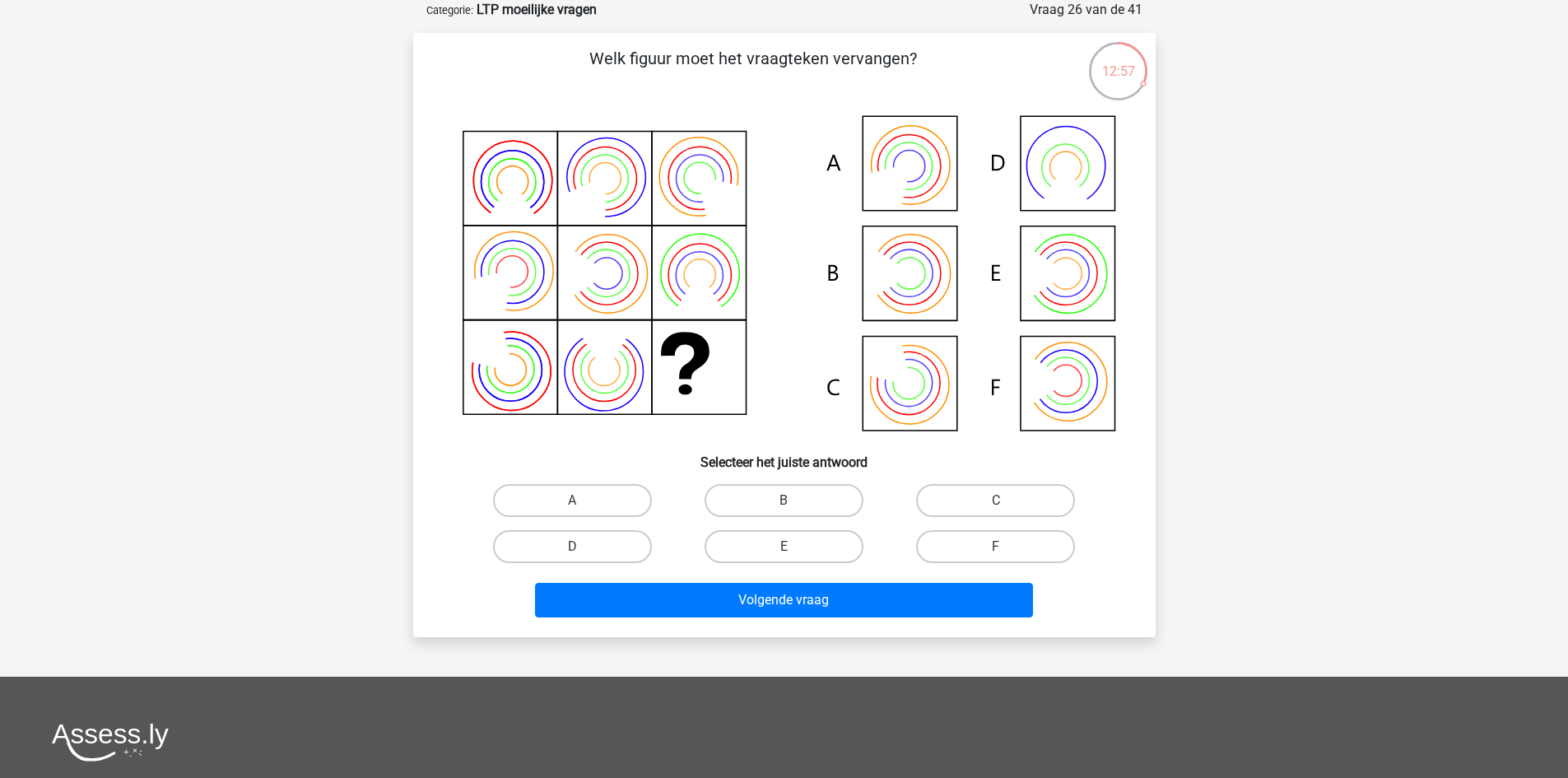
click at [929, 171] on icon at bounding box center [784, 275] width 663 height 333
click at [586, 479] on div "A" at bounding box center [572, 500] width 212 height 46
click at [598, 487] on label "A" at bounding box center [572, 499] width 159 height 33
click at [582, 500] on input "A" at bounding box center [577, 505] width 11 height 11
radio input "true"
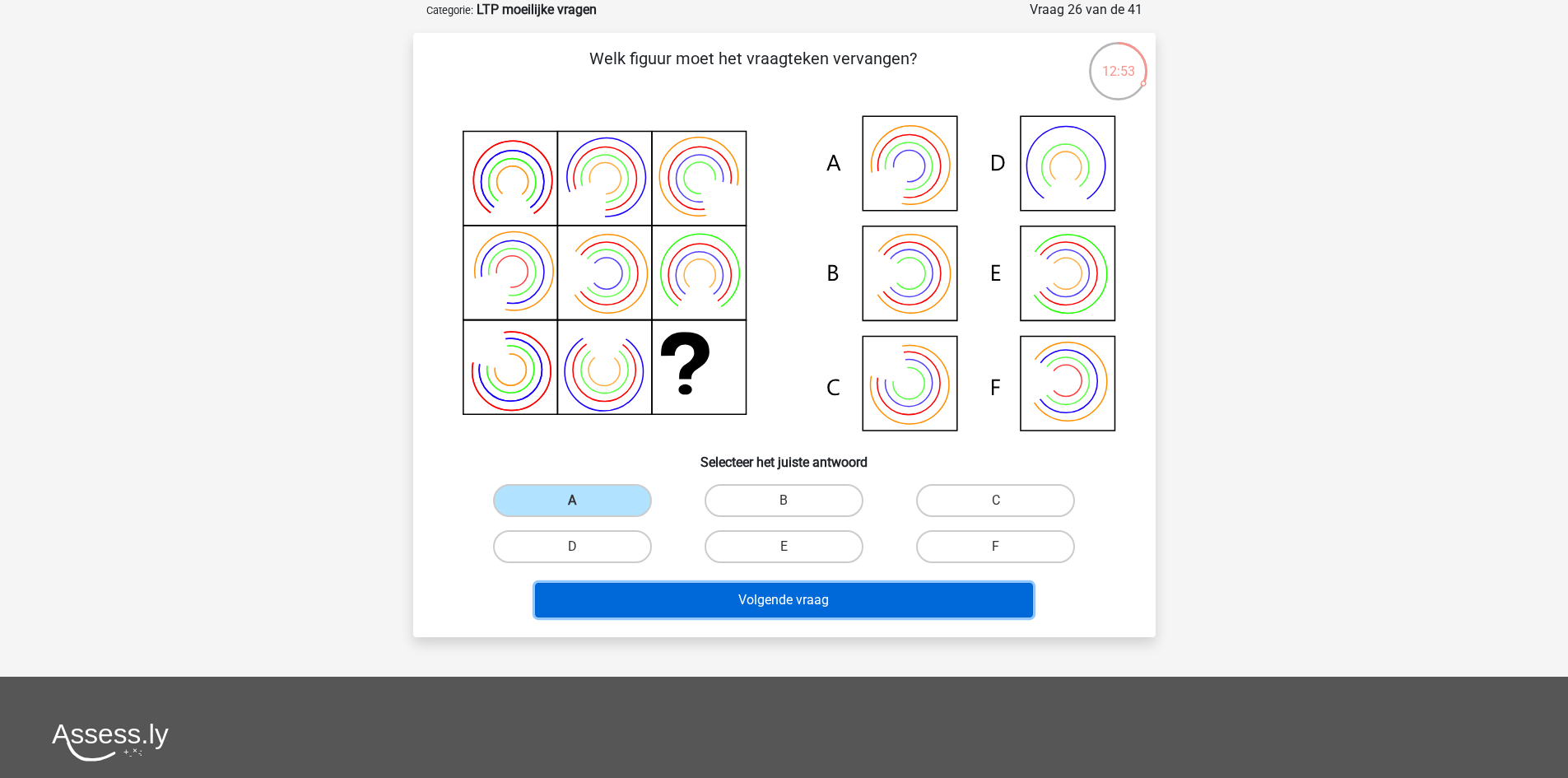
click at [656, 592] on button "Volgende vraag" at bounding box center [784, 599] width 497 height 35
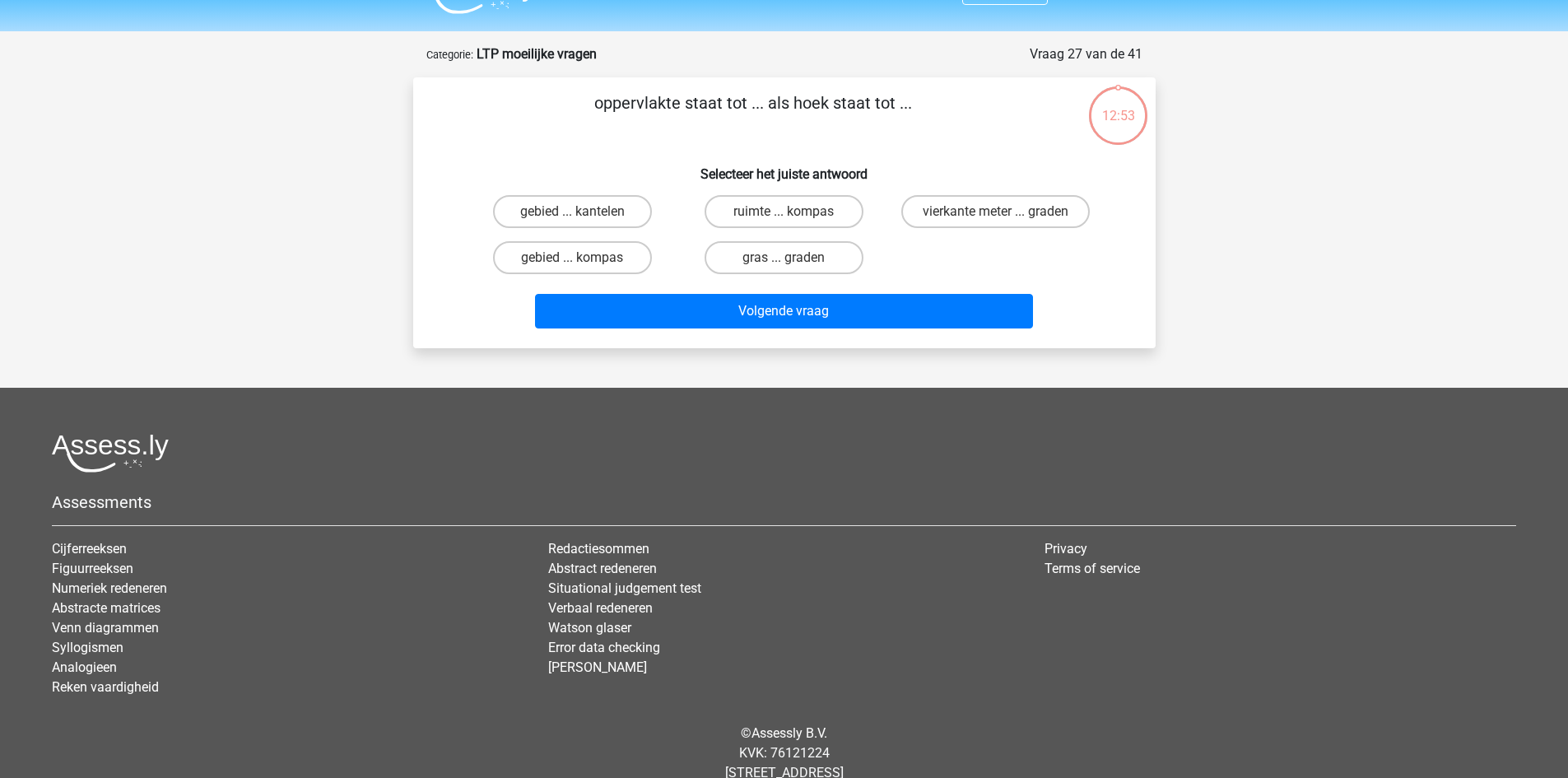
scroll to position [0, 0]
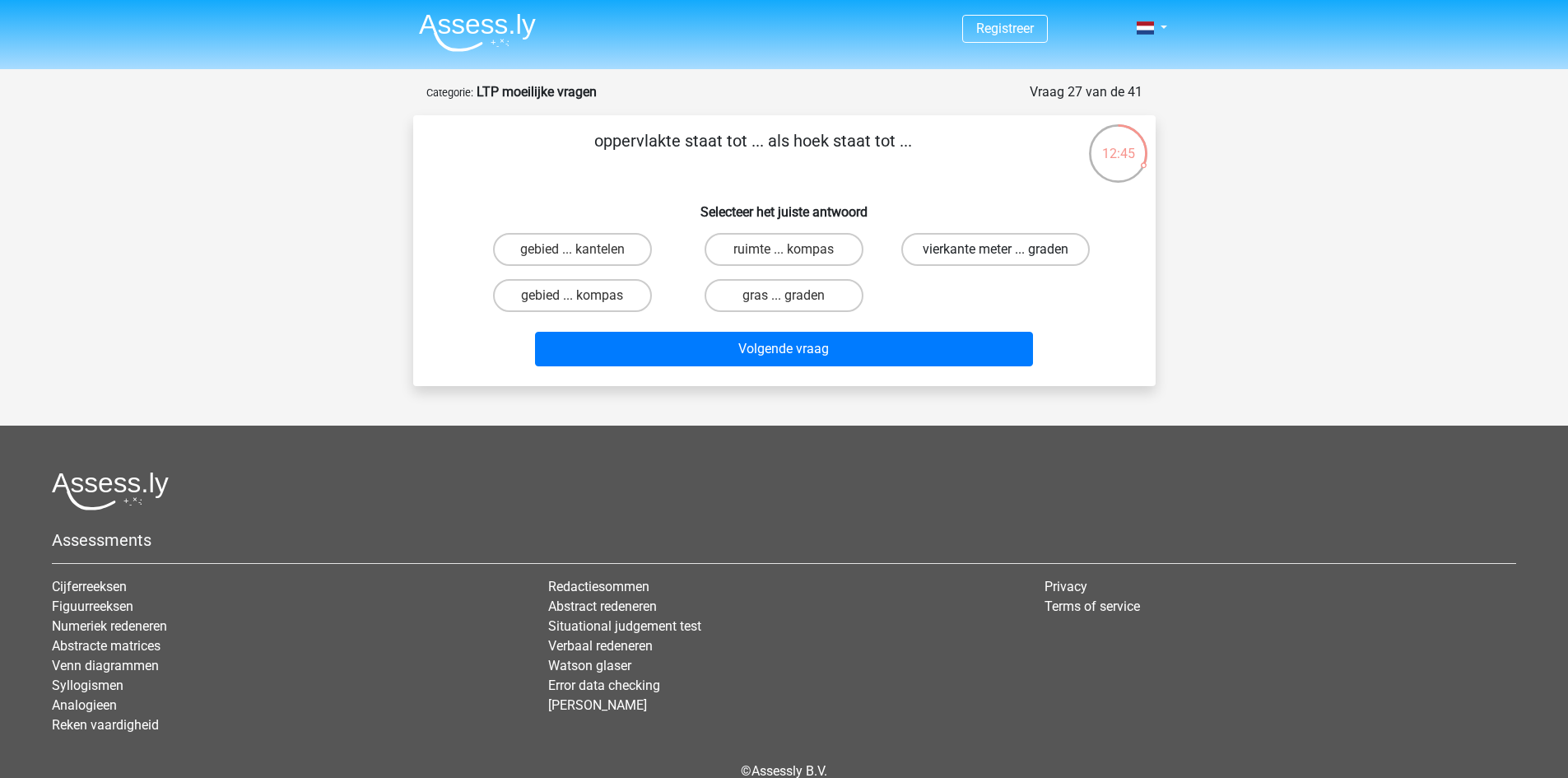
click at [1045, 240] on label "vierkante meter ... graden" at bounding box center [995, 249] width 189 height 33
click at [1007, 250] on input "vierkante meter ... graden" at bounding box center [1001, 255] width 11 height 11
radio input "true"
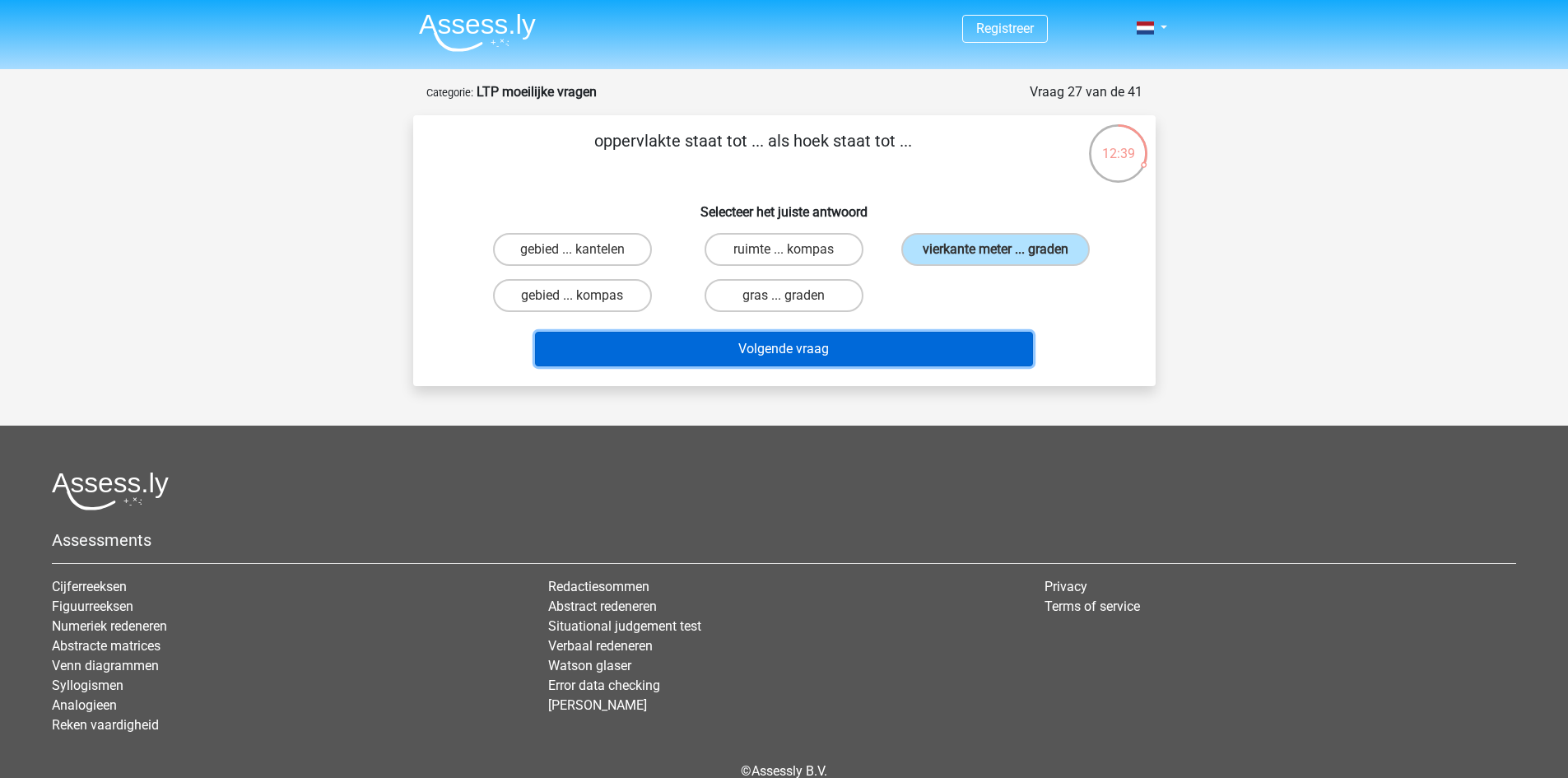
click at [869, 344] on button "Volgende vraag" at bounding box center [784, 349] width 497 height 35
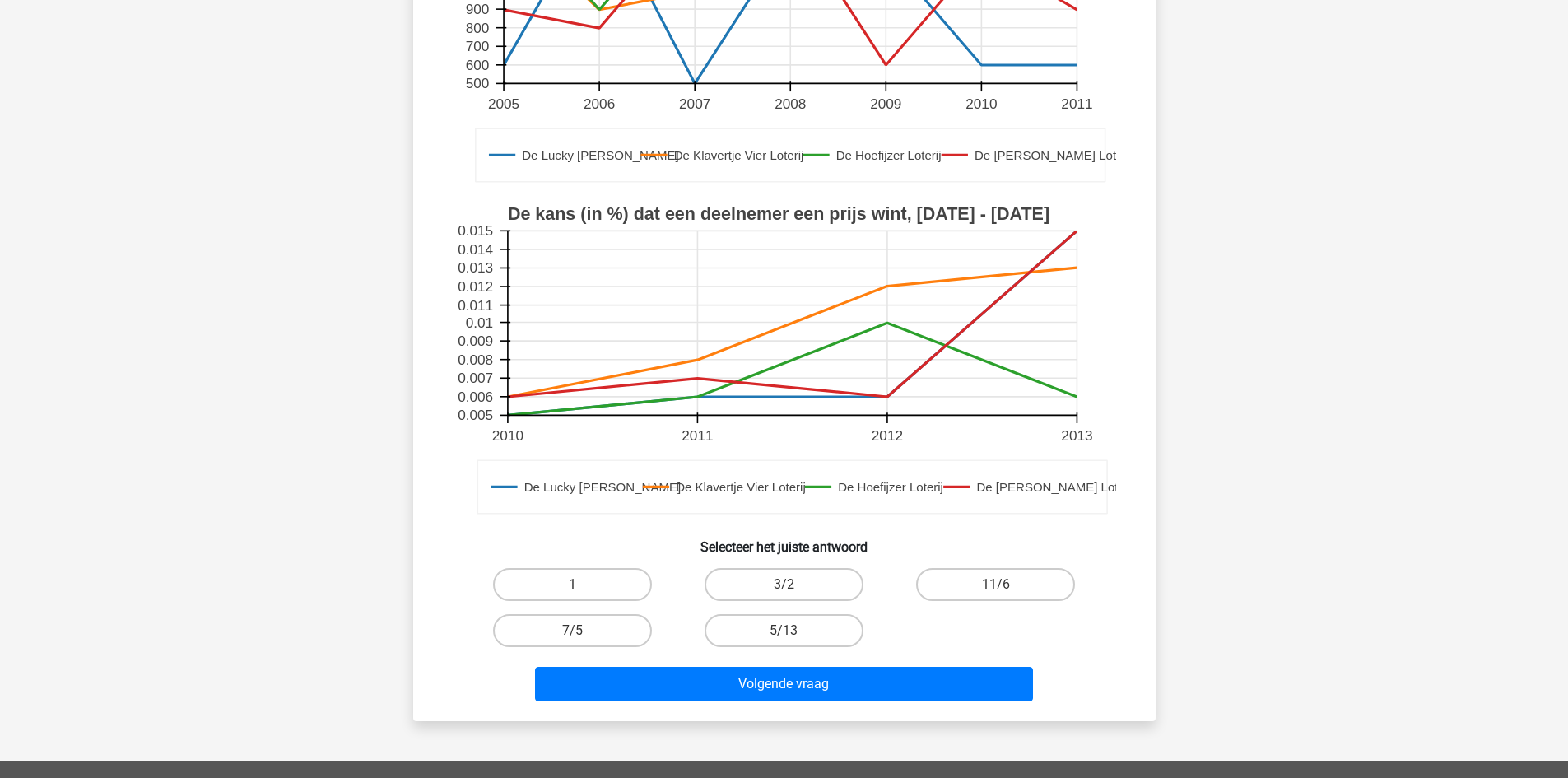
scroll to position [411, 0]
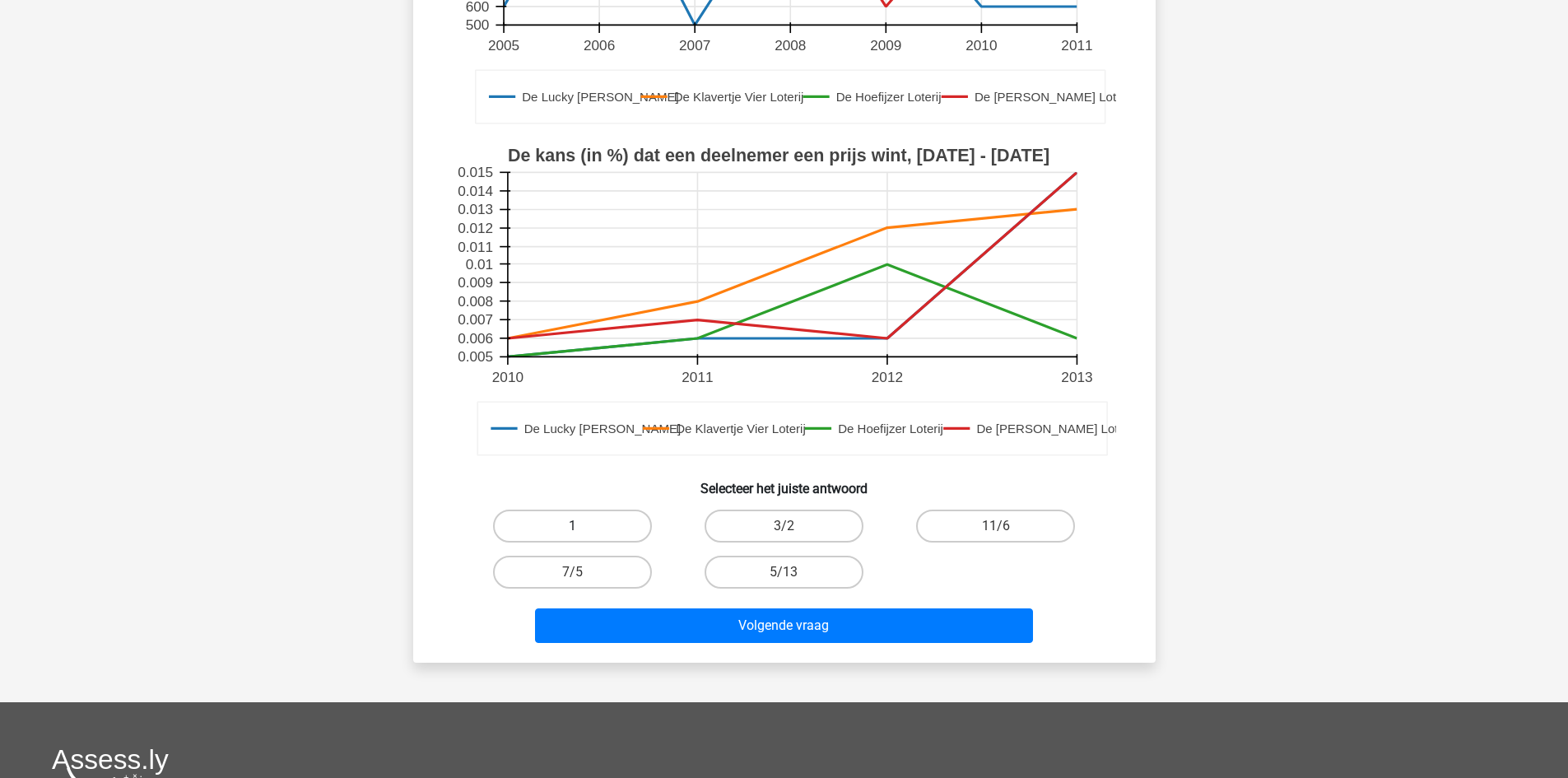
click at [591, 521] on label "1" at bounding box center [572, 525] width 159 height 33
click at [582, 525] on input "1" at bounding box center [577, 530] width 11 height 11
radio input "true"
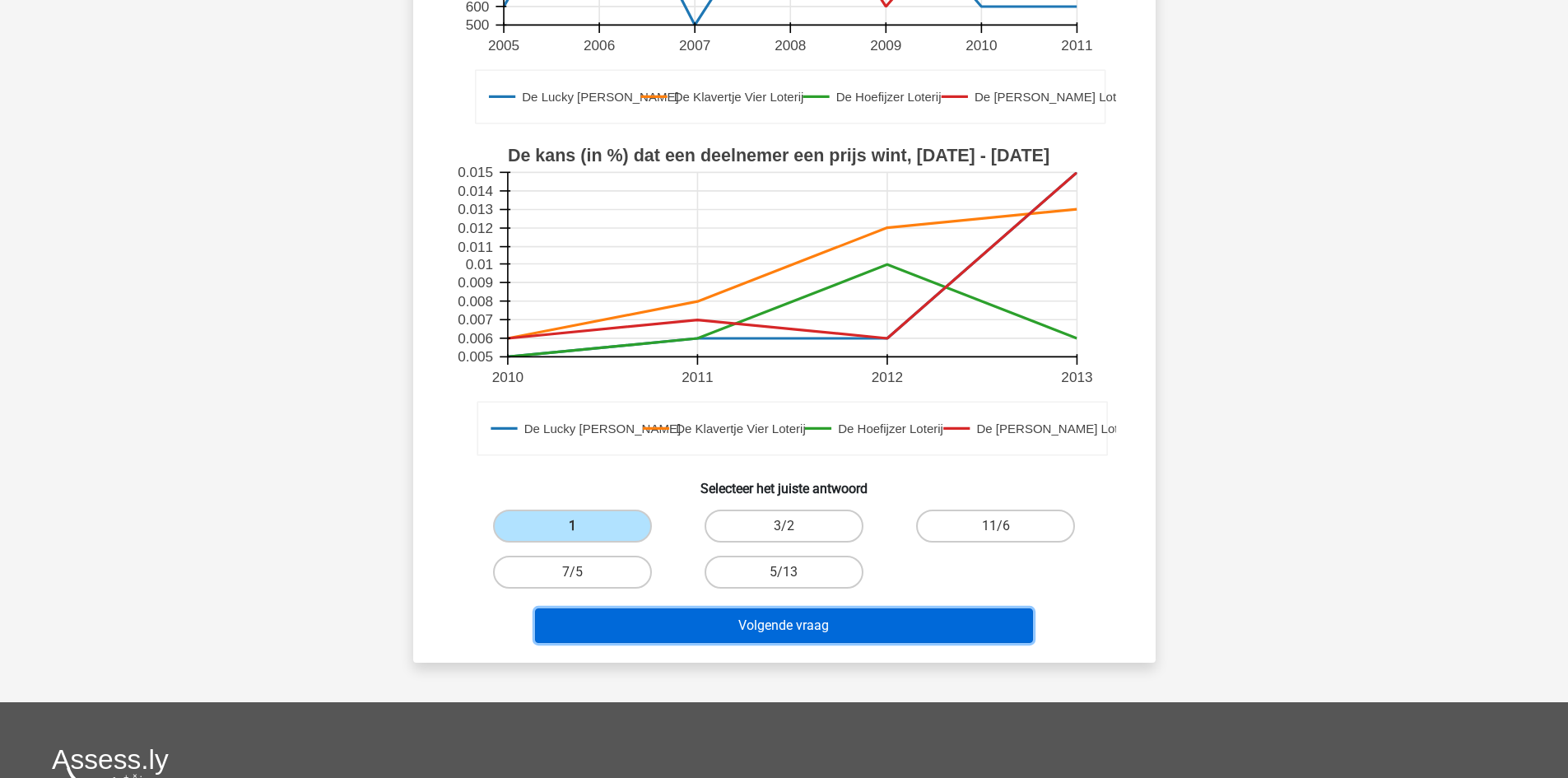
click at [718, 627] on button "Volgende vraag" at bounding box center [784, 625] width 497 height 35
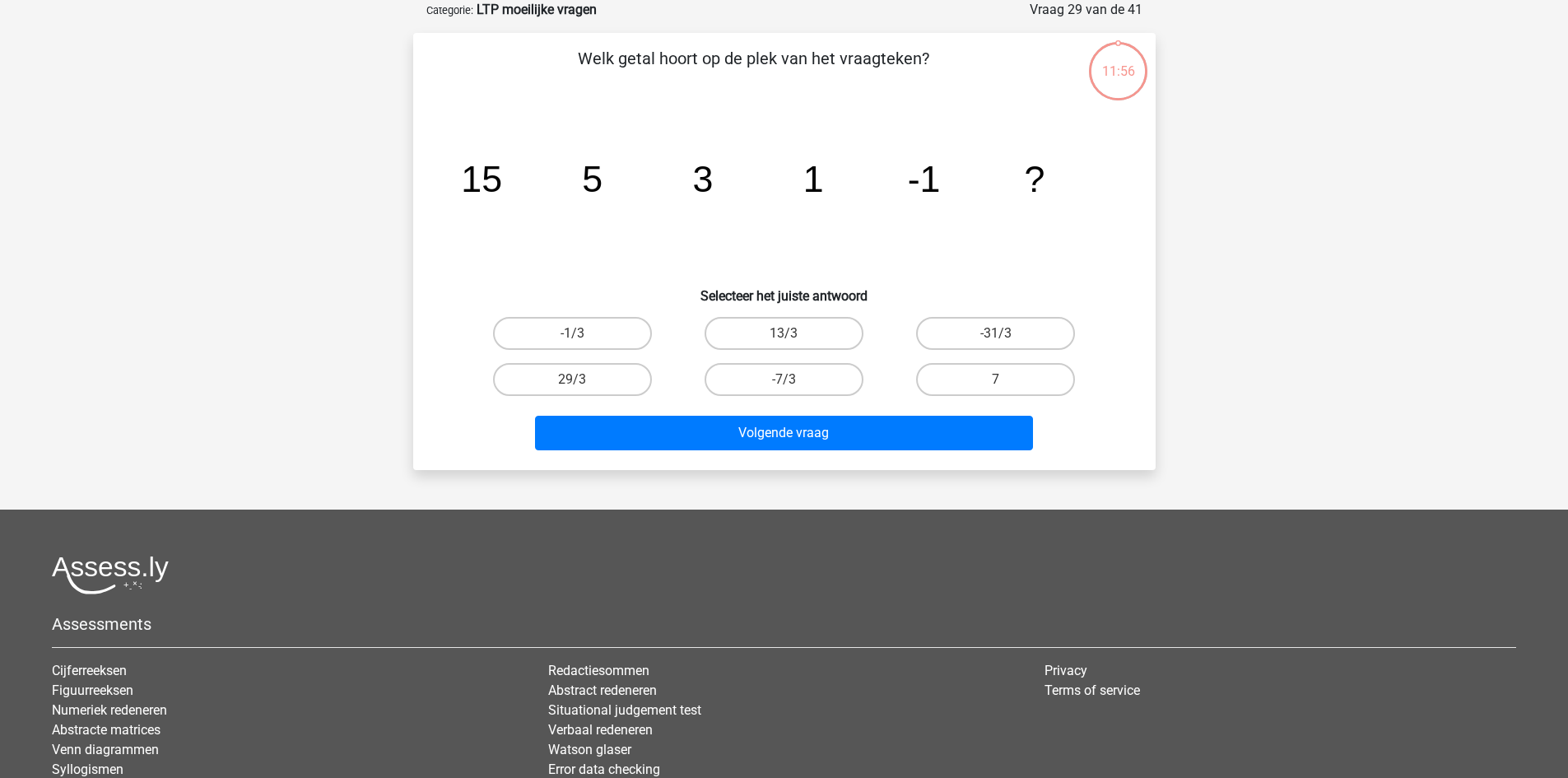
scroll to position [0, 0]
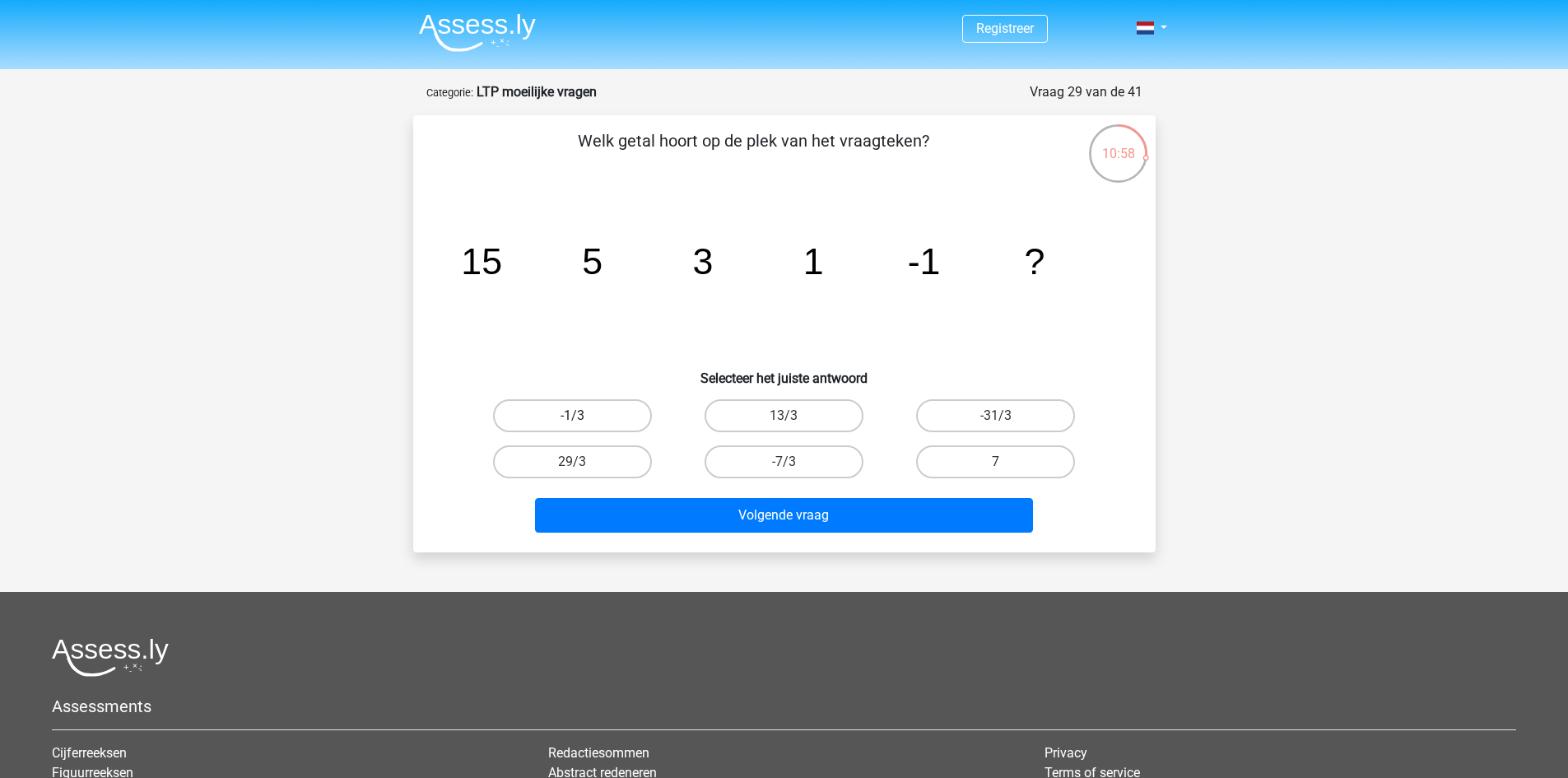
click at [589, 413] on label "-1/3" at bounding box center [572, 415] width 159 height 33
click at [582, 415] on input "-1/3" at bounding box center [577, 420] width 11 height 11
radio input "true"
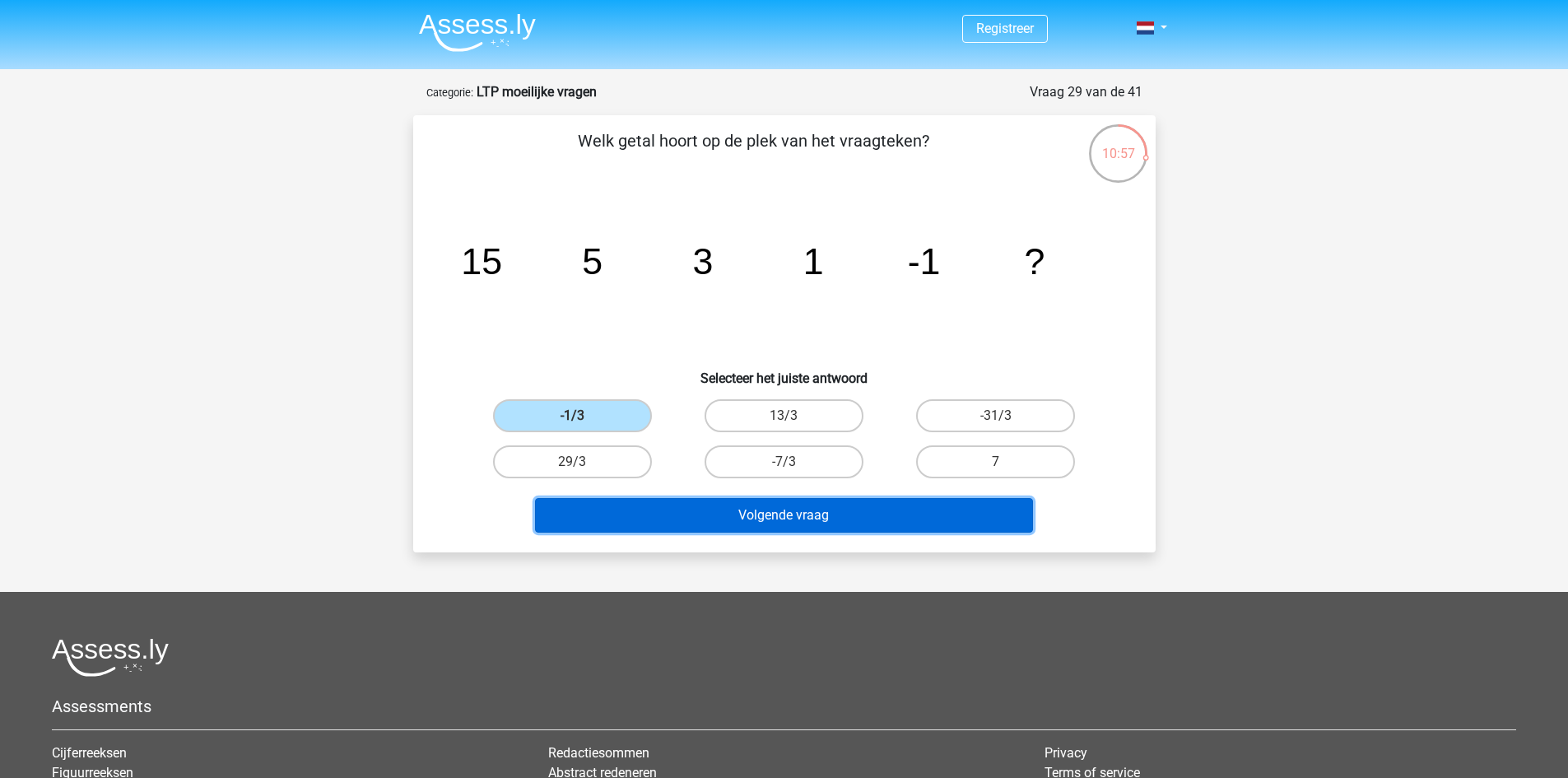
click at [768, 510] on button "Volgende vraag" at bounding box center [784, 514] width 497 height 35
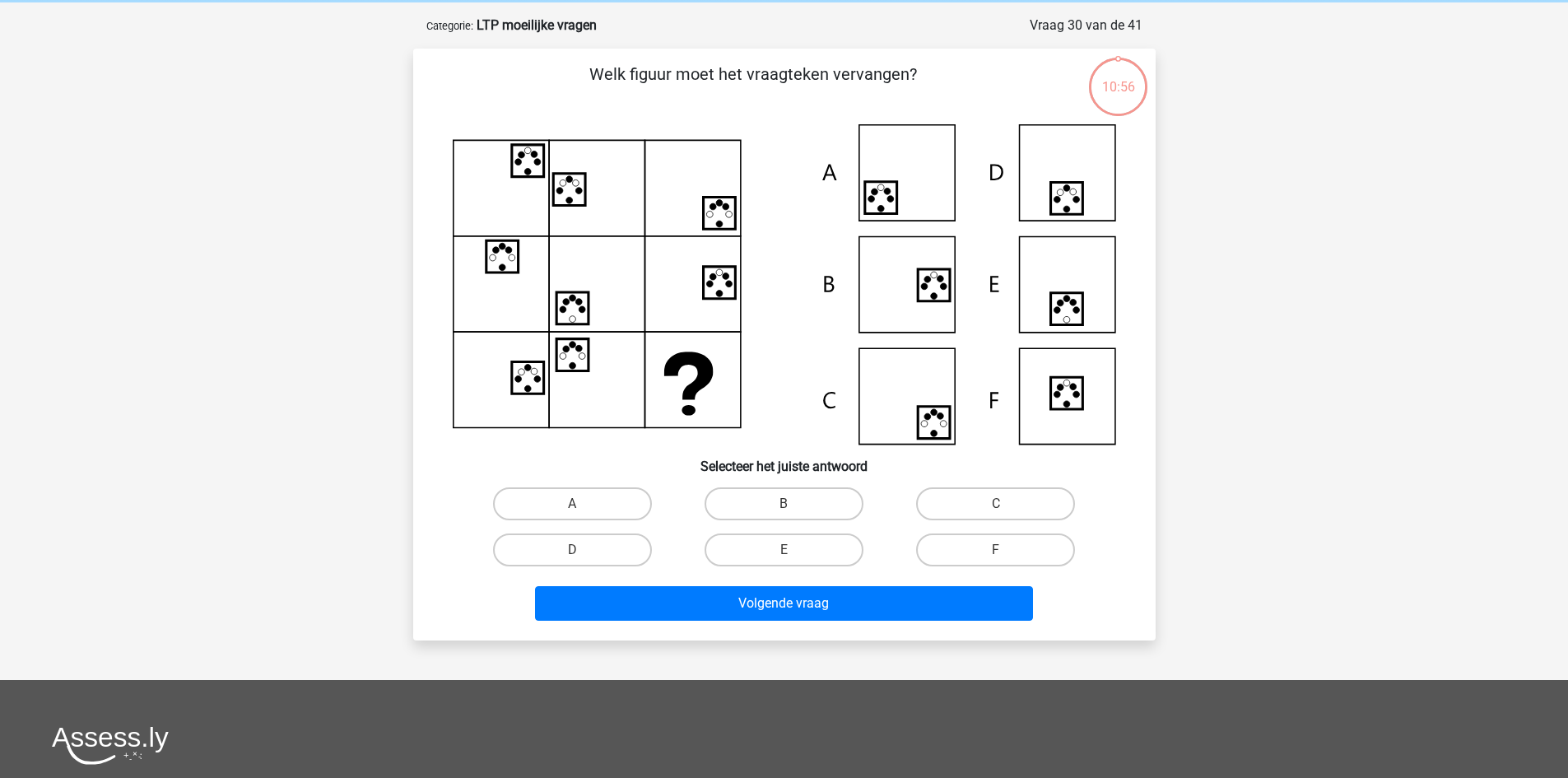
scroll to position [82, 0]
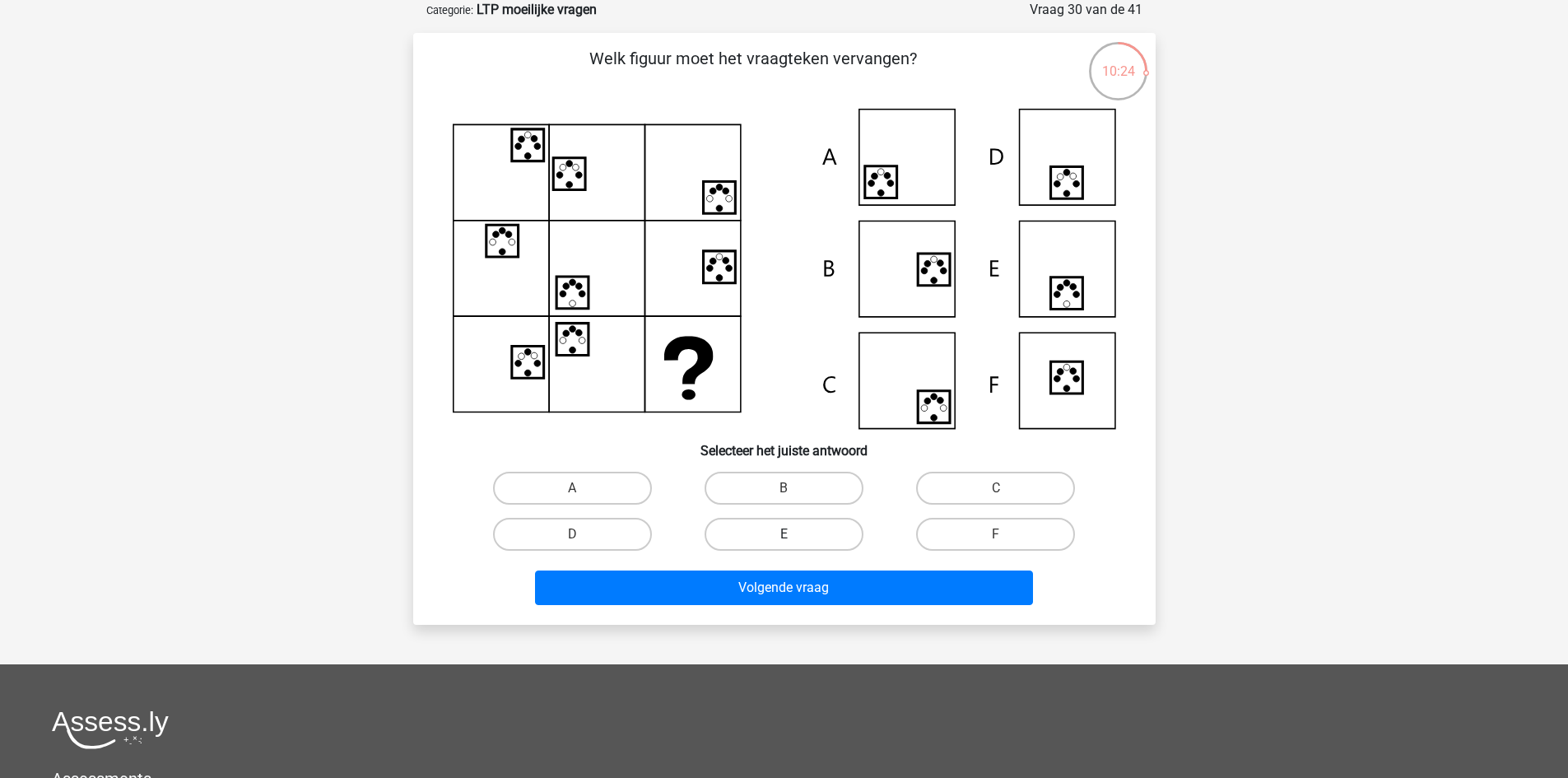
click at [842, 531] on label "E" at bounding box center [783, 533] width 159 height 33
click at [794, 534] on input "E" at bounding box center [788, 539] width 11 height 11
radio input "true"
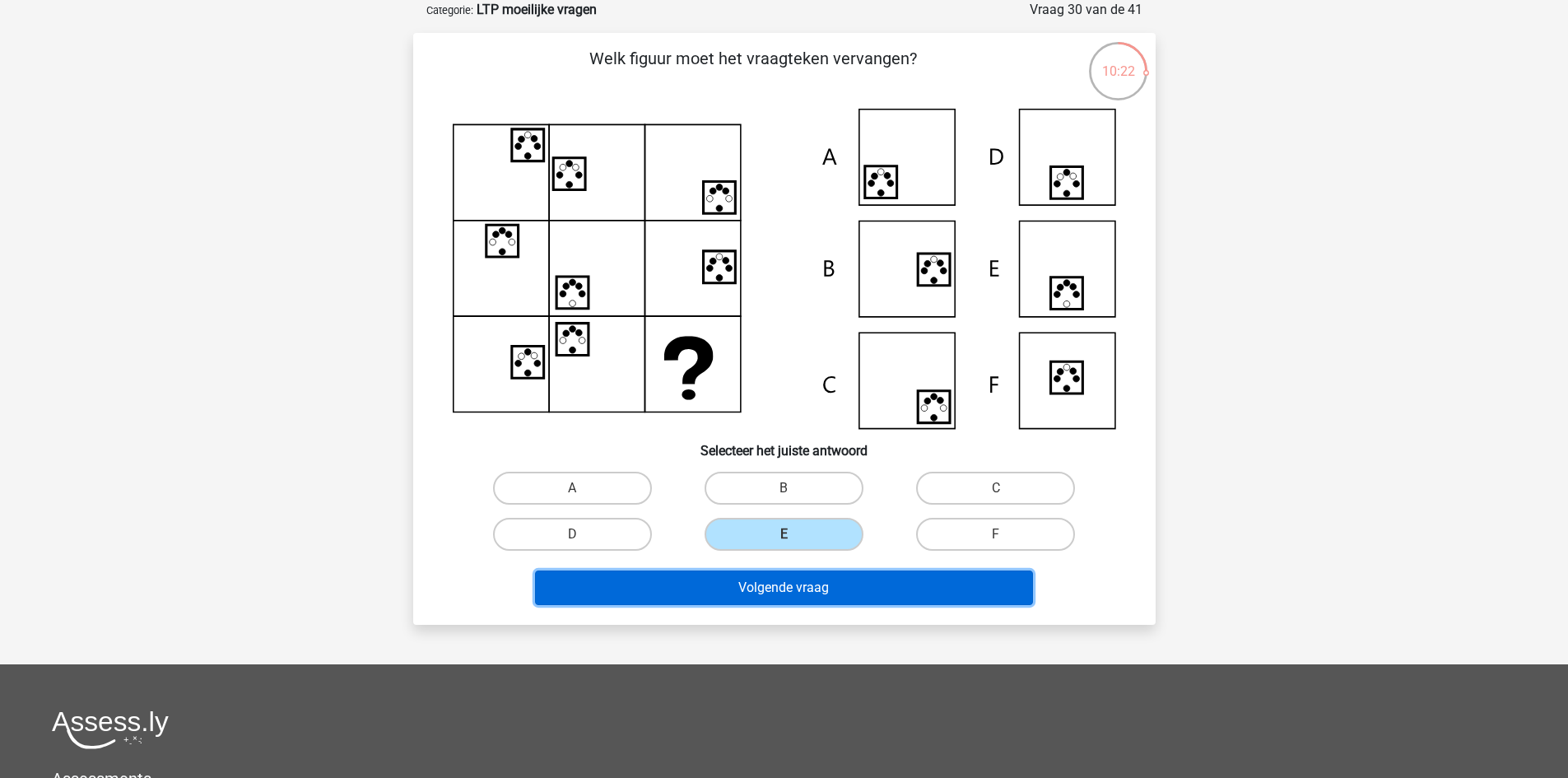
click at [859, 583] on button "Volgende vraag" at bounding box center [784, 587] width 497 height 35
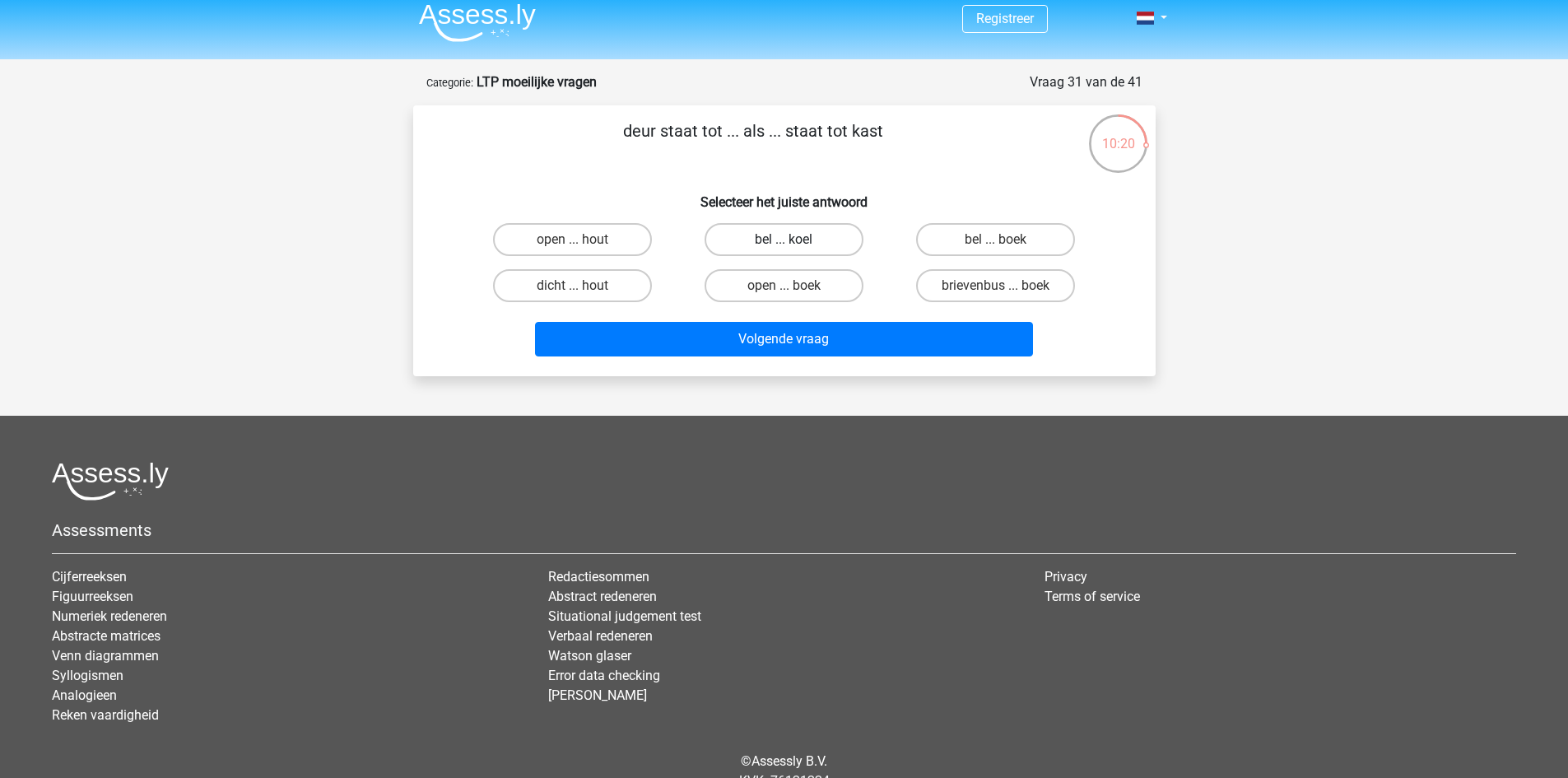
scroll to position [0, 0]
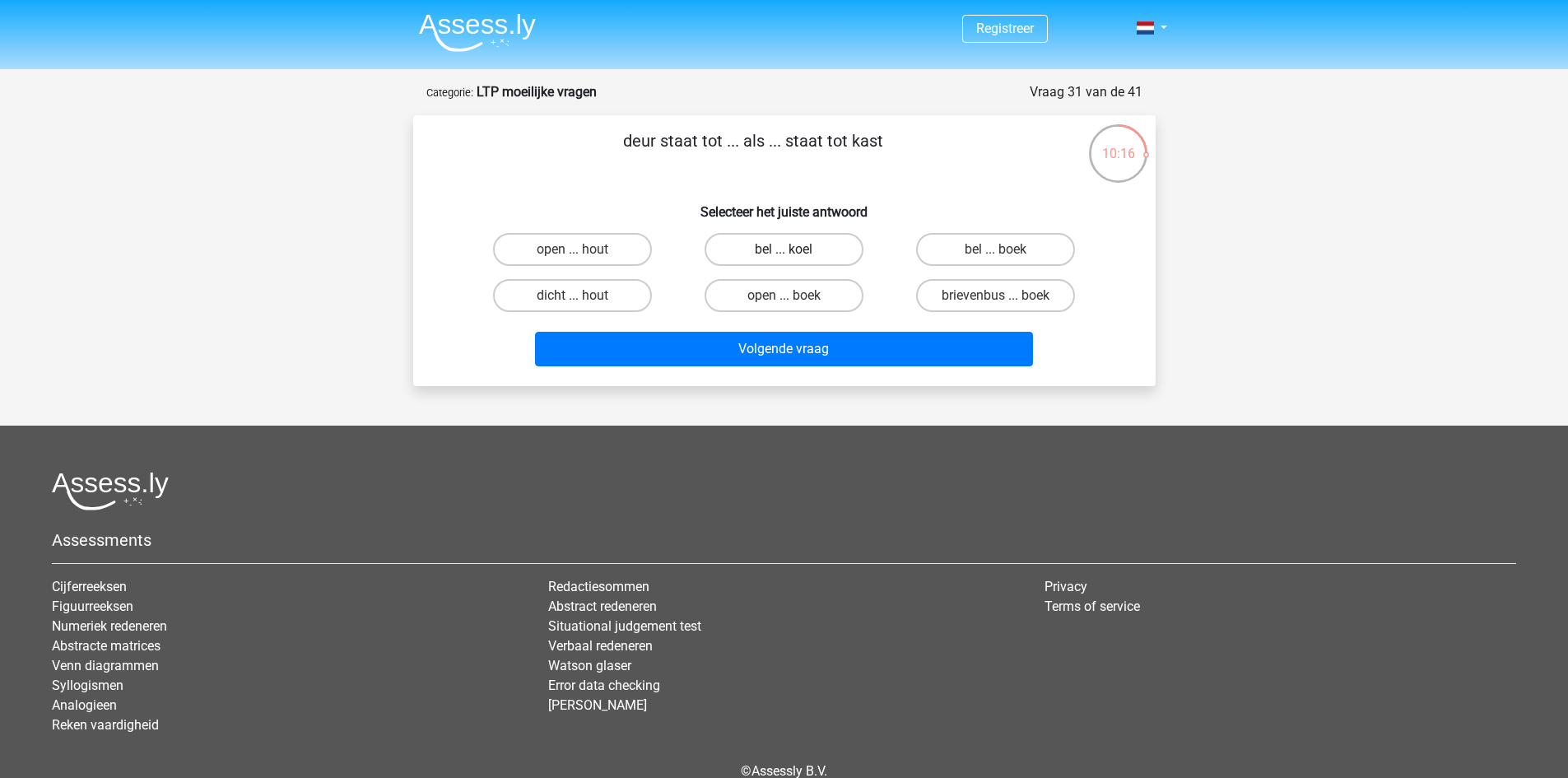
click at [759, 239] on label "bel ... koel" at bounding box center [783, 249] width 159 height 33
click at [783, 250] on input "bel ... koel" at bounding box center [788, 255] width 11 height 11
radio input "true"
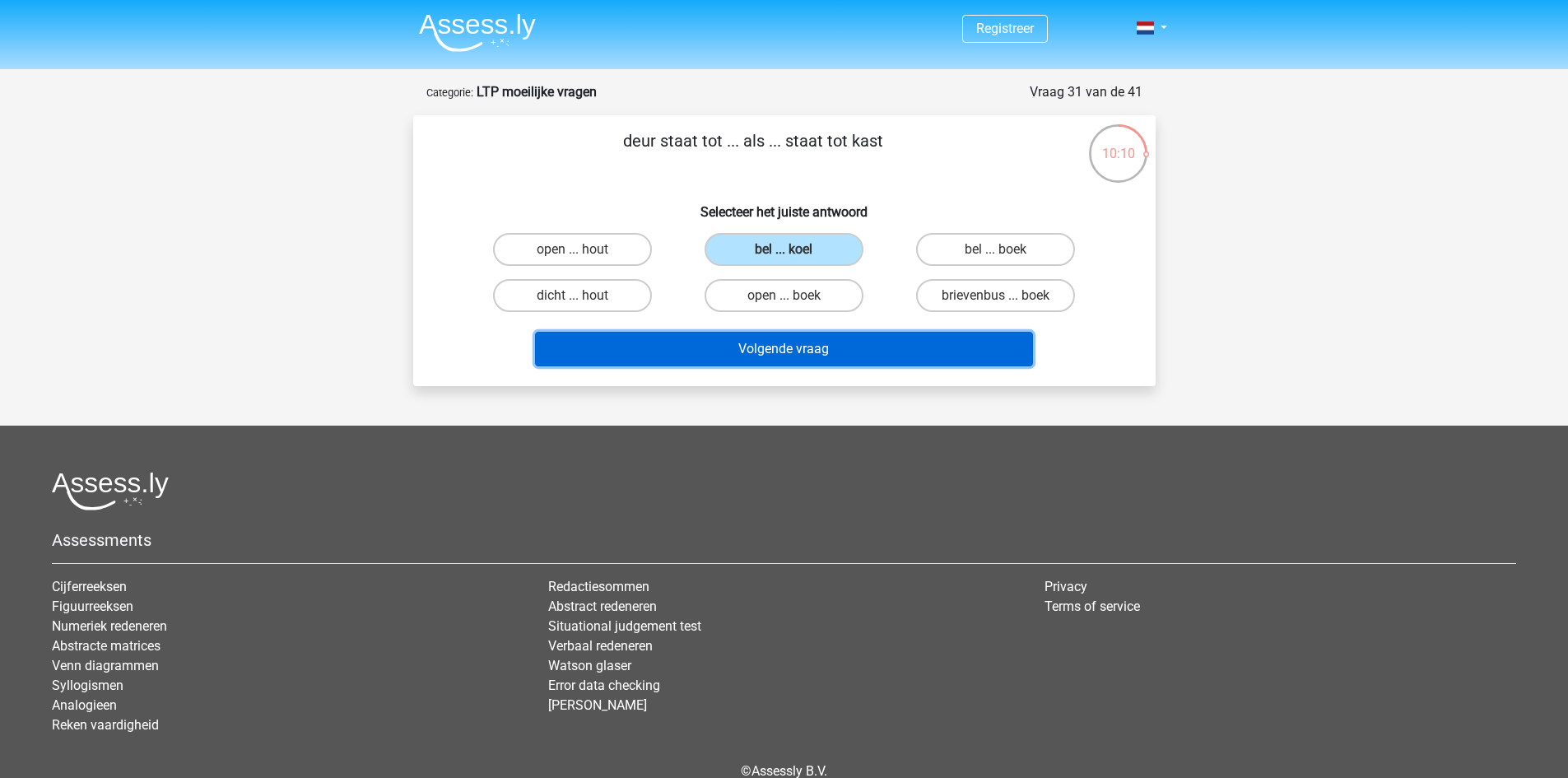
click at [812, 366] on button "Volgende vraag" at bounding box center [784, 349] width 497 height 35
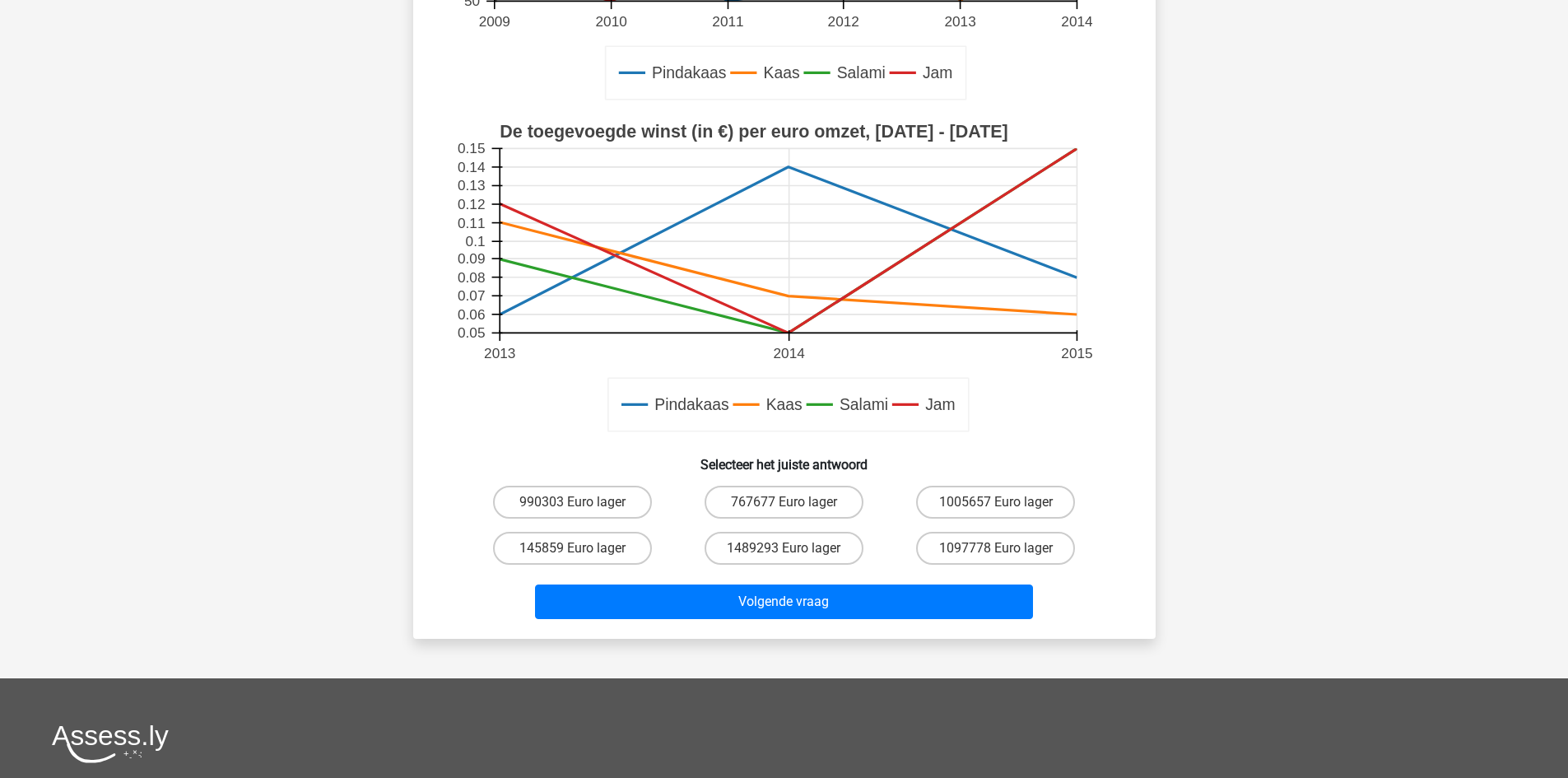
scroll to position [411, 0]
drag, startPoint x: 980, startPoint y: 519, endPoint x: 985, endPoint y: 547, distance: 28.4
click at [980, 519] on div "1005657 Euro lager" at bounding box center [996, 501] width 212 height 46
click at [980, 491] on label "1005657 Euro lager" at bounding box center [995, 500] width 159 height 33
click at [996, 501] on input "1005657 Euro lager" at bounding box center [1001, 506] width 11 height 11
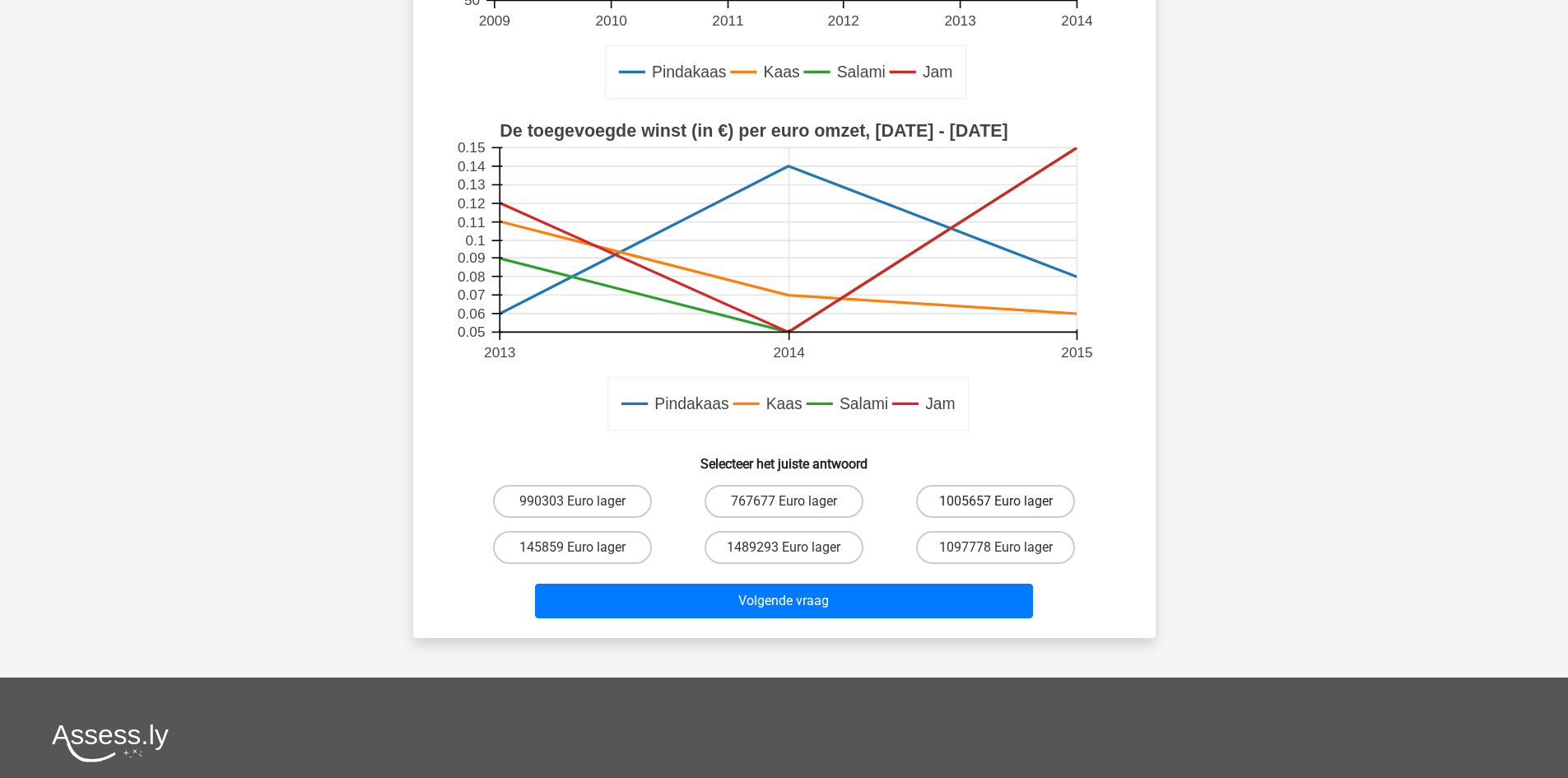
radio input "true"
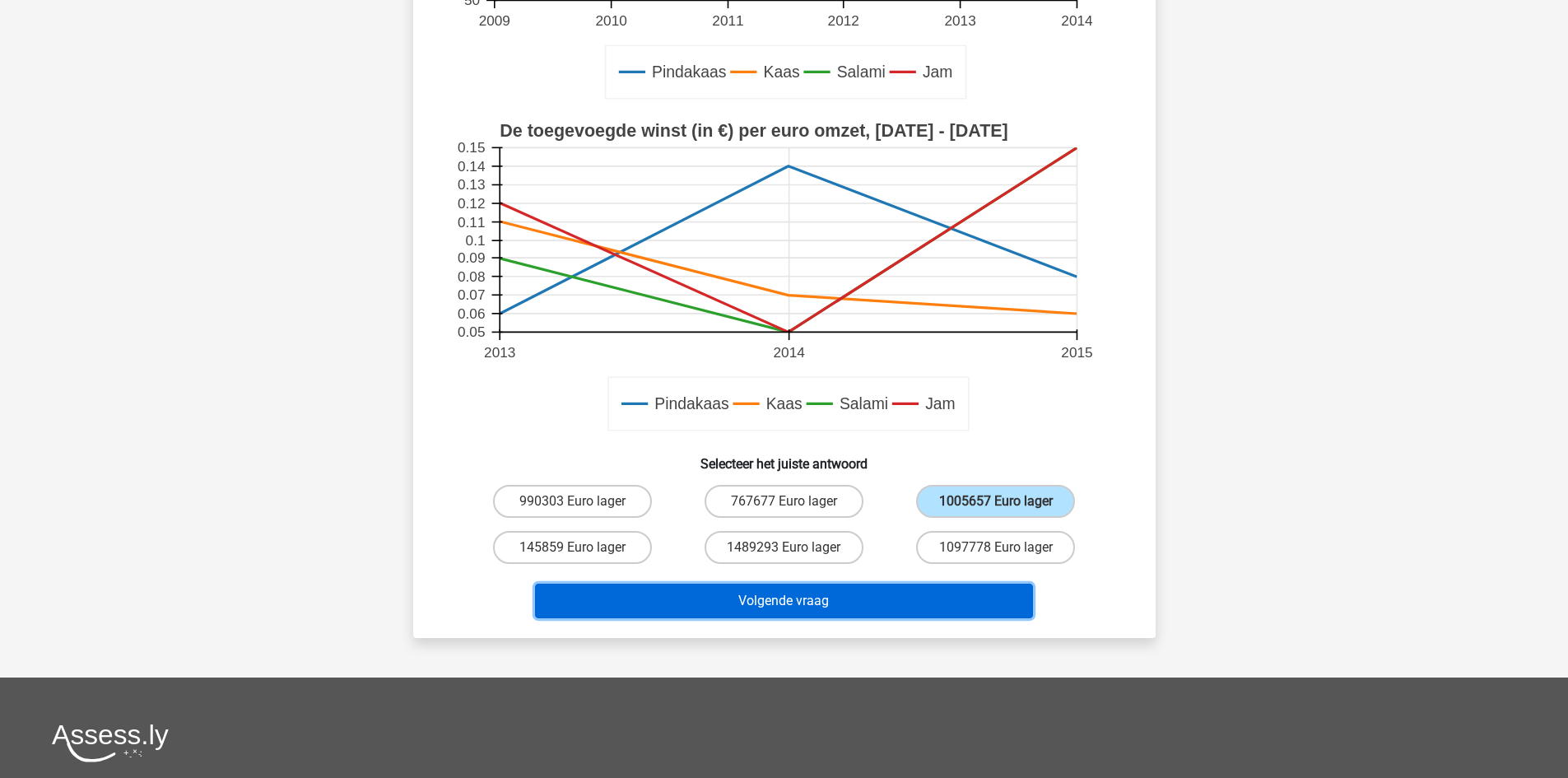
click at [953, 586] on button "Volgende vraag" at bounding box center [784, 600] width 497 height 35
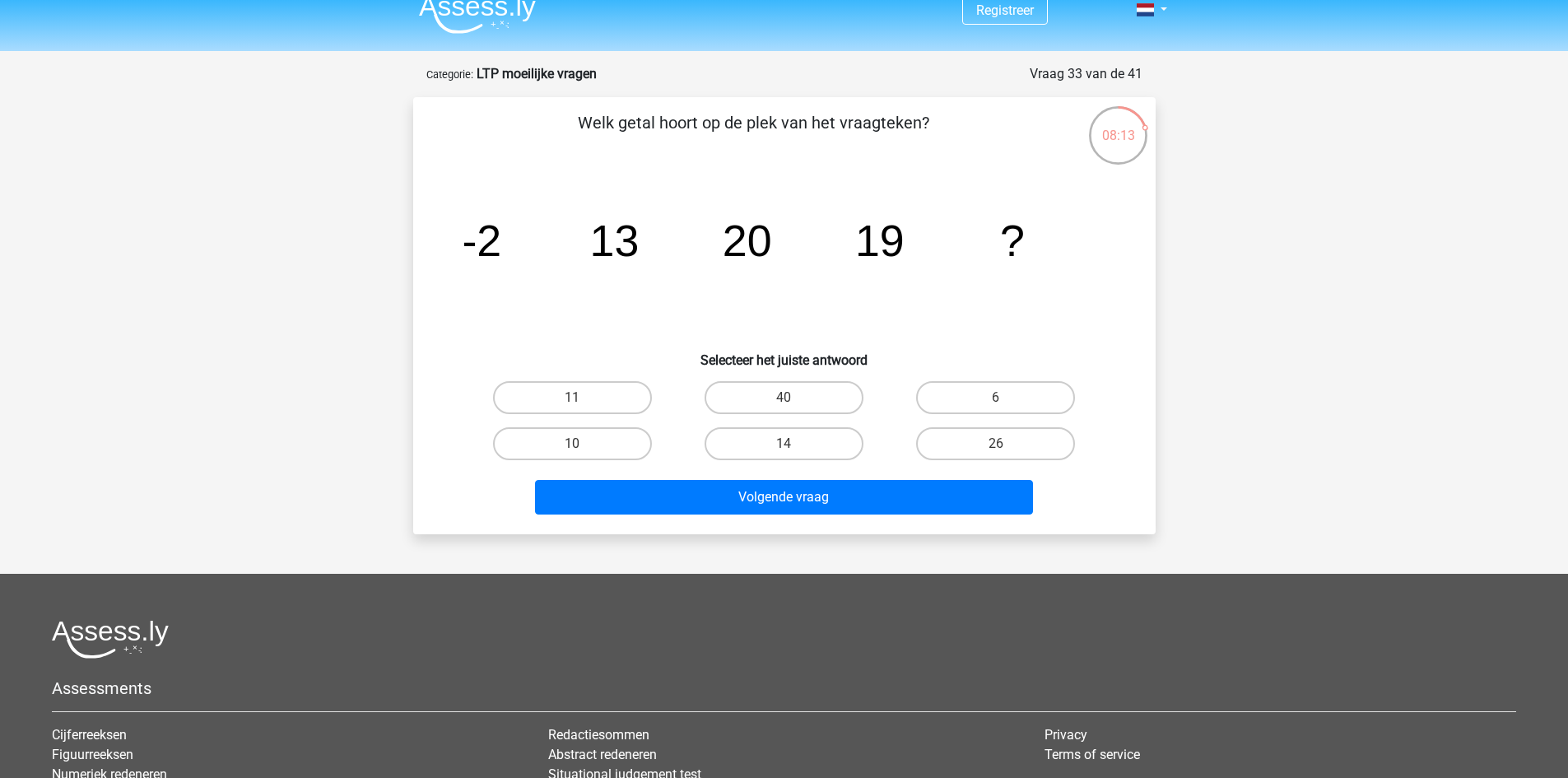
scroll to position [0, 0]
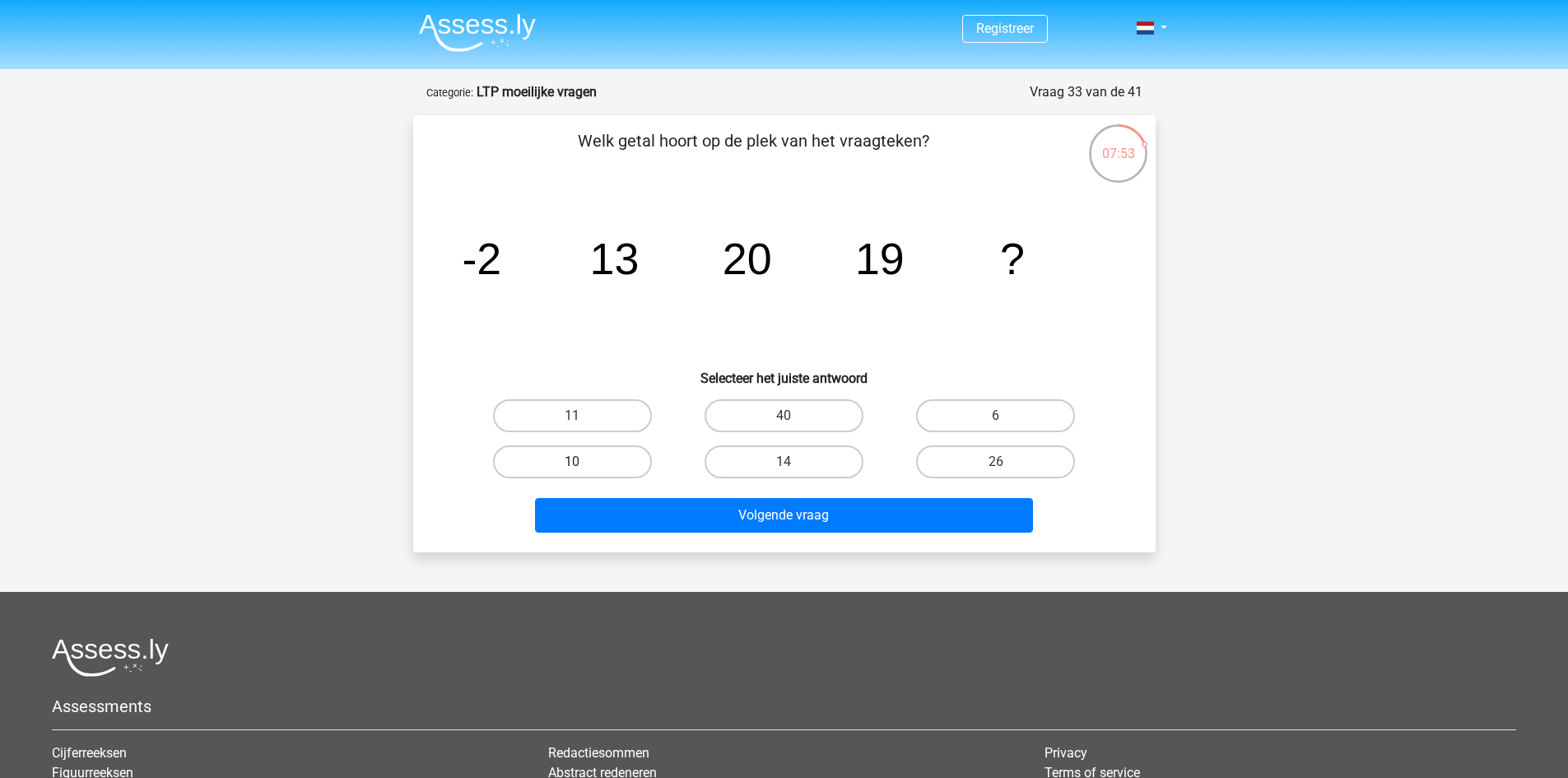
click at [571, 451] on label "10" at bounding box center [572, 461] width 159 height 33
click at [572, 461] on input "10" at bounding box center [577, 466] width 11 height 11
radio input "true"
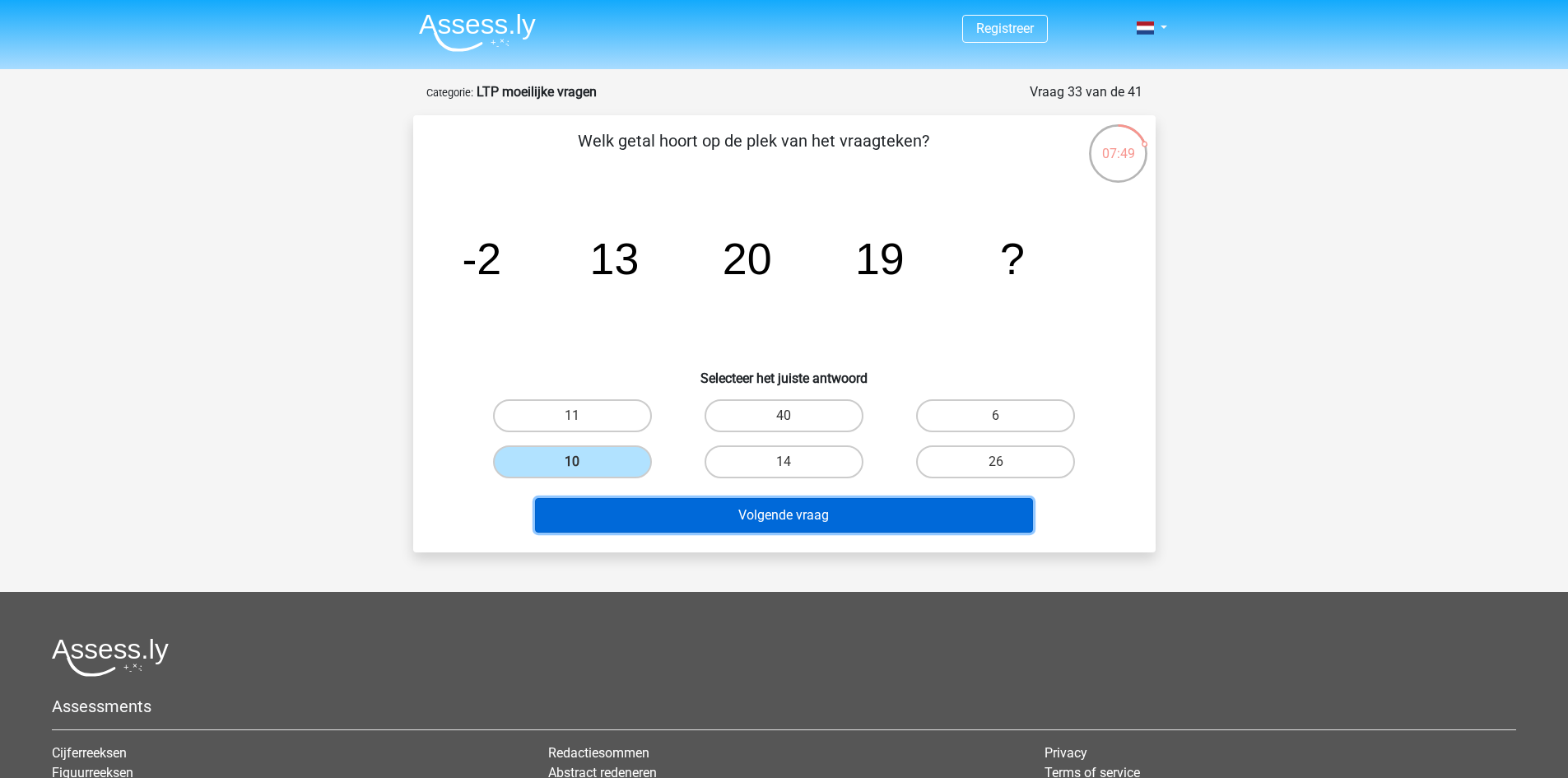
click at [698, 508] on button "Volgende vraag" at bounding box center [784, 514] width 497 height 35
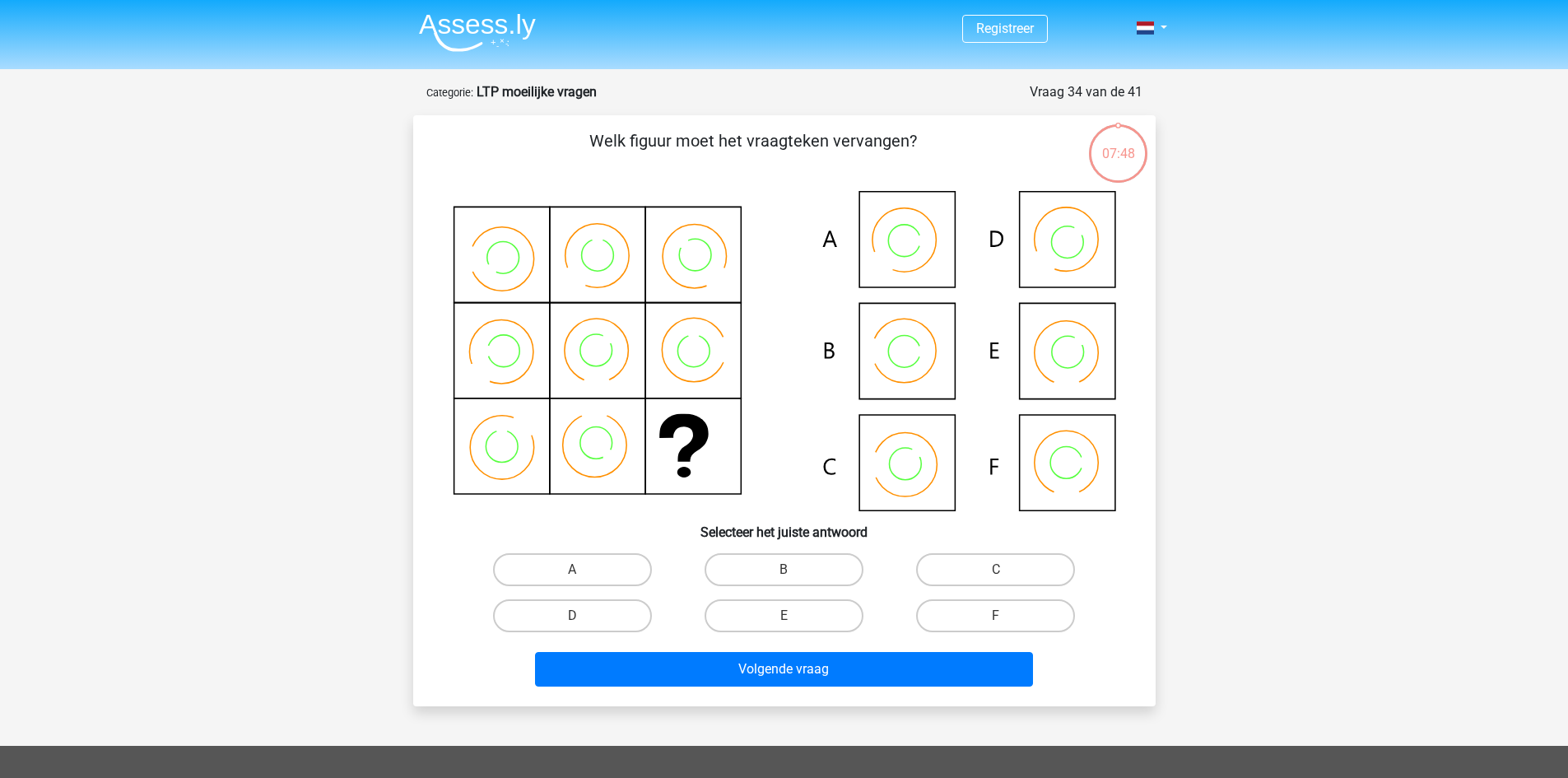
scroll to position [82, 0]
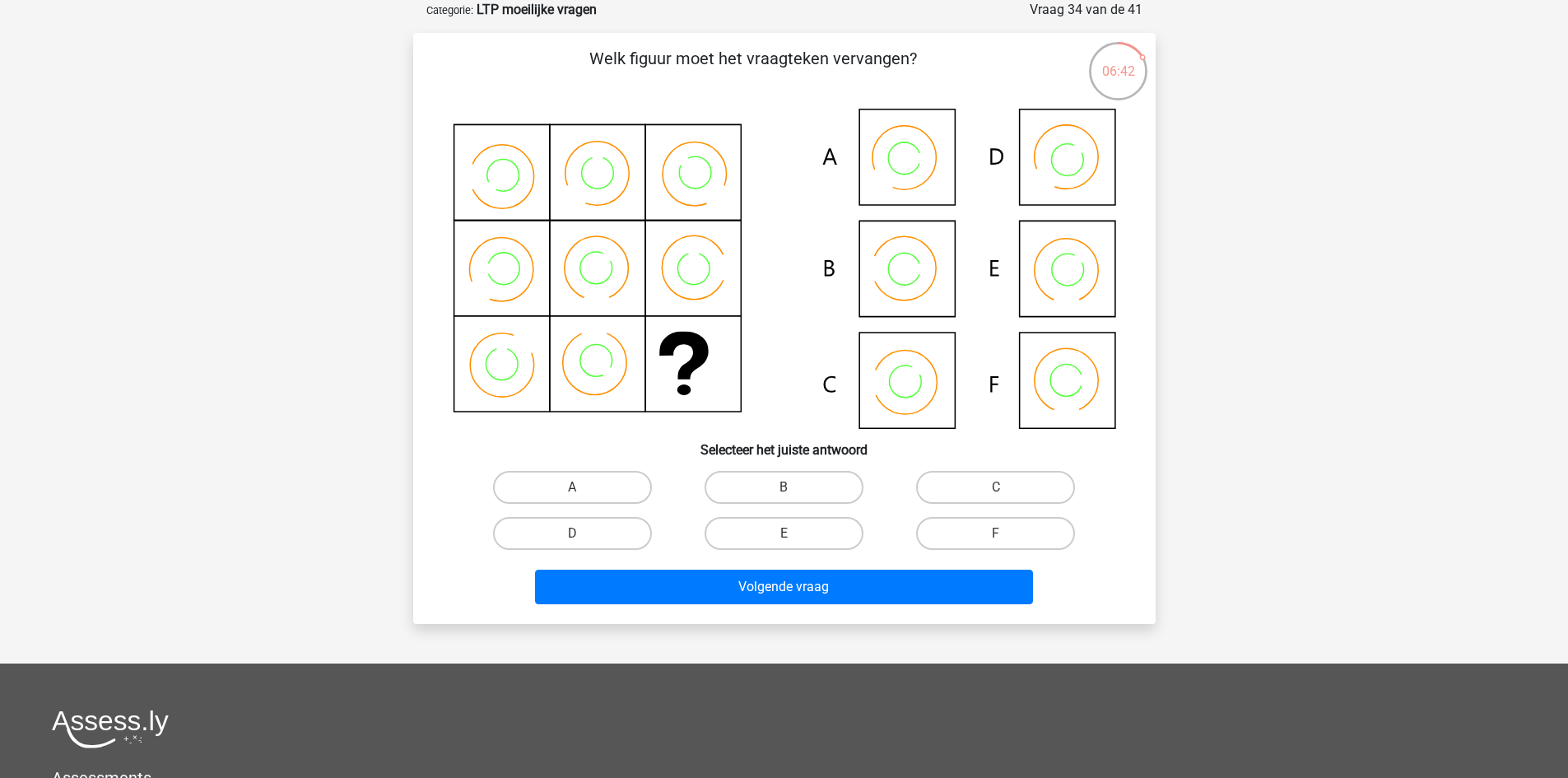
click at [876, 380] on icon at bounding box center [881, 383] width 25 height 34
click at [985, 490] on label "C" at bounding box center [995, 486] width 159 height 33
click at [996, 490] on input "C" at bounding box center [1001, 492] width 11 height 11
radio input "true"
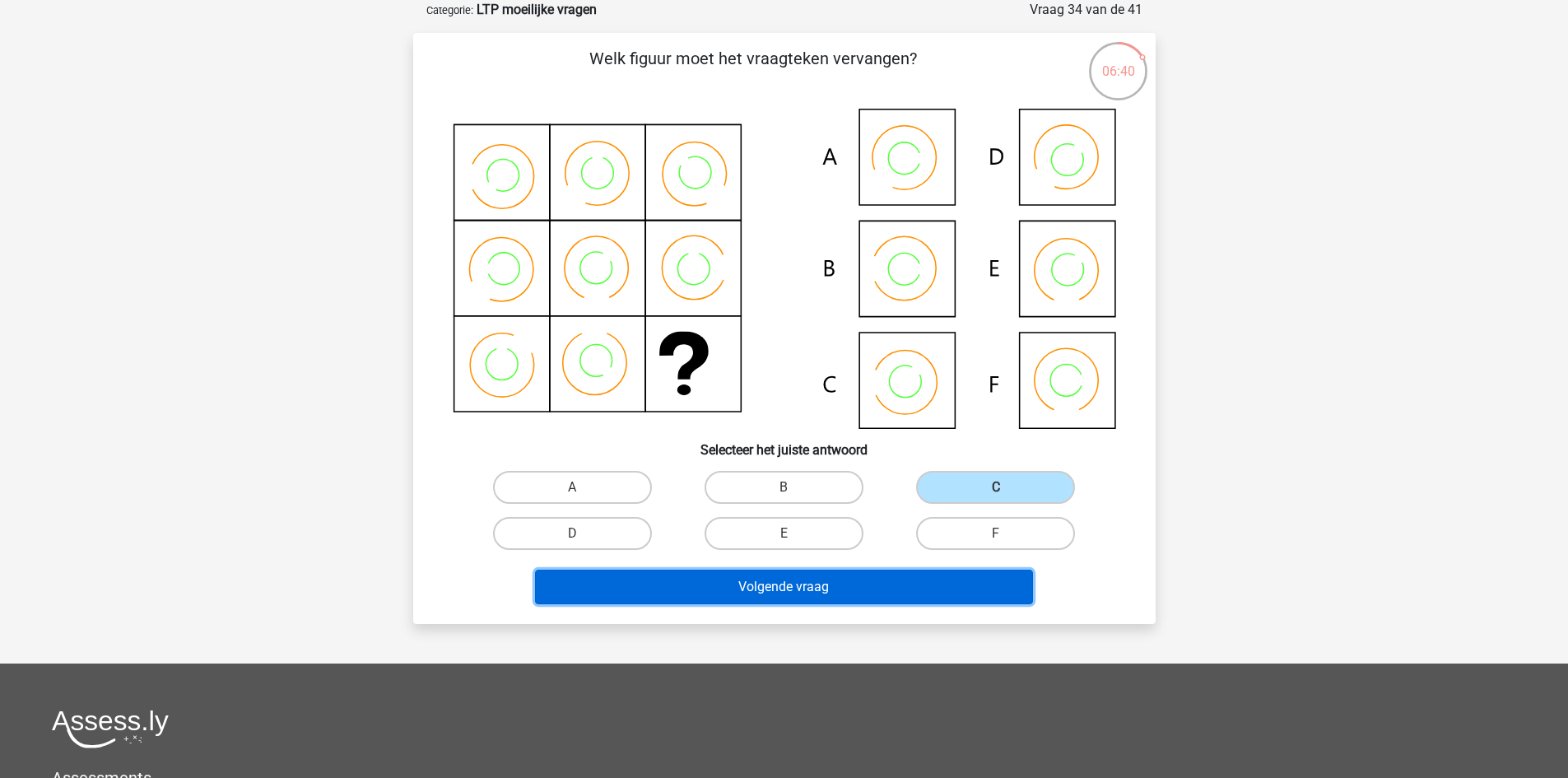
click at [932, 579] on button "Volgende vraag" at bounding box center [784, 586] width 497 height 35
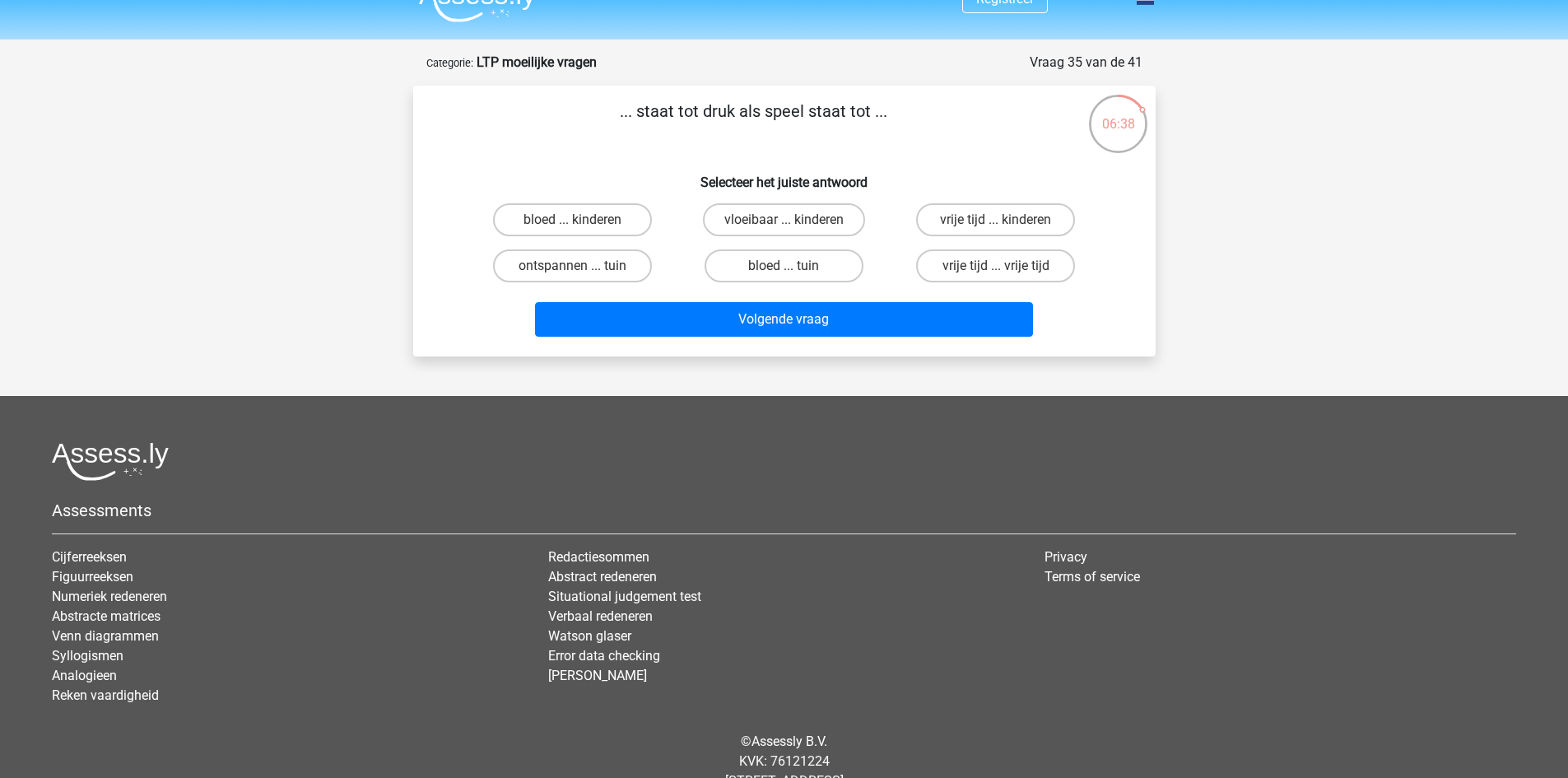
scroll to position [0, 0]
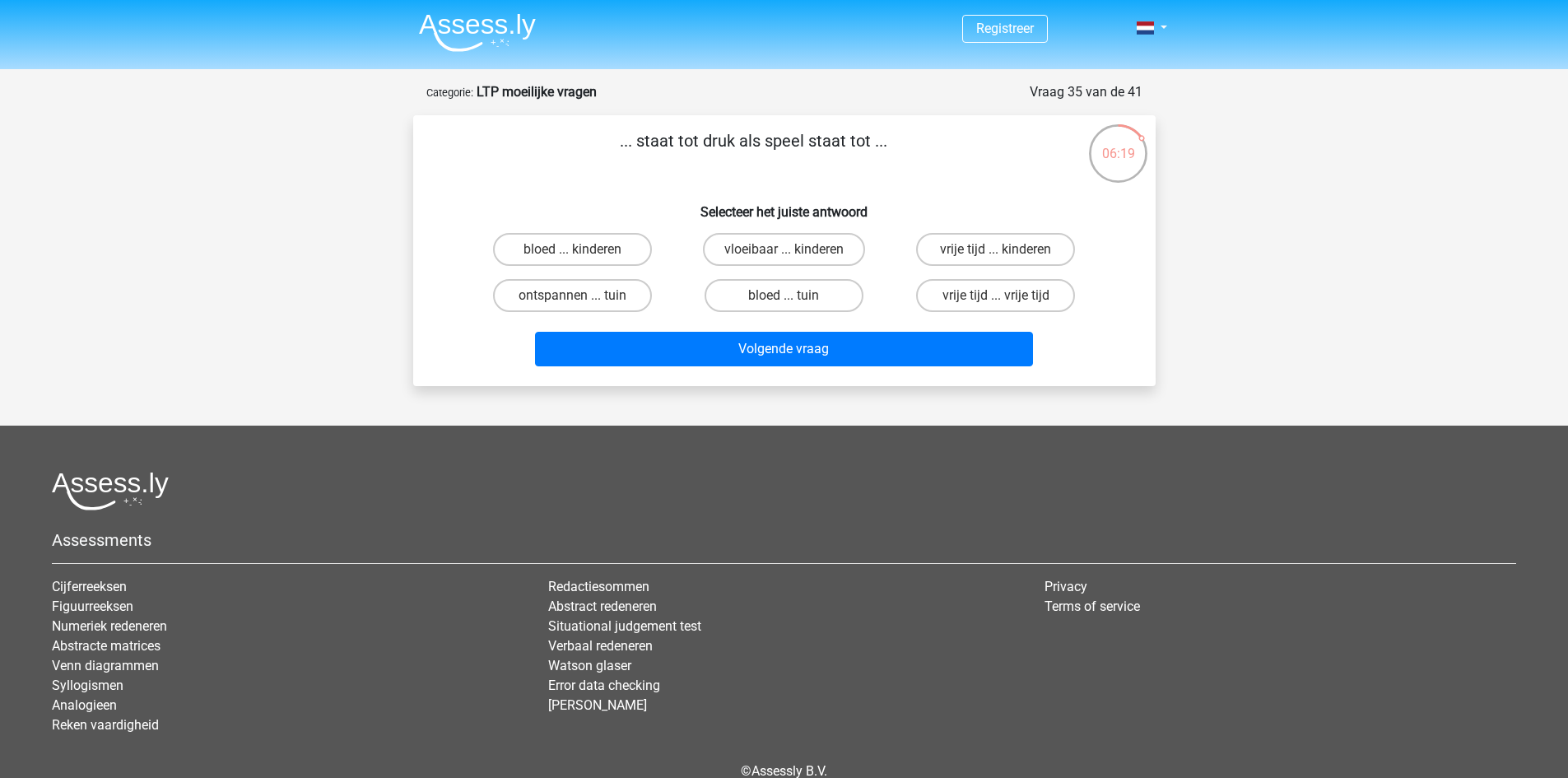
drag, startPoint x: 830, startPoint y: 294, endPoint x: 848, endPoint y: 316, distance: 28.4
click at [830, 294] on label "bloed ... tuin" at bounding box center [783, 295] width 159 height 33
click at [794, 296] on input "bloed ... tuin" at bounding box center [788, 301] width 11 height 11
radio input "true"
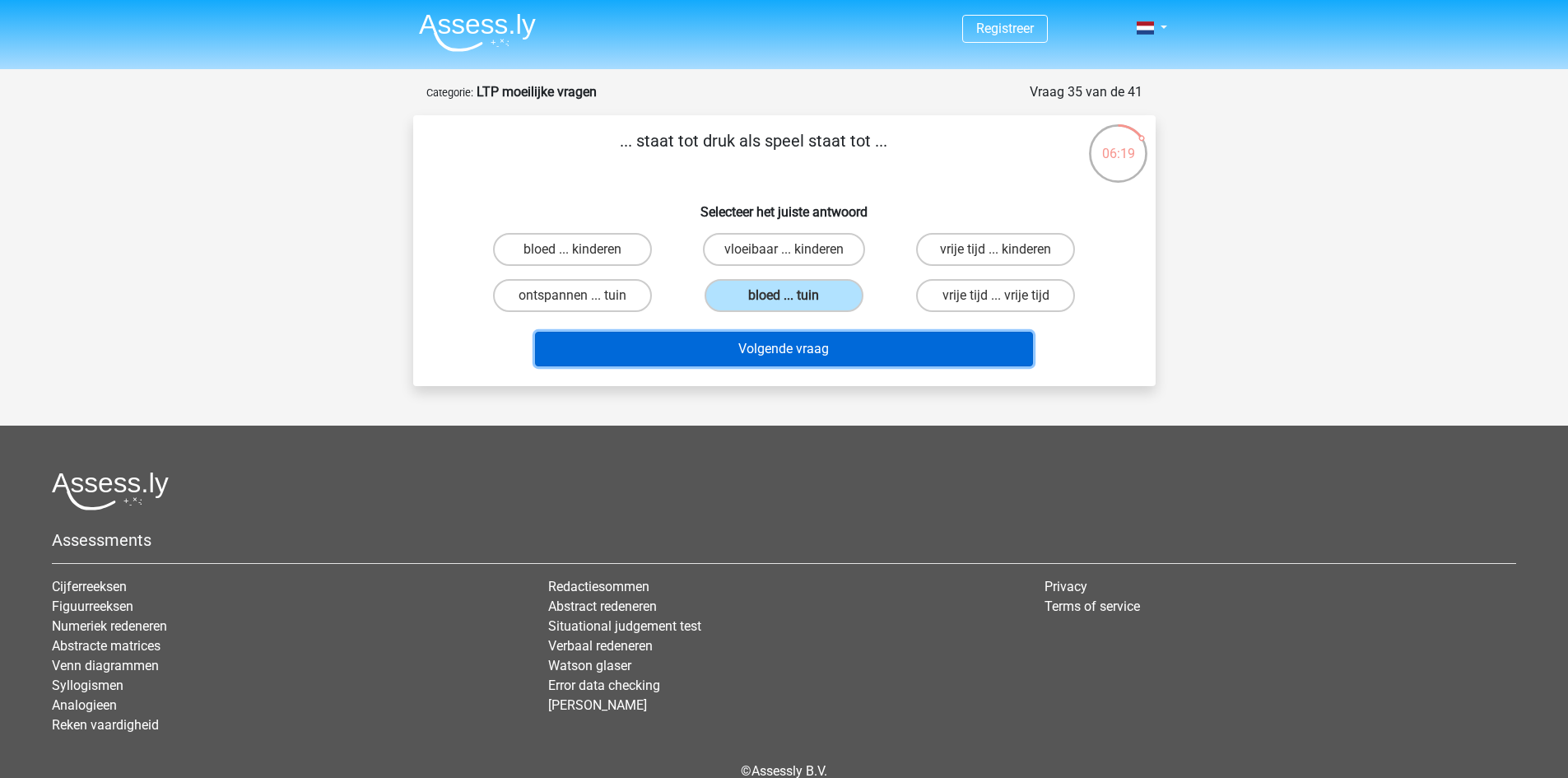
click at [854, 341] on button "Volgende vraag" at bounding box center [784, 349] width 497 height 35
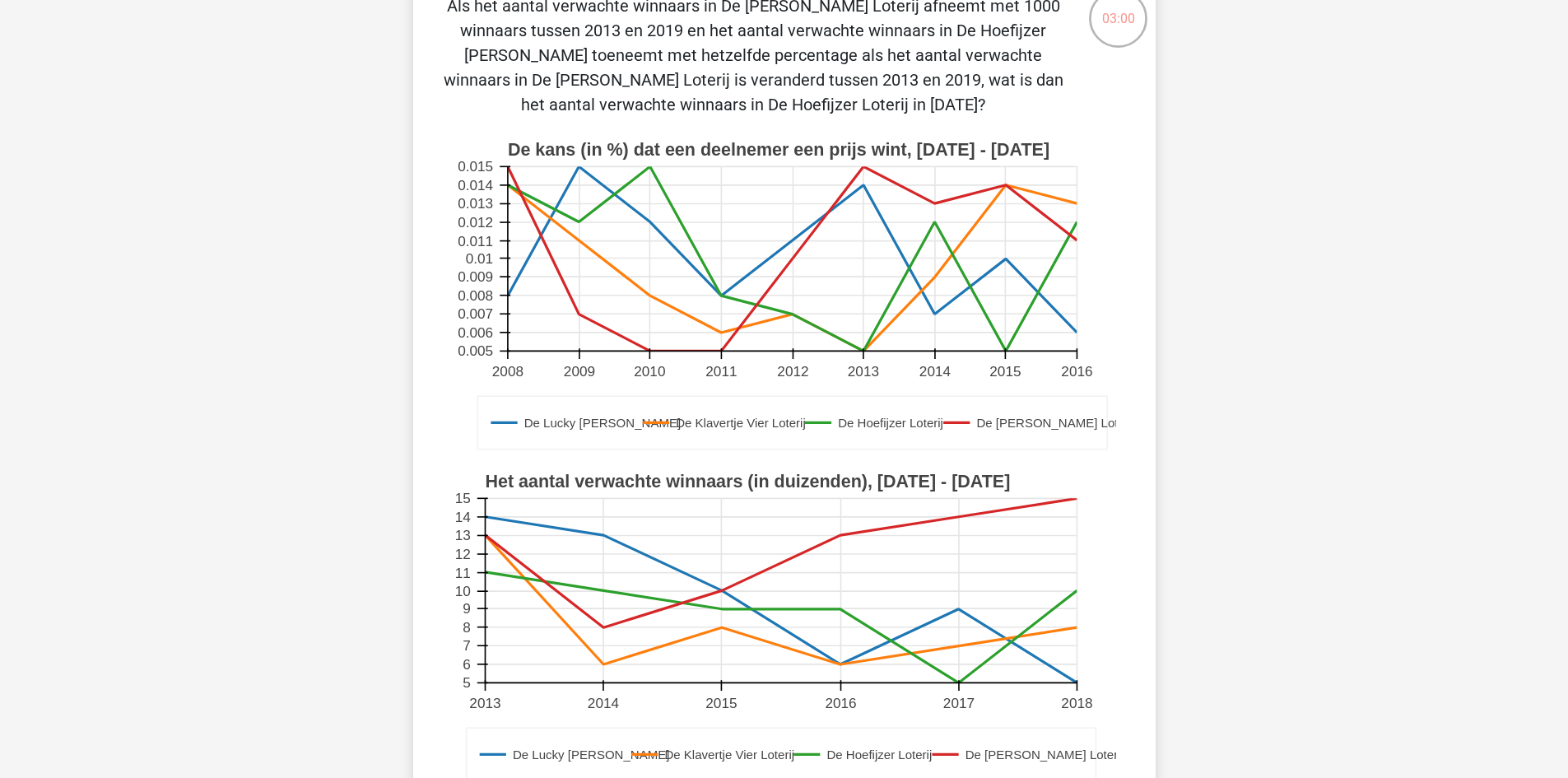
scroll to position [247, 0]
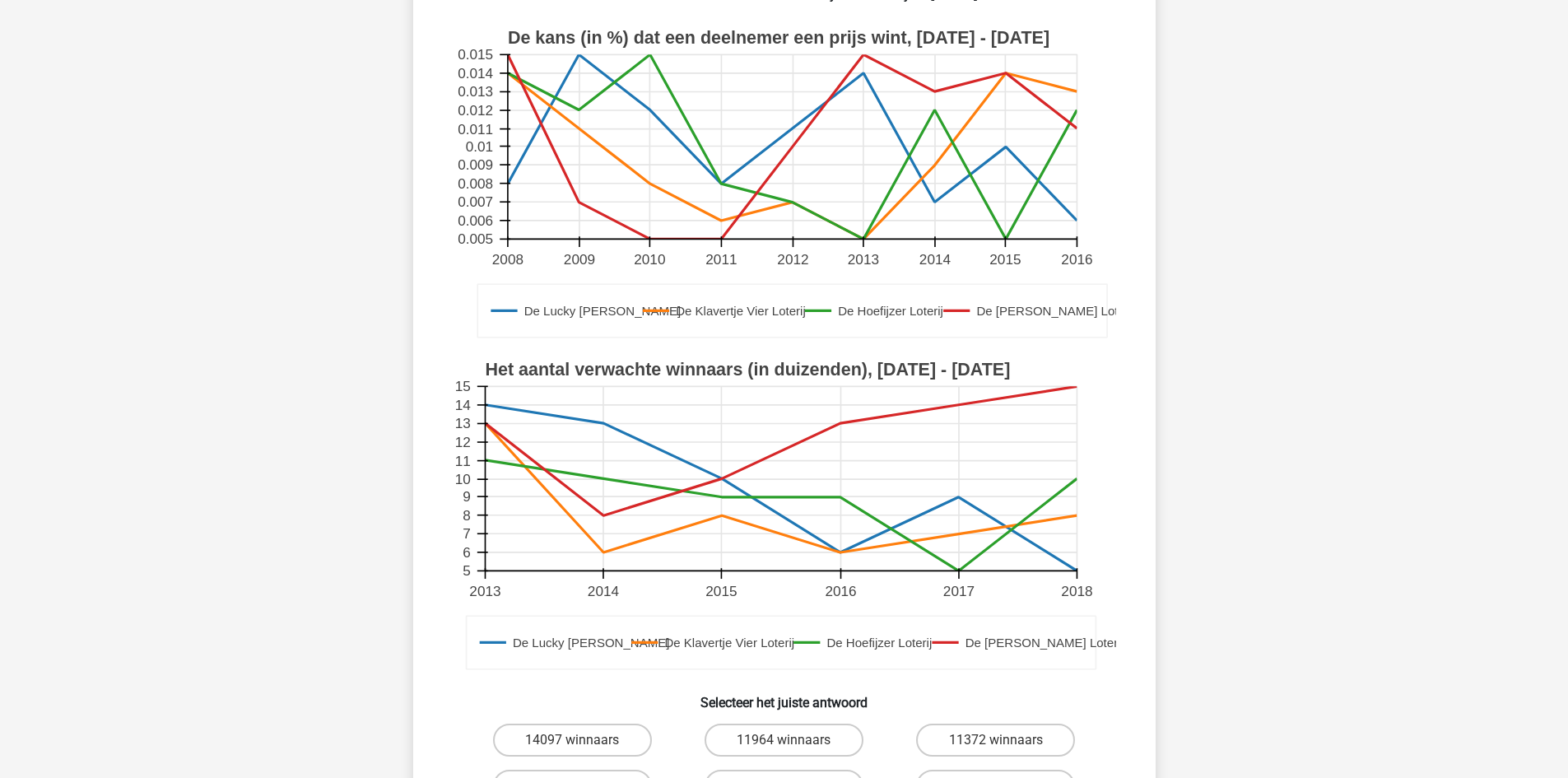
click at [1249, 695] on div "Registreer 5" at bounding box center [784, 551] width 1568 height 1597
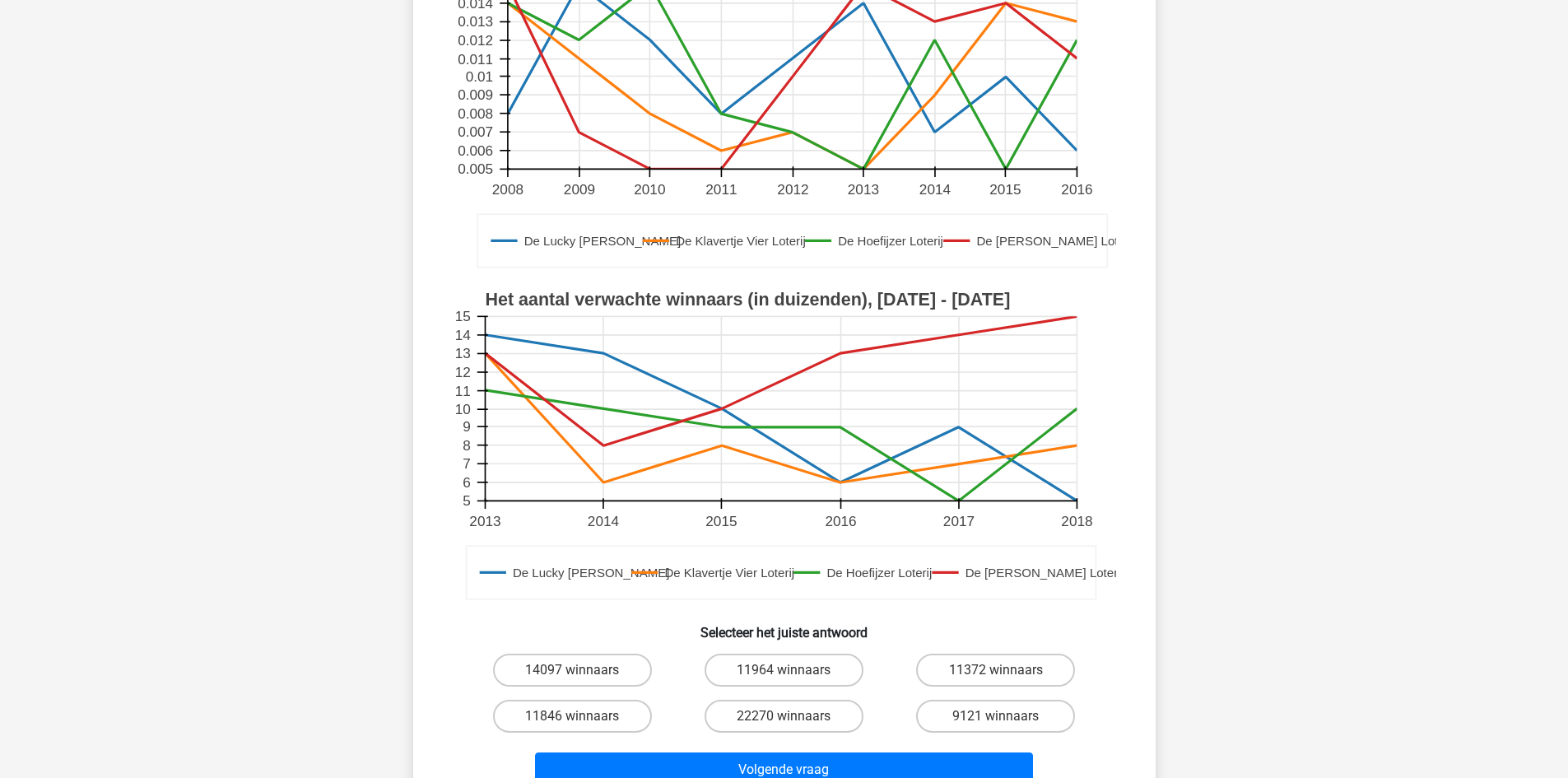
scroll to position [411, 0]
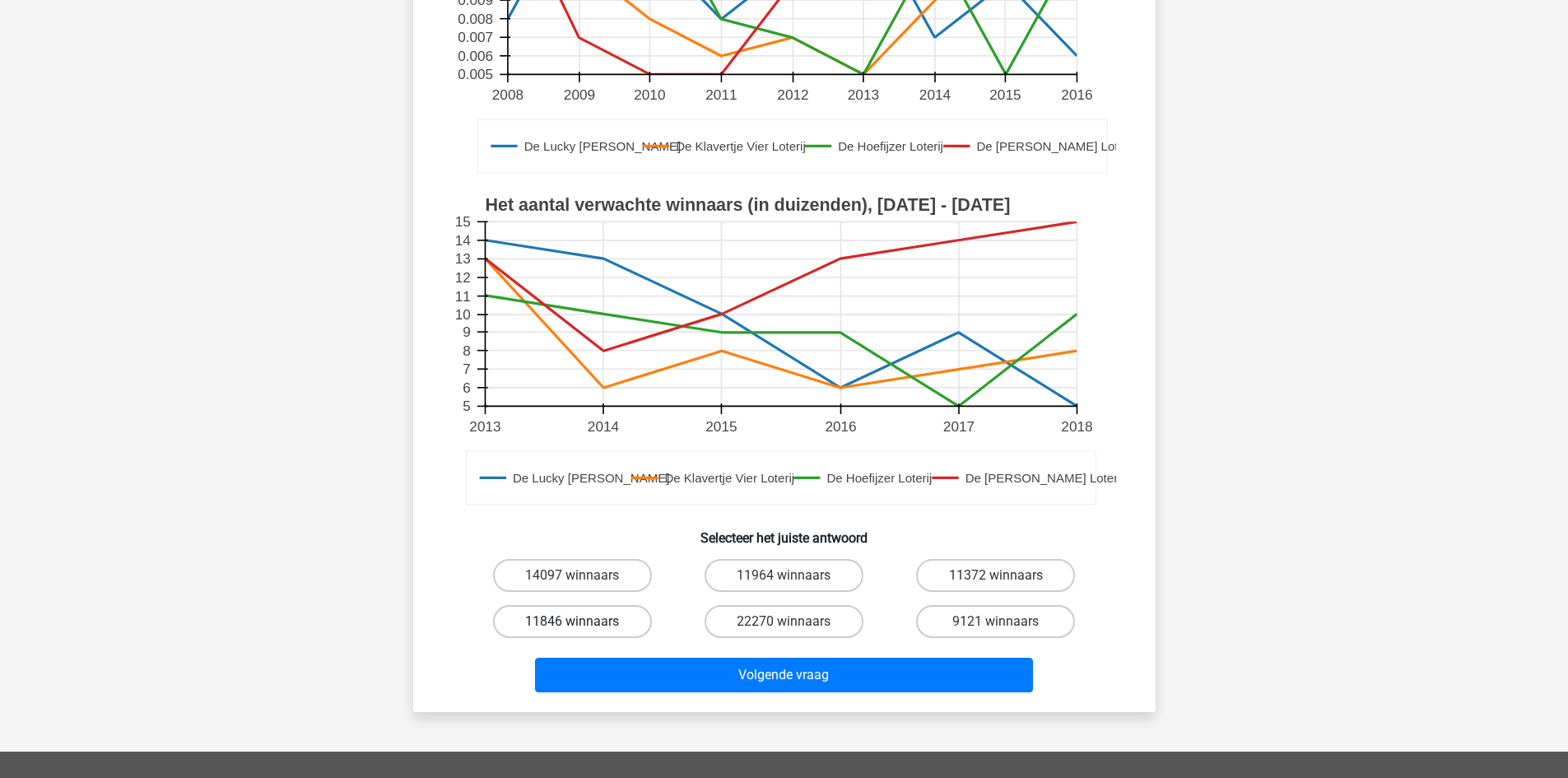
click at [628, 615] on label "11846 winnaars" at bounding box center [572, 621] width 159 height 33
click at [582, 621] on input "11846 winnaars" at bounding box center [577, 626] width 11 height 11
radio input "true"
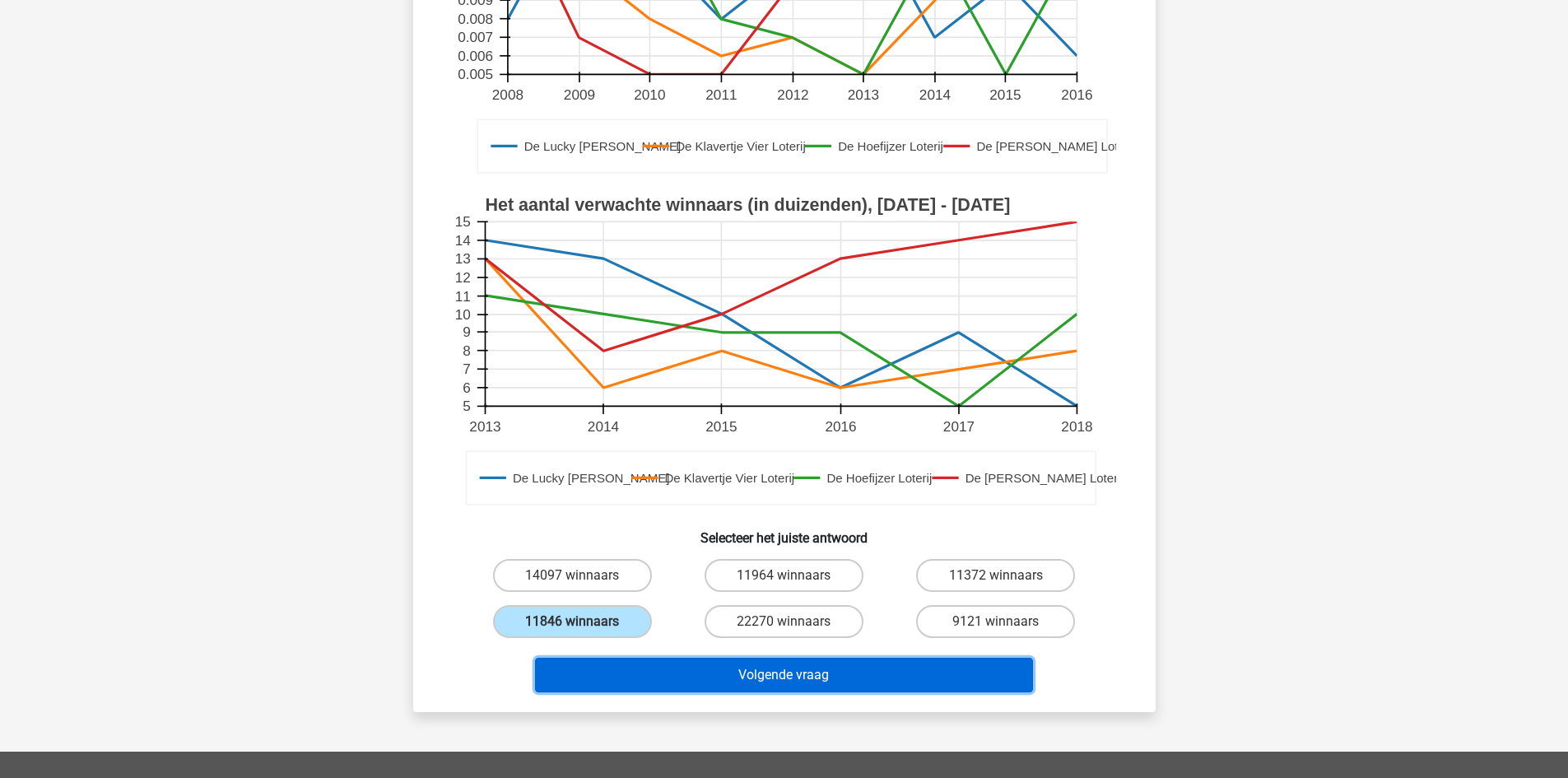
click at [699, 686] on button "Volgende vraag" at bounding box center [784, 674] width 497 height 35
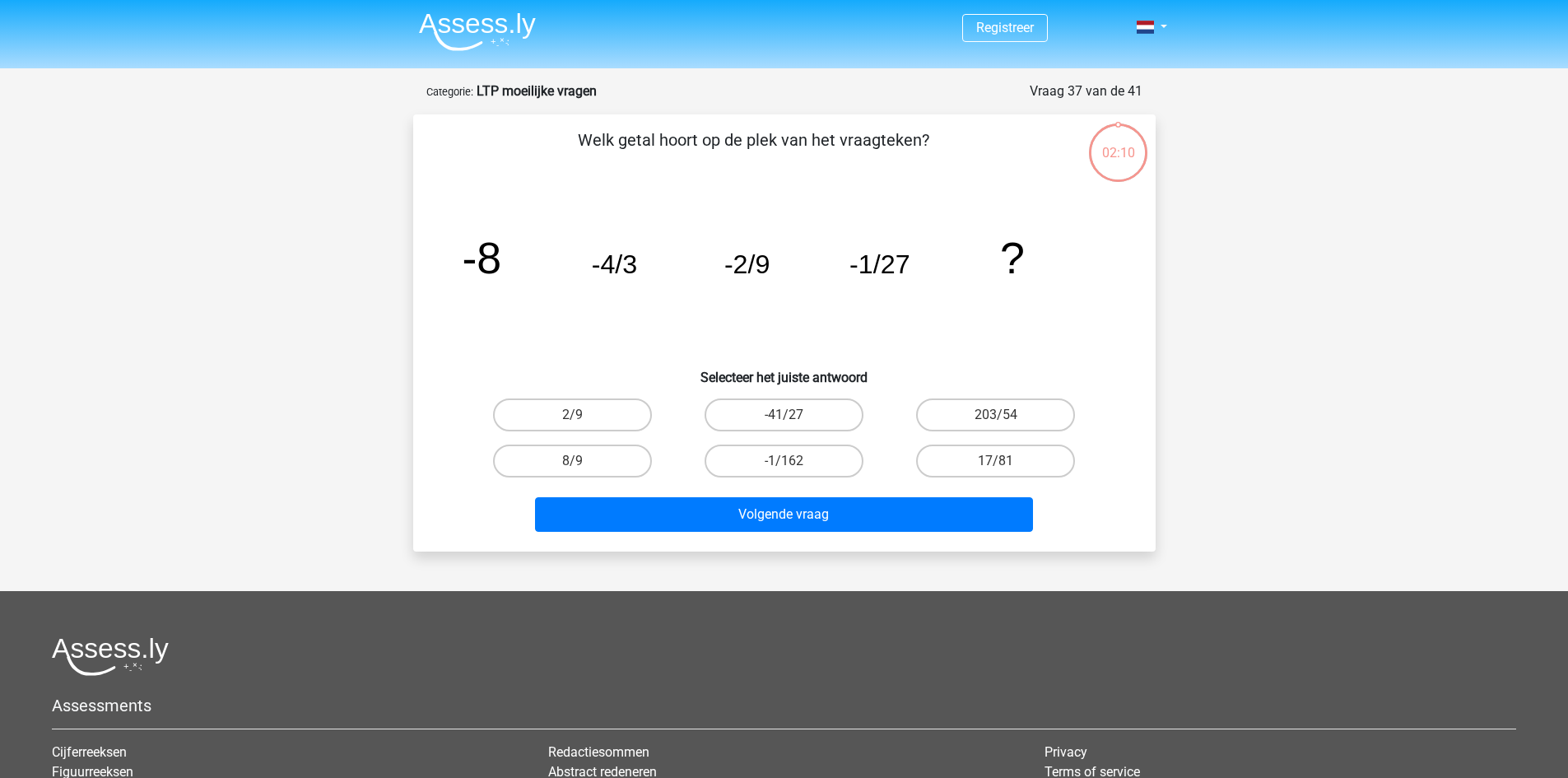
scroll to position [0, 0]
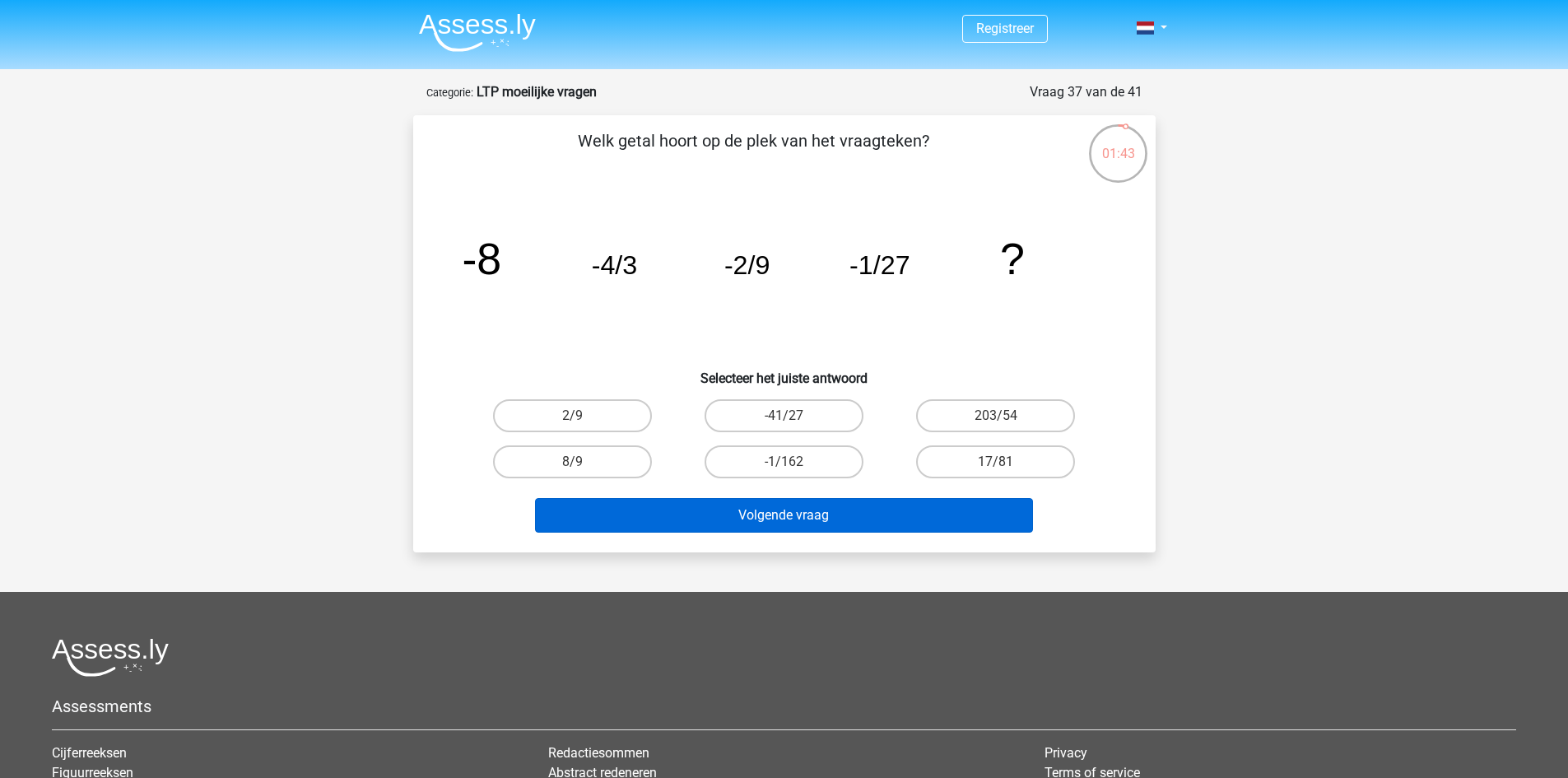
drag, startPoint x: 790, startPoint y: 457, endPoint x: 801, endPoint y: 502, distance: 46.3
click at [790, 457] on label "-1/162" at bounding box center [783, 461] width 159 height 33
click at [790, 461] on input "-1/162" at bounding box center [788, 466] width 11 height 11
radio input "true"
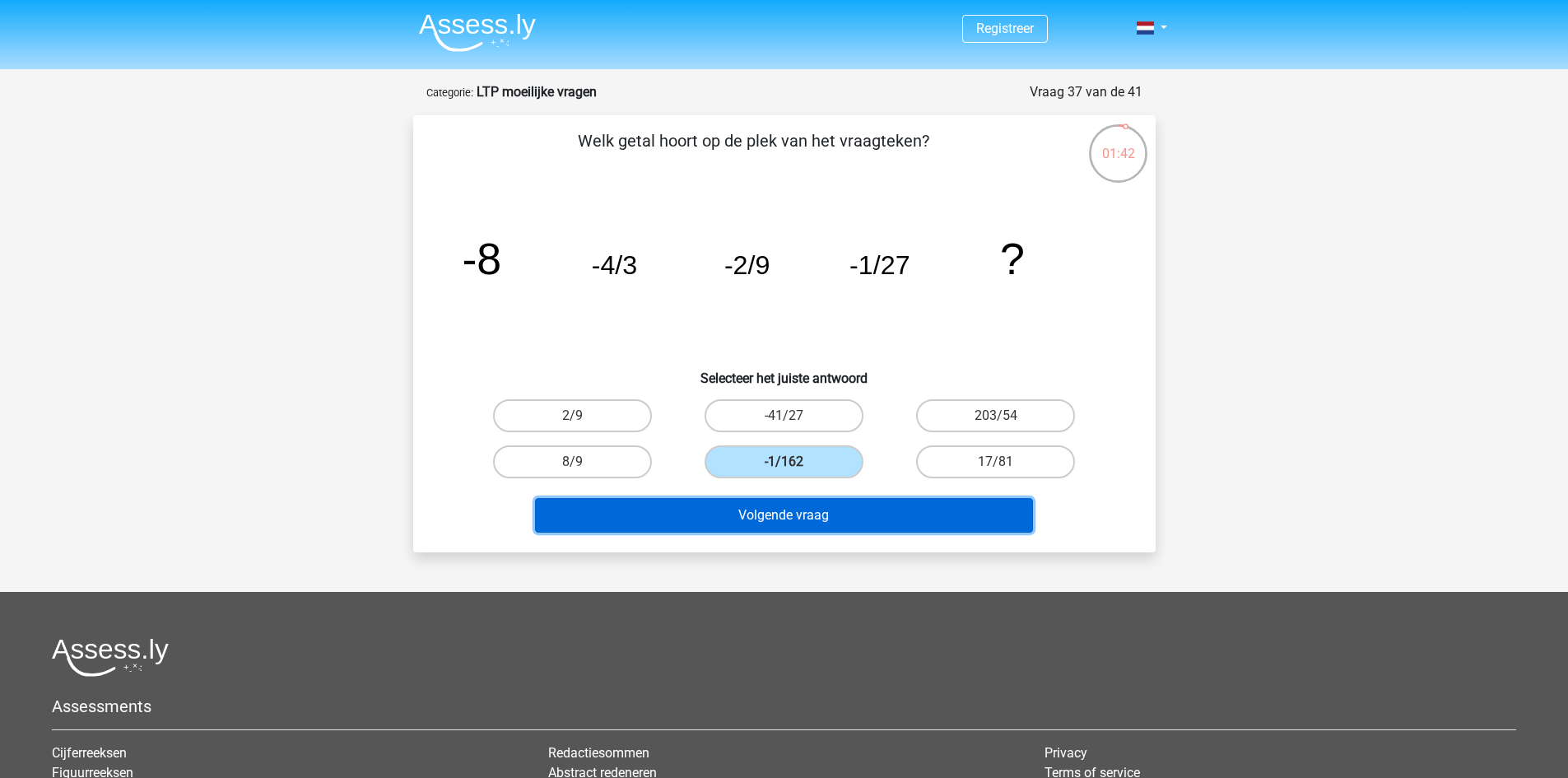
click at [804, 509] on button "Volgende vraag" at bounding box center [784, 514] width 497 height 35
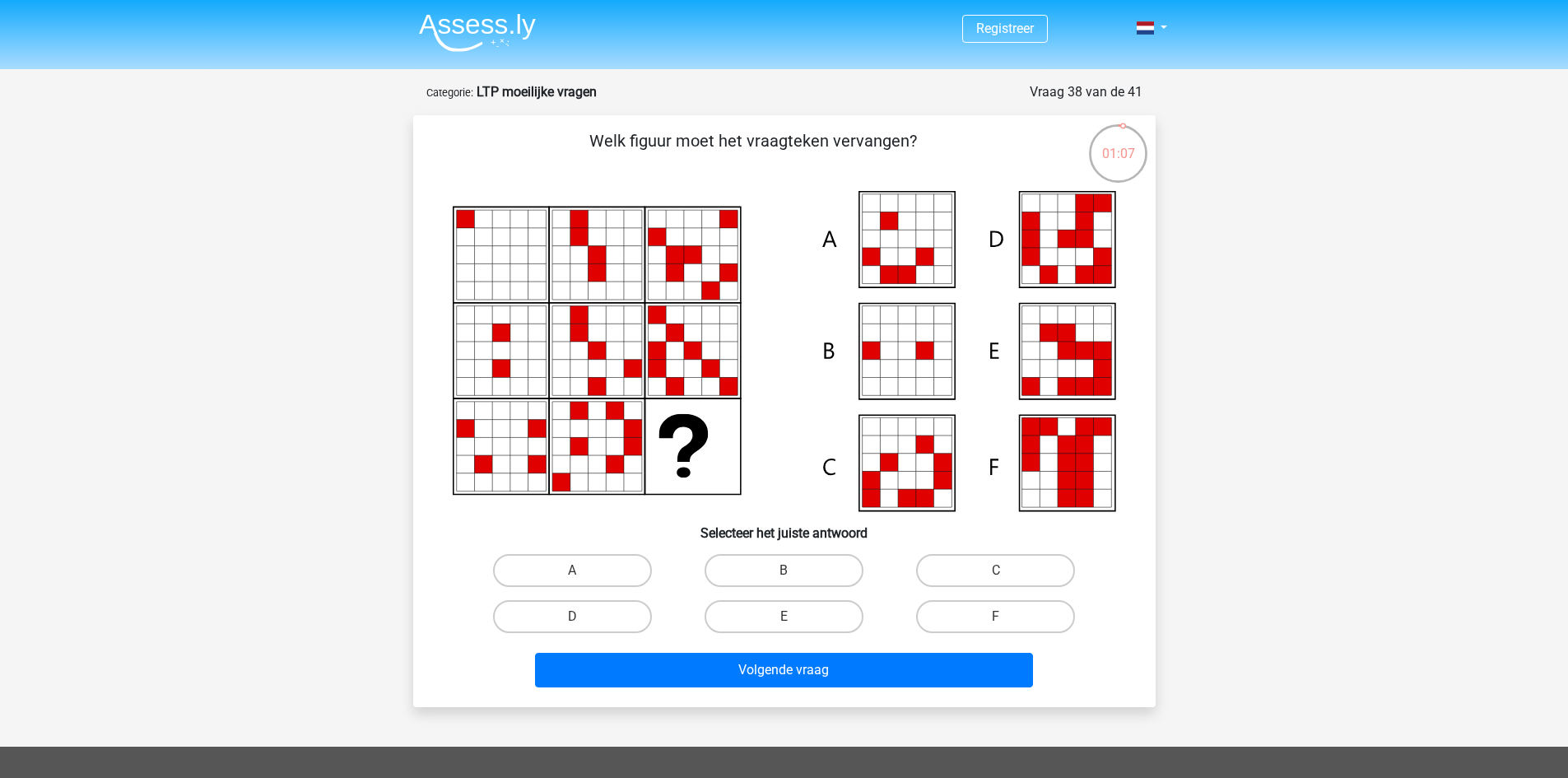
click at [834, 605] on label "E" at bounding box center [783, 616] width 159 height 33
click at [794, 616] on input "E" at bounding box center [788, 621] width 11 height 11
radio input "true"
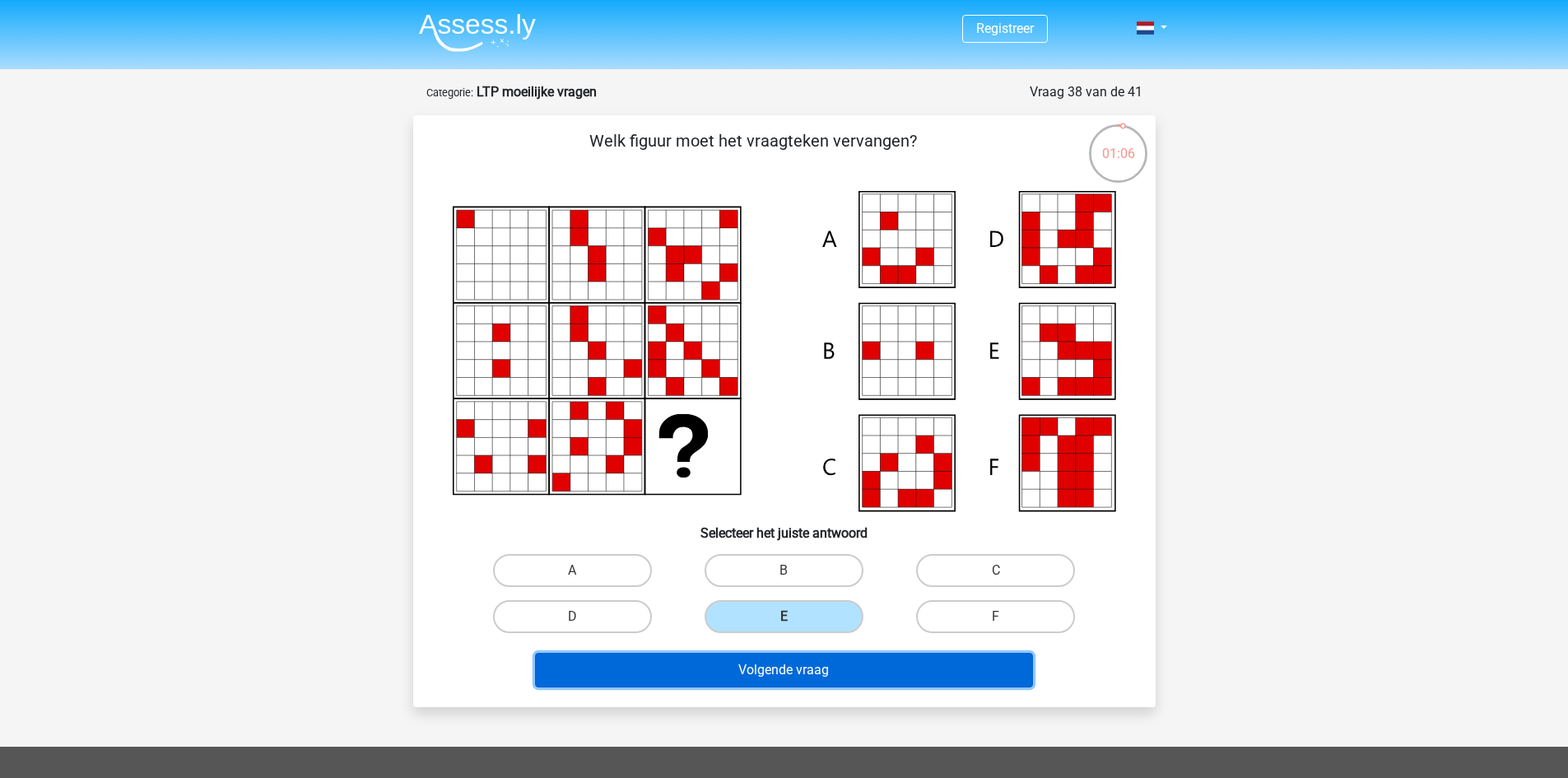
click at [918, 667] on button "Volgende vraag" at bounding box center [784, 669] width 497 height 35
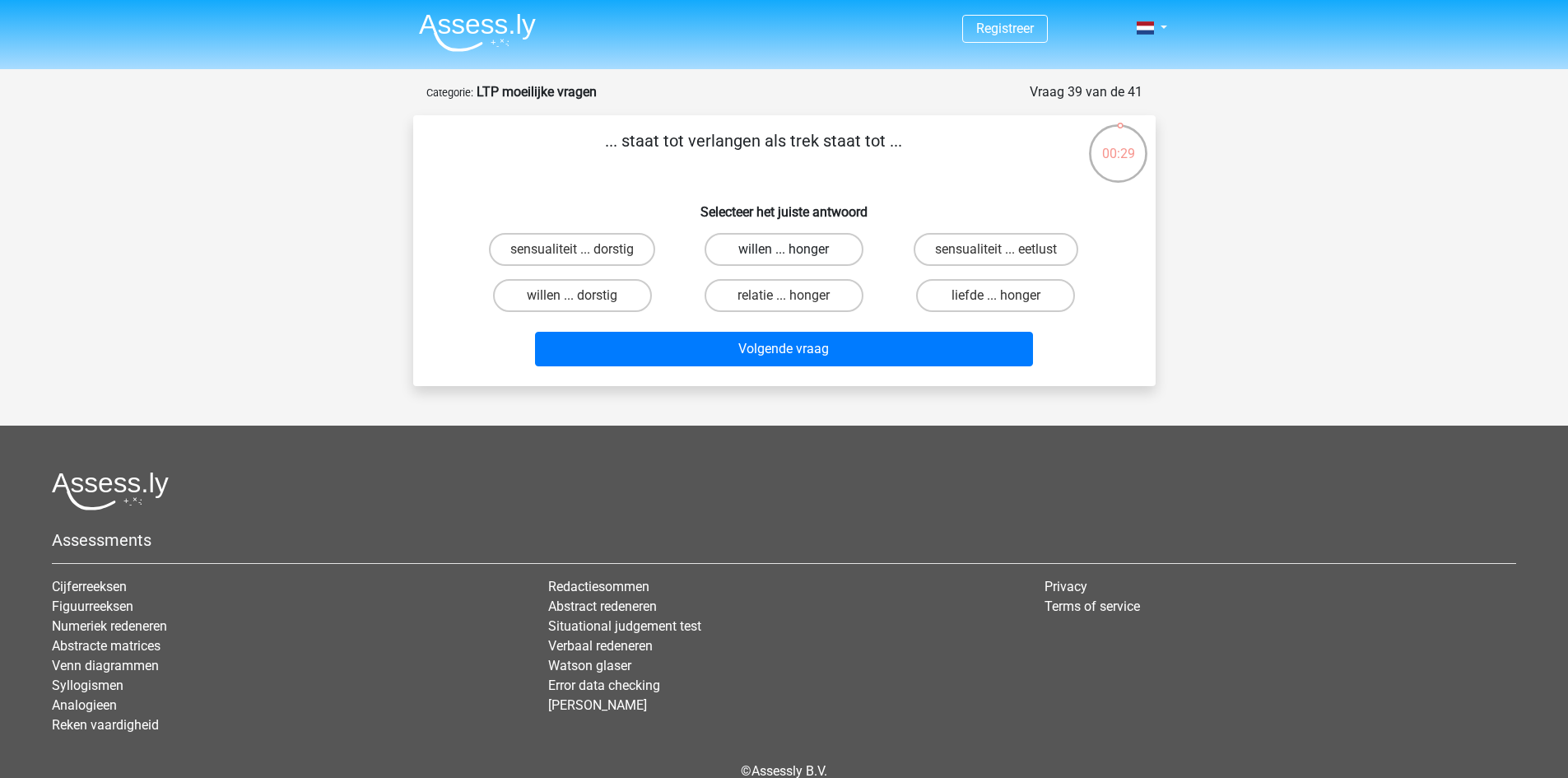
click at [796, 260] on label "willen ... honger" at bounding box center [783, 249] width 159 height 33
click at [794, 260] on input "willen ... honger" at bounding box center [788, 255] width 11 height 11
radio input "true"
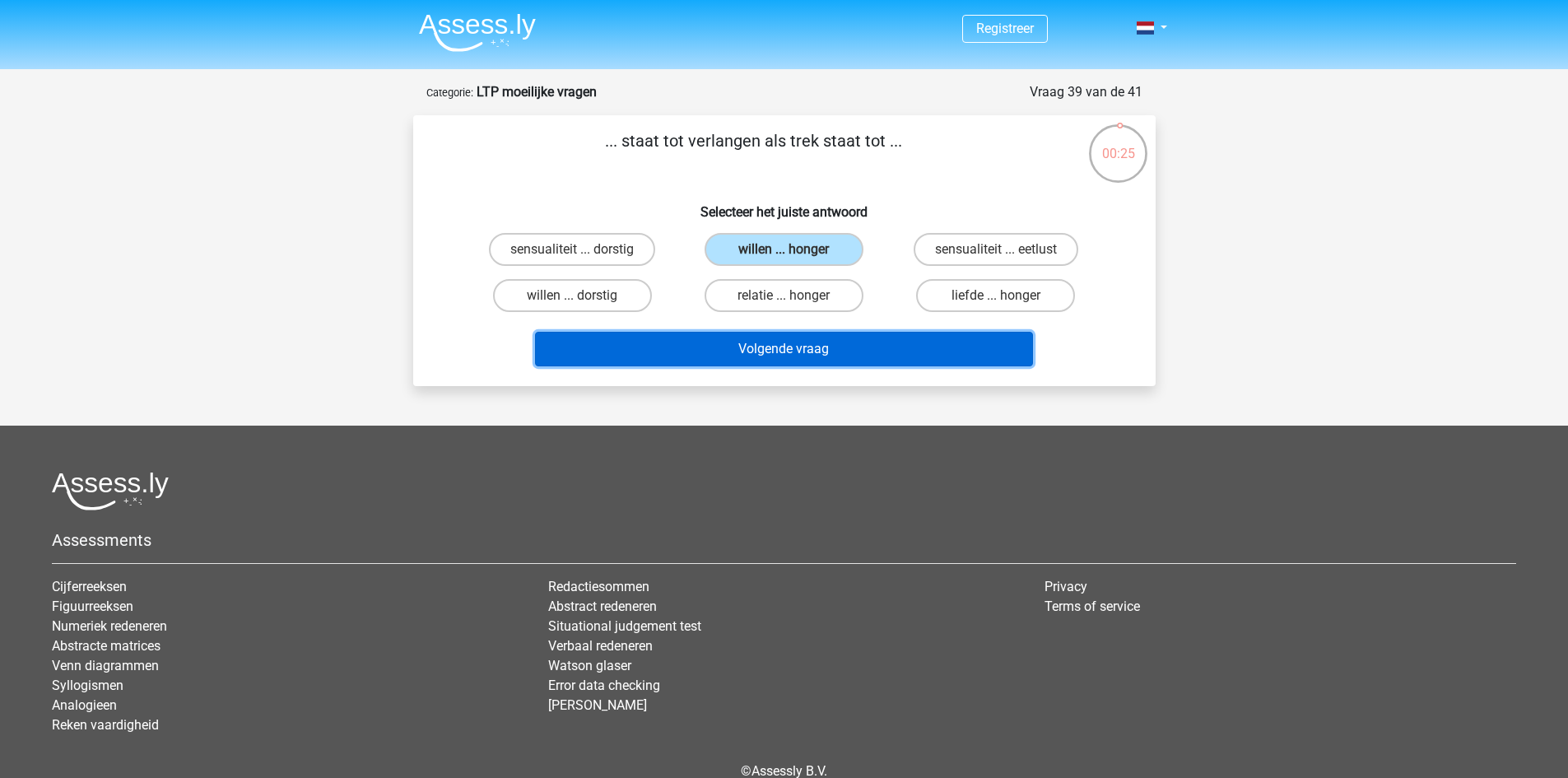
click at [822, 353] on button "Volgende vraag" at bounding box center [784, 349] width 497 height 35
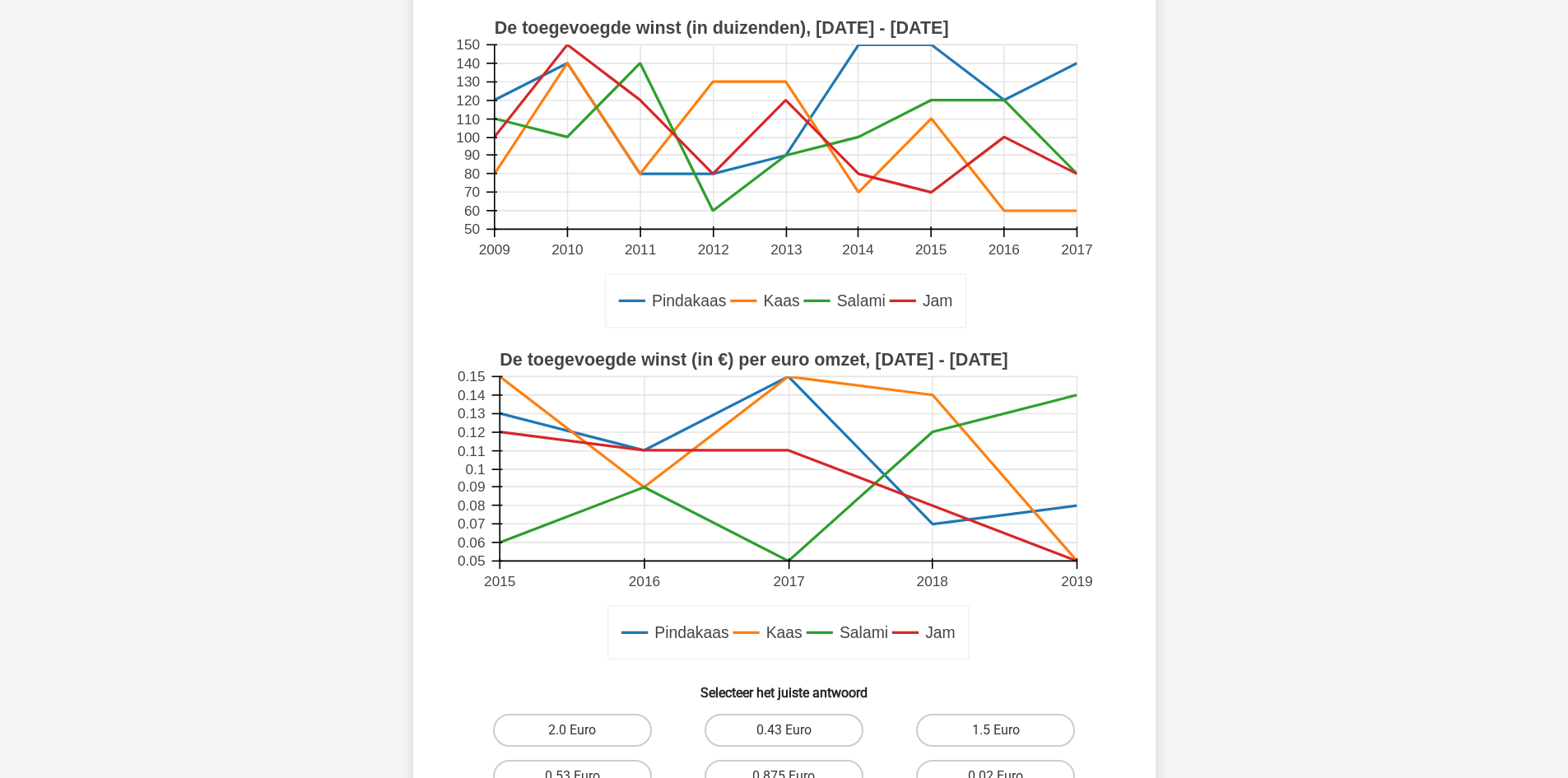
scroll to position [576, 0]
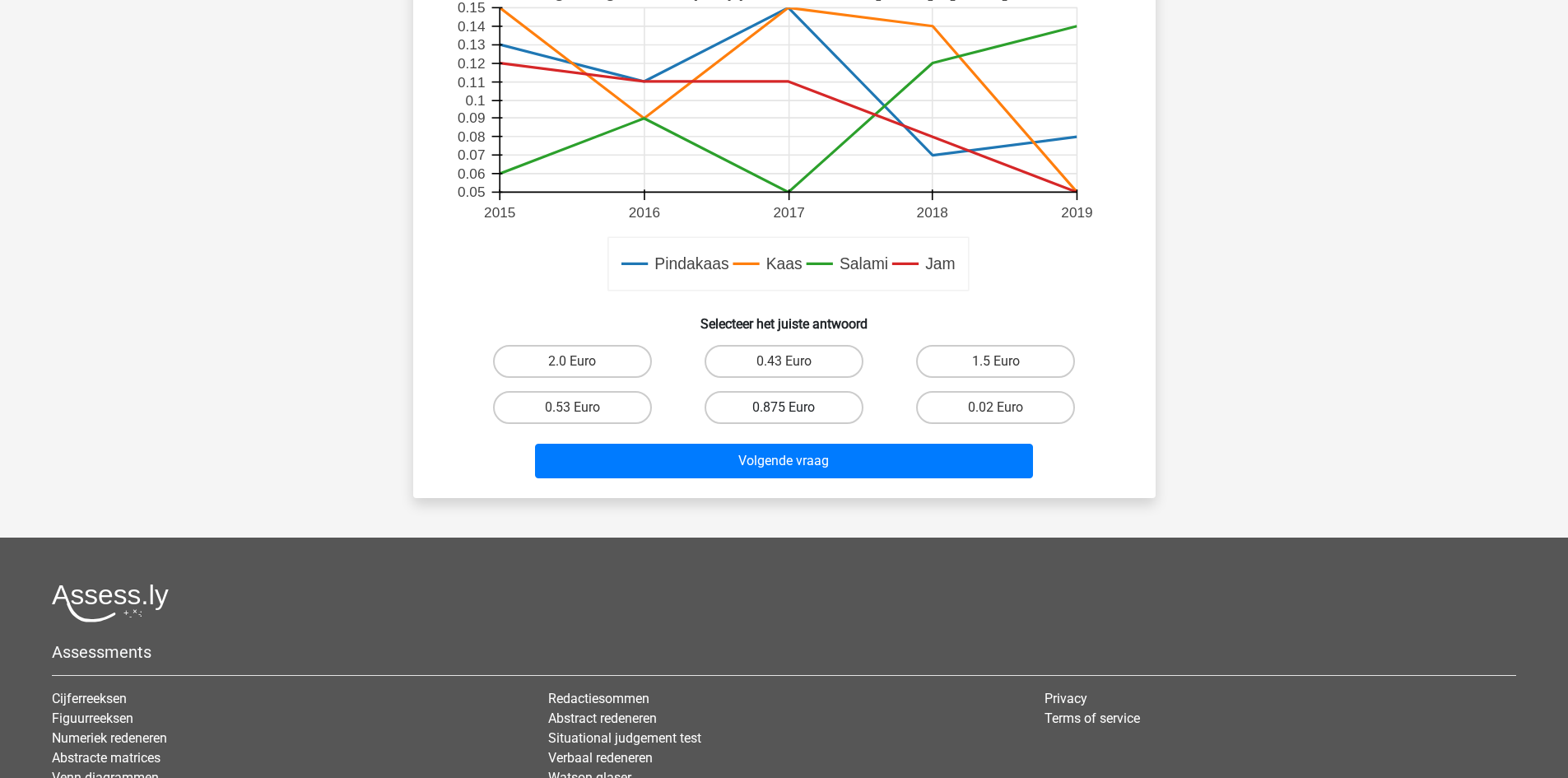
click at [814, 391] on label "0.875 Euro" at bounding box center [783, 406] width 159 height 33
click at [794, 407] on input "0.875 Euro" at bounding box center [788, 412] width 11 height 11
radio input "true"
click at [808, 440] on div "Volgende vraag" at bounding box center [784, 457] width 689 height 54
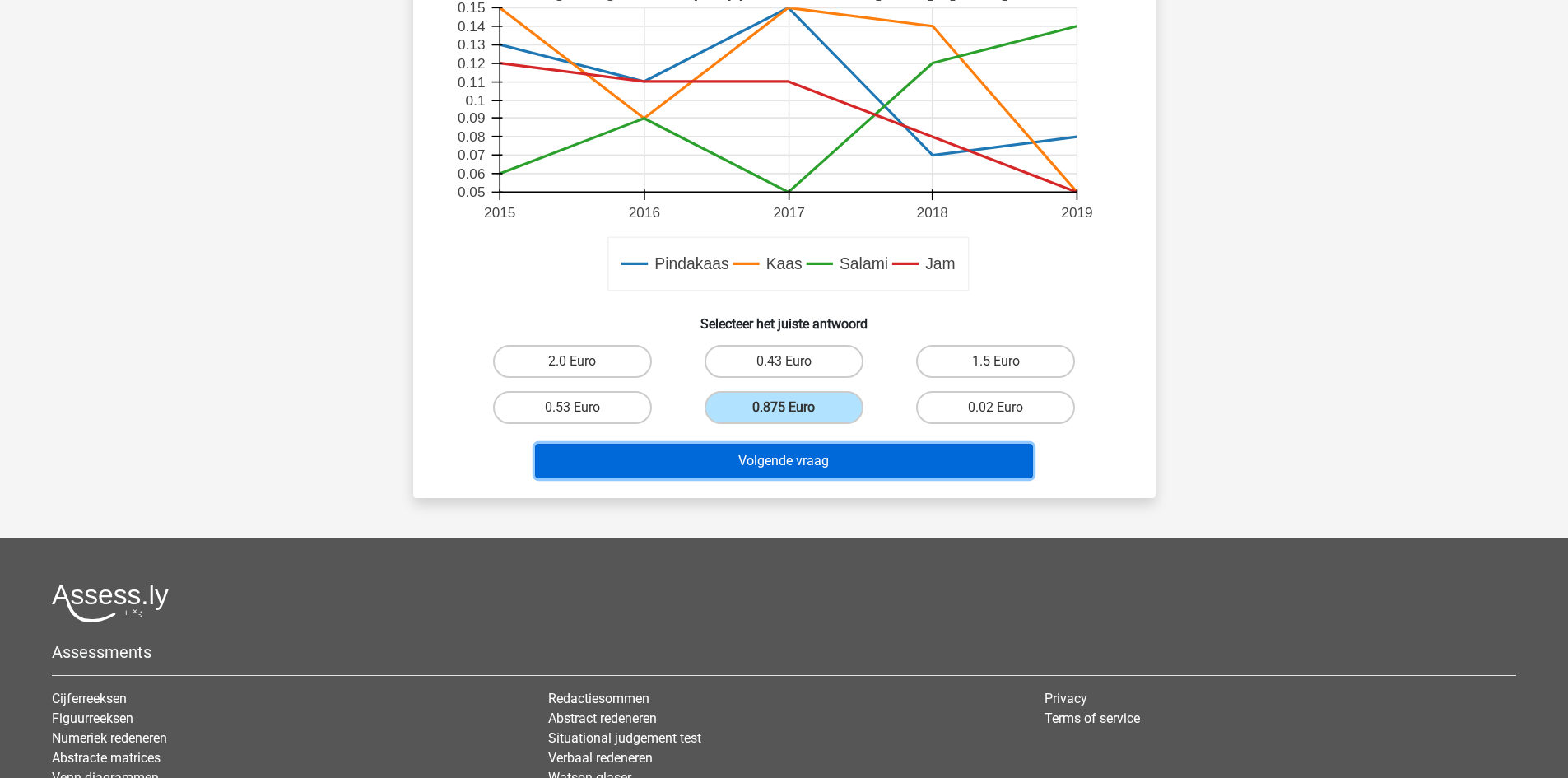
click at [807, 462] on button "Volgende vraag" at bounding box center [784, 460] width 497 height 35
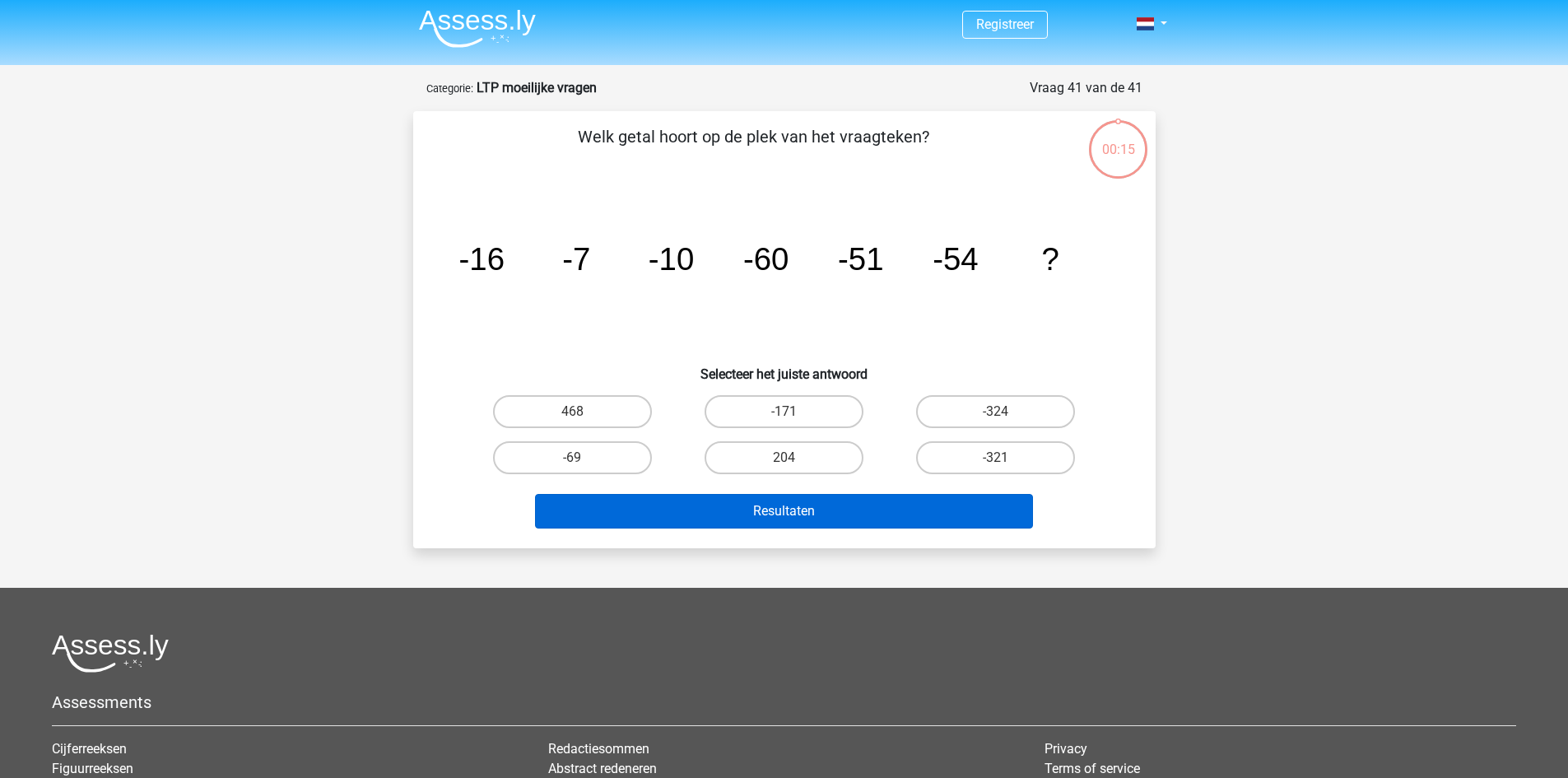
scroll to position [0, 0]
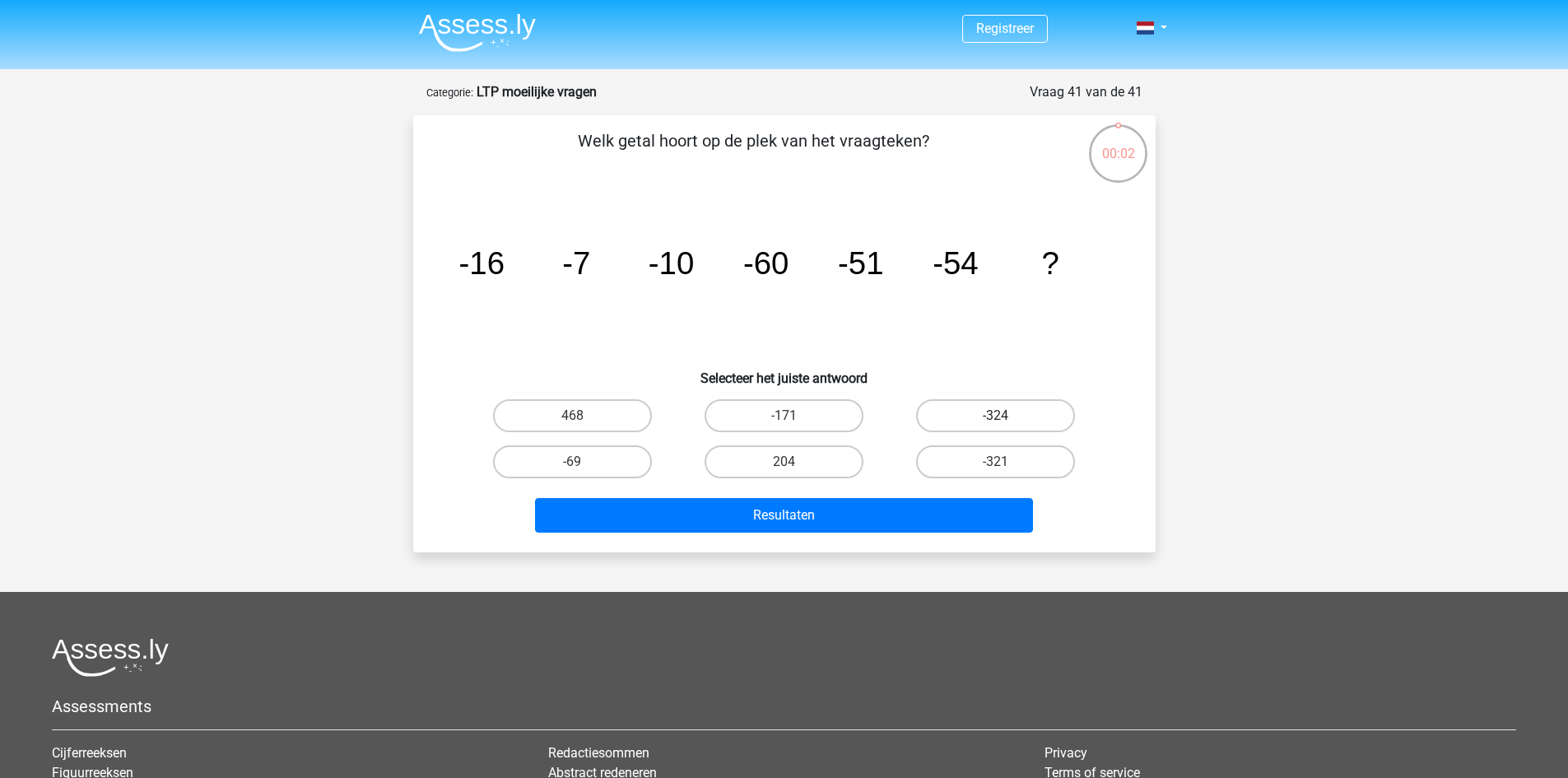
click at [956, 420] on label "-324" at bounding box center [995, 415] width 159 height 33
click at [996, 420] on input "-324" at bounding box center [1001, 420] width 11 height 11
radio input "true"
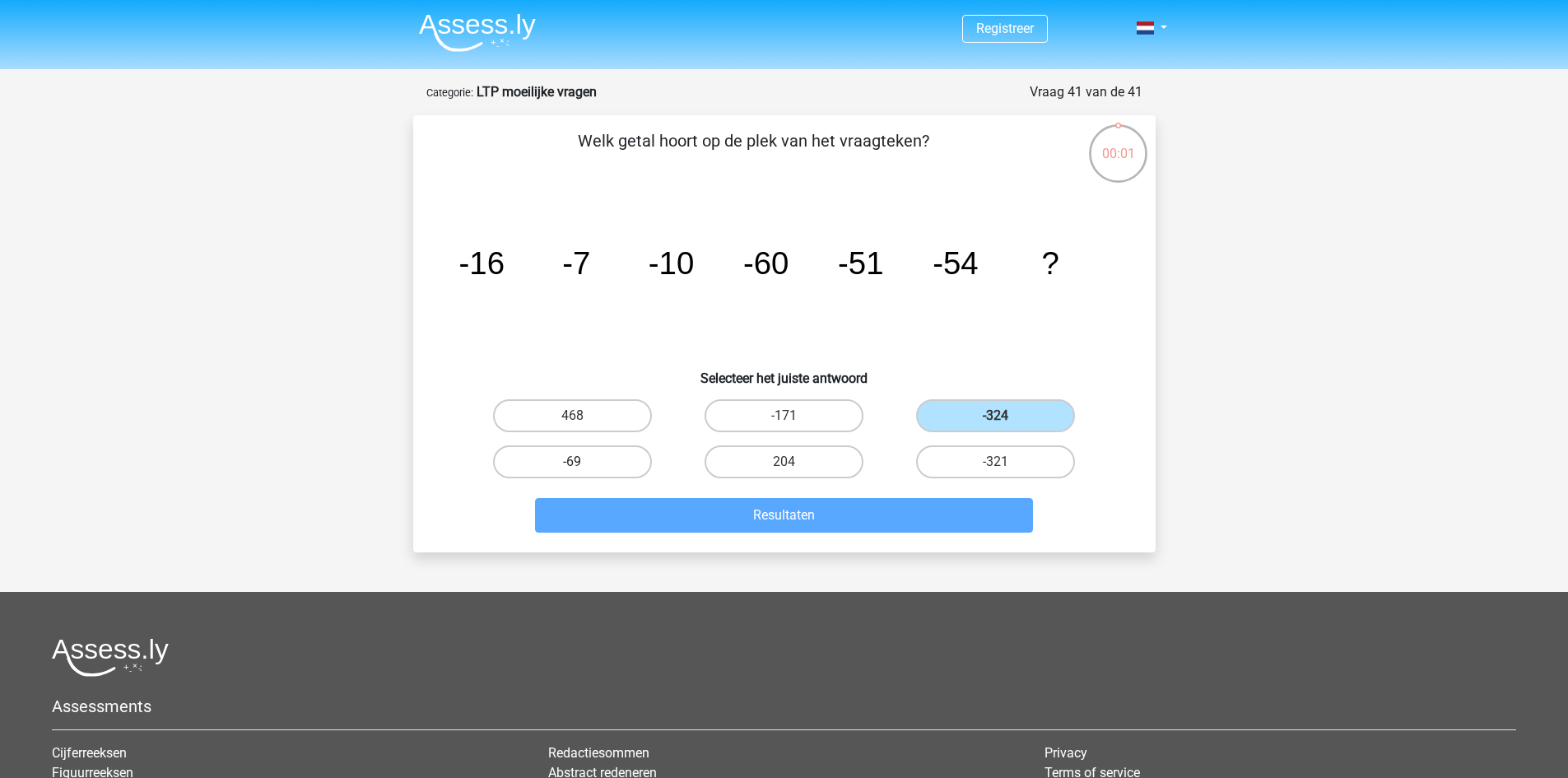
click at [619, 467] on label "-69" at bounding box center [572, 461] width 159 height 33
click at [582, 467] on input "-69" at bounding box center [577, 466] width 11 height 11
radio input "true"
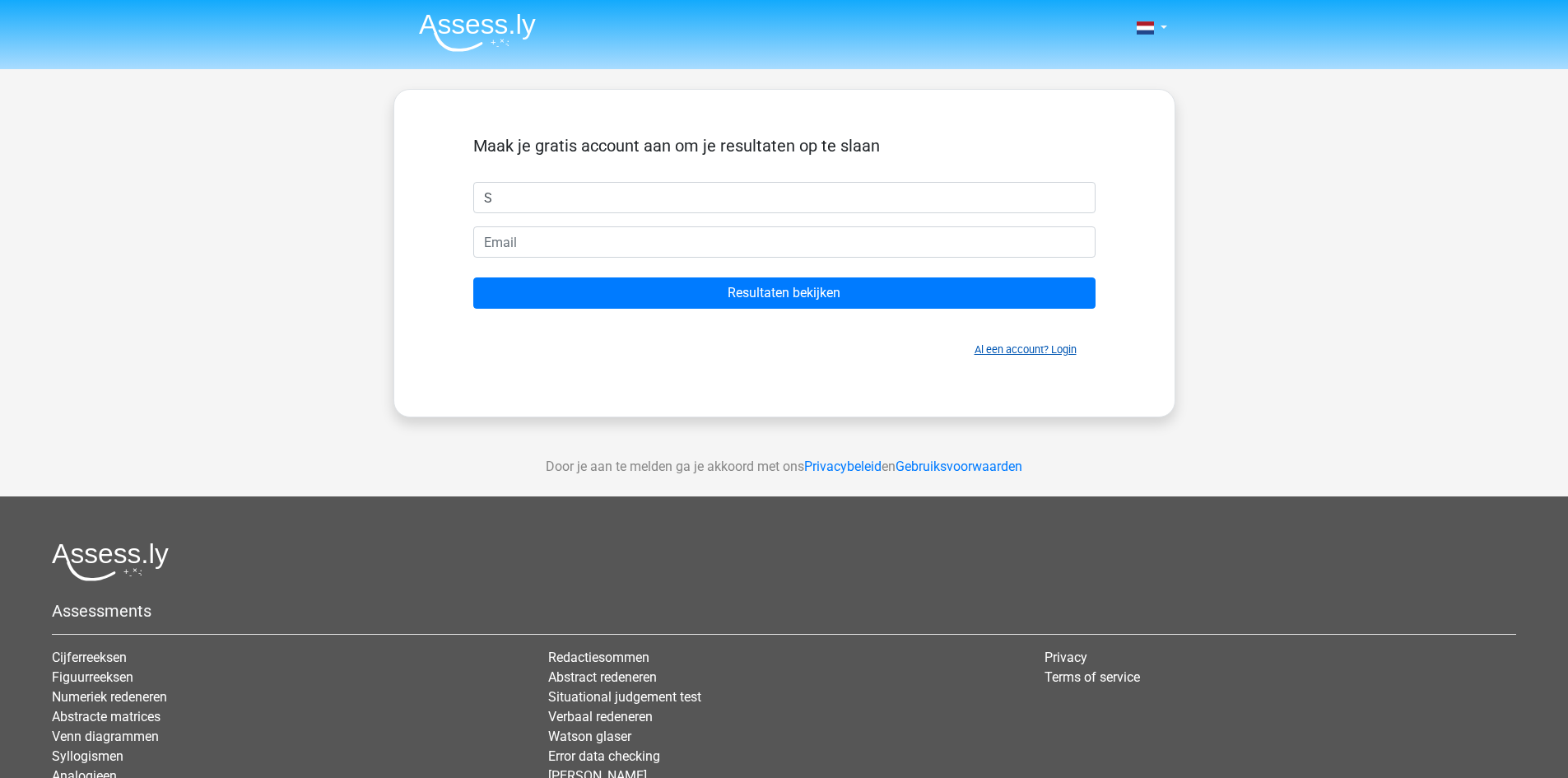
type input "S"
click at [1063, 355] on link "Al een account? Login" at bounding box center [1026, 350] width 102 height 12
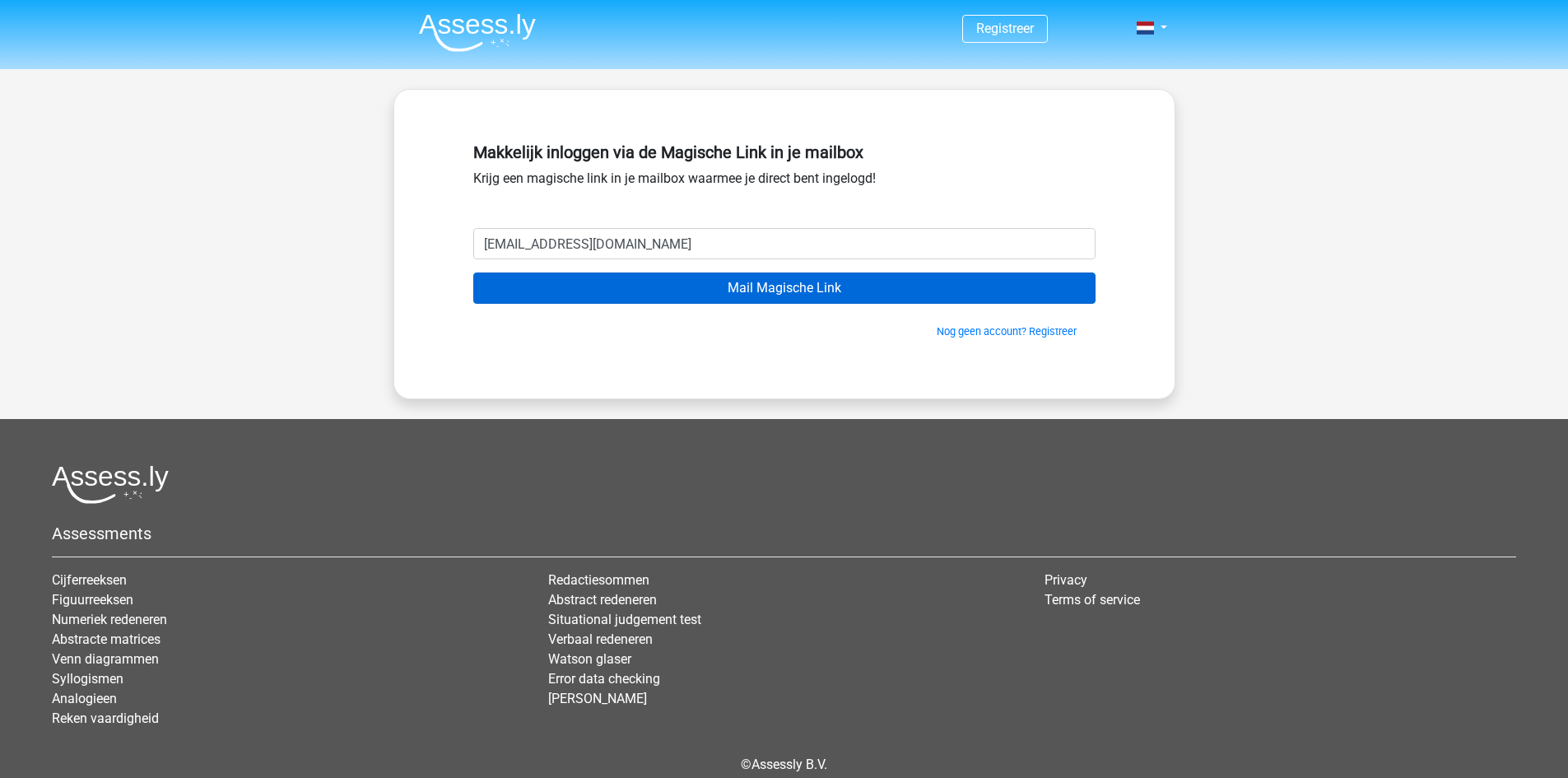
type input "[EMAIL_ADDRESS][DOMAIN_NAME]"
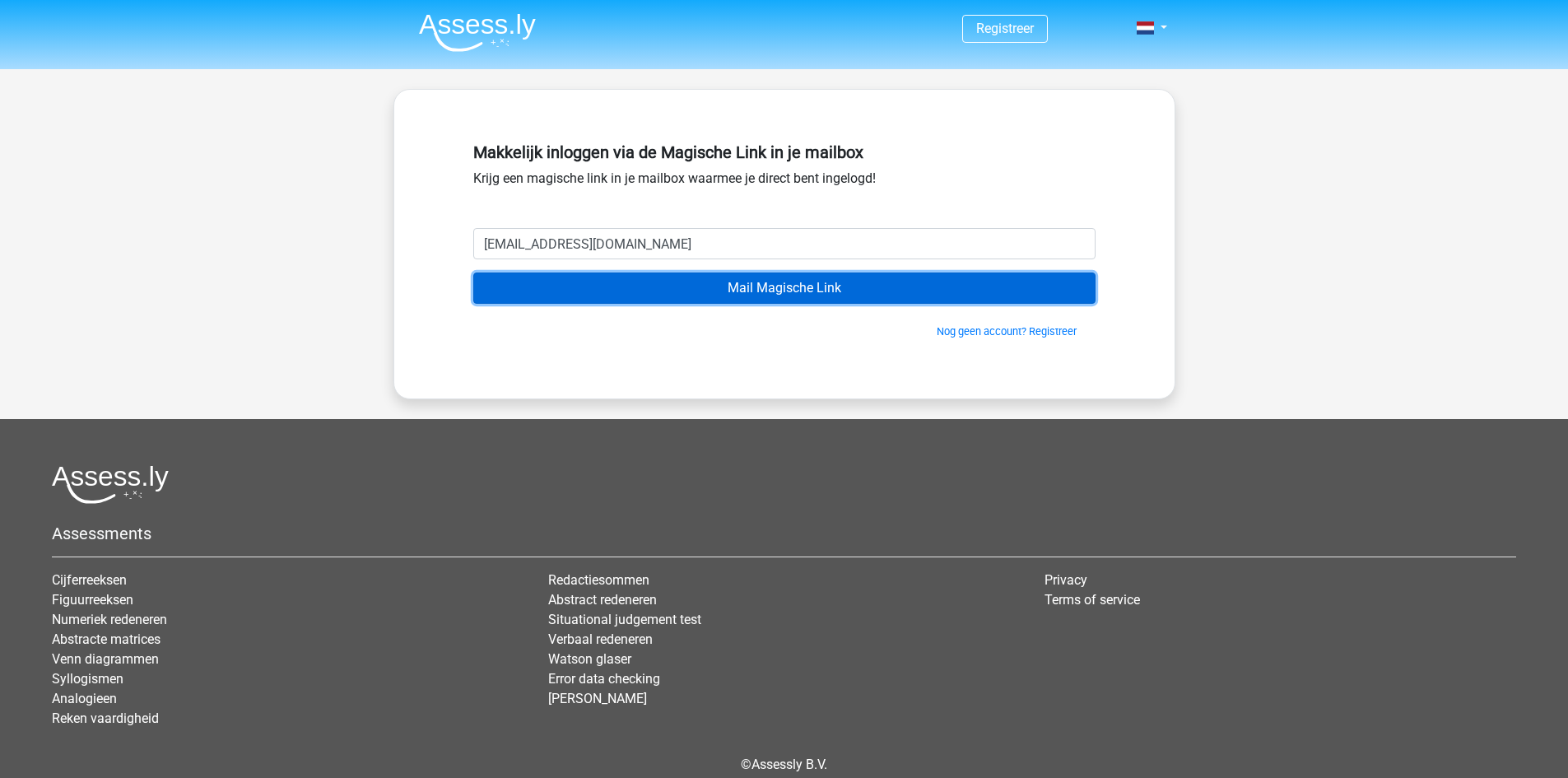
click at [675, 296] on input "Mail Magische Link" at bounding box center [784, 288] width 622 height 31
